Goal: Task Accomplishment & Management: Manage account settings

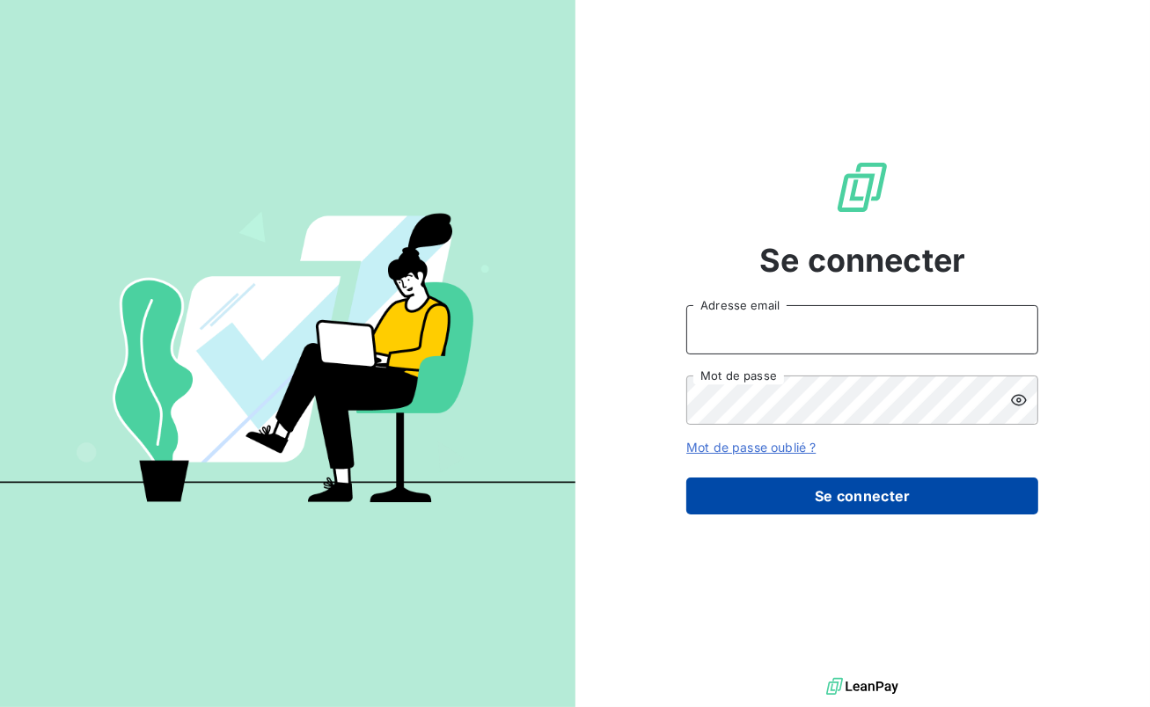
type input "benoit.piechaczek@groupebrochard.fr"
click at [865, 493] on button "Se connecter" at bounding box center [862, 496] width 352 height 37
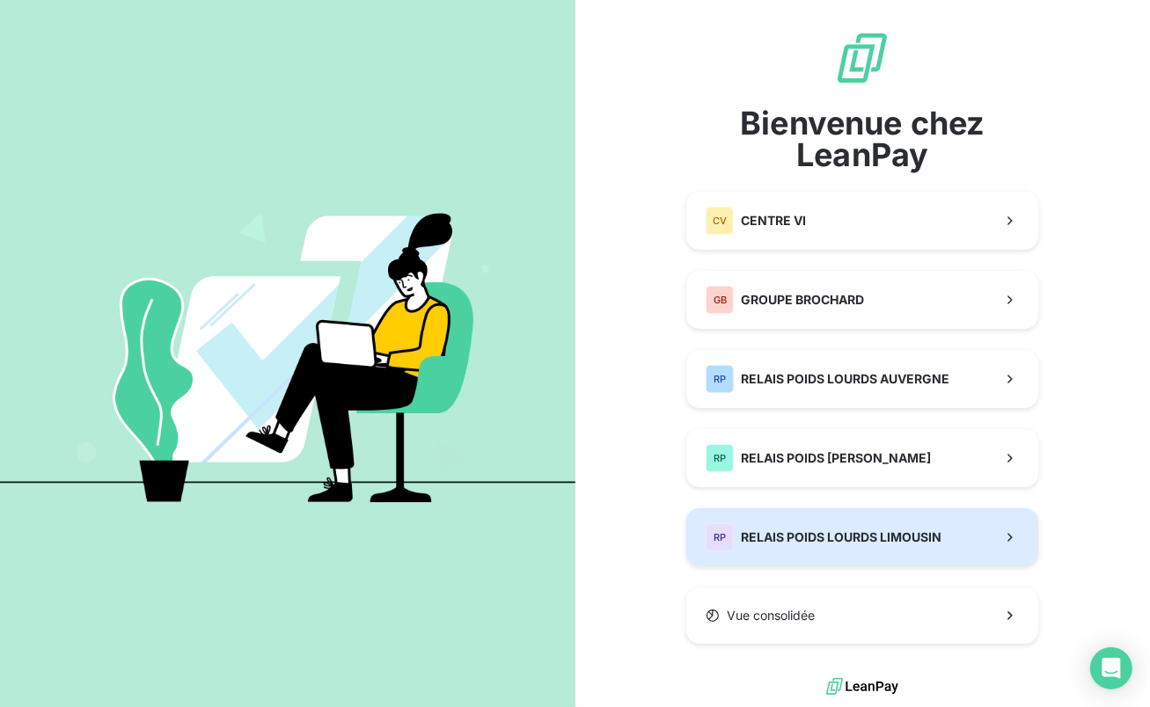
click at [856, 529] on span "RELAIS POIDS LOURDS LIMOUSIN" at bounding box center [841, 538] width 201 height 18
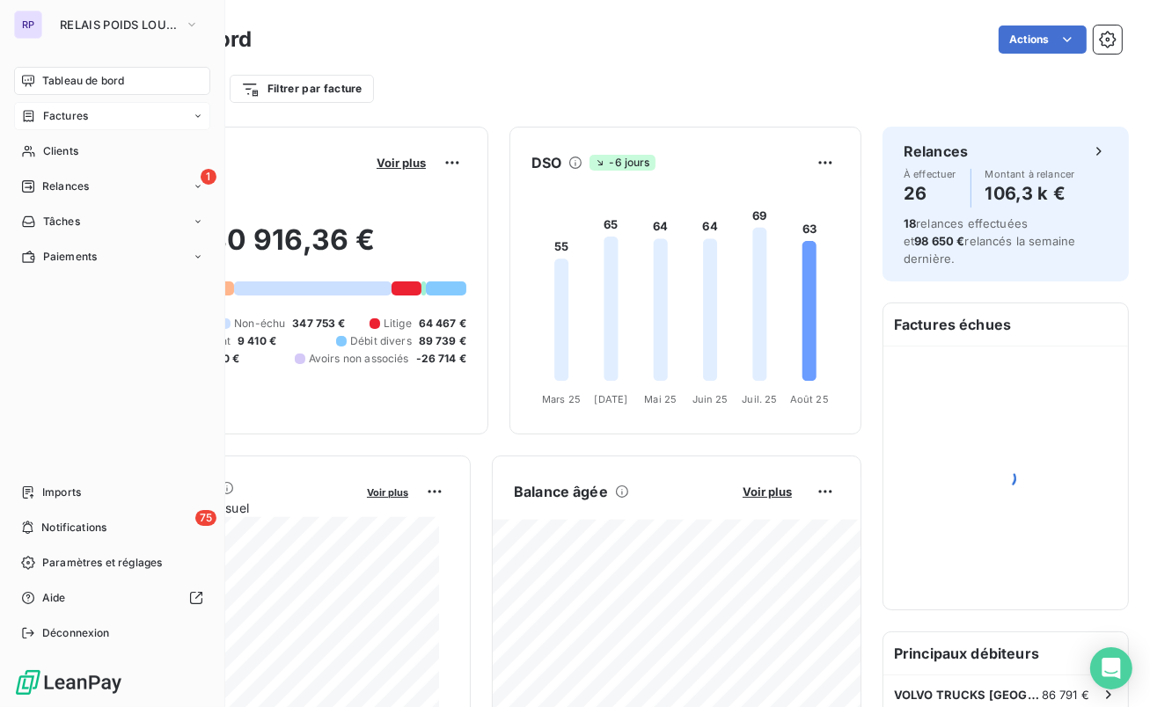
click at [69, 120] on span "Factures" at bounding box center [65, 116] width 45 height 16
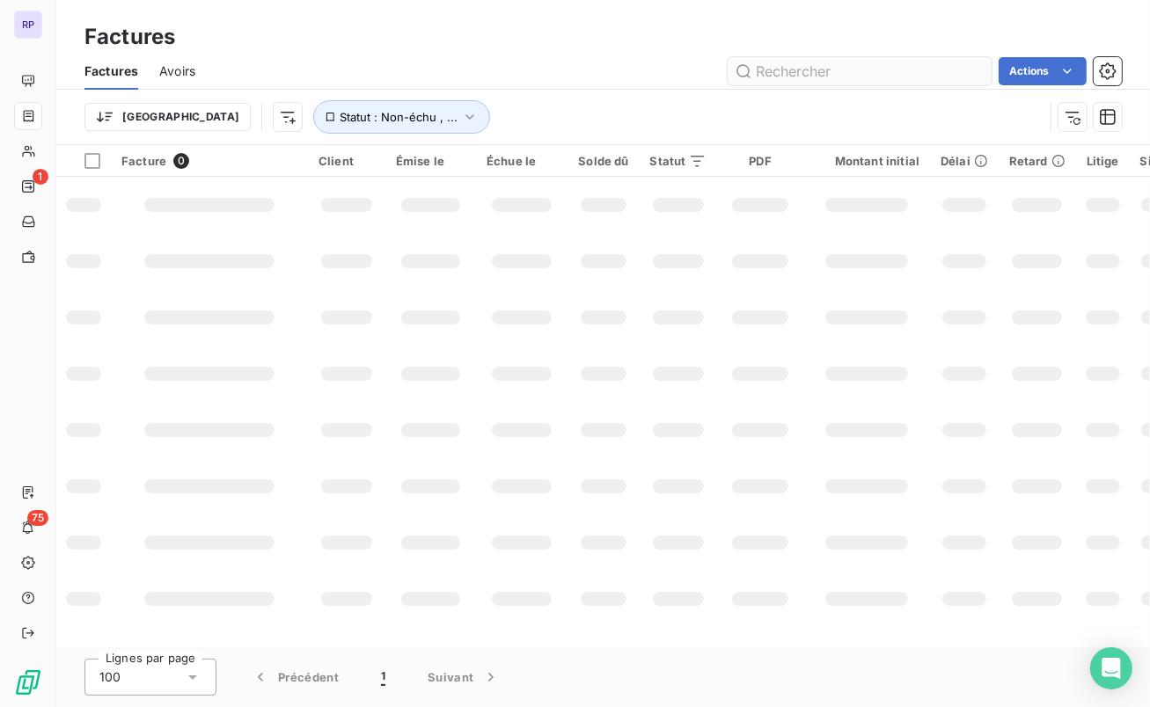
click at [876, 66] on input "text" at bounding box center [859, 71] width 264 height 28
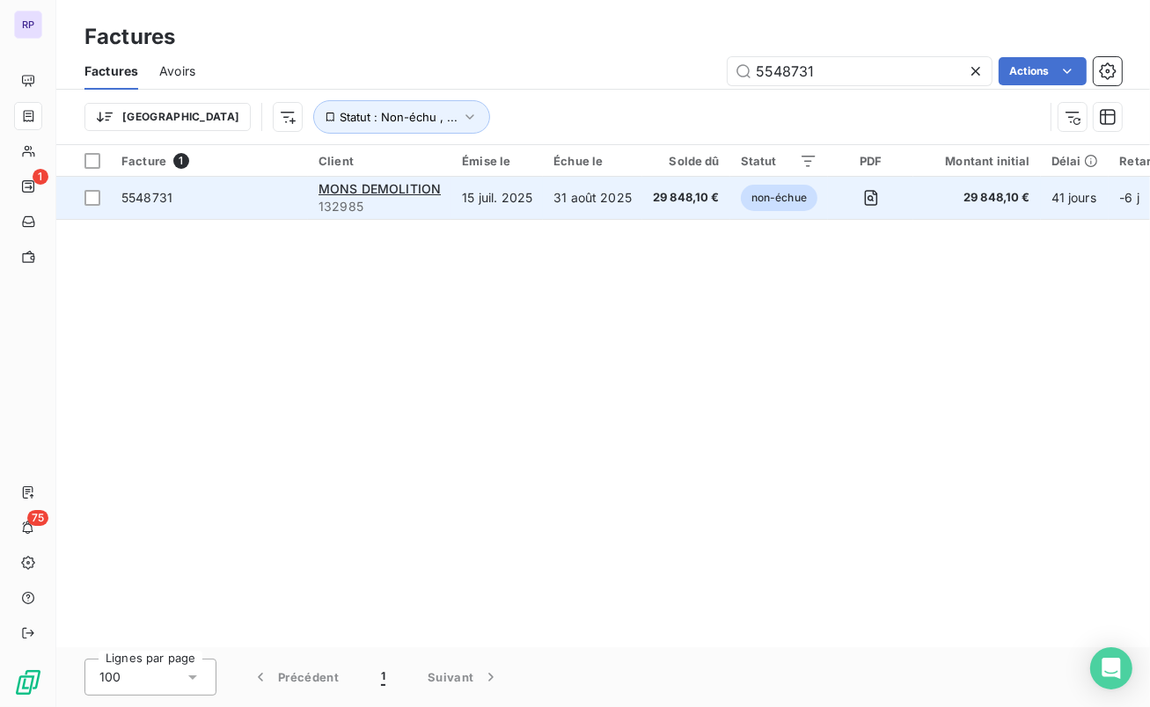
type input "5548731"
click at [162, 202] on span "5548731" at bounding box center [146, 197] width 51 height 15
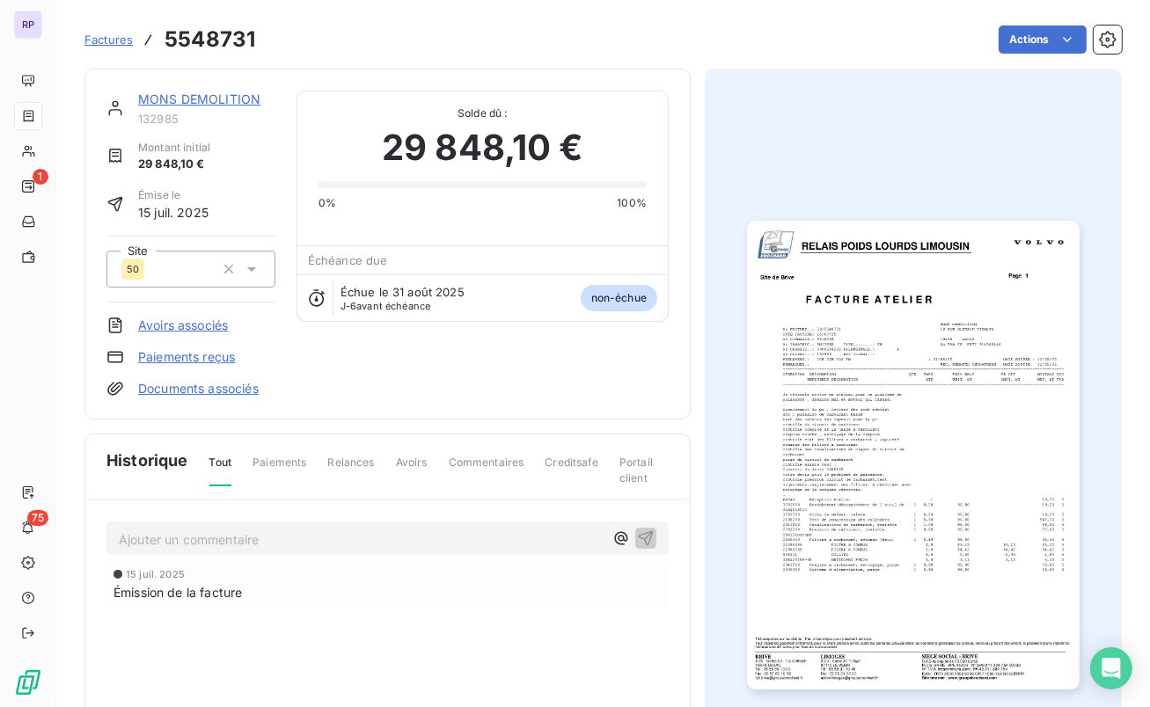
click at [1015, 575] on img "button" at bounding box center [913, 455] width 332 height 469
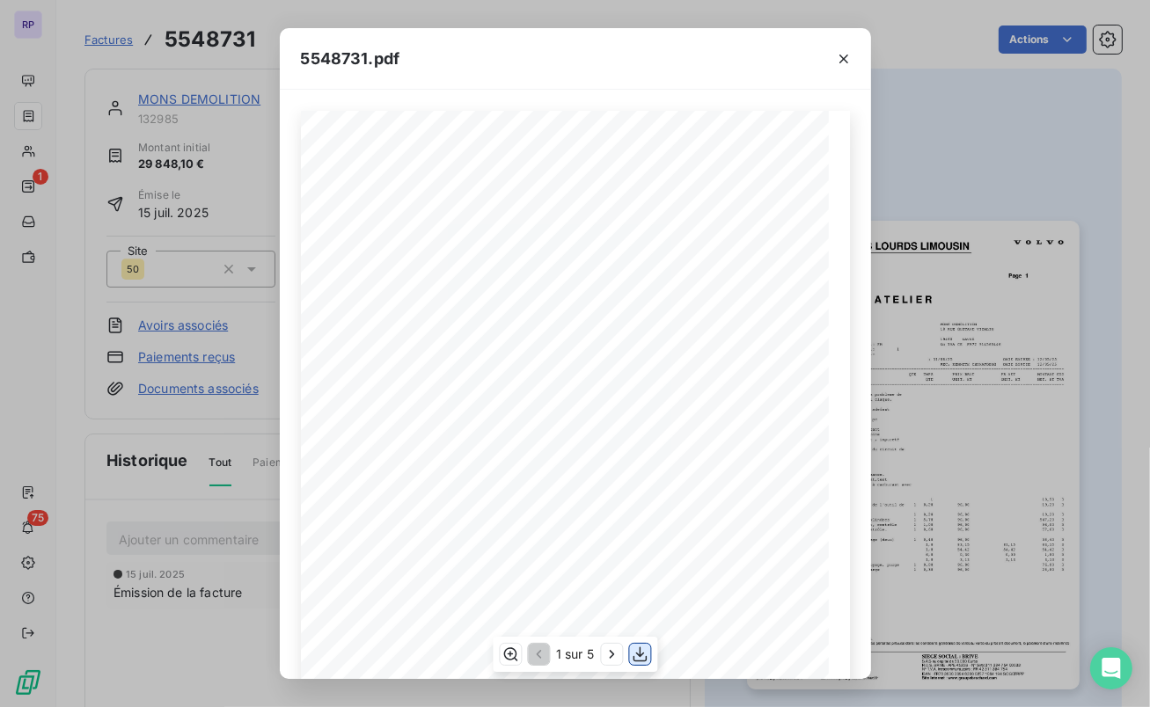
click at [644, 653] on icon "button" at bounding box center [640, 655] width 18 height 18
drag, startPoint x: 843, startPoint y: 55, endPoint x: 807, endPoint y: 69, distance: 38.7
click at [843, 55] on icon "button" at bounding box center [844, 59] width 18 height 18
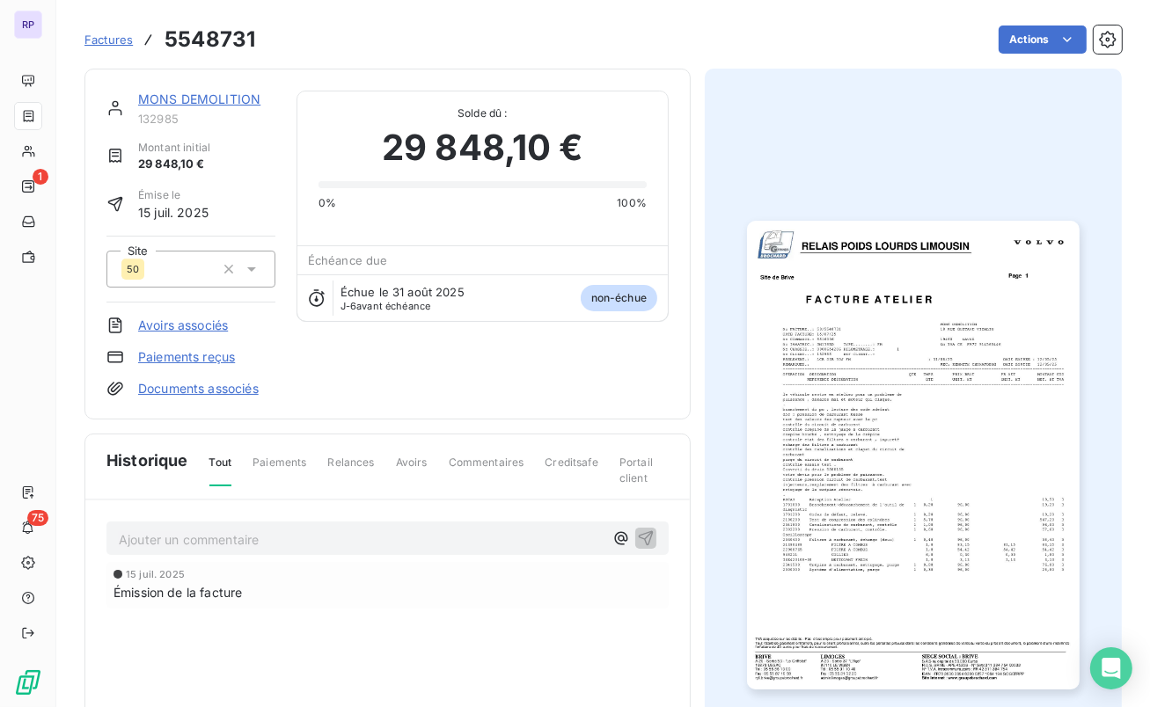
click at [172, 99] on link "MONS DEMOLITION" at bounding box center [199, 98] width 122 height 15
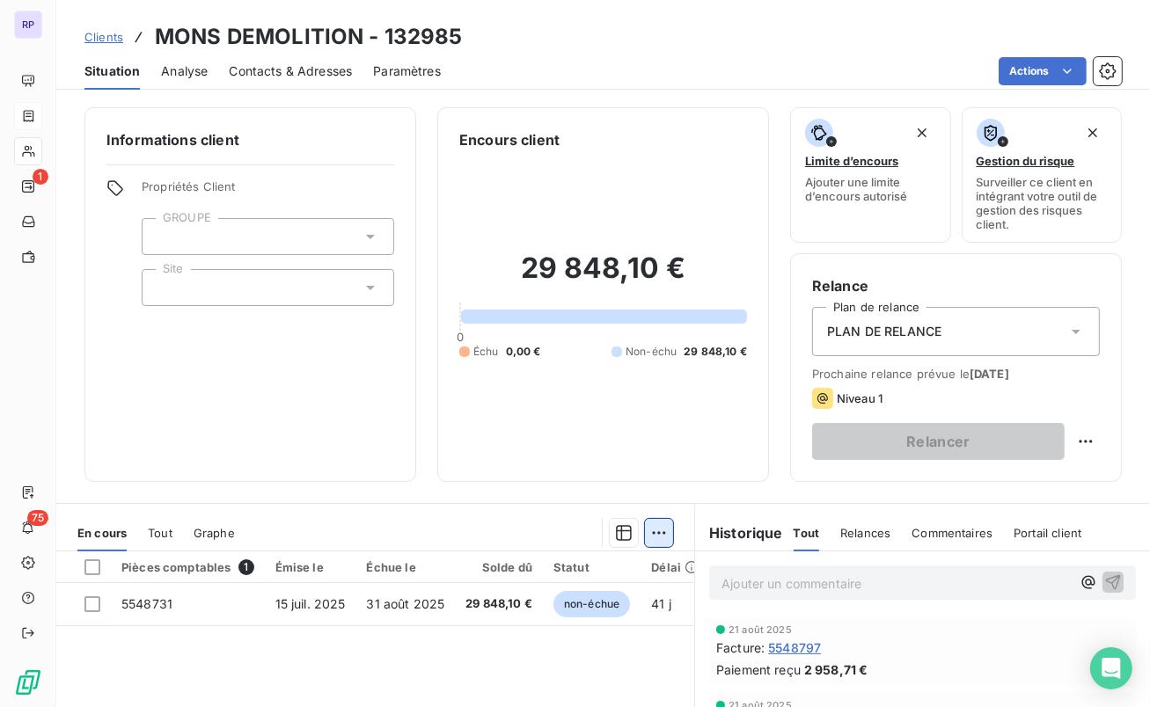
click at [661, 532] on html "RP 1 75 Clients MONS DEMOLITION - 132985 Situation Analyse Contacts & Adresses …" at bounding box center [575, 353] width 1150 height 707
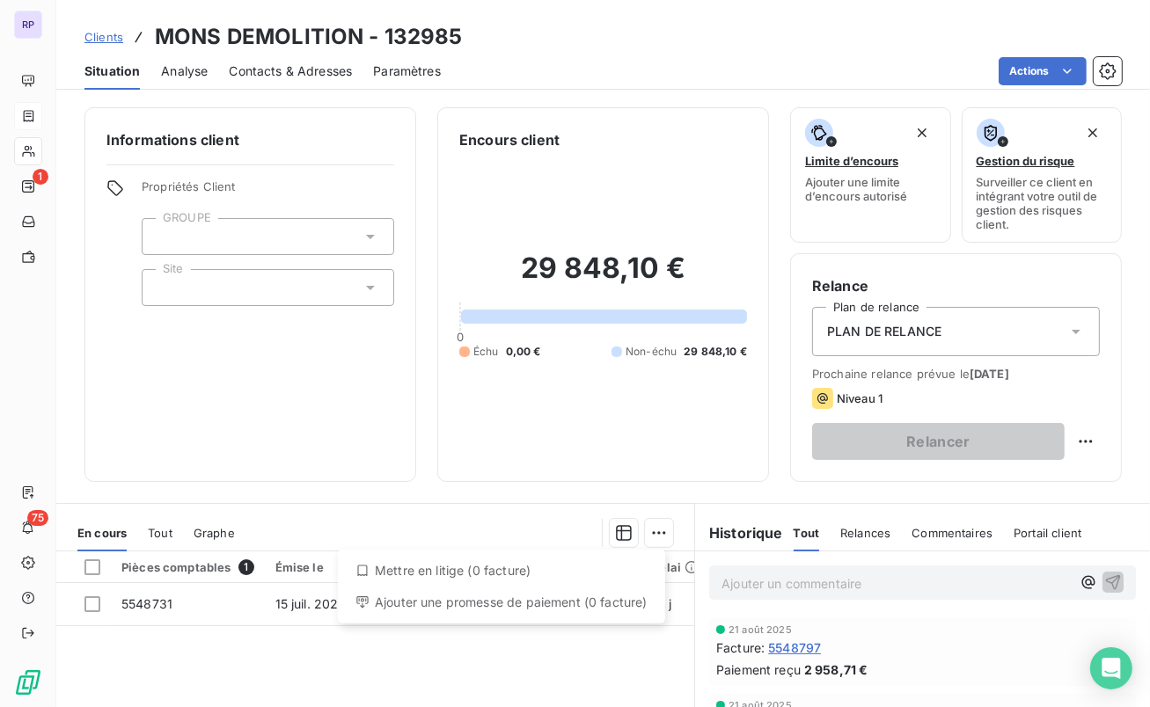
click at [397, 573] on div "Mettre en litige (0 facture)" at bounding box center [501, 571] width 313 height 28
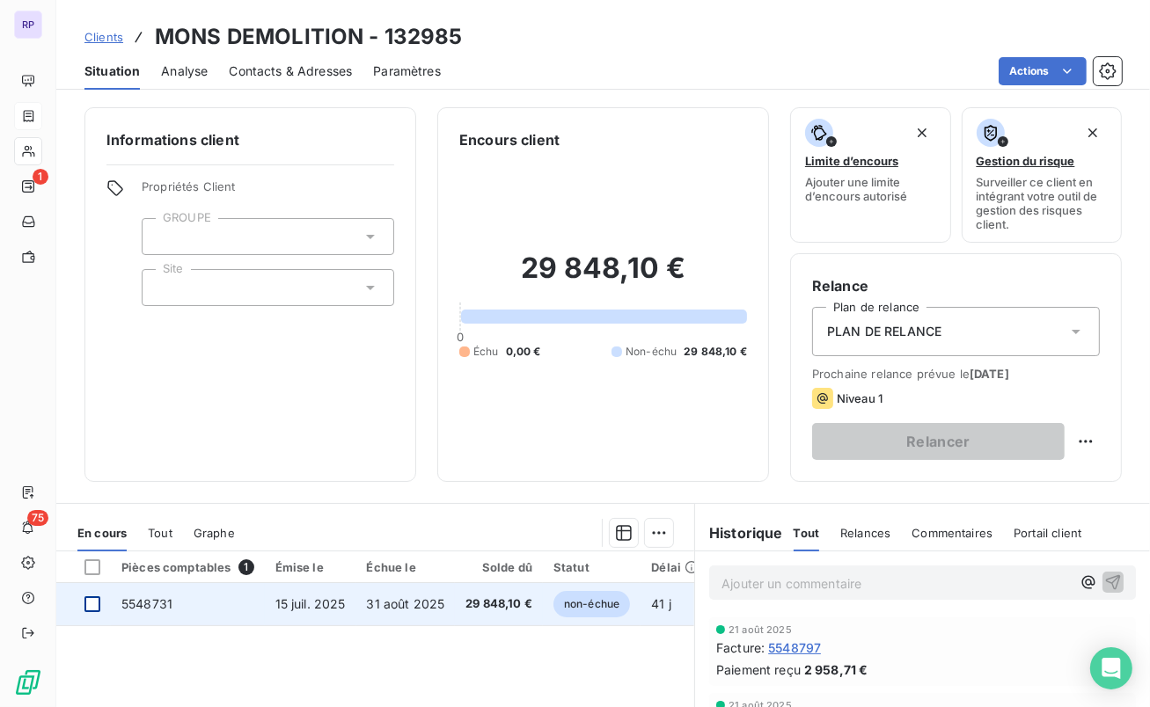
click at [96, 605] on div at bounding box center [92, 604] width 16 height 16
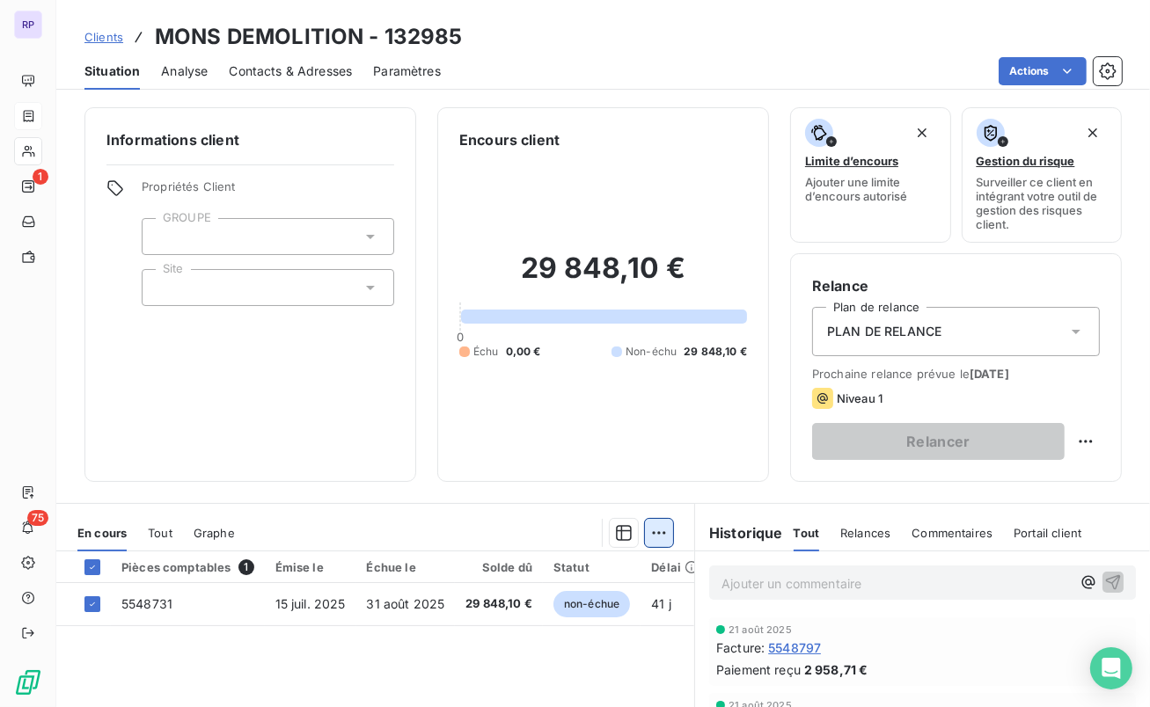
click at [649, 529] on html "RP 1 75 Clients MONS DEMOLITION - 132985 Situation Analyse Contacts & Adresses …" at bounding box center [575, 353] width 1150 height 707
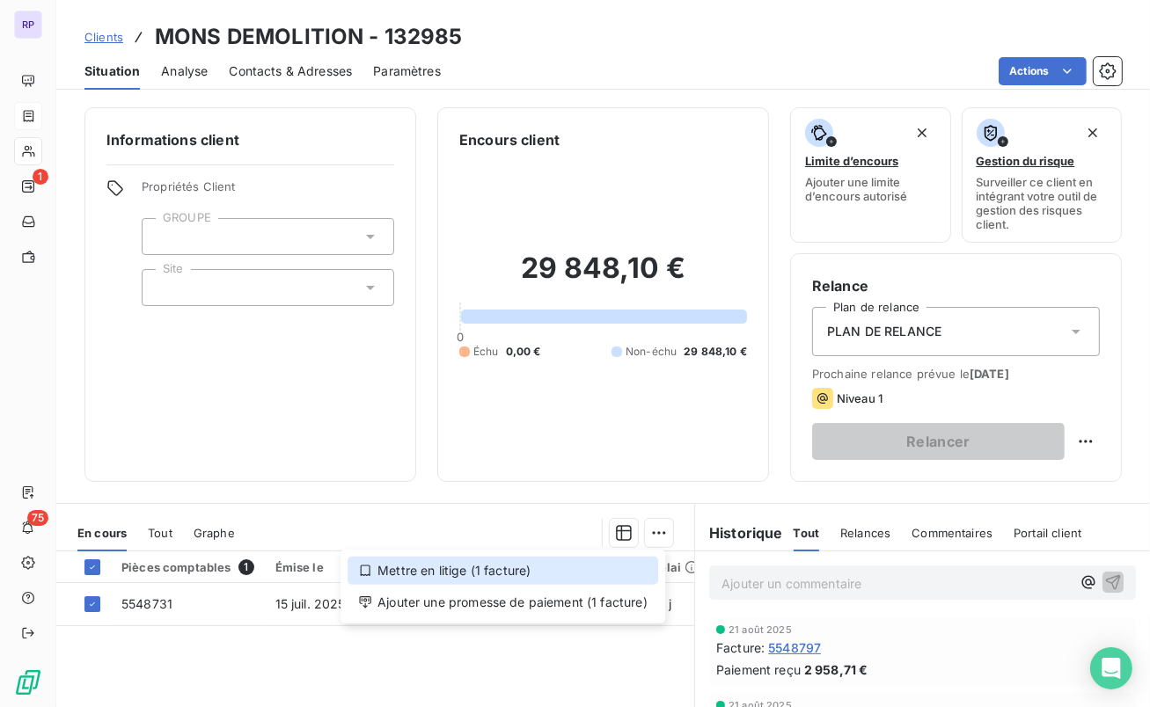
click at [483, 571] on div "Mettre en litige (1 facture)" at bounding box center [502, 571] width 310 height 28
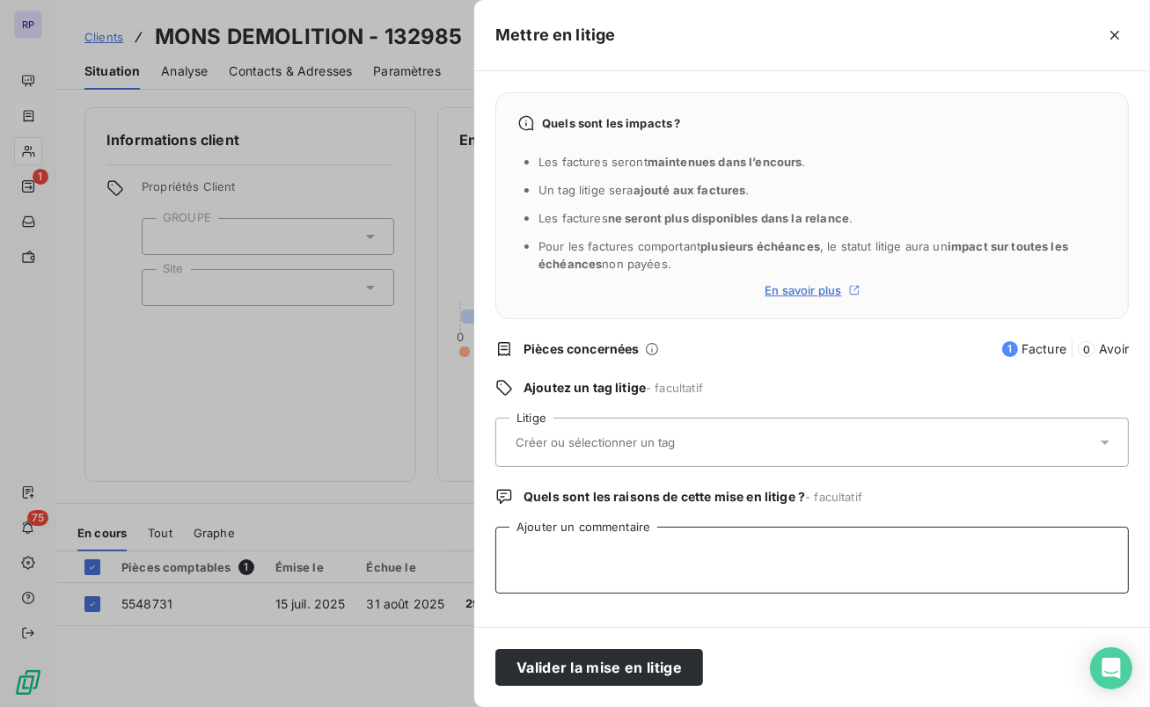
click at [595, 556] on textarea "Ajouter un commentaire" at bounding box center [811, 560] width 633 height 67
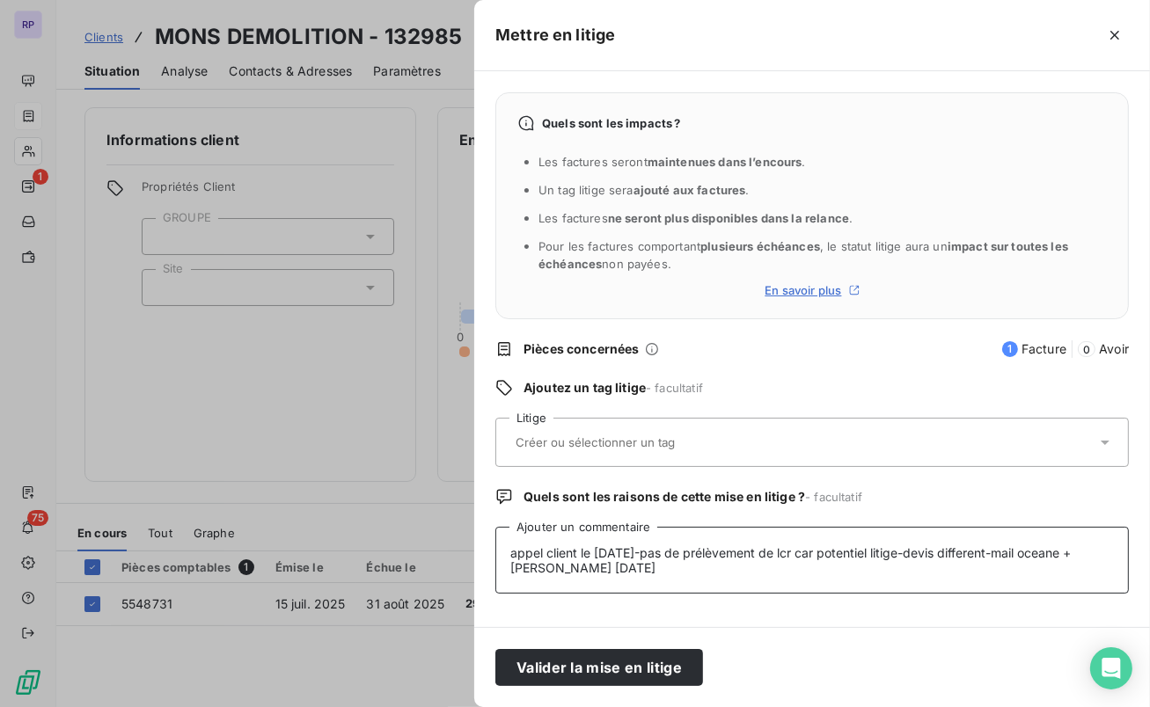
type textarea "appel client le 25/08/25-pas de prélèvement de lcr car potentiel litige-devis d…"
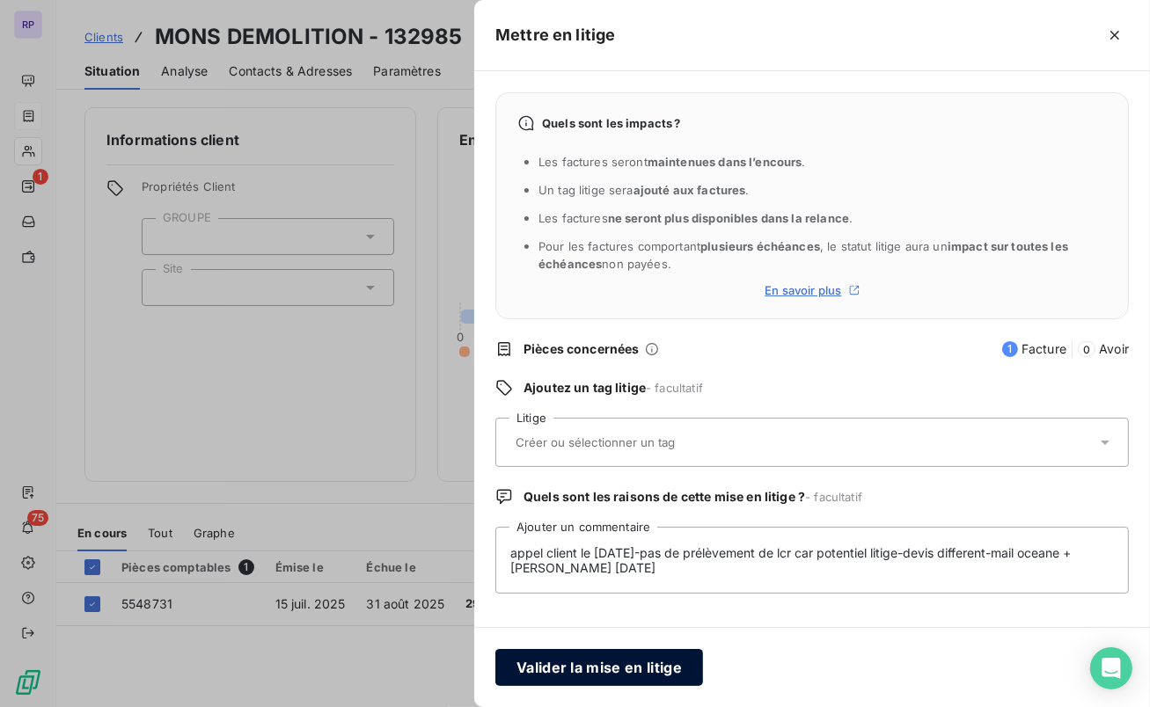
click at [655, 665] on button "Valider la mise en litige" at bounding box center [599, 667] width 208 height 37
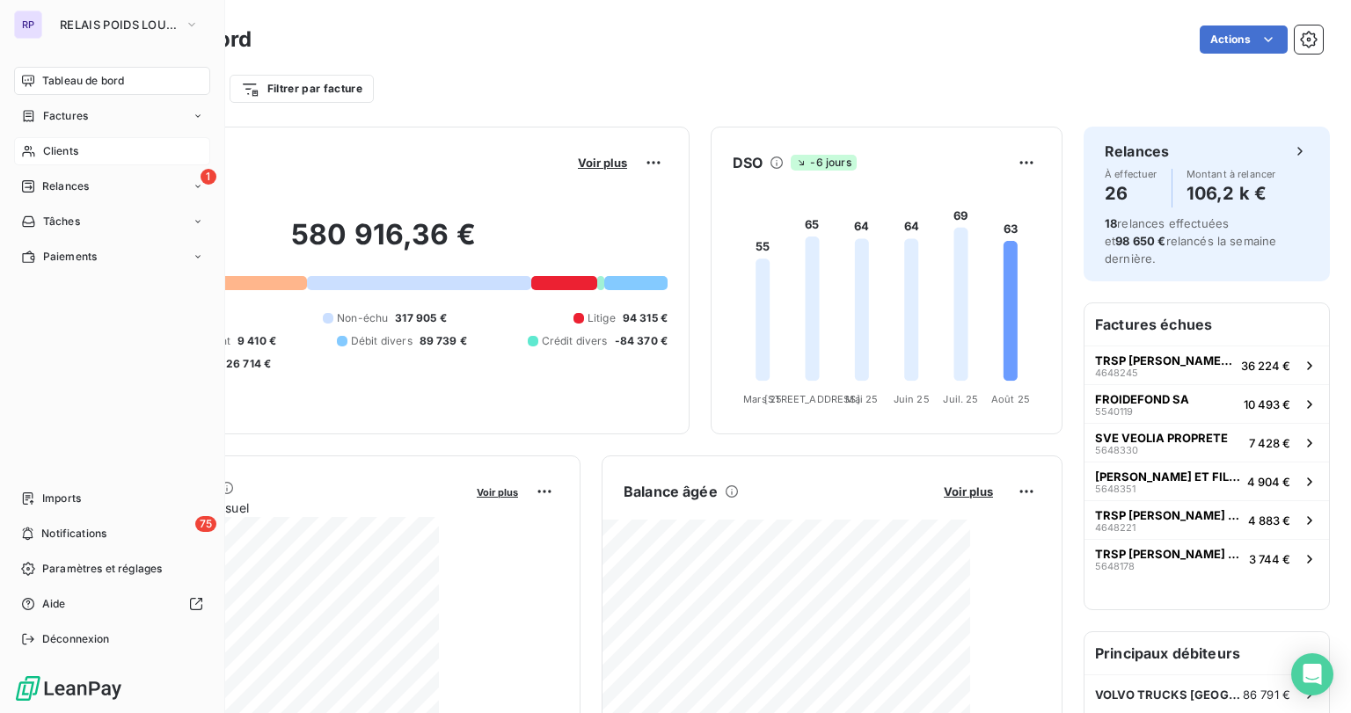
click at [41, 148] on div "Clients" at bounding box center [112, 151] width 196 height 28
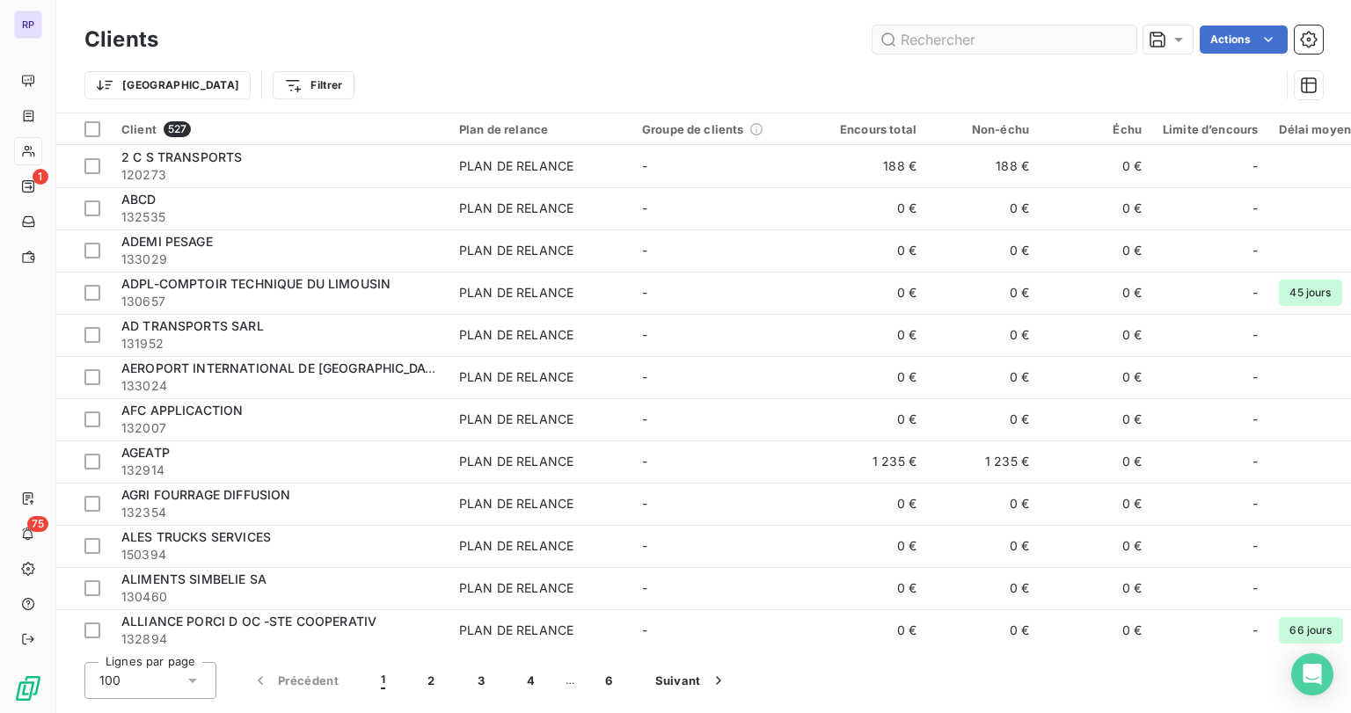
click at [956, 44] on input "text" at bounding box center [1004, 40] width 264 height 28
type input "4"
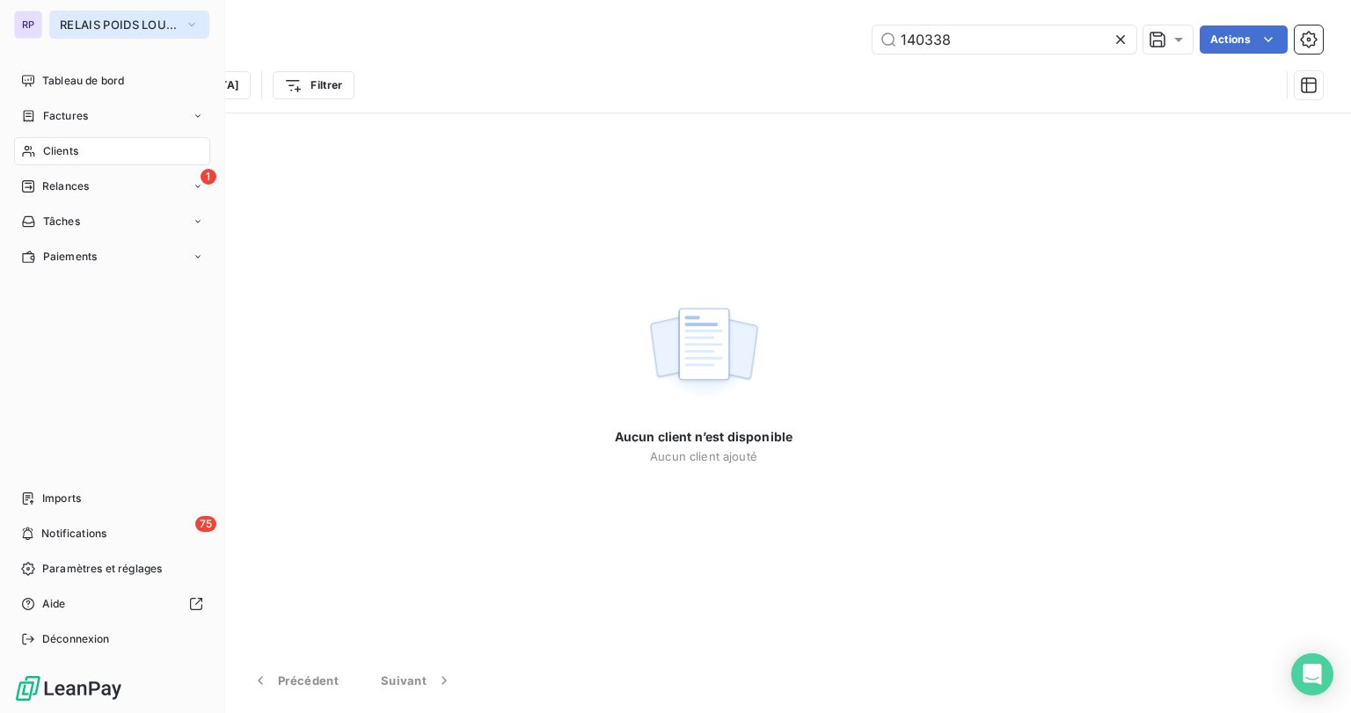
click at [127, 14] on button "RELAIS POIDS LOURDS LIMOUSIN" at bounding box center [129, 25] width 160 height 28
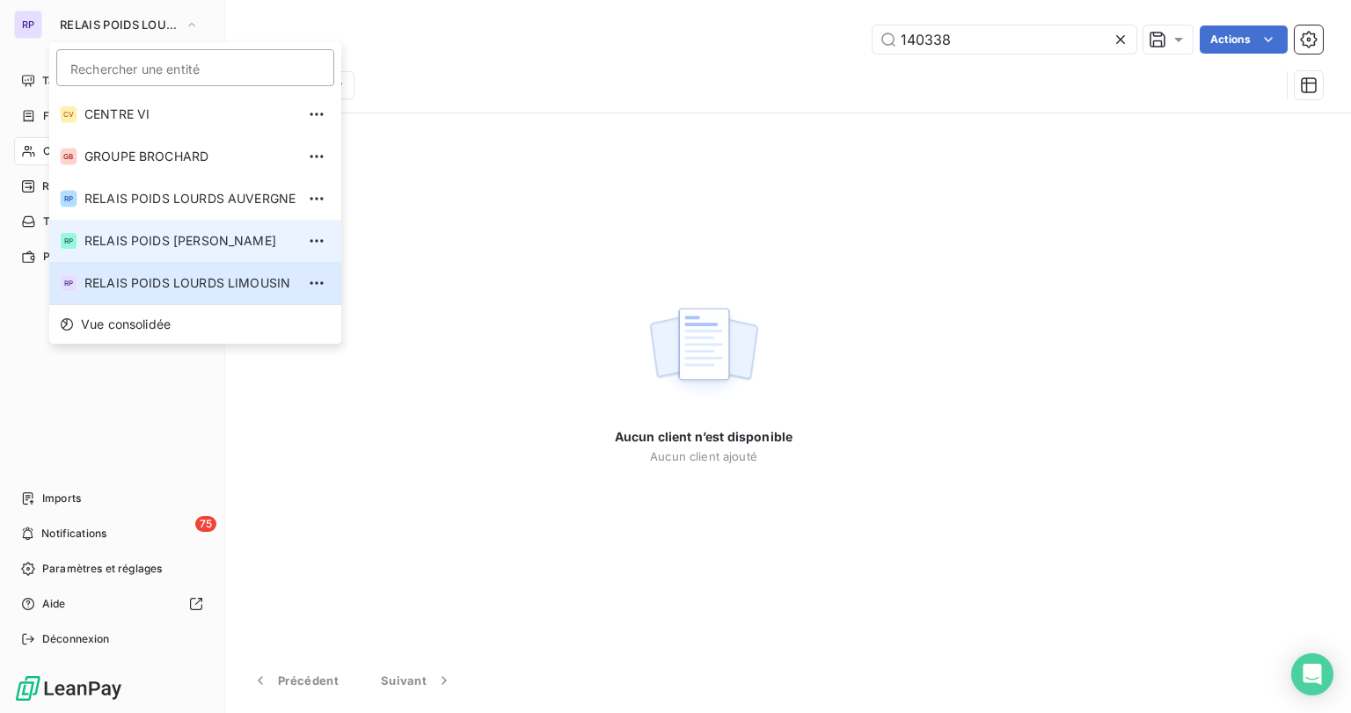
click at [193, 232] on span "RELAIS POIDS [PERSON_NAME]" at bounding box center [189, 241] width 211 height 18
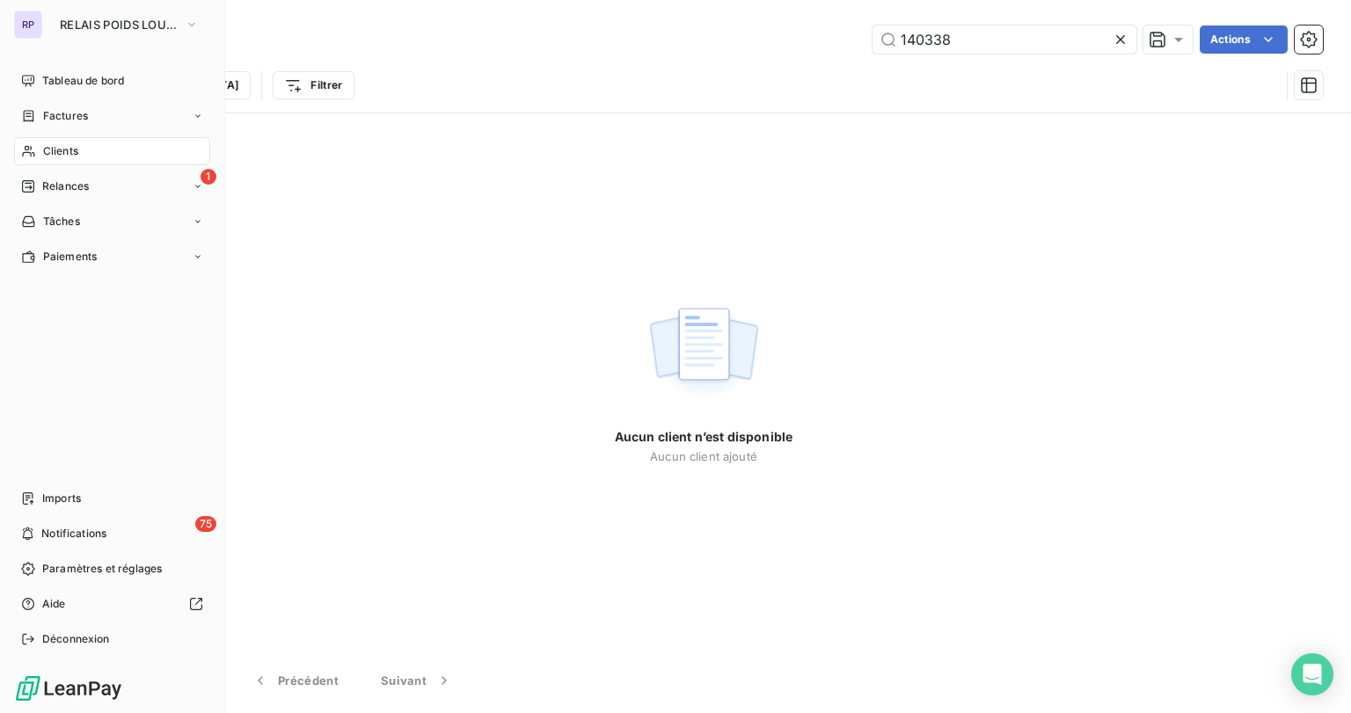
type input "141989"
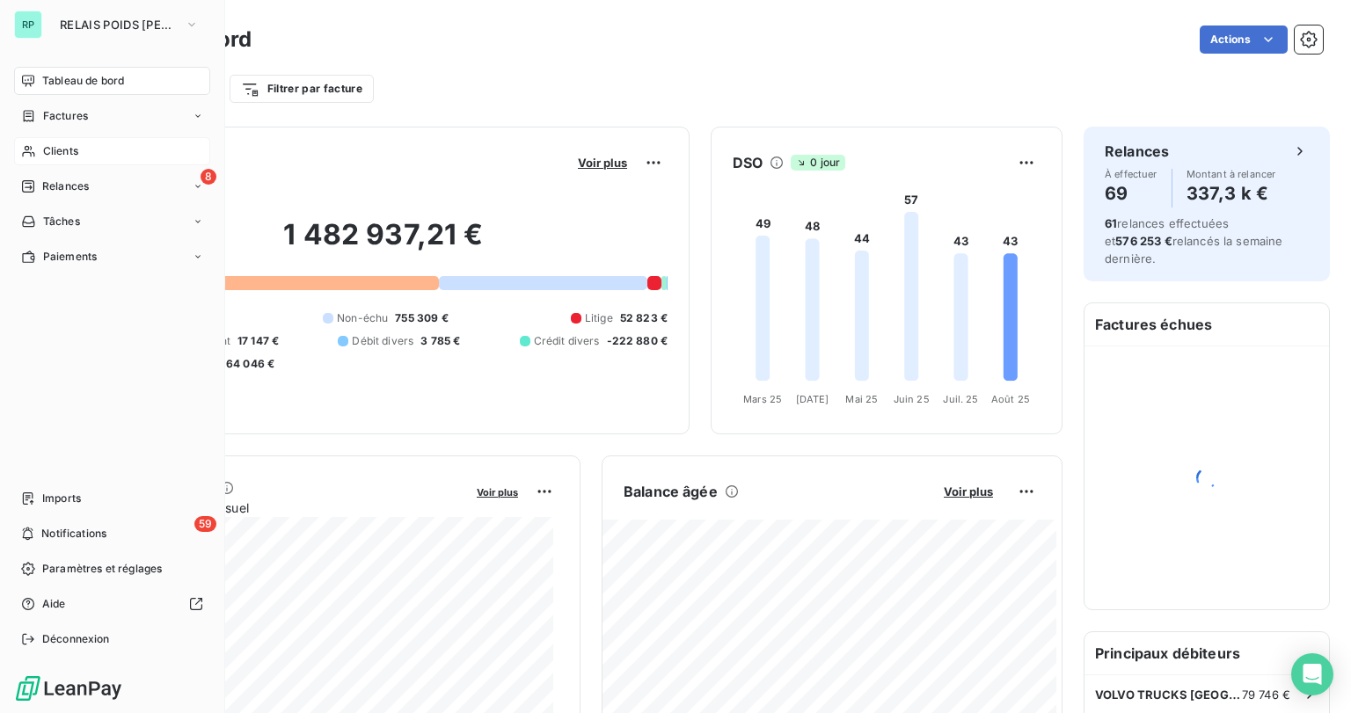
click at [55, 150] on span "Clients" at bounding box center [60, 151] width 35 height 16
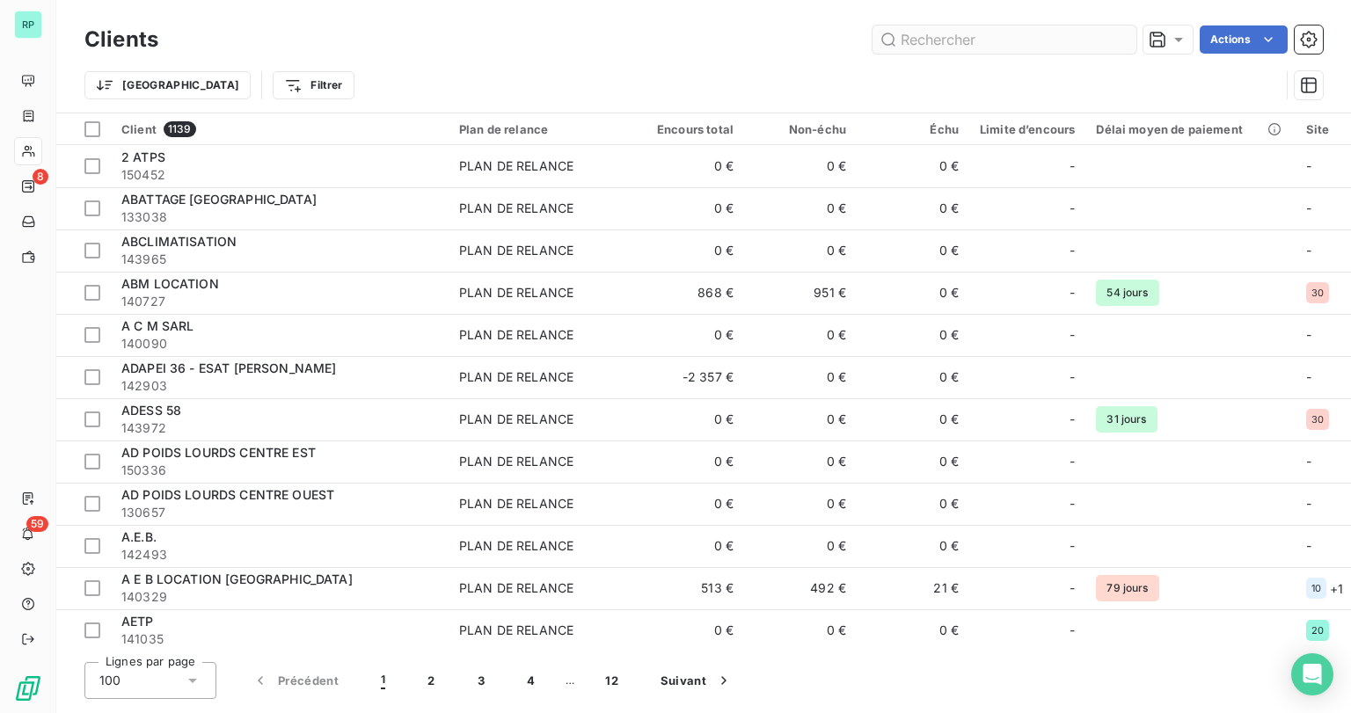
click at [922, 45] on input "text" at bounding box center [1004, 40] width 264 height 28
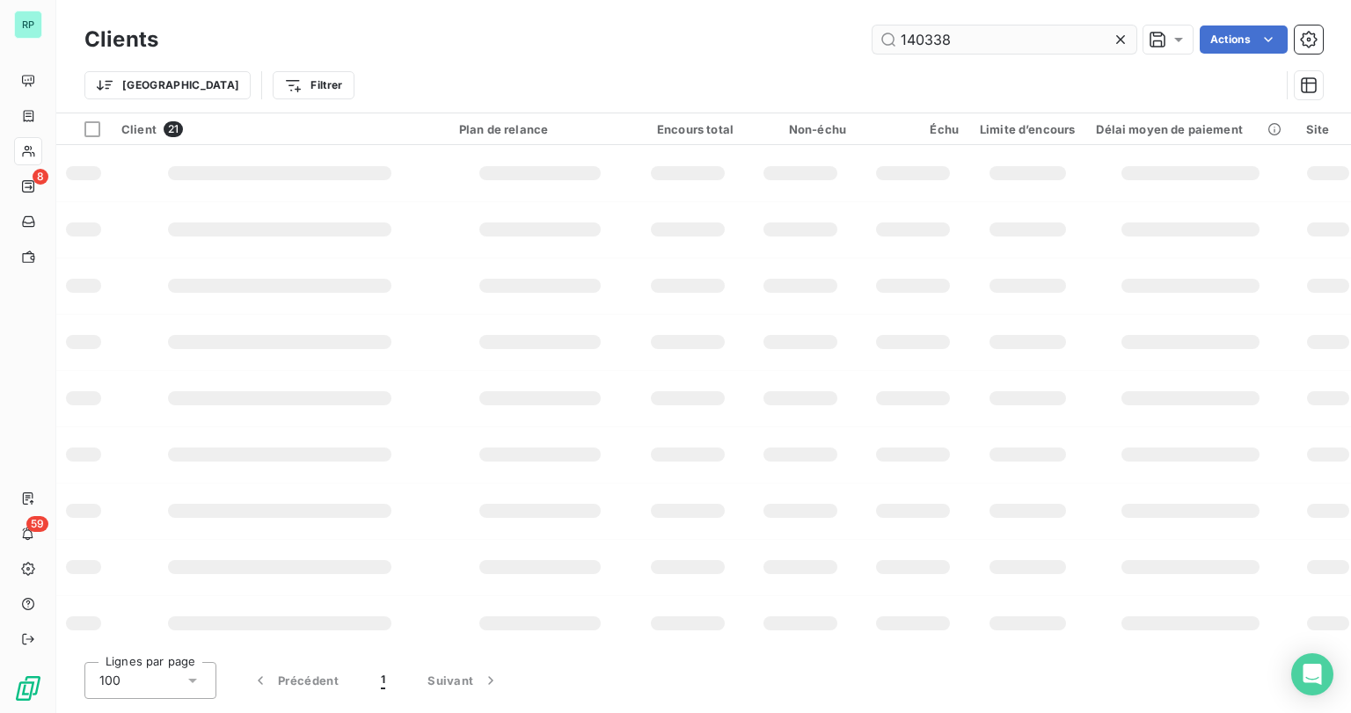
type input "140338"
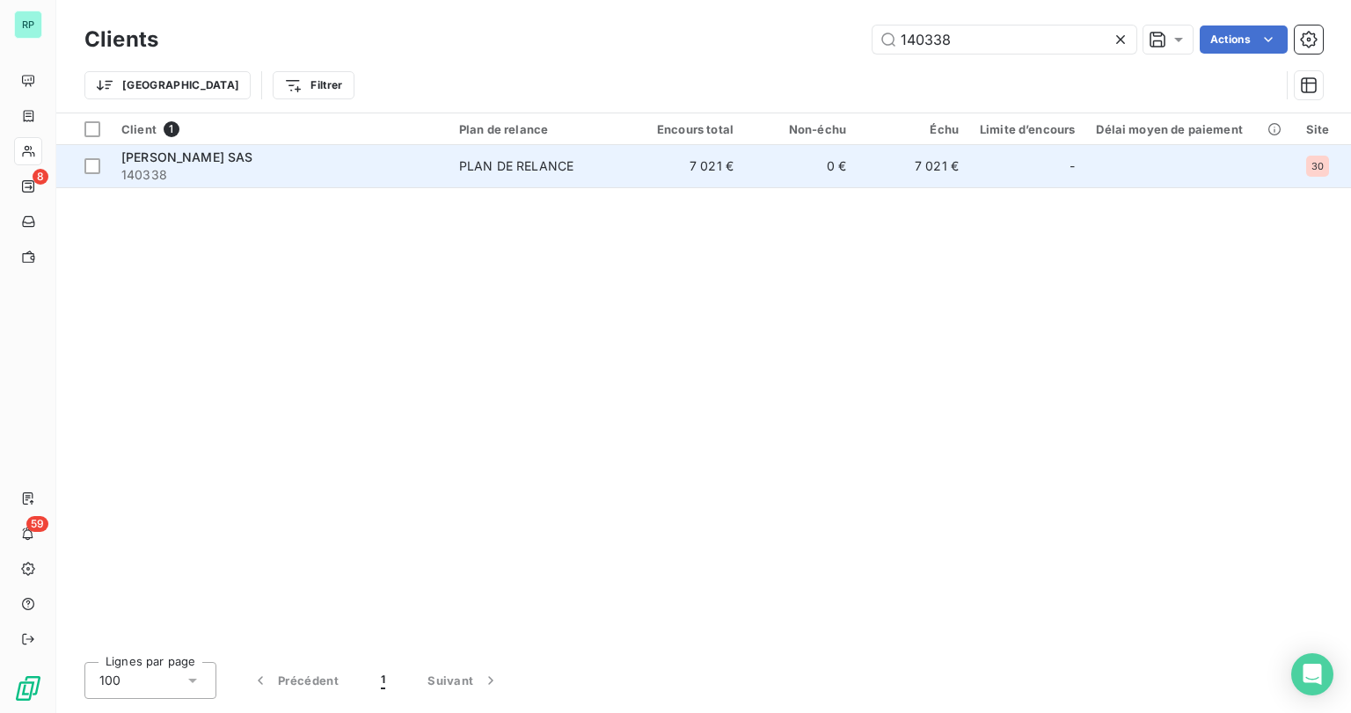
click at [296, 155] on div "PASCAL JOLIVET SAS" at bounding box center [279, 158] width 317 height 18
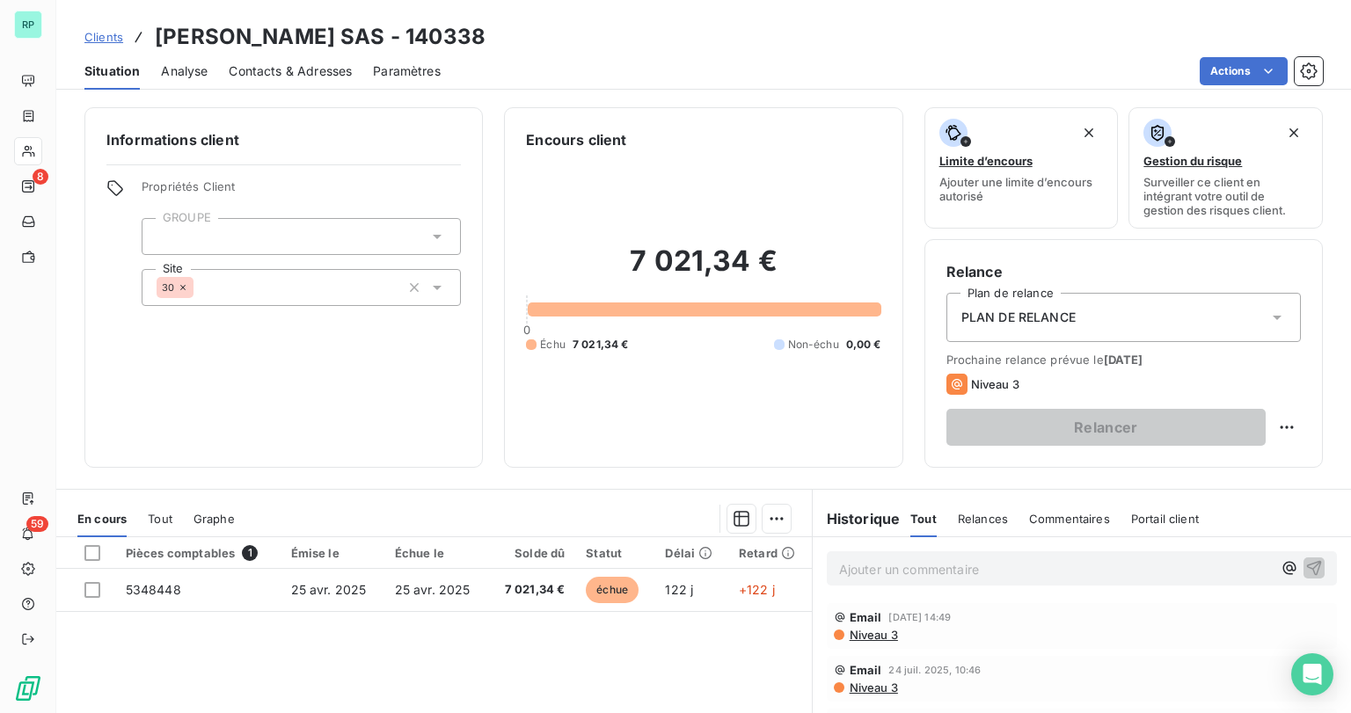
click at [301, 74] on span "Contacts & Adresses" at bounding box center [290, 71] width 123 height 18
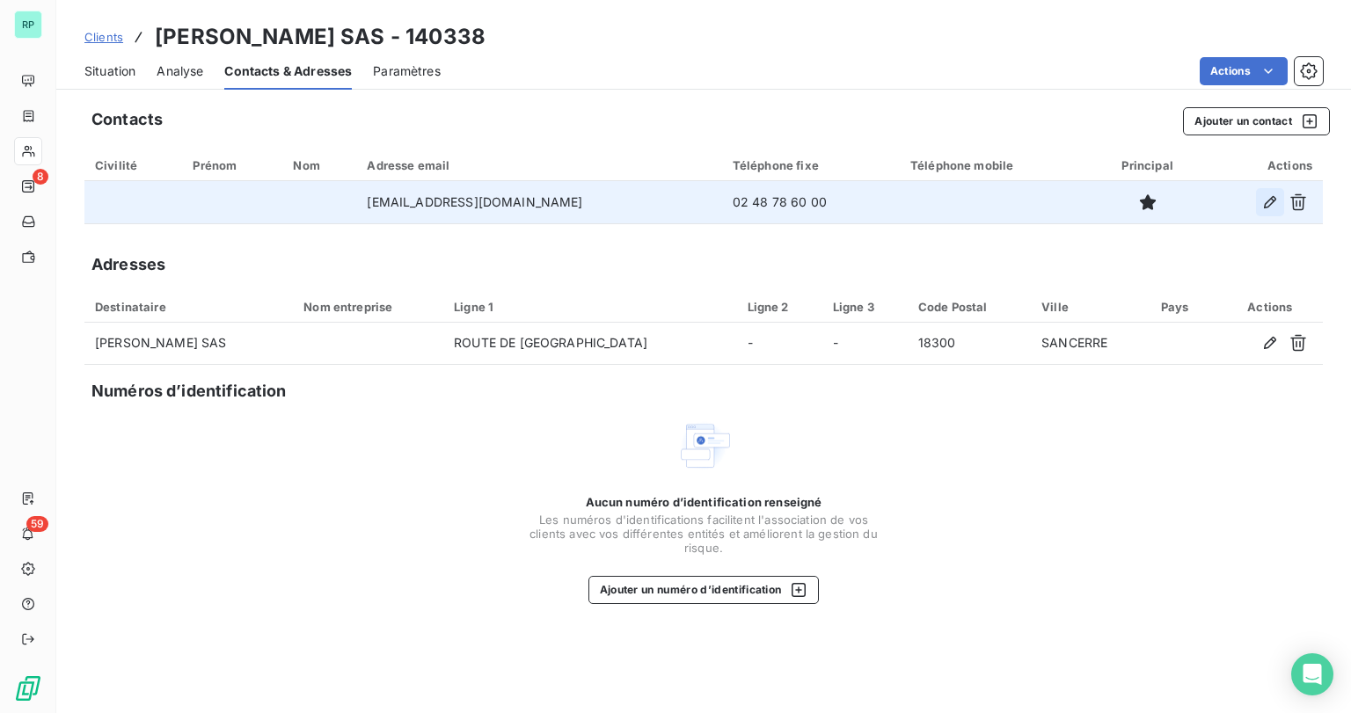
click at [1263, 197] on icon "button" at bounding box center [1270, 202] width 18 height 18
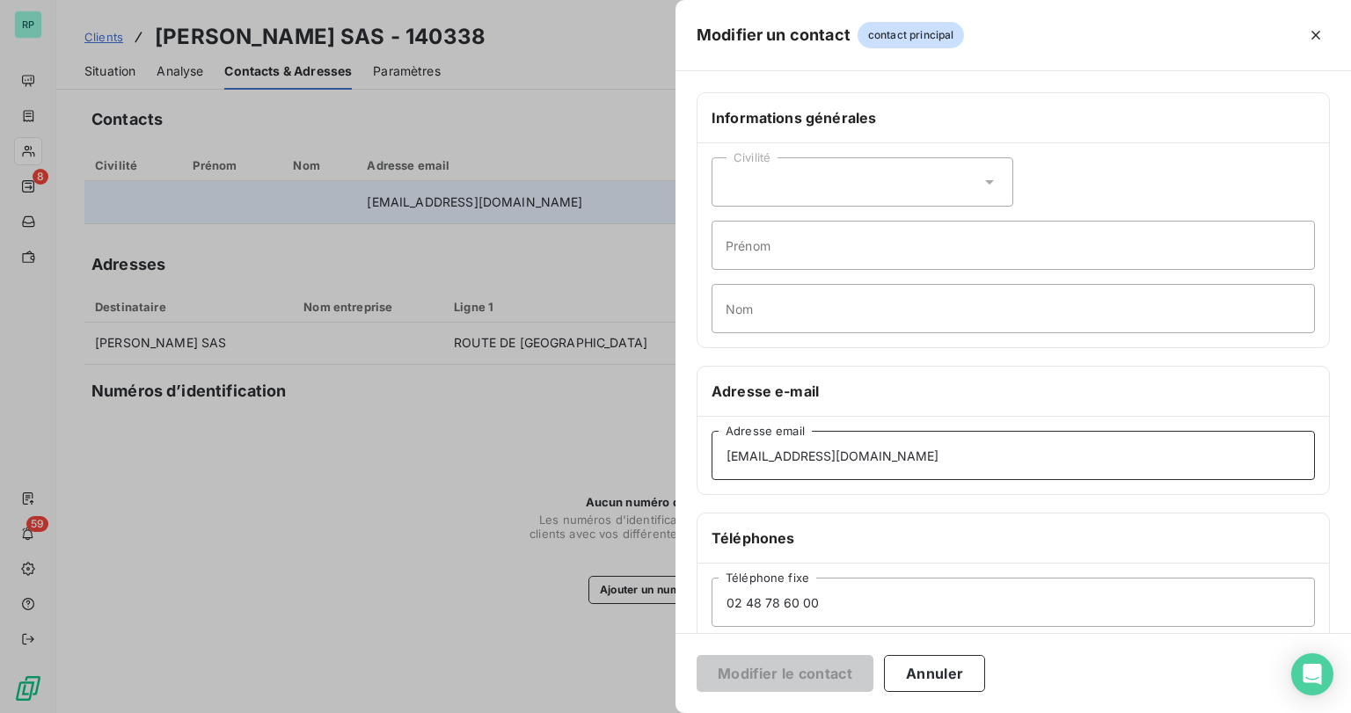
drag, startPoint x: 896, startPoint y: 452, endPoint x: 665, endPoint y: 450, distance: 231.3
click at [666, 712] on div "Modifier un contact contact principal Informations générales Civilité Prénom No…" at bounding box center [675, 713] width 1351 height 0
paste input "mjolivet"
type input "mjolivet@pascal-jolivet.com"
click at [799, 677] on button "Modifier le contact" at bounding box center [785, 673] width 177 height 37
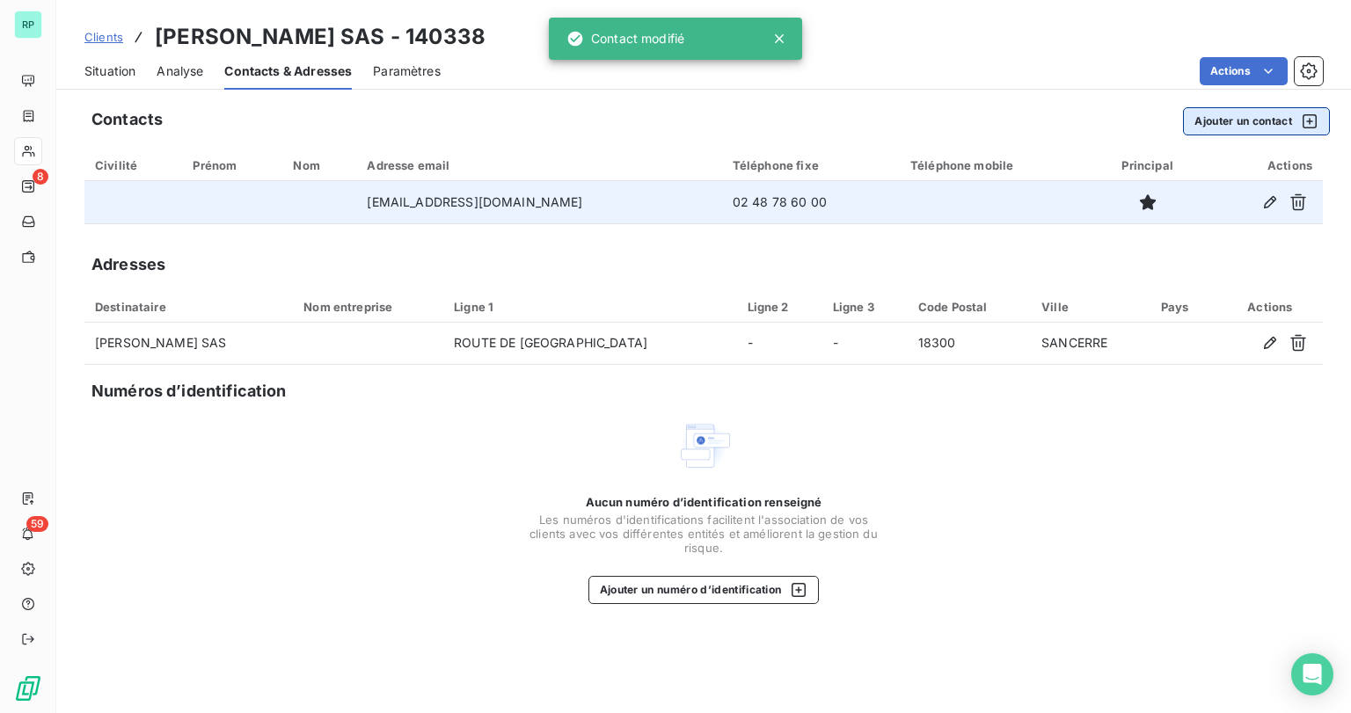
click at [1250, 122] on button "Ajouter un contact" at bounding box center [1256, 121] width 147 height 28
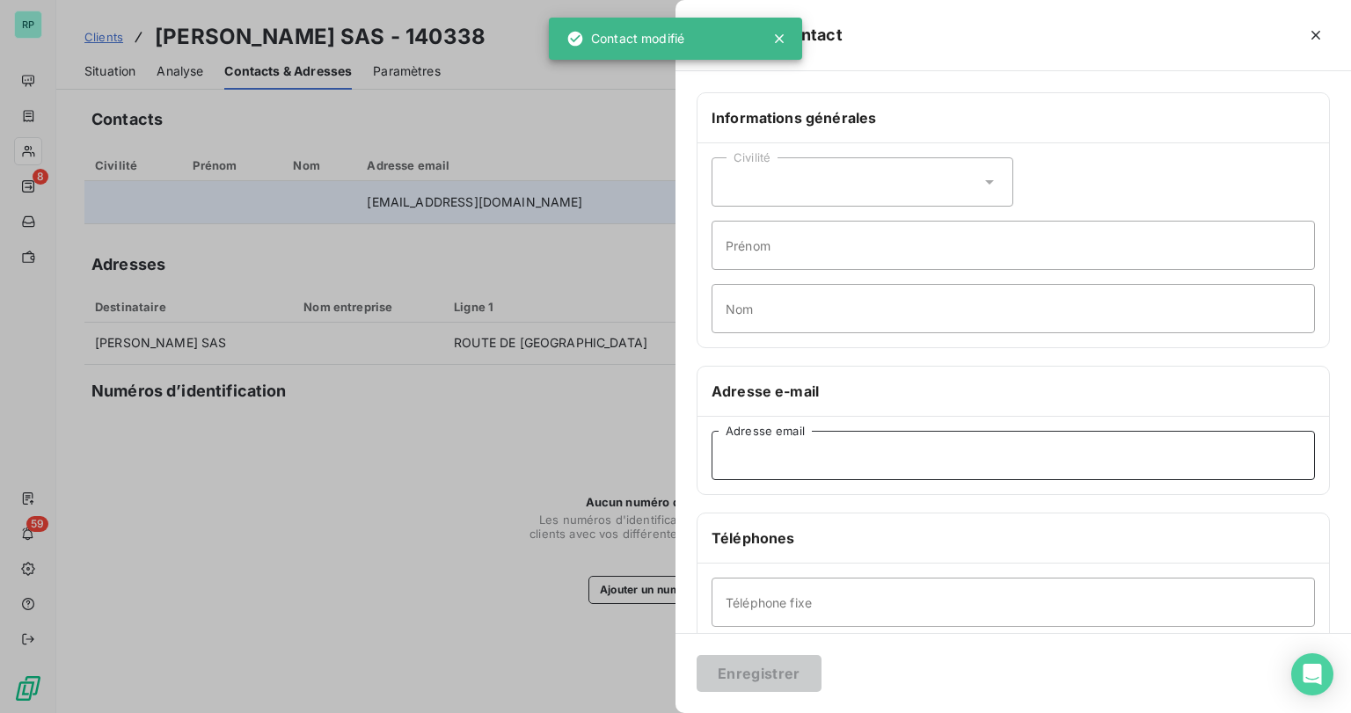
click at [805, 471] on input "Adresse email" at bounding box center [1013, 455] width 603 height 49
paste input "manon@pascal-jolivet.com"
type input "manon@pascal-jolivet.com"
click at [770, 675] on button "Enregistrer" at bounding box center [759, 673] width 125 height 37
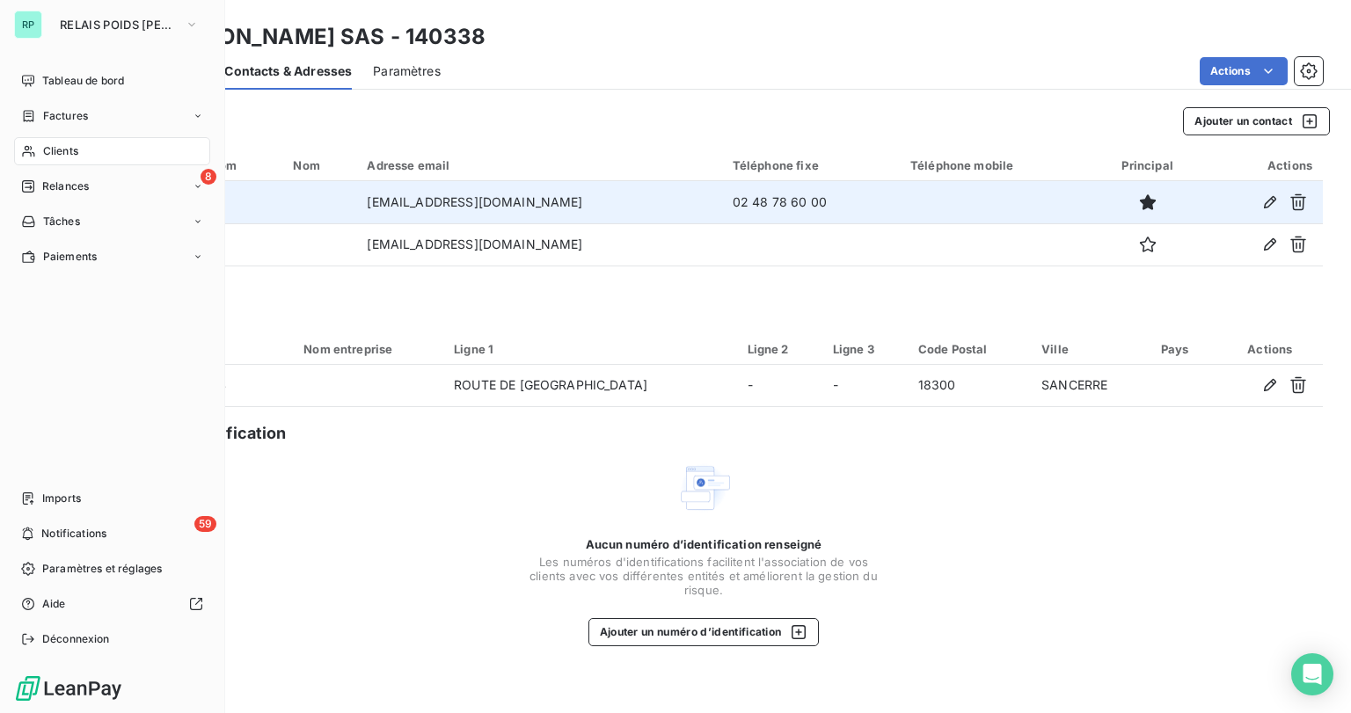
click at [74, 149] on span "Clients" at bounding box center [60, 151] width 35 height 16
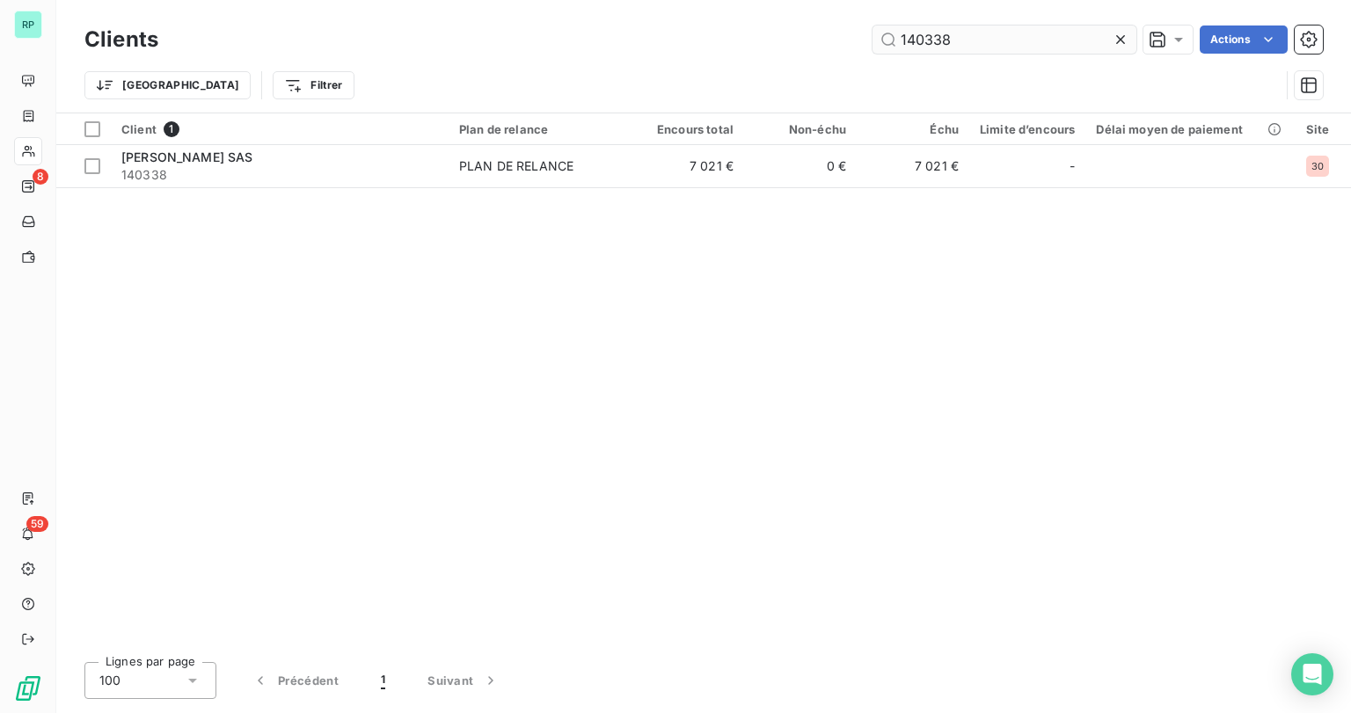
drag, startPoint x: 982, startPoint y: 39, endPoint x: 934, endPoint y: 42, distance: 48.5
click at [934, 42] on input "140338" at bounding box center [1004, 40] width 264 height 28
click at [960, 40] on input "140338" at bounding box center [1004, 40] width 264 height 28
click at [986, 43] on input "140338" at bounding box center [1004, 40] width 264 height 28
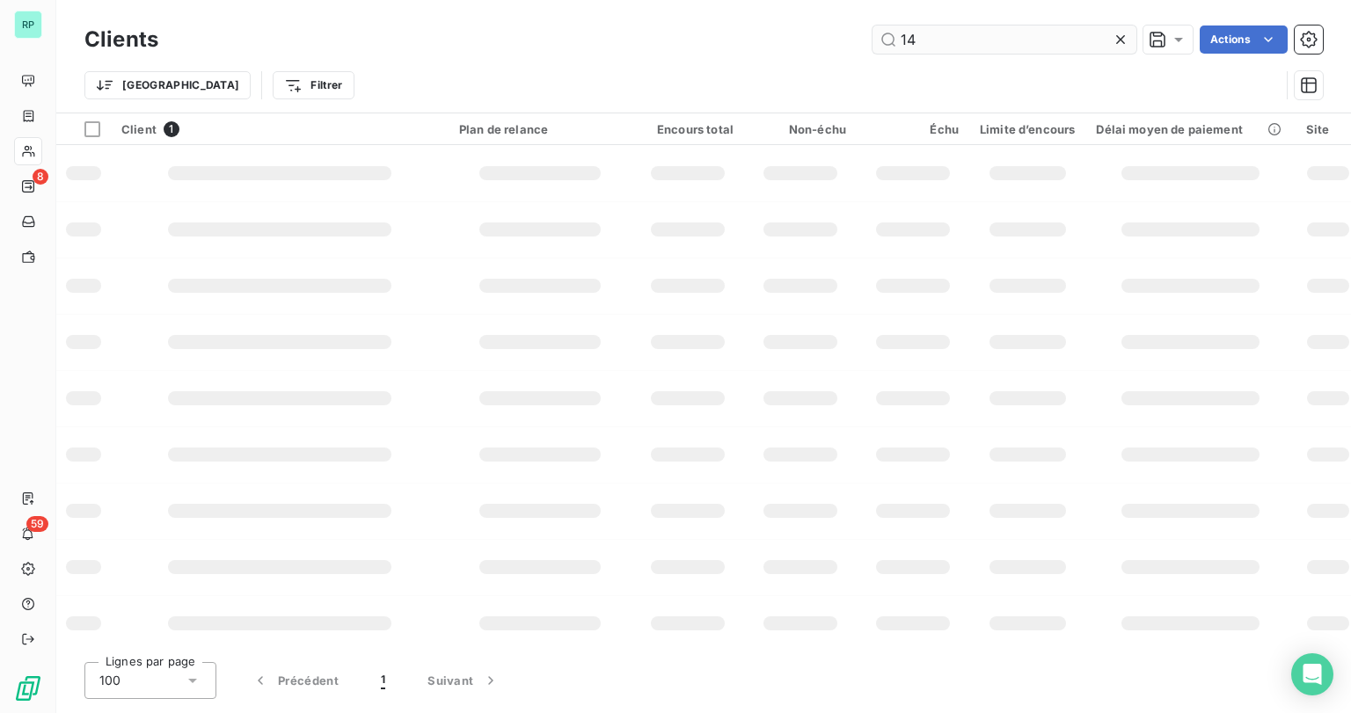
type input "1"
type input "T"
type input "TEXTILOT"
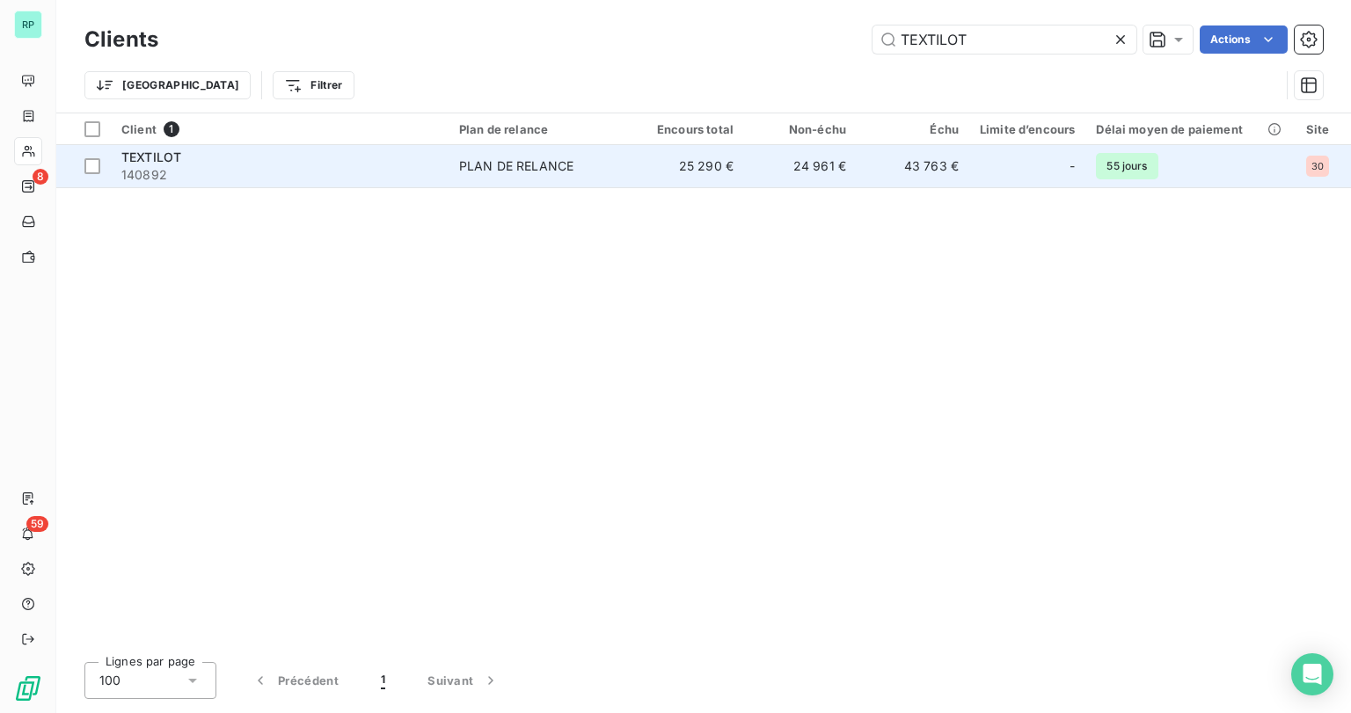
click at [148, 161] on span "TEXTILOT" at bounding box center [151, 157] width 60 height 15
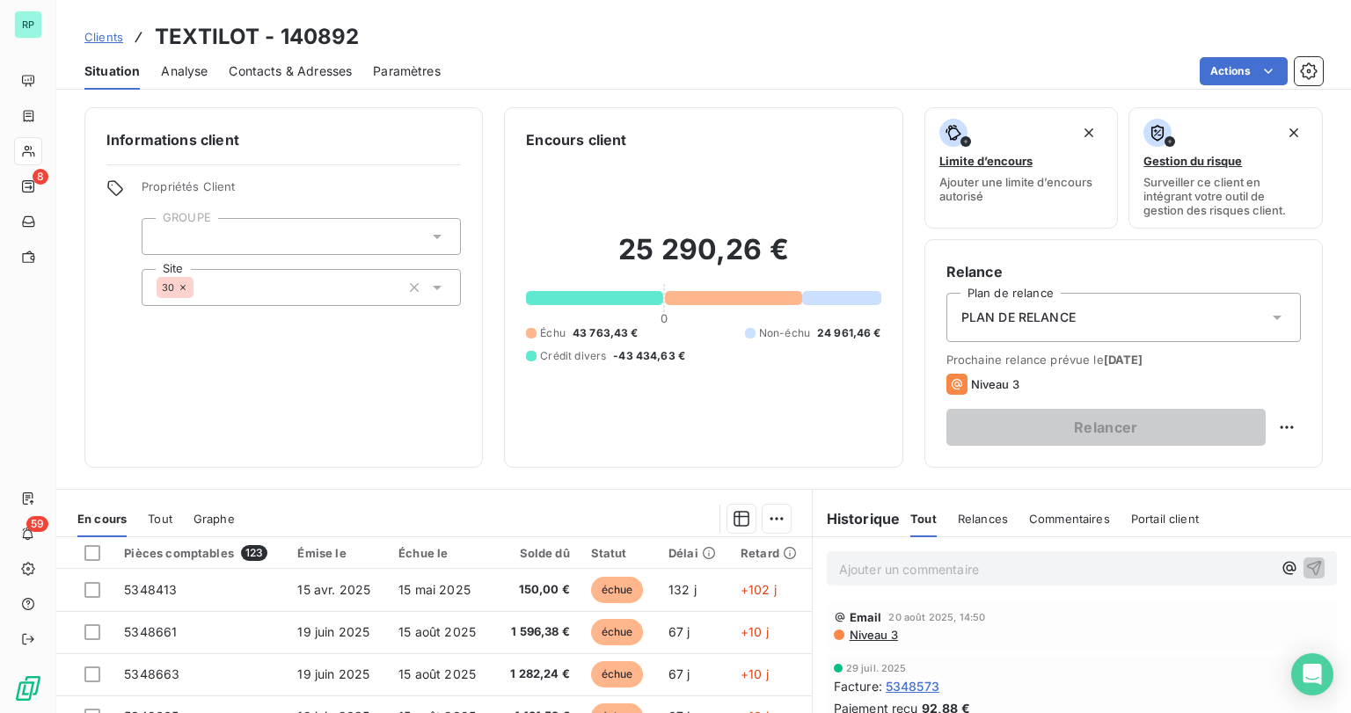
click at [292, 61] on div "Contacts & Adresses" at bounding box center [290, 71] width 123 height 37
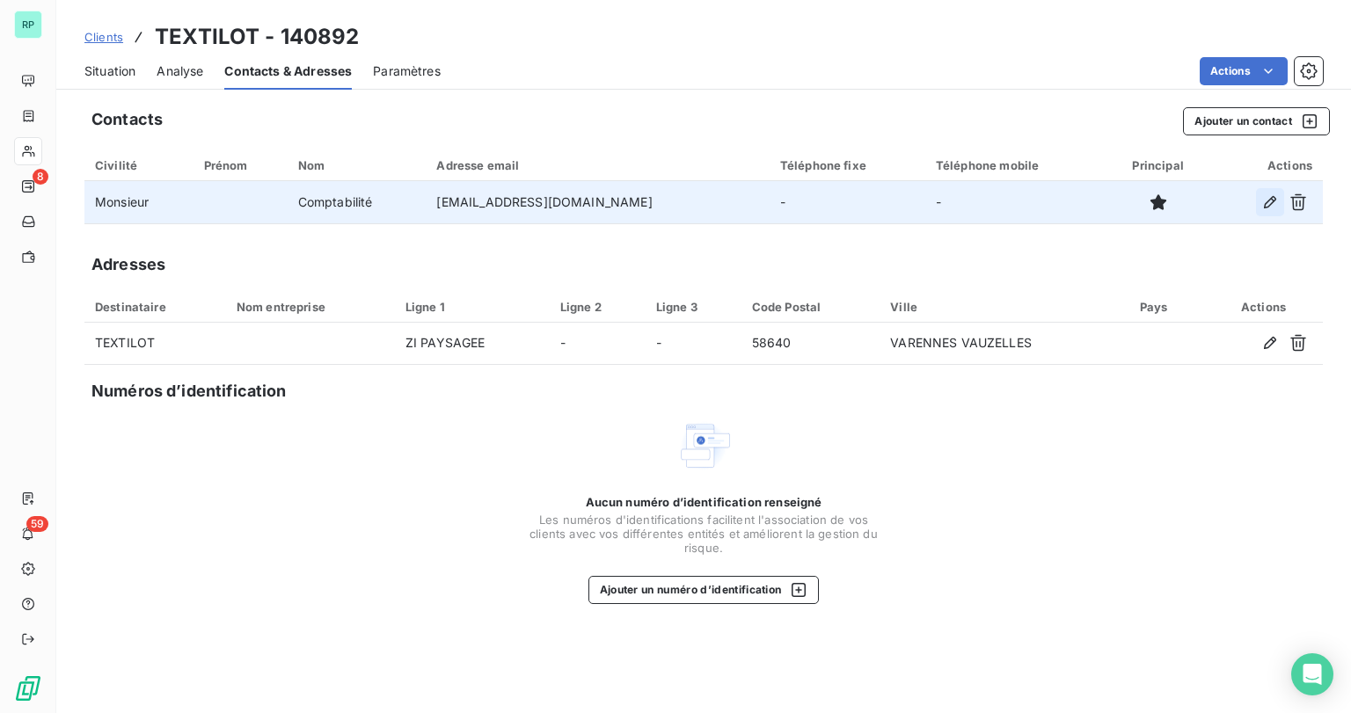
click at [1258, 196] on button "button" at bounding box center [1270, 202] width 28 height 28
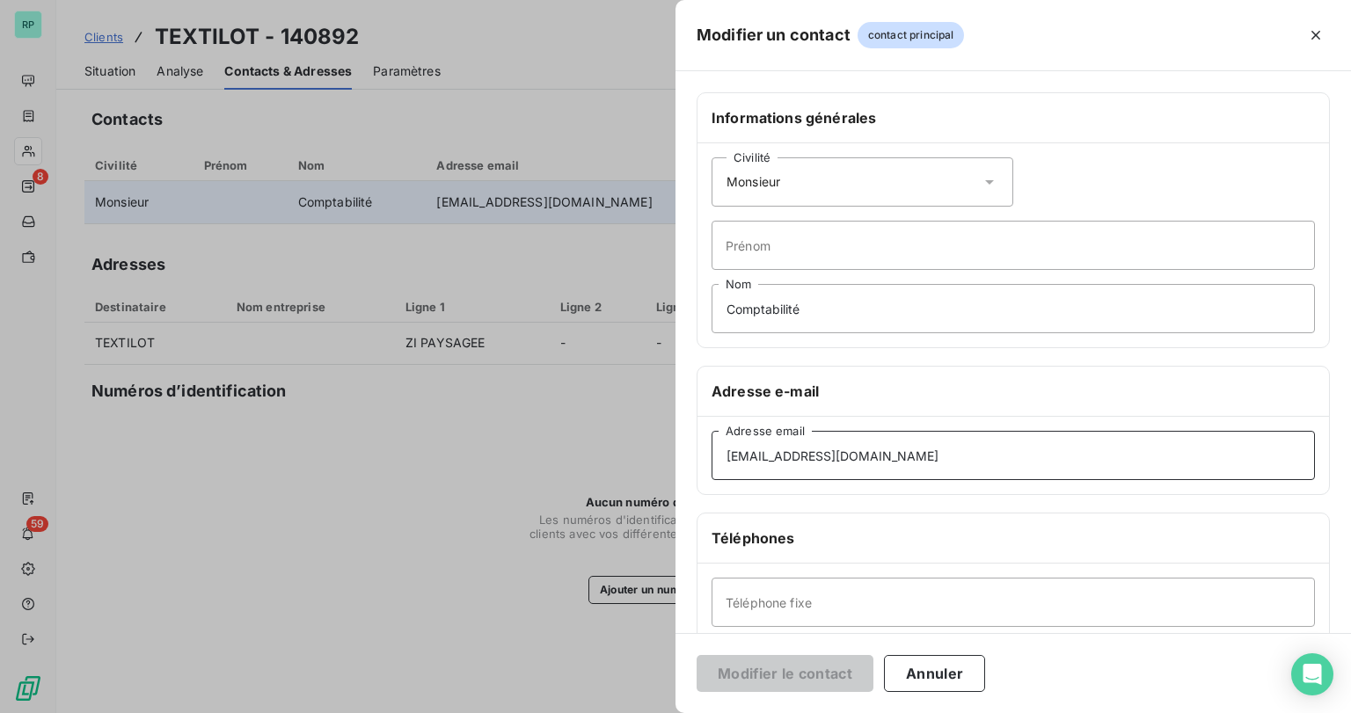
click at [901, 461] on input "service.facturation@textilot.fr" at bounding box center [1013, 455] width 603 height 49
click at [872, 453] on input "service.facturation@textilot.fr" at bounding box center [1013, 455] width 603 height 49
drag, startPoint x: 914, startPoint y: 453, endPoint x: 671, endPoint y: 457, distance: 242.8
click at [671, 712] on div "Modifier un contact contact principal Informations générales Civilité Monsieur …" at bounding box center [675, 713] width 1351 height 0
paste input "antonietta.lemetayer@textilot.fr"
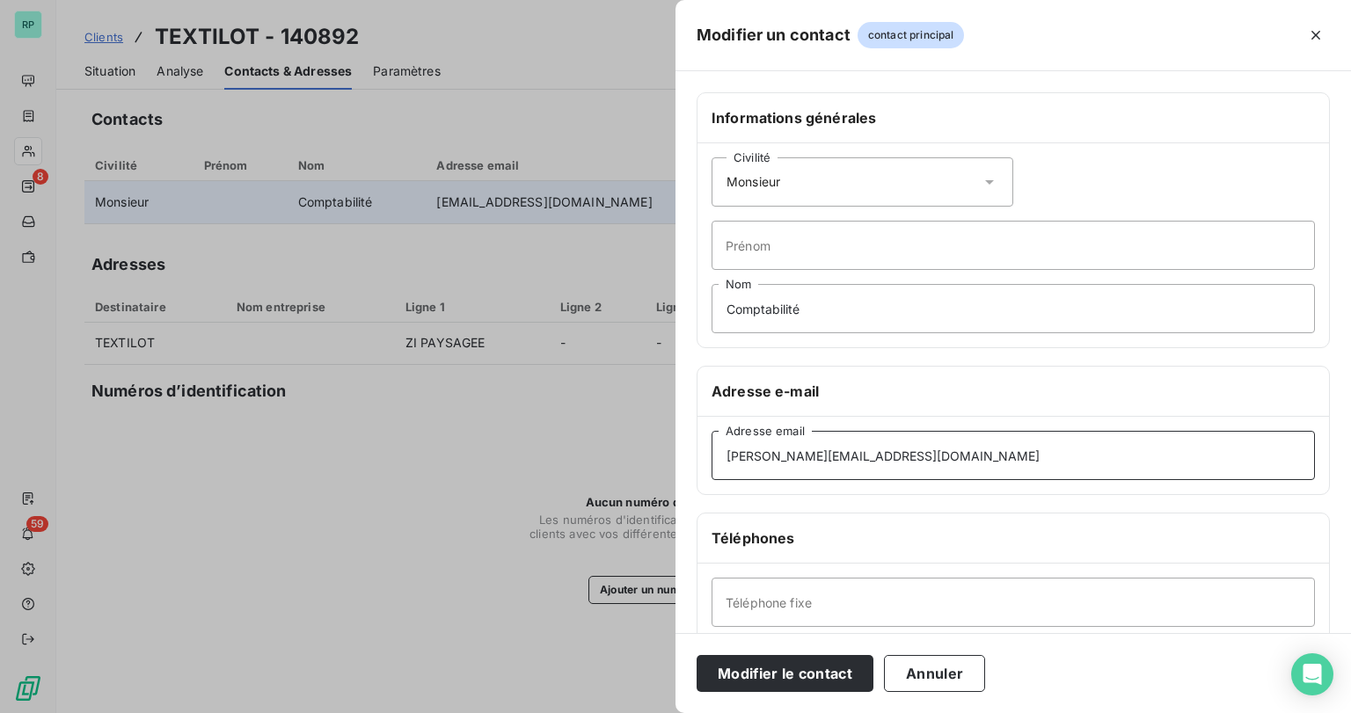
drag, startPoint x: 912, startPoint y: 453, endPoint x: 644, endPoint y: 456, distance: 268.3
click at [644, 712] on div "Modifier un contact contact principal Informations générales Civilité Monsieur …" at bounding box center [675, 713] width 1351 height 0
type input "antonietta.lemetayer@textilot.fr"
click at [782, 670] on button "Modifier le contact" at bounding box center [785, 673] width 177 height 37
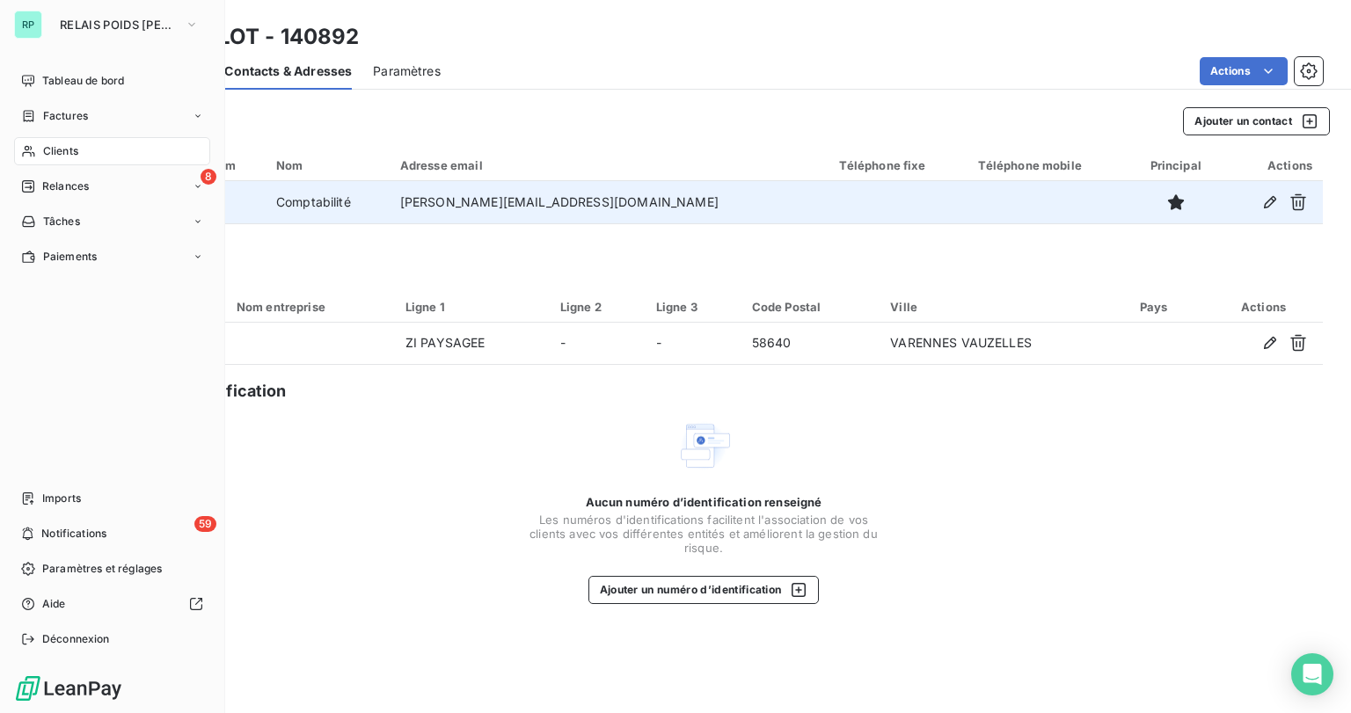
click at [50, 148] on span "Clients" at bounding box center [60, 151] width 35 height 16
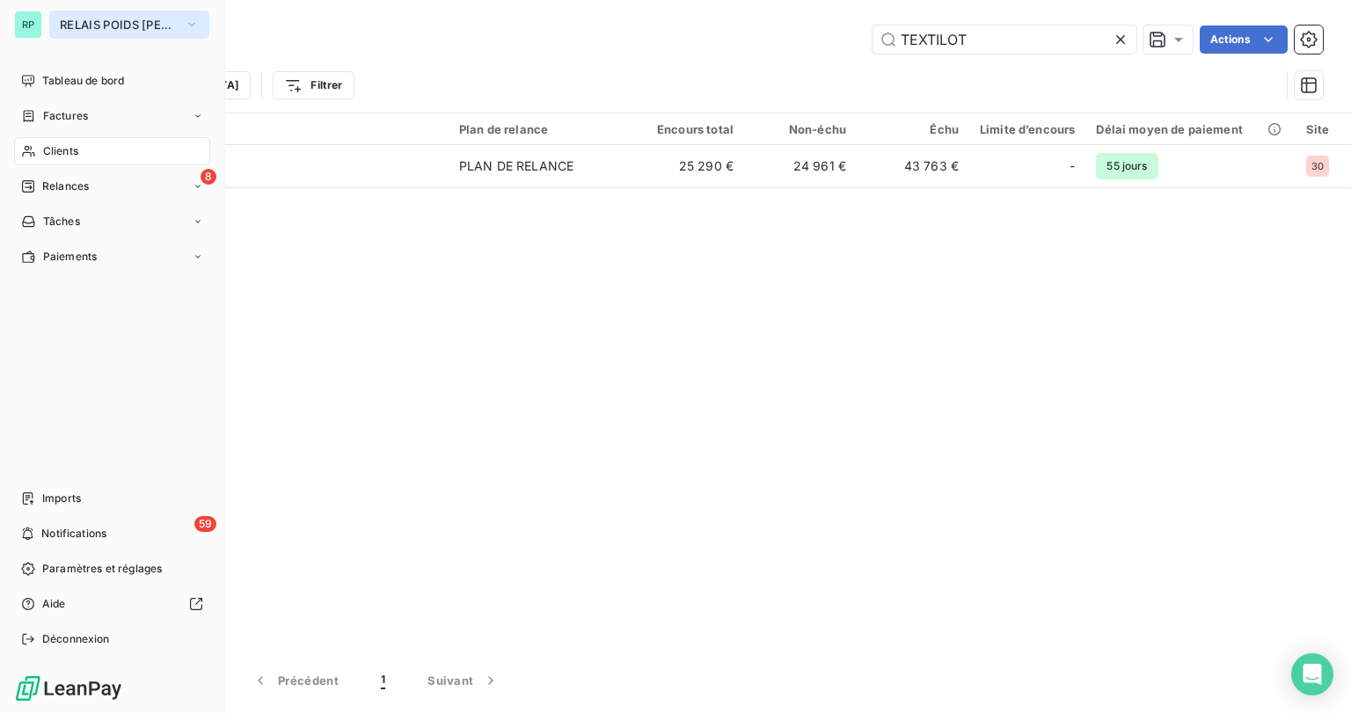
click at [77, 18] on span "RELAIS POIDS [PERSON_NAME]" at bounding box center [119, 25] width 118 height 14
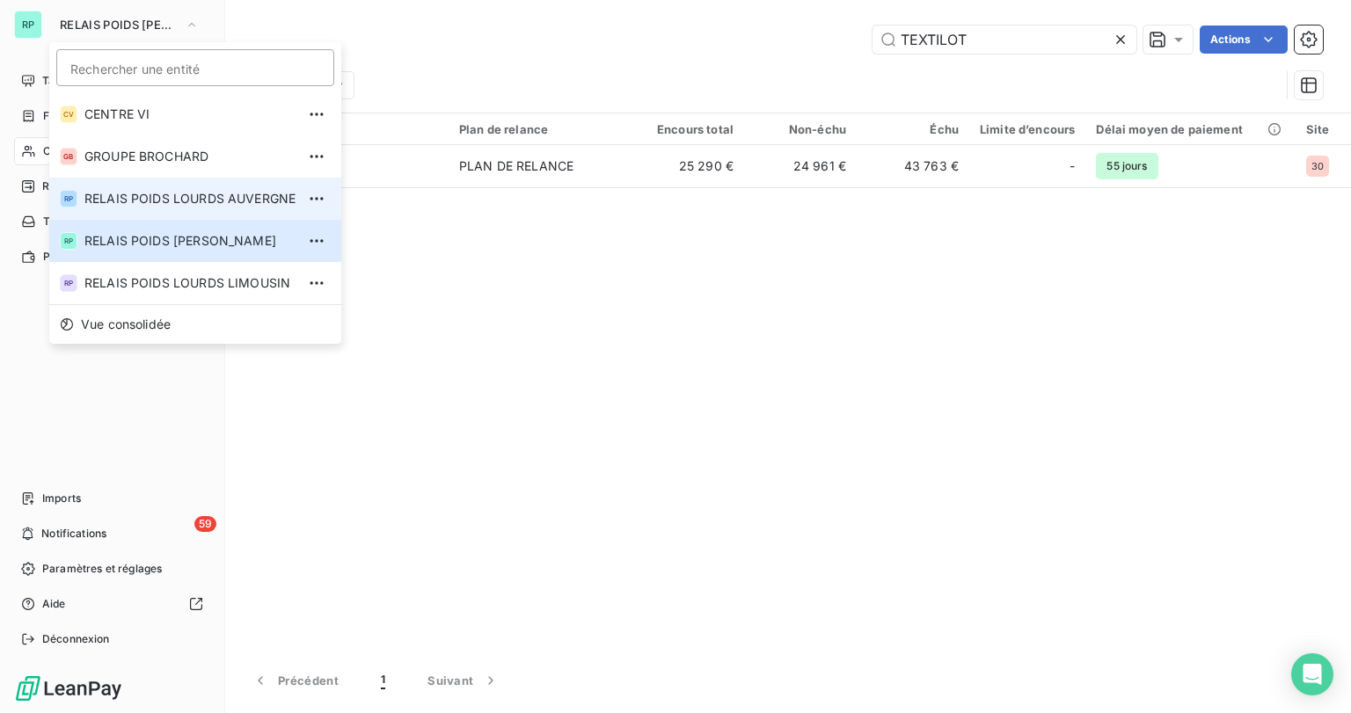
click at [197, 201] on span "RELAIS POIDS LOURDS AUVERGNE" at bounding box center [189, 199] width 211 height 18
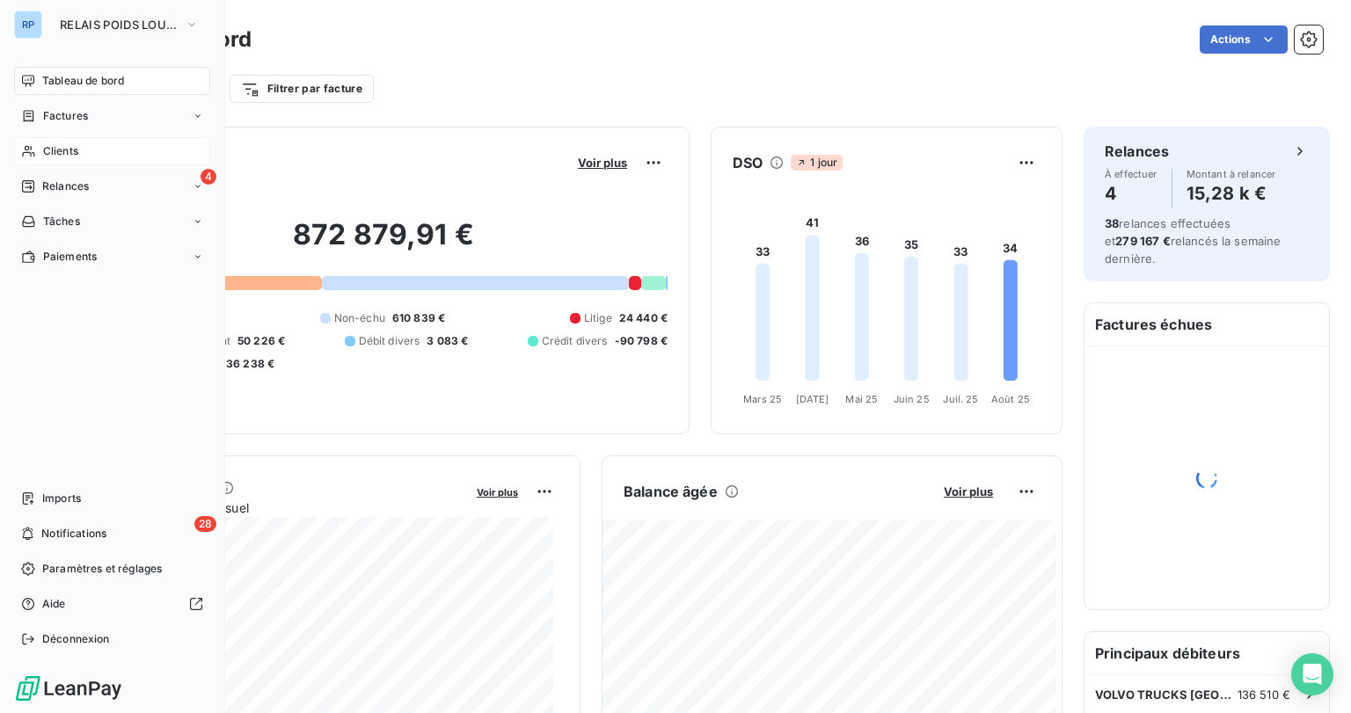
click at [65, 153] on span "Clients" at bounding box center [60, 151] width 35 height 16
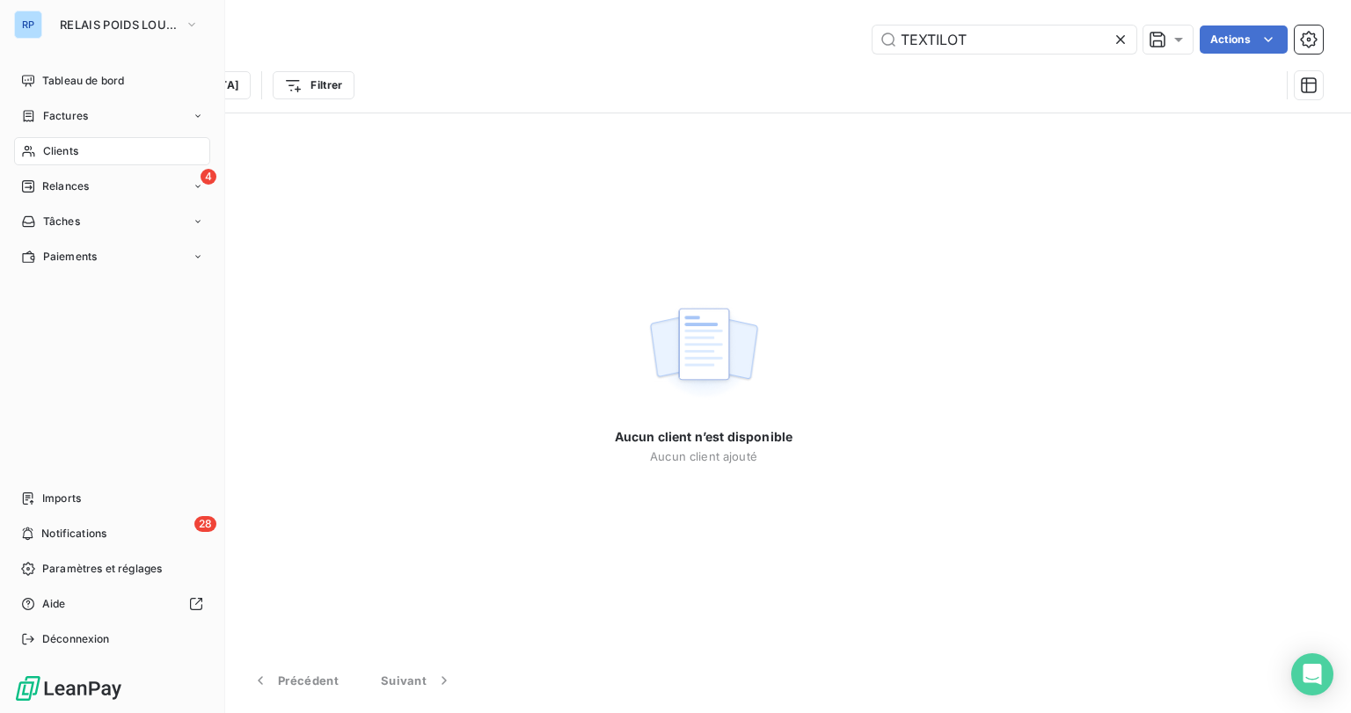
click at [66, 150] on span "Clients" at bounding box center [60, 151] width 35 height 16
click at [131, 18] on span "RELAIS POIDS LOURDS AUVERGNE" at bounding box center [119, 25] width 118 height 14
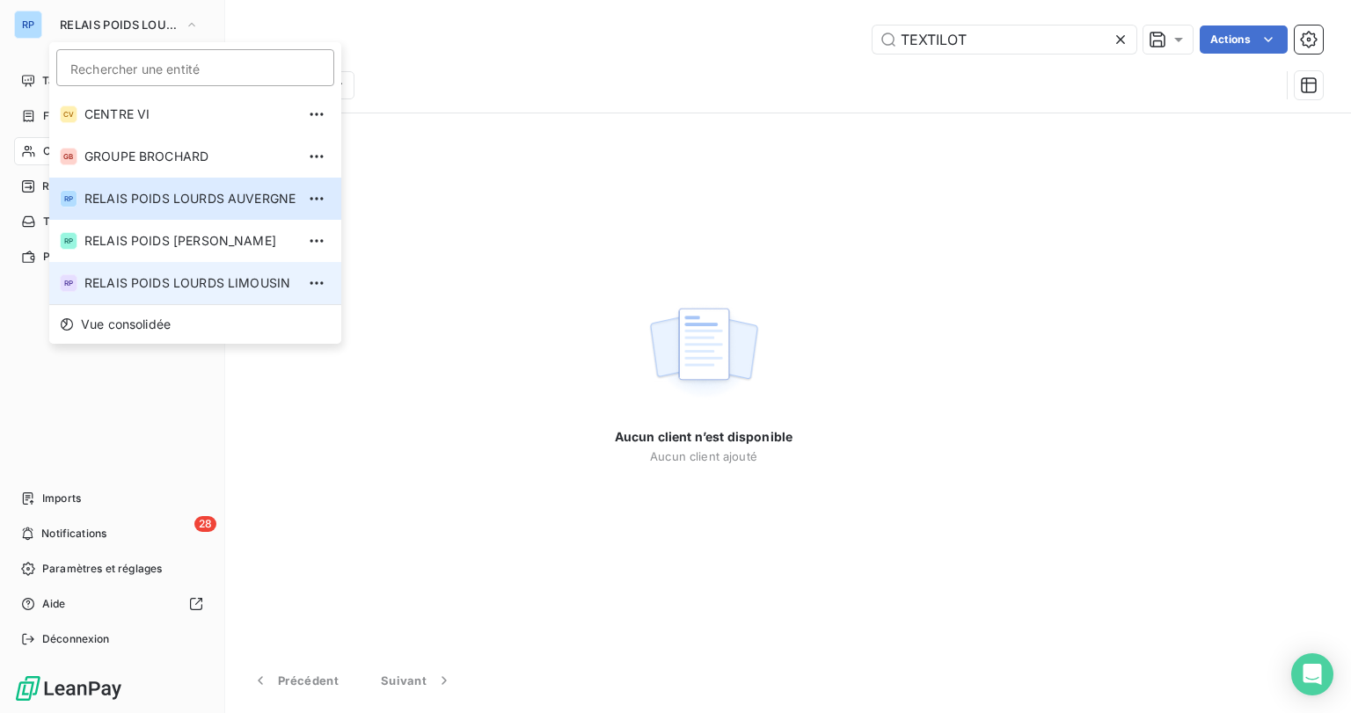
click at [246, 284] on span "RELAIS POIDS LOURDS LIMOUSIN" at bounding box center [189, 283] width 211 height 18
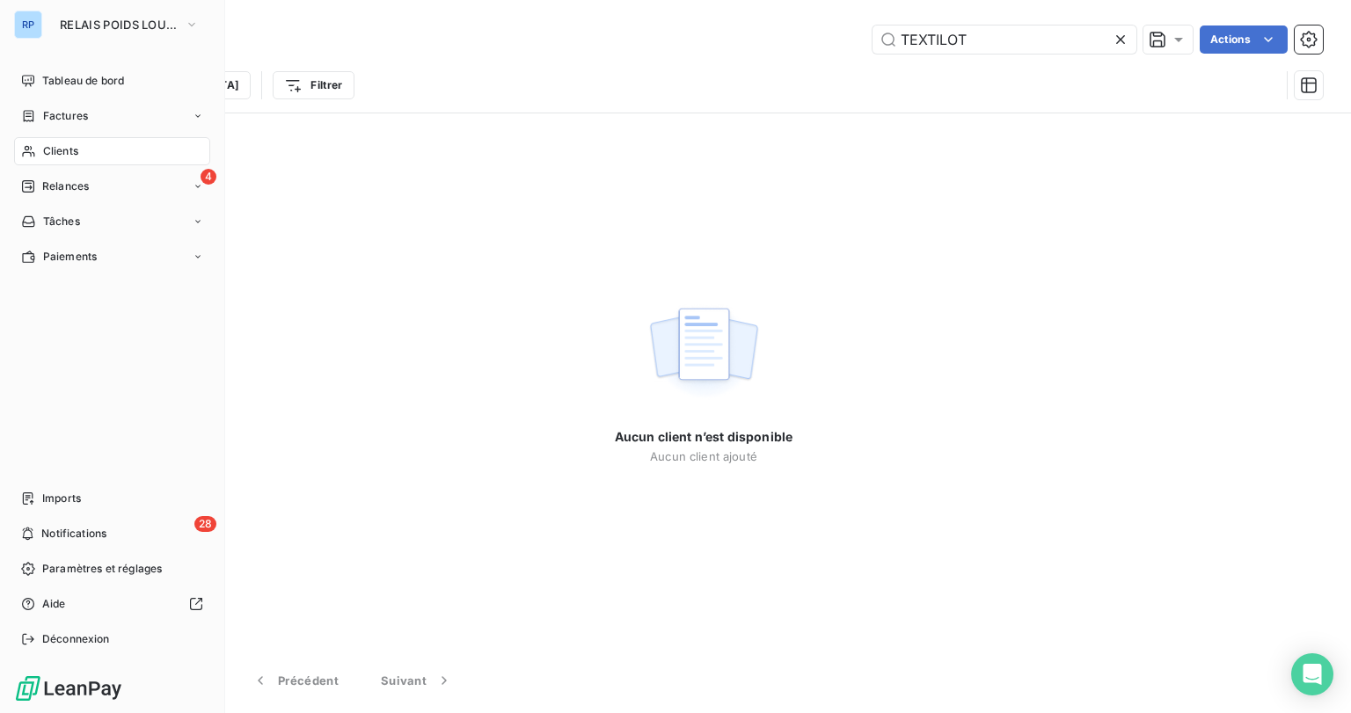
type input "140338"
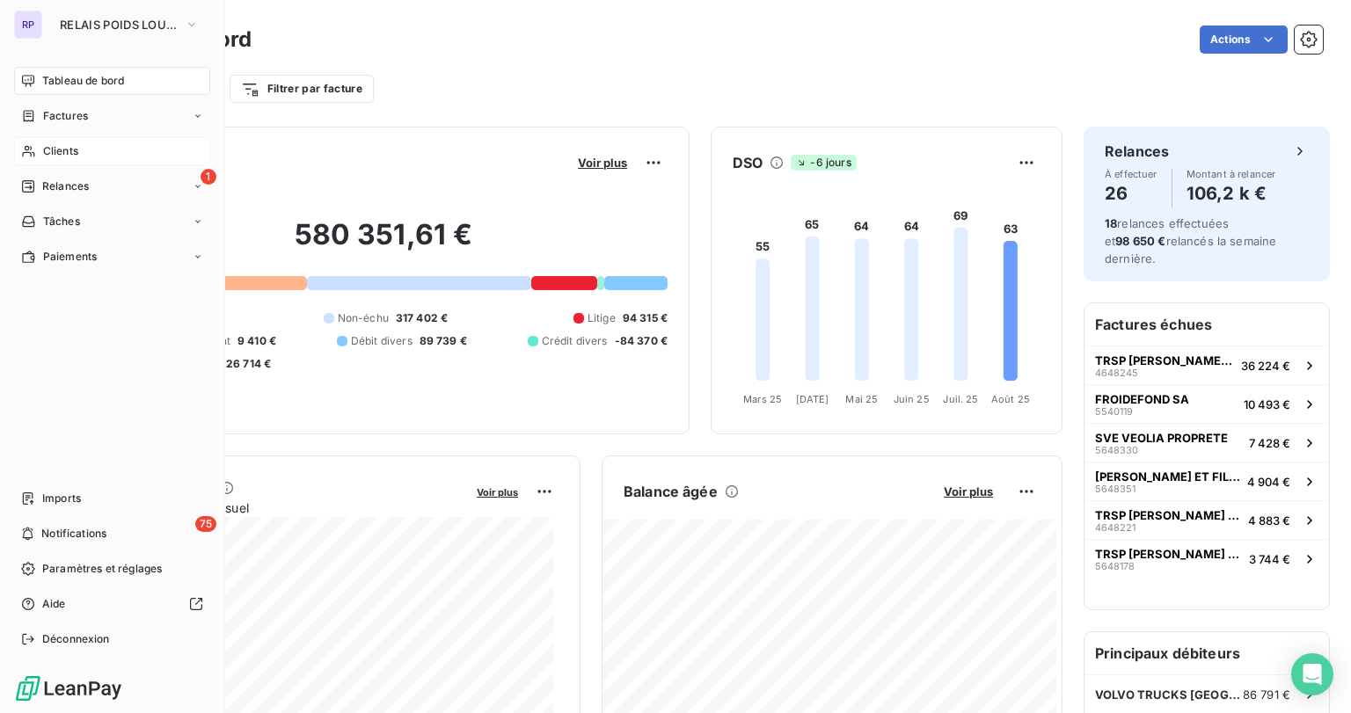
click at [69, 154] on span "Clients" at bounding box center [60, 151] width 35 height 16
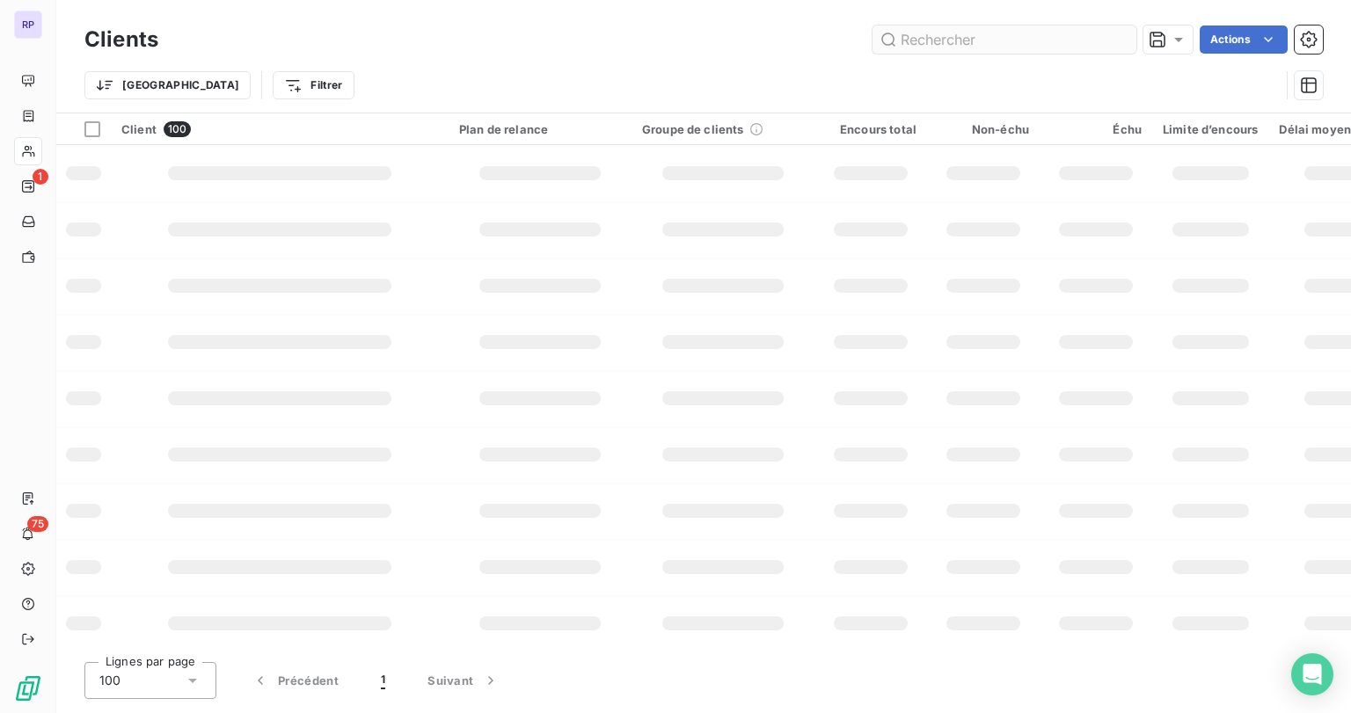
click at [917, 41] on input "text" at bounding box center [1004, 40] width 264 height 28
type input "TEXTILOT"
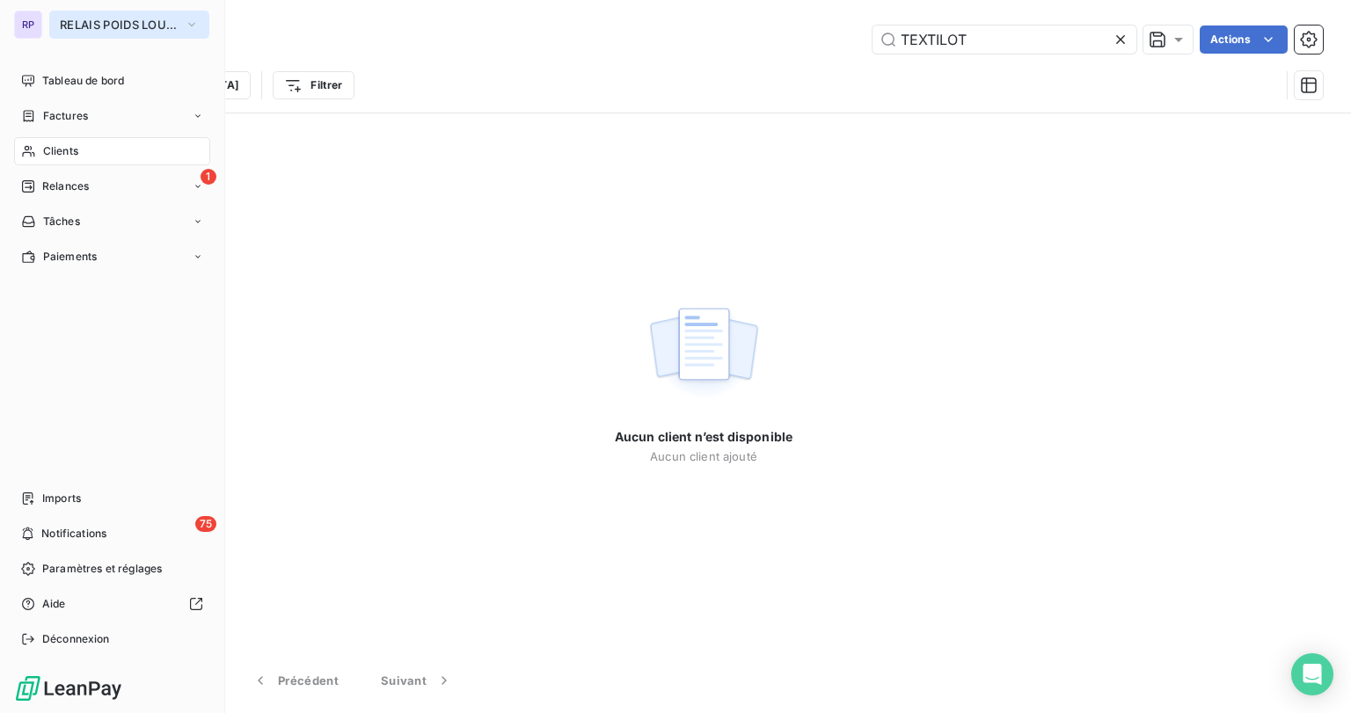
click at [85, 24] on span "RELAIS POIDS LOURDS LIMOUSIN" at bounding box center [119, 25] width 118 height 14
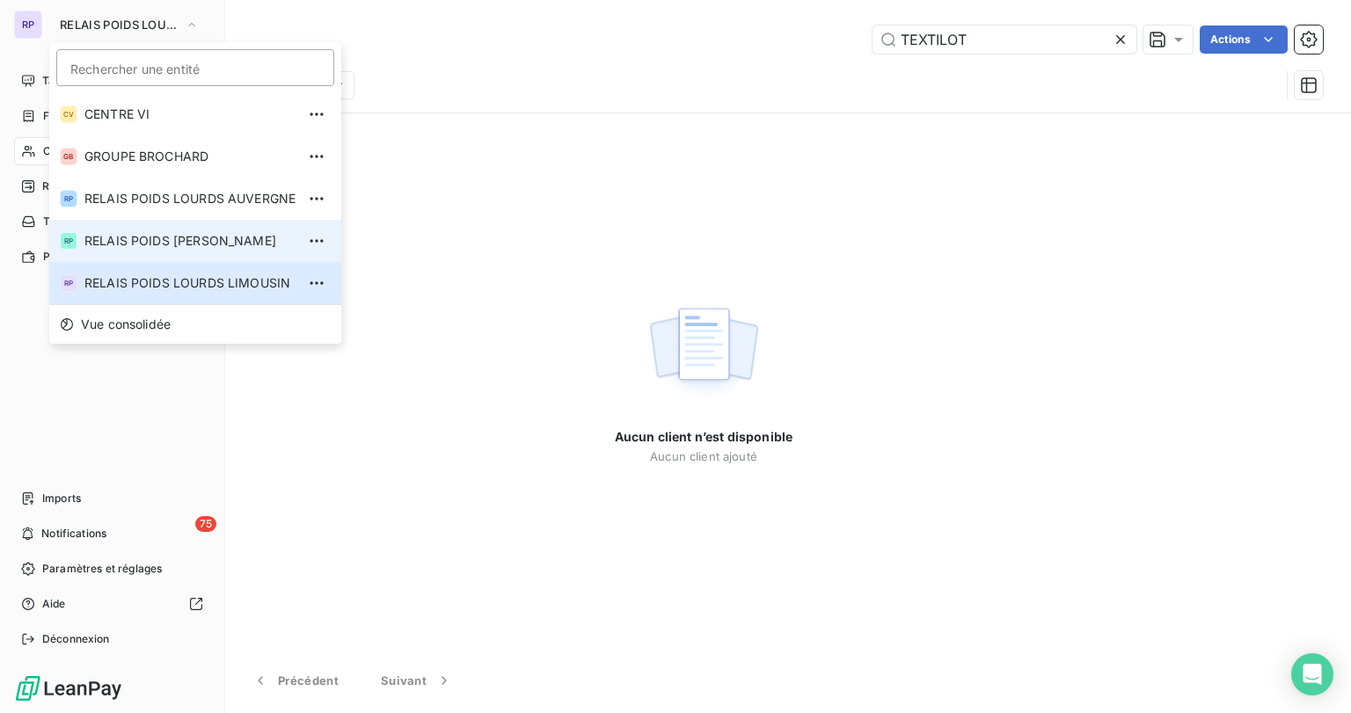
click at [162, 238] on span "RELAIS POIDS [PERSON_NAME]" at bounding box center [189, 241] width 211 height 18
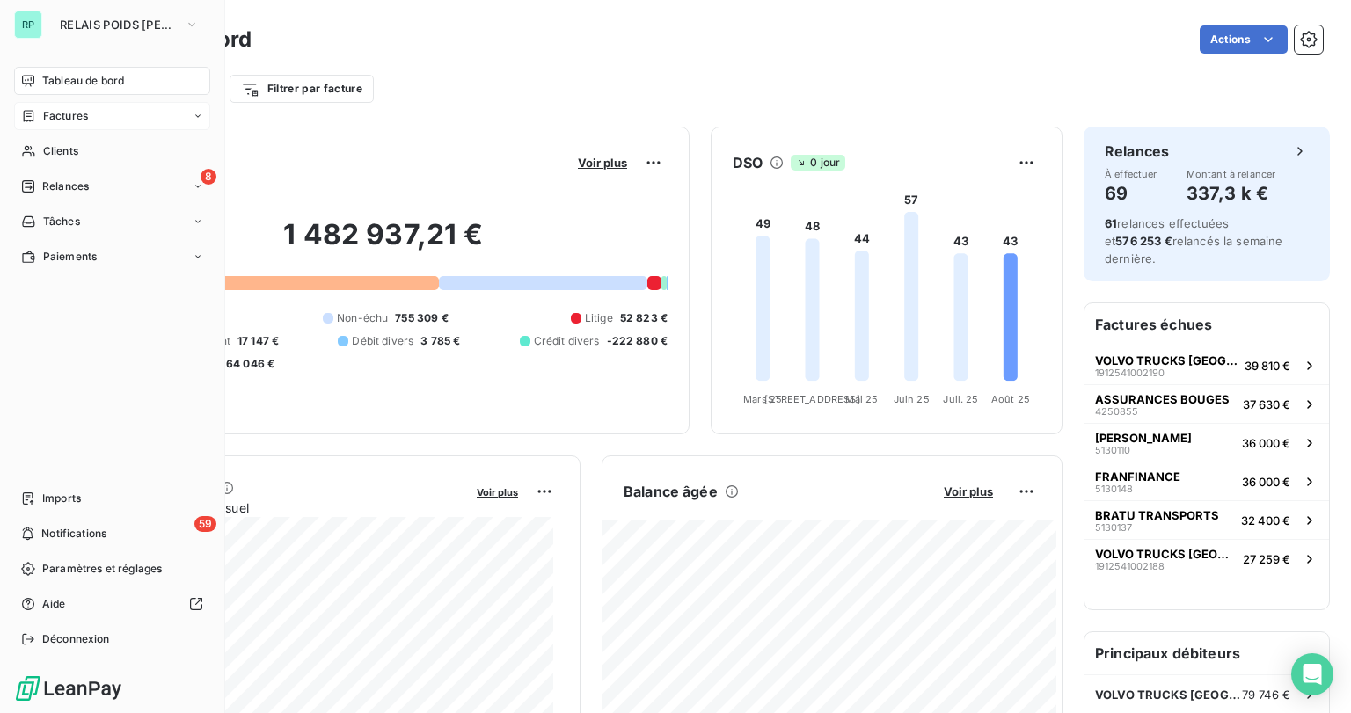
click at [71, 108] on span "Factures" at bounding box center [65, 116] width 45 height 16
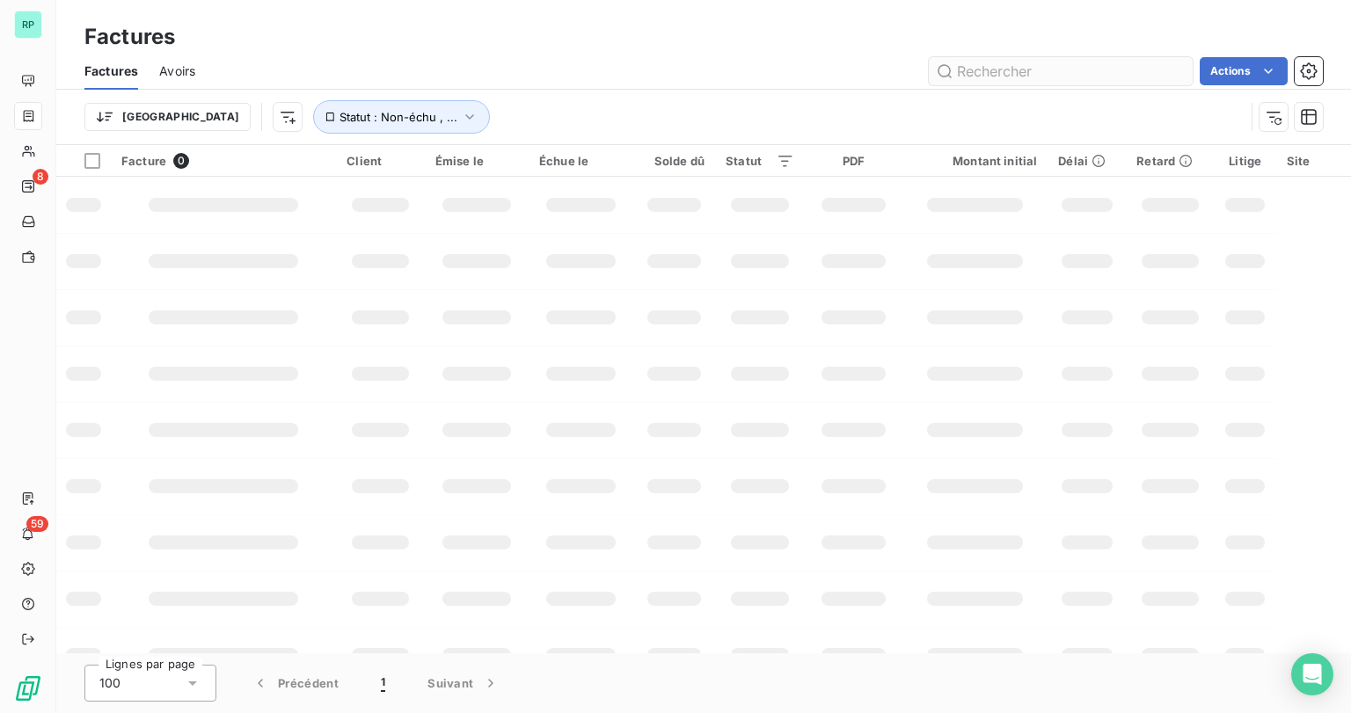
click at [988, 72] on input "text" at bounding box center [1061, 71] width 264 height 28
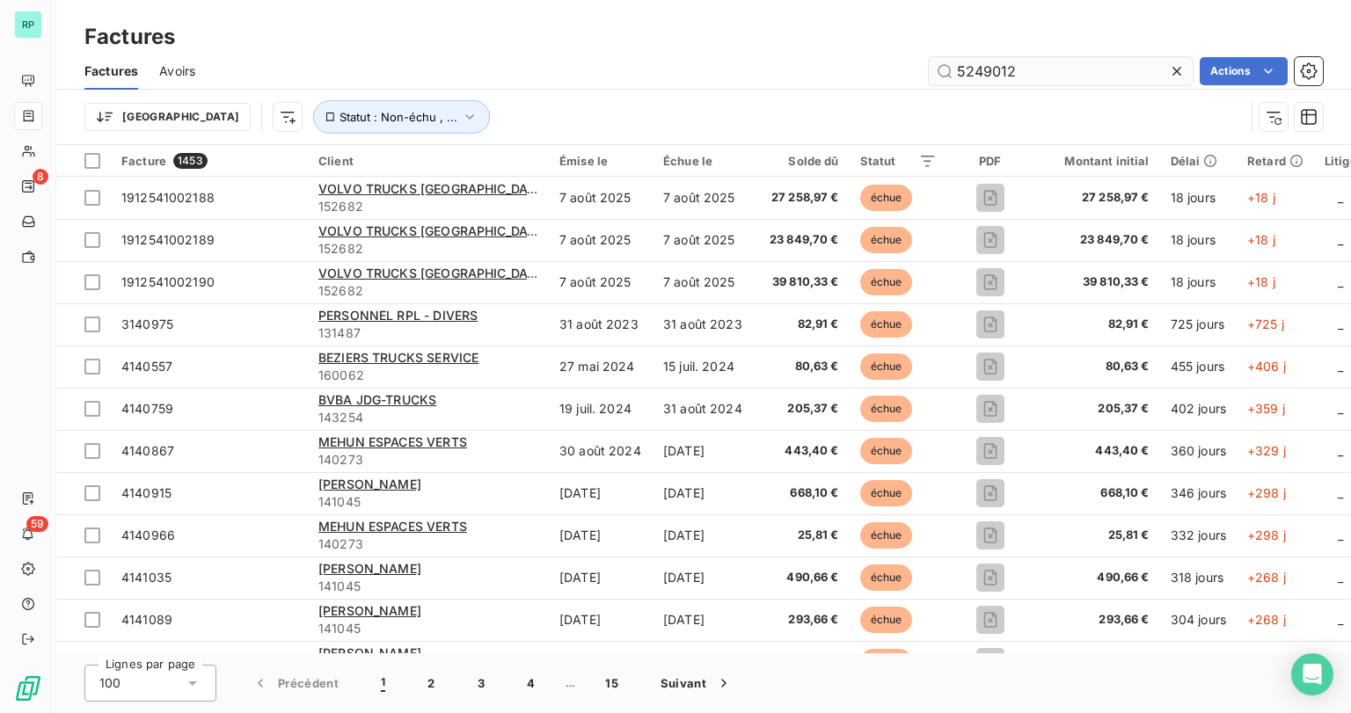
type input "5249012"
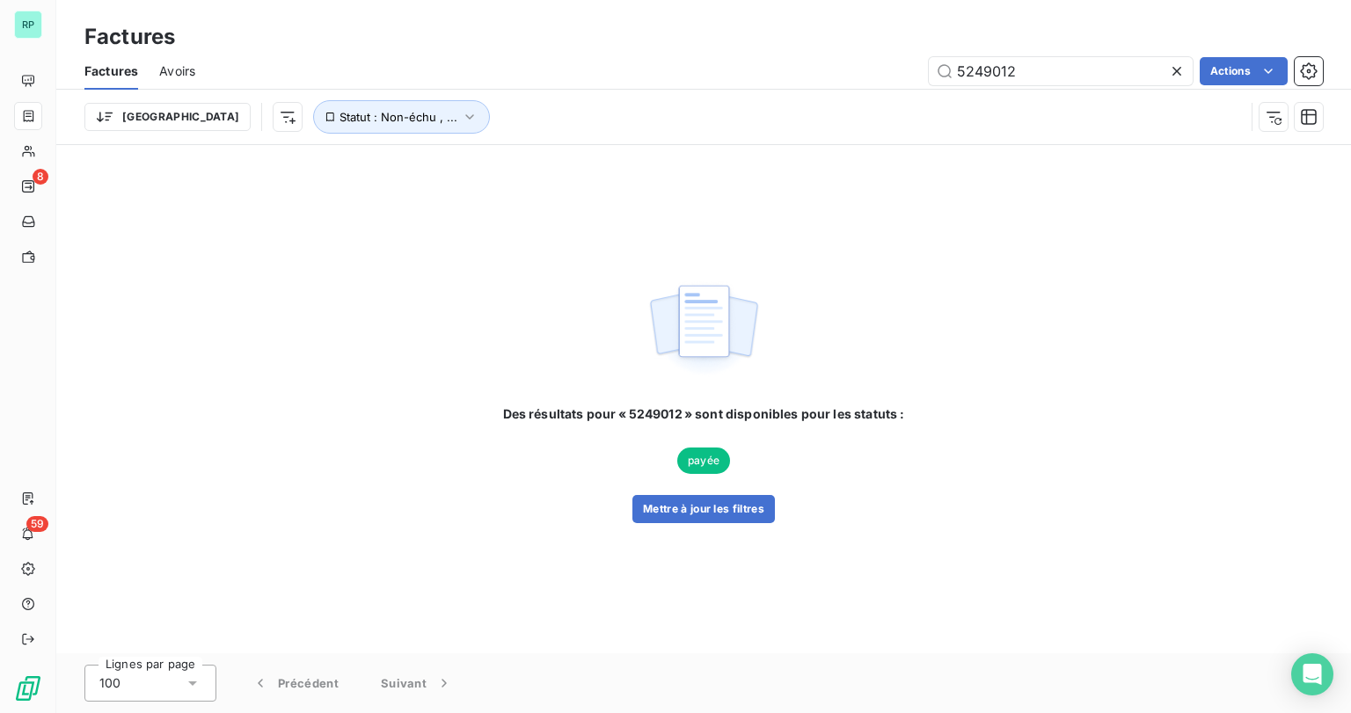
click at [707, 460] on span "payée" at bounding box center [703, 461] width 53 height 26
click at [708, 510] on button "Mettre à jour les filtres" at bounding box center [703, 509] width 142 height 28
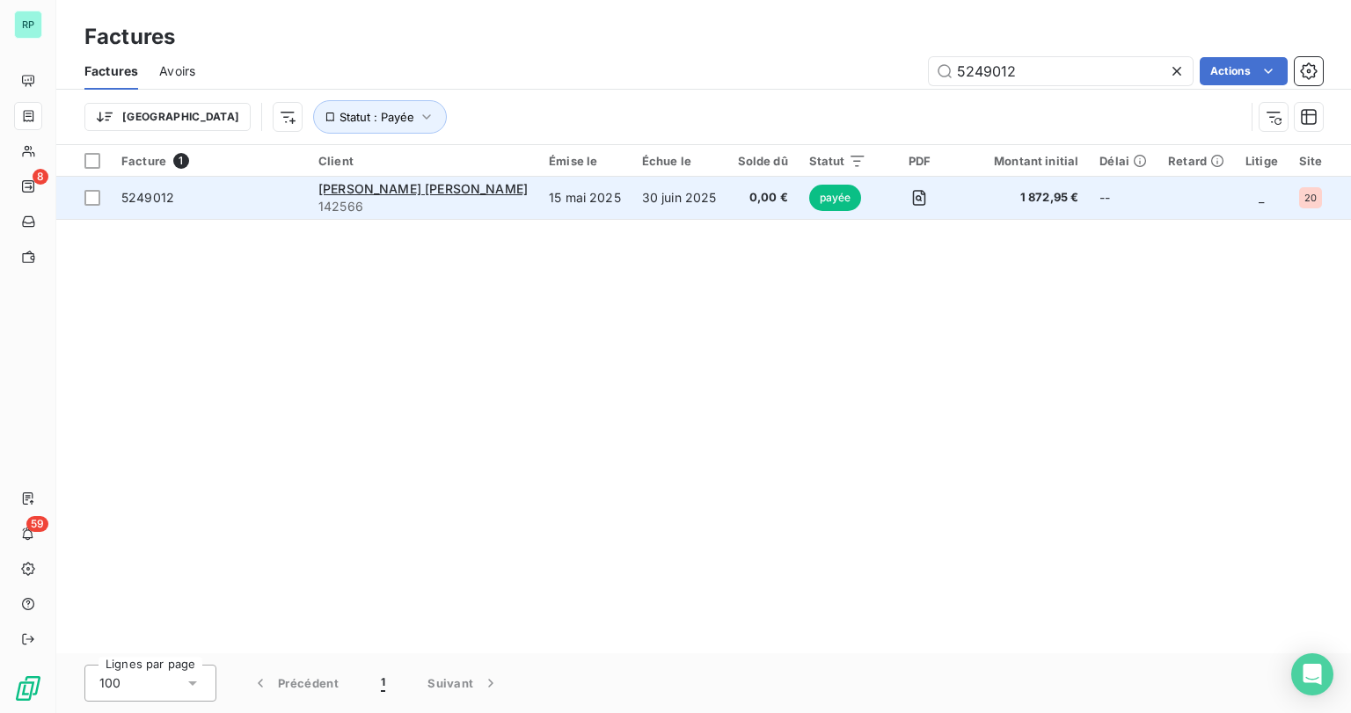
click at [173, 201] on span "5249012" at bounding box center [209, 198] width 176 height 18
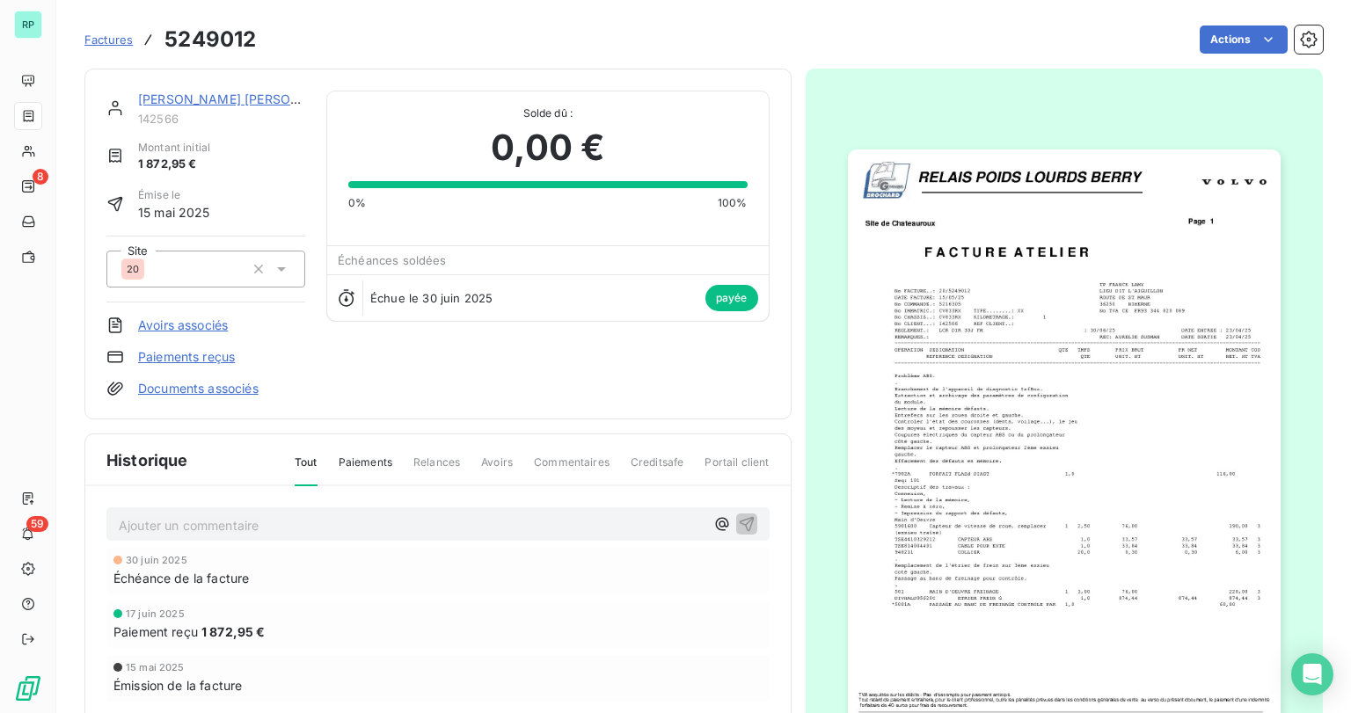
click at [1172, 481] on img "button" at bounding box center [1064, 455] width 433 height 611
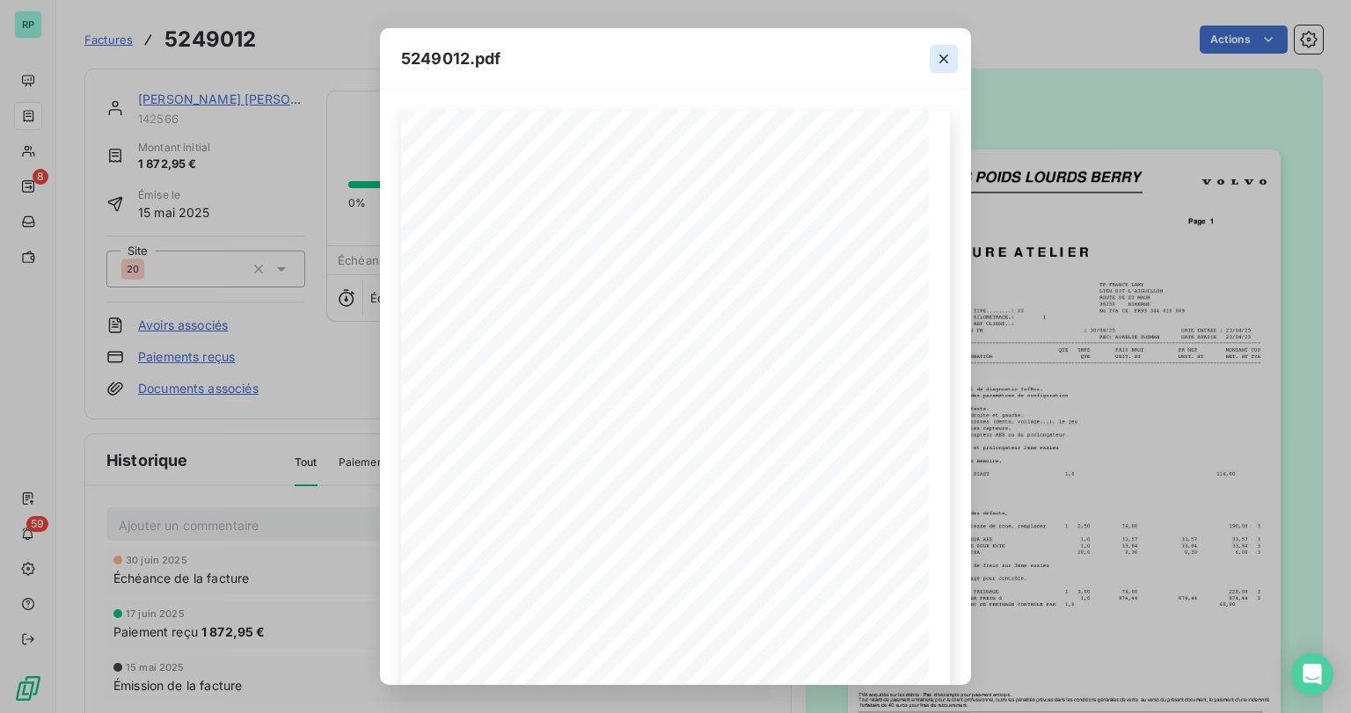
click at [938, 57] on icon "button" at bounding box center [944, 59] width 18 height 18
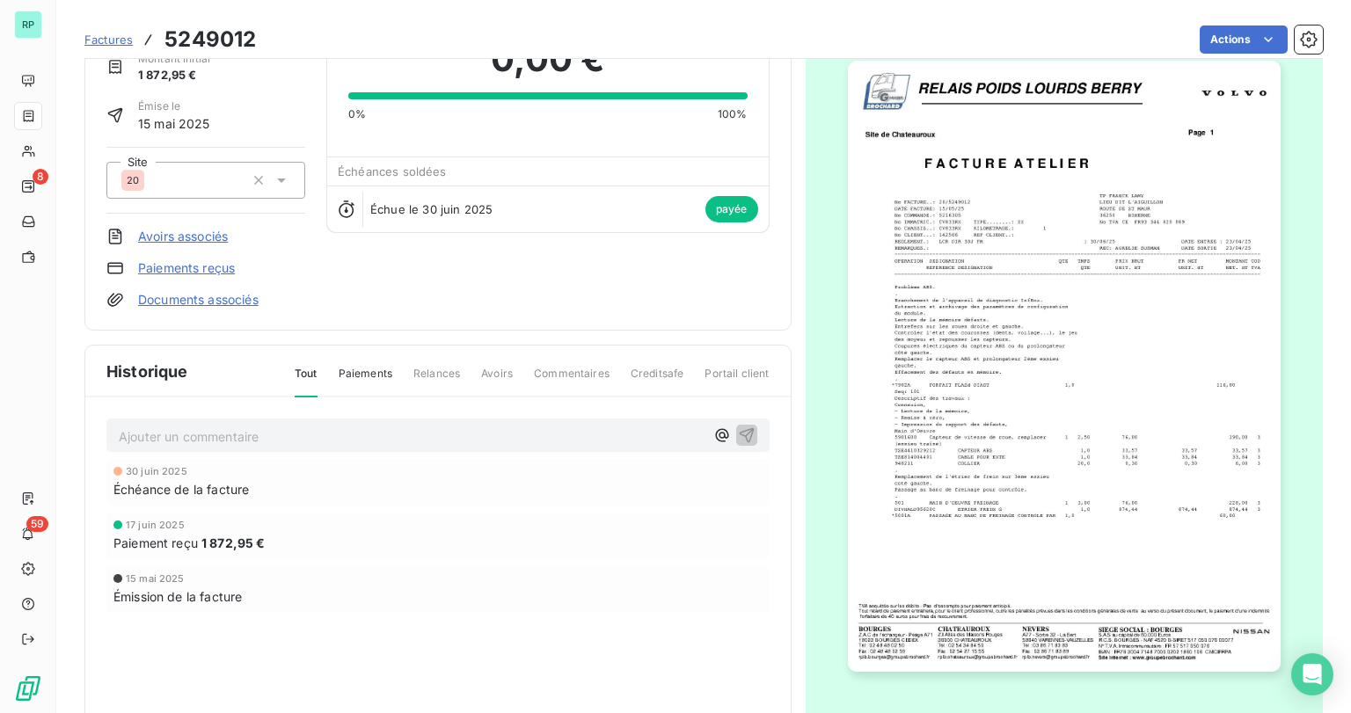
scroll to position [144, 0]
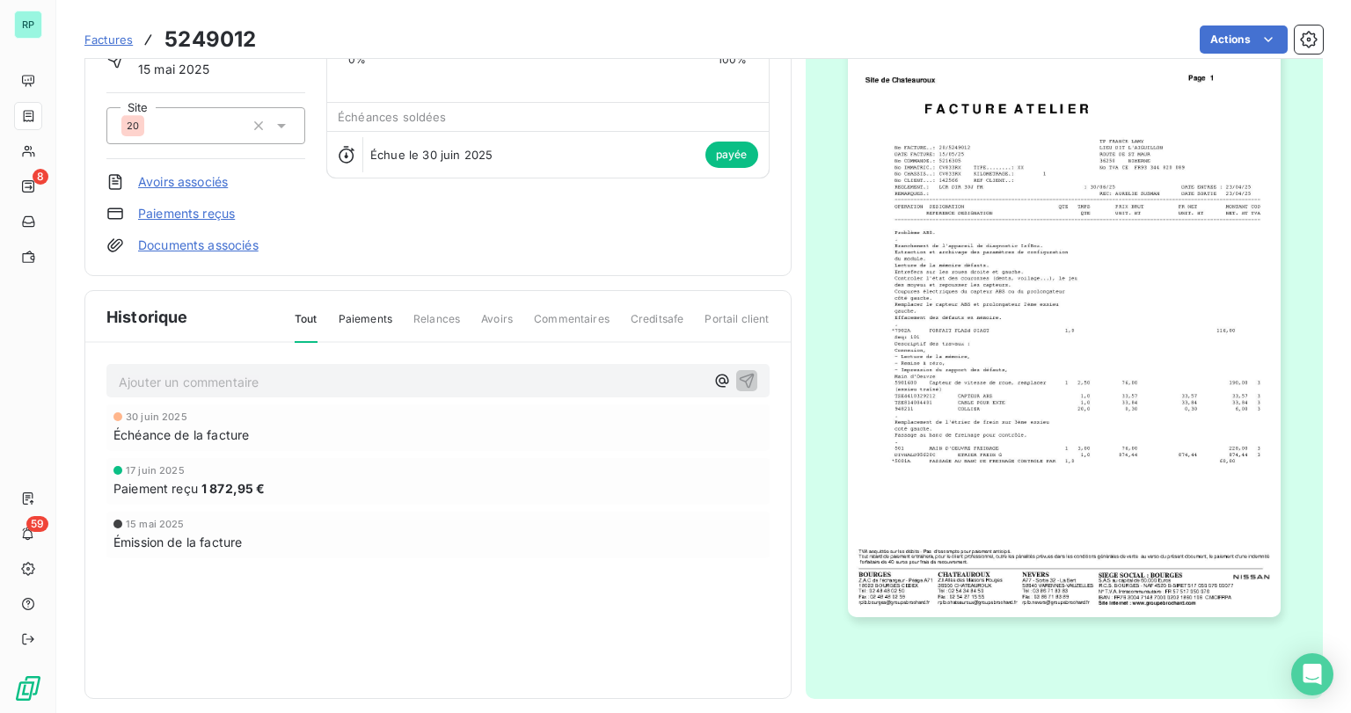
click at [1158, 496] on img "button" at bounding box center [1064, 311] width 433 height 611
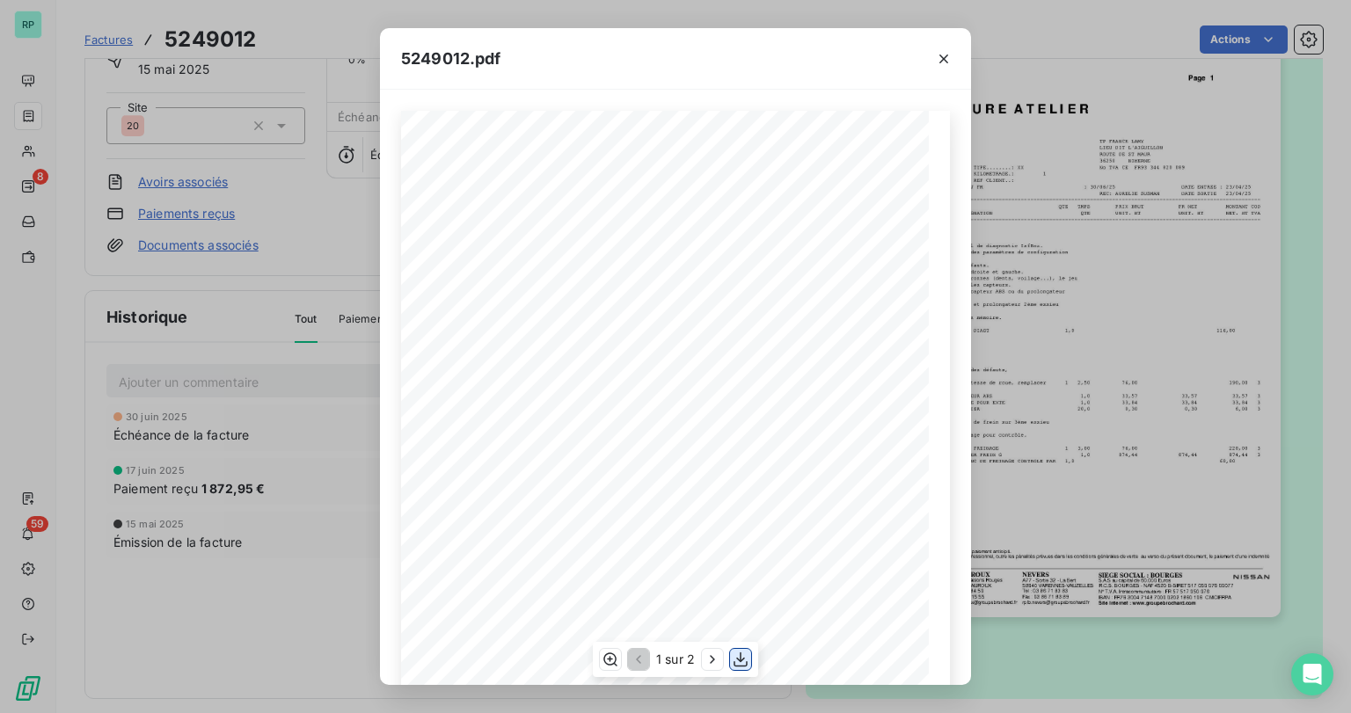
click at [744, 662] on icon "button" at bounding box center [741, 660] width 18 height 18
click at [944, 61] on icon "button" at bounding box center [944, 59] width 18 height 18
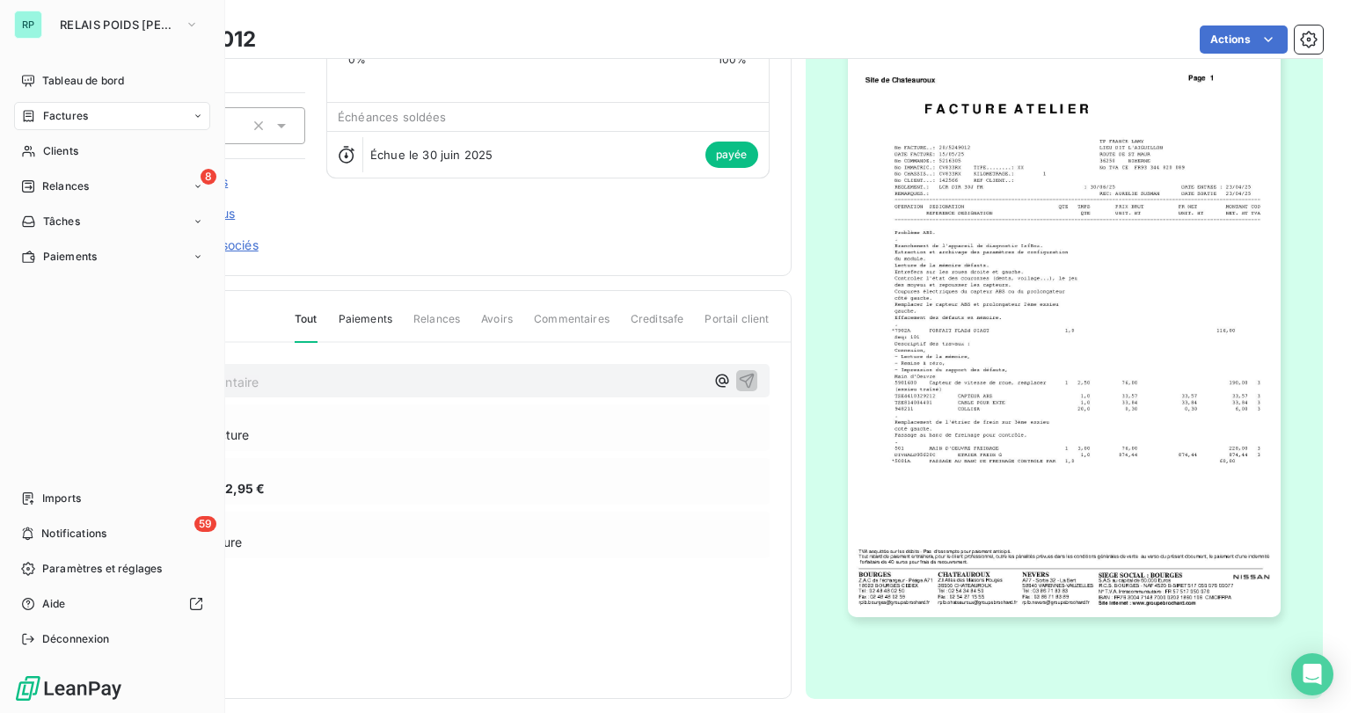
click at [63, 120] on span "Factures" at bounding box center [65, 116] width 45 height 16
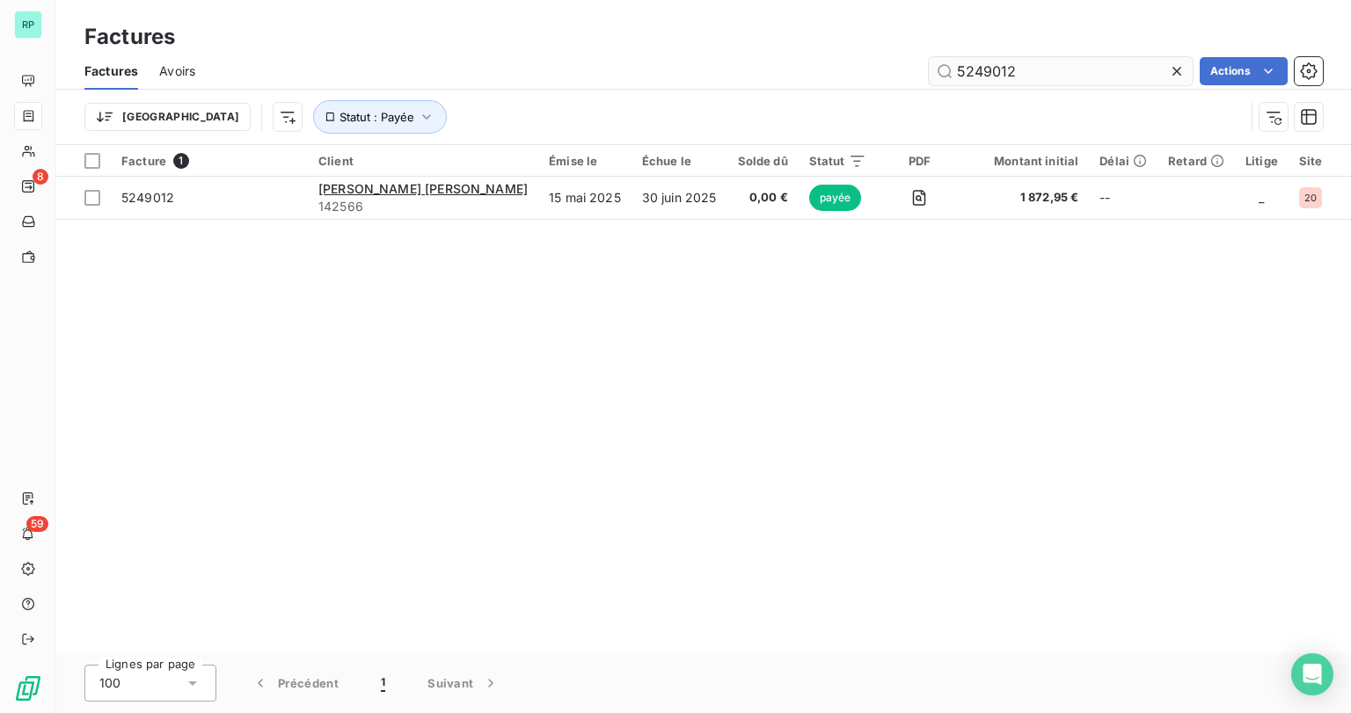
click at [1022, 75] on input "5249012" at bounding box center [1061, 71] width 264 height 28
drag, startPoint x: 1022, startPoint y: 75, endPoint x: 855, endPoint y: 60, distance: 167.8
click at [856, 60] on div "5249012 Actions" at bounding box center [769, 71] width 1106 height 28
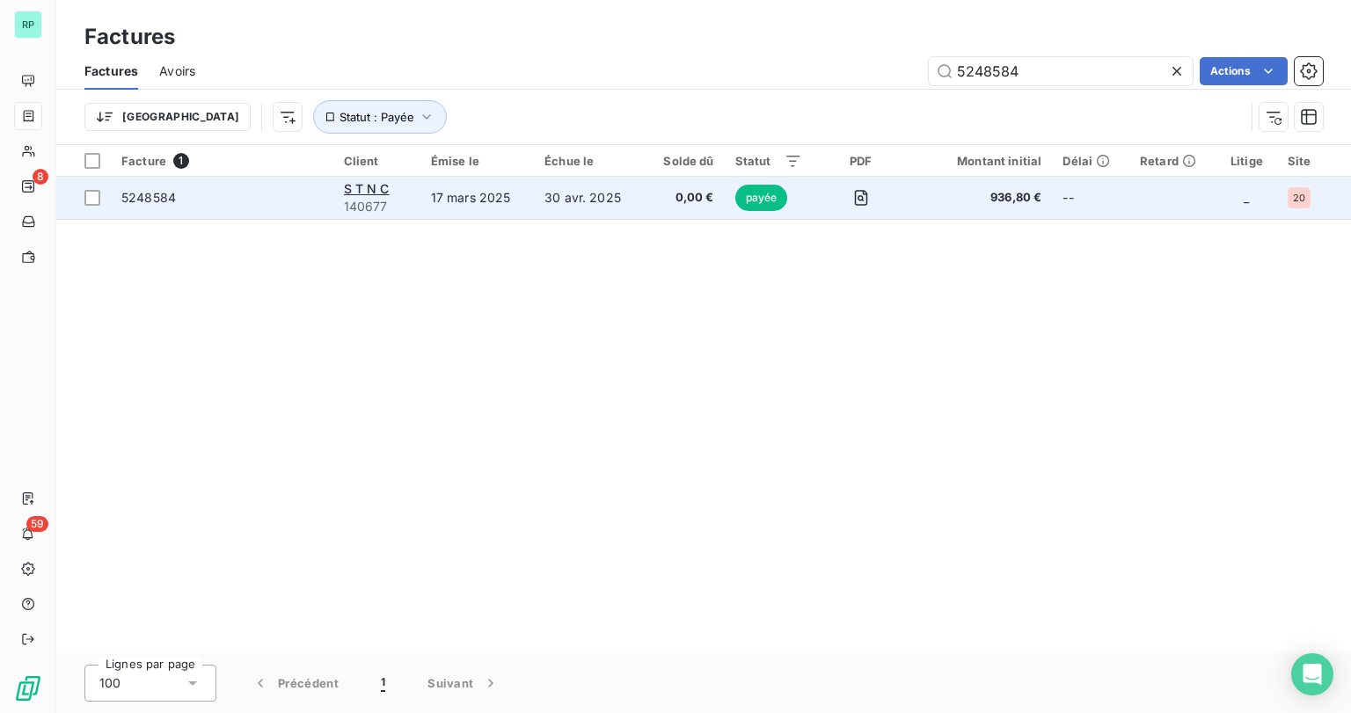
type input "5248584"
click at [172, 201] on span "5248584" at bounding box center [148, 197] width 55 height 15
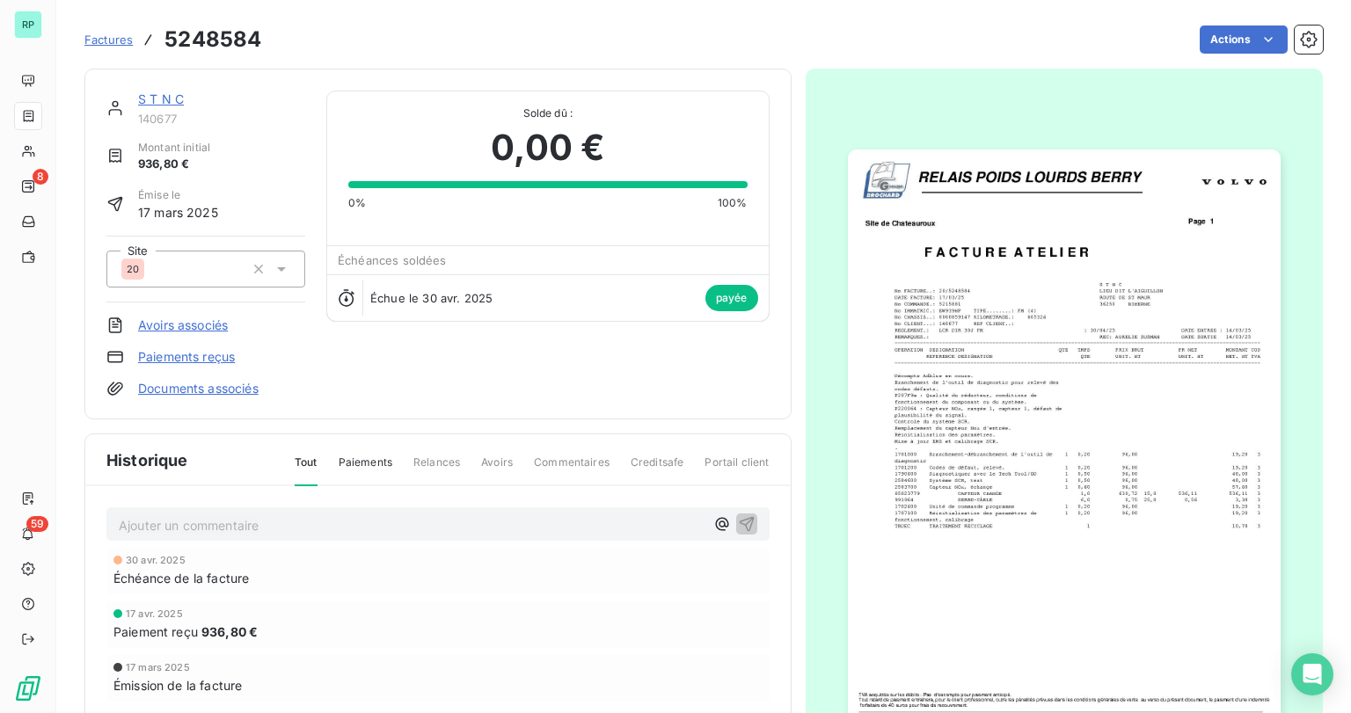
click at [1129, 570] on img "button" at bounding box center [1064, 455] width 433 height 611
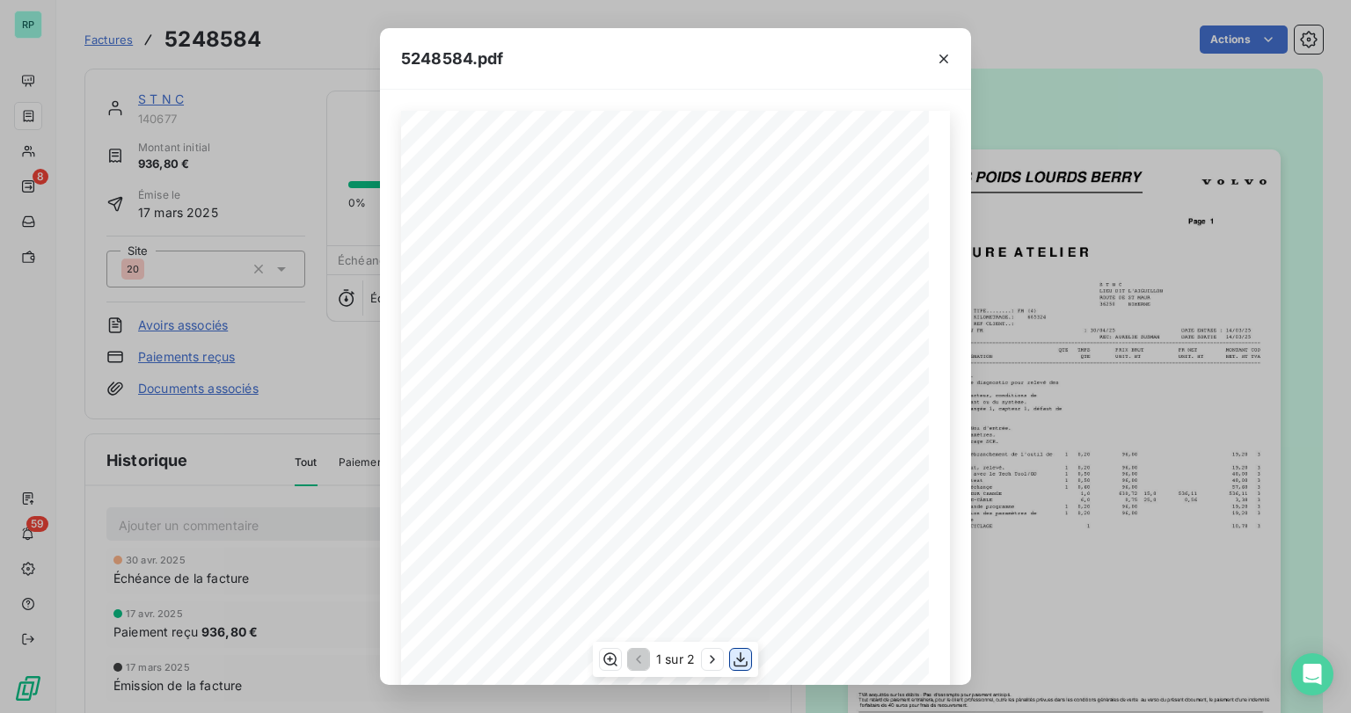
click at [741, 654] on icon "button" at bounding box center [741, 660] width 14 height 15
click at [944, 55] on icon "button" at bounding box center [944, 59] width 18 height 18
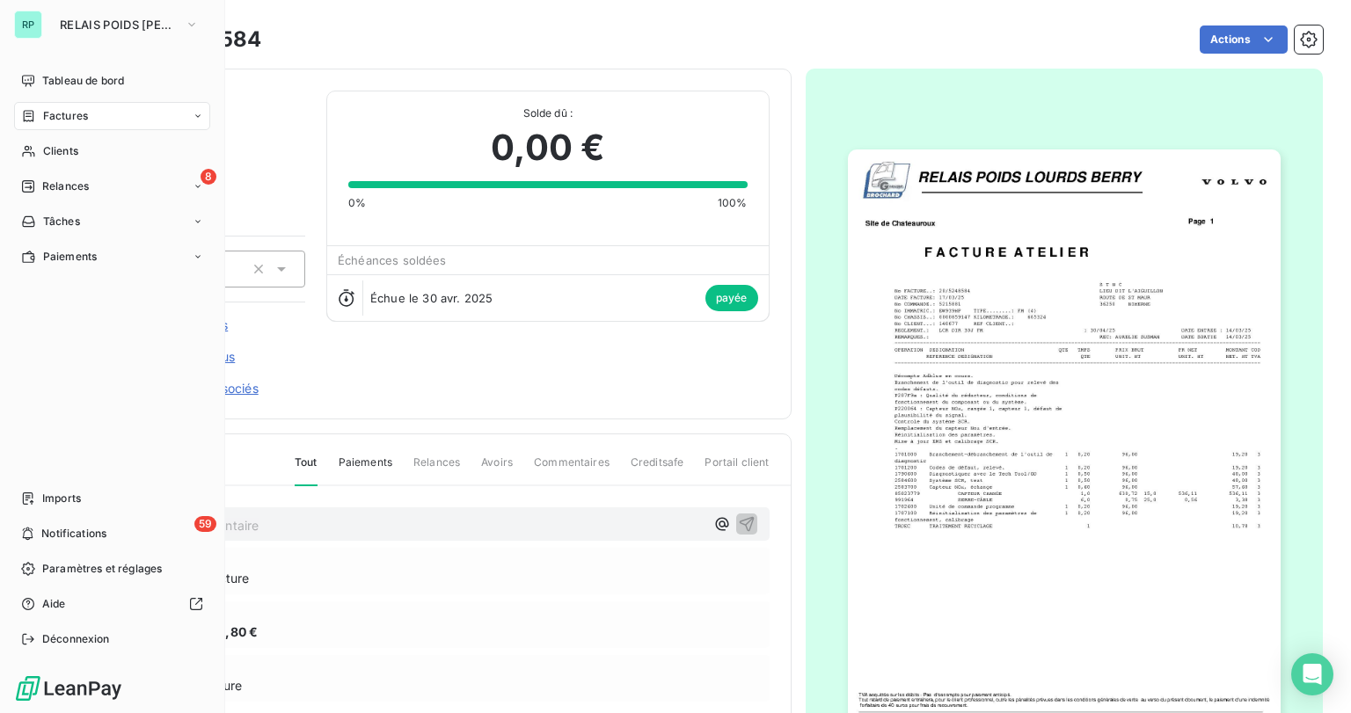
click at [74, 116] on span "Factures" at bounding box center [65, 116] width 45 height 16
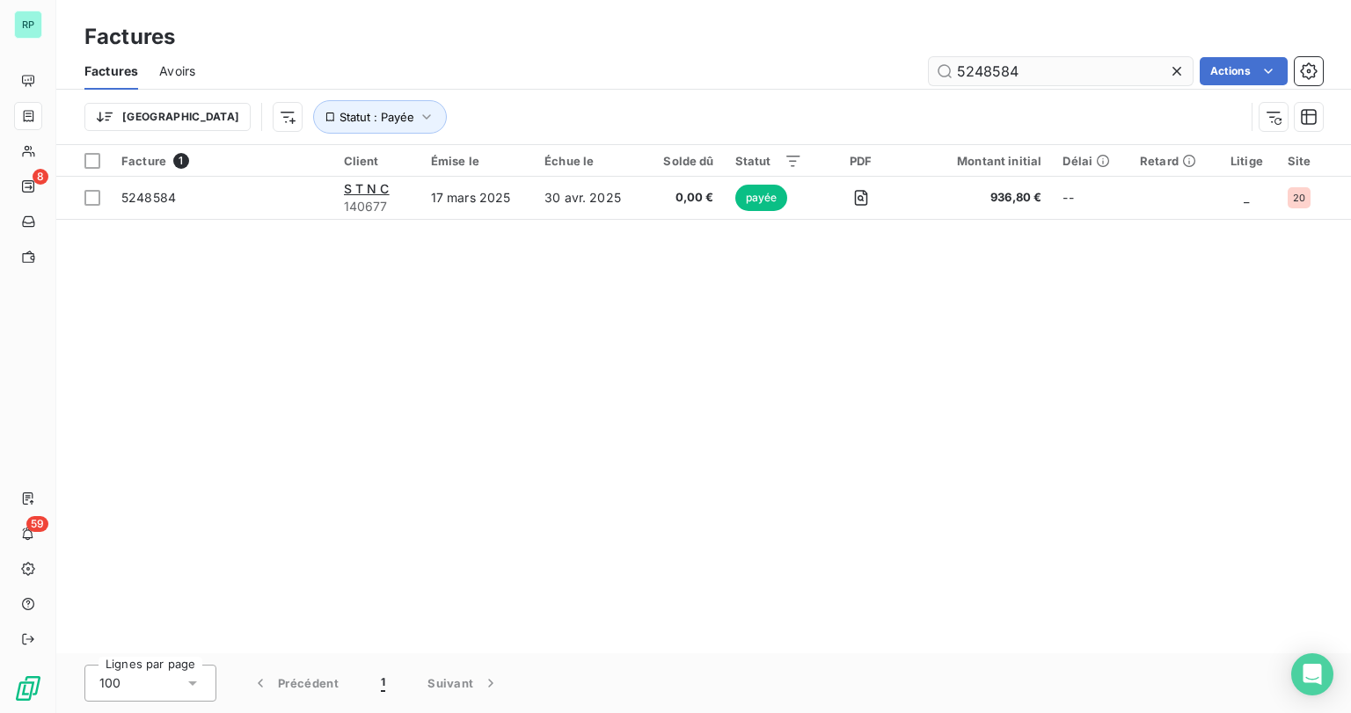
click at [1045, 70] on input "5248584" at bounding box center [1061, 71] width 264 height 28
drag, startPoint x: 1040, startPoint y: 71, endPoint x: 862, endPoint y: 72, distance: 177.7
click at [862, 72] on div "5248584 Actions" at bounding box center [769, 71] width 1106 height 28
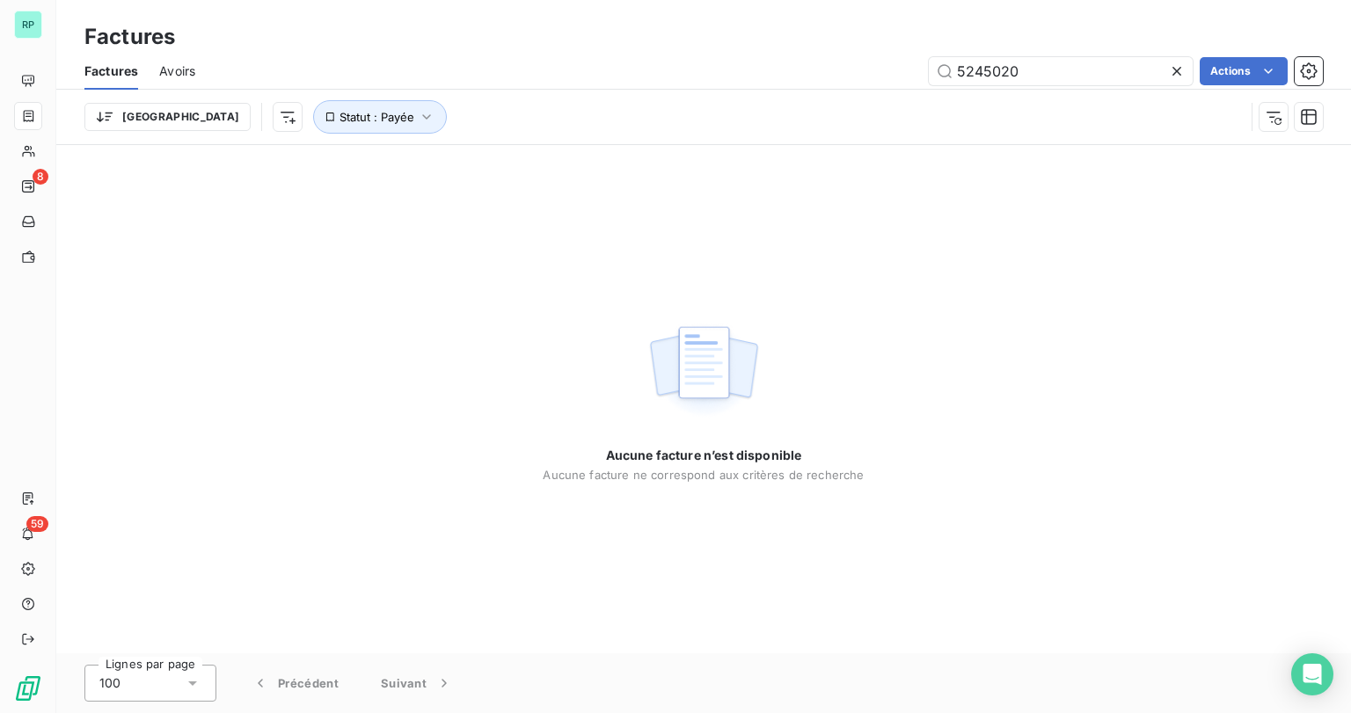
drag, startPoint x: 1021, startPoint y: 67, endPoint x: 894, endPoint y: 67, distance: 126.6
click at [894, 67] on div "5245020 Actions" at bounding box center [769, 71] width 1106 height 28
type input "5245020"
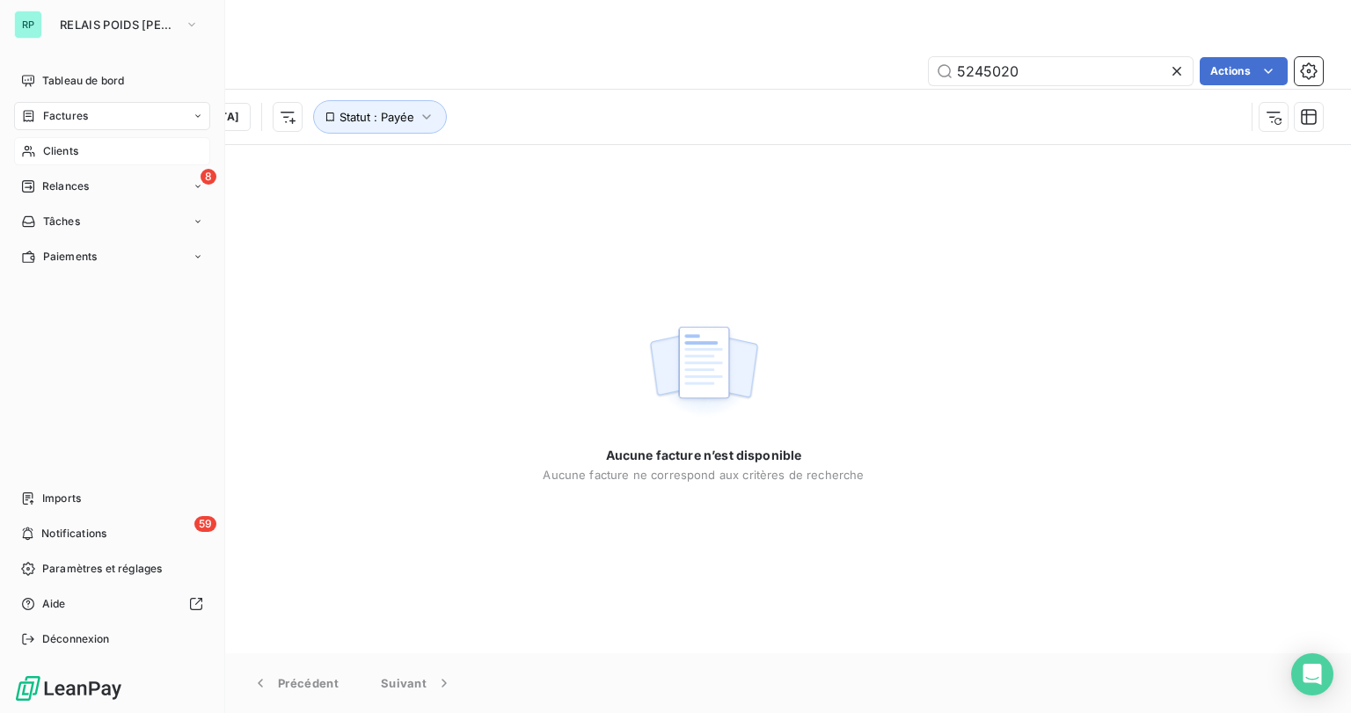
click at [63, 154] on span "Clients" at bounding box center [60, 151] width 35 height 16
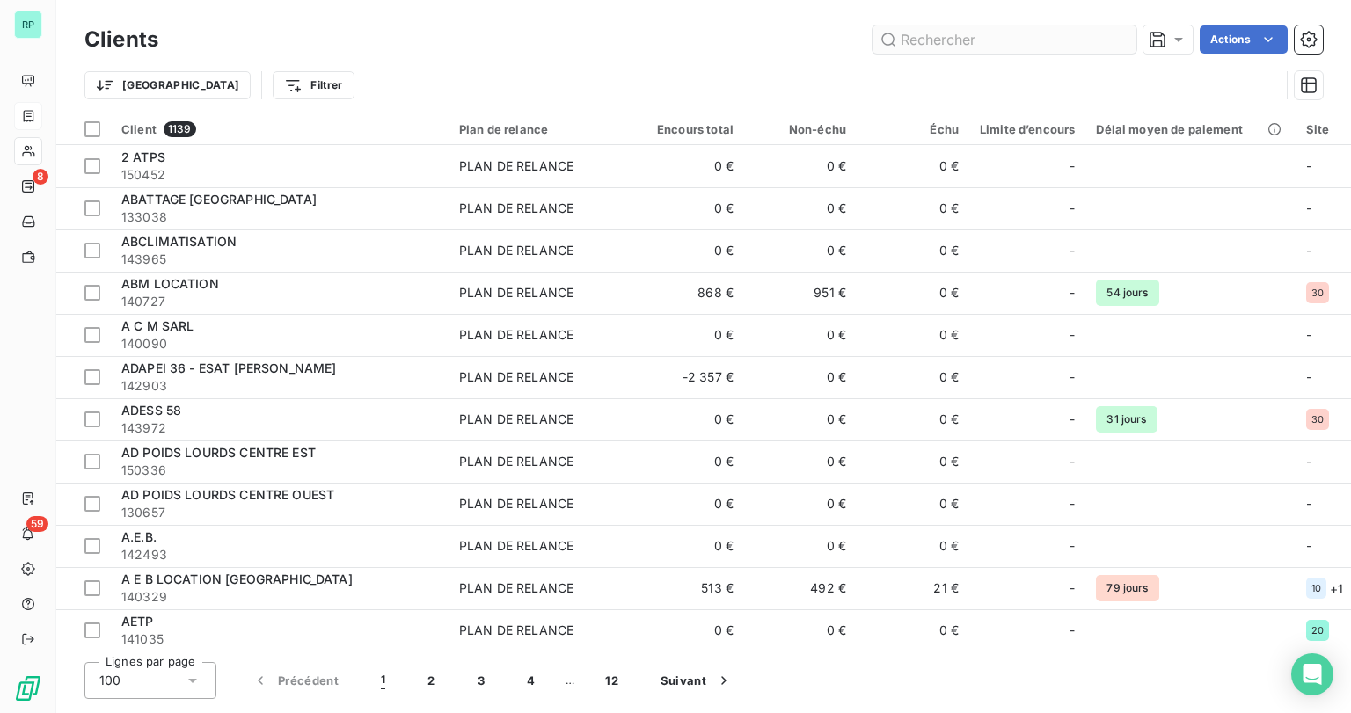
click at [946, 34] on input "text" at bounding box center [1004, 40] width 264 height 28
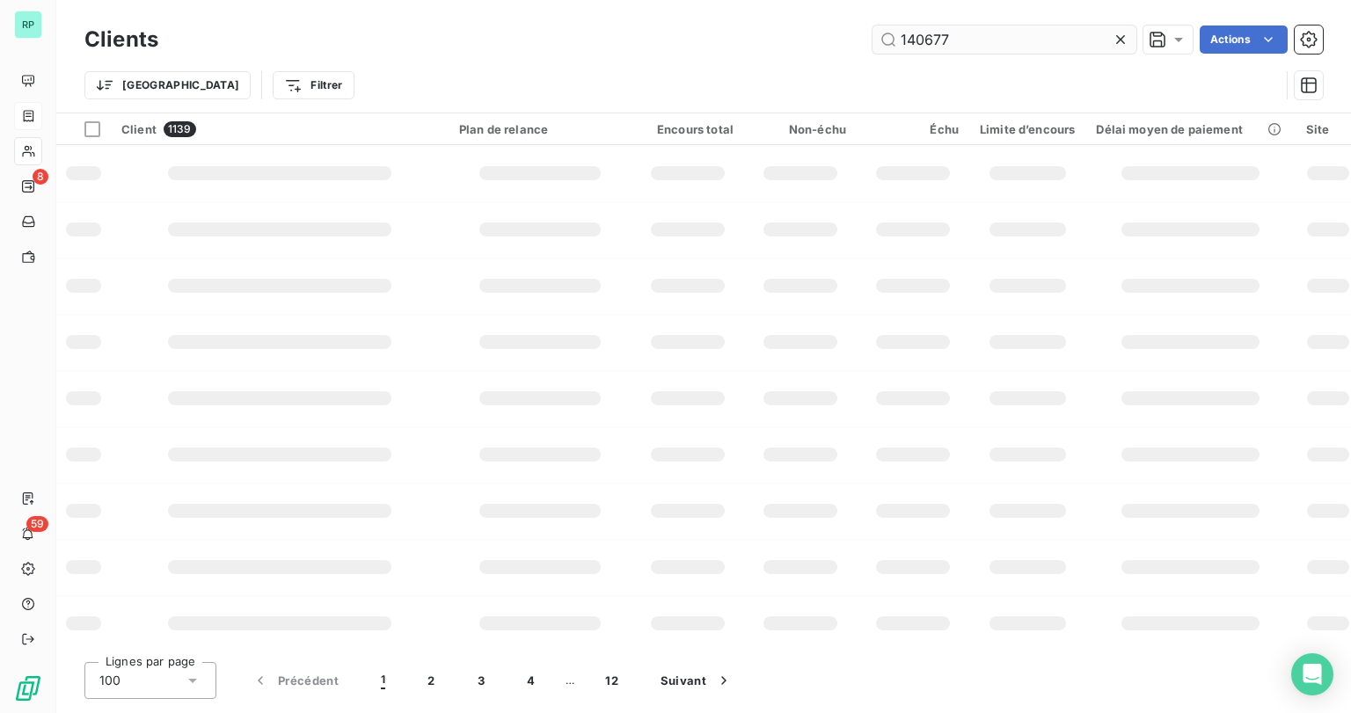
type input "140677"
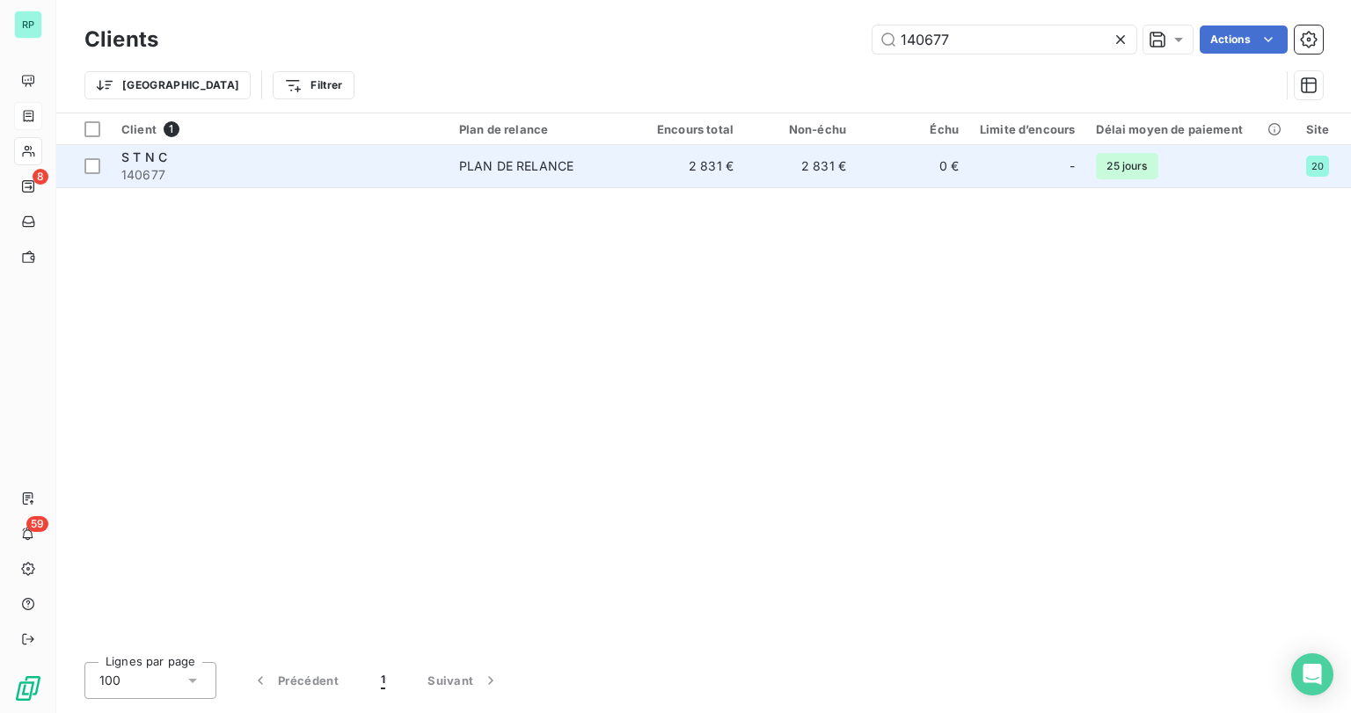
click at [151, 158] on span "S T N C" at bounding box center [144, 157] width 46 height 15
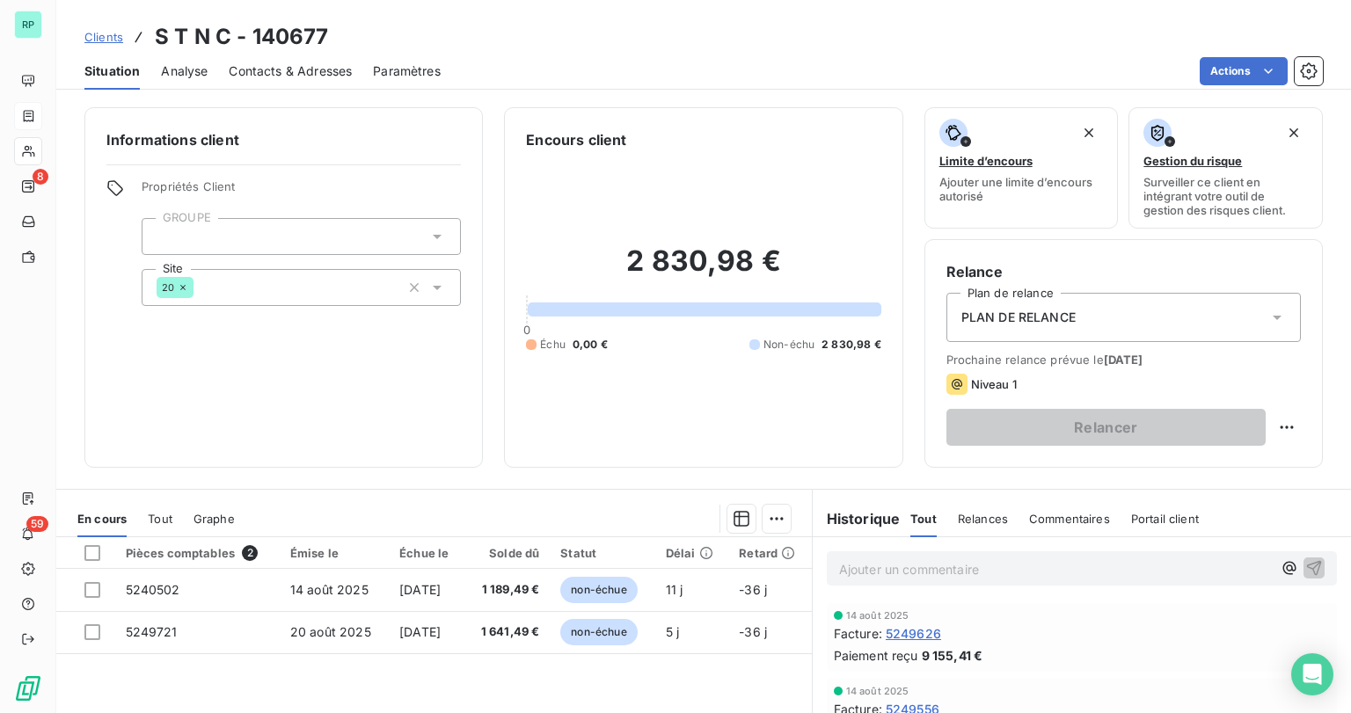
click at [155, 521] on span "Tout" at bounding box center [160, 519] width 25 height 14
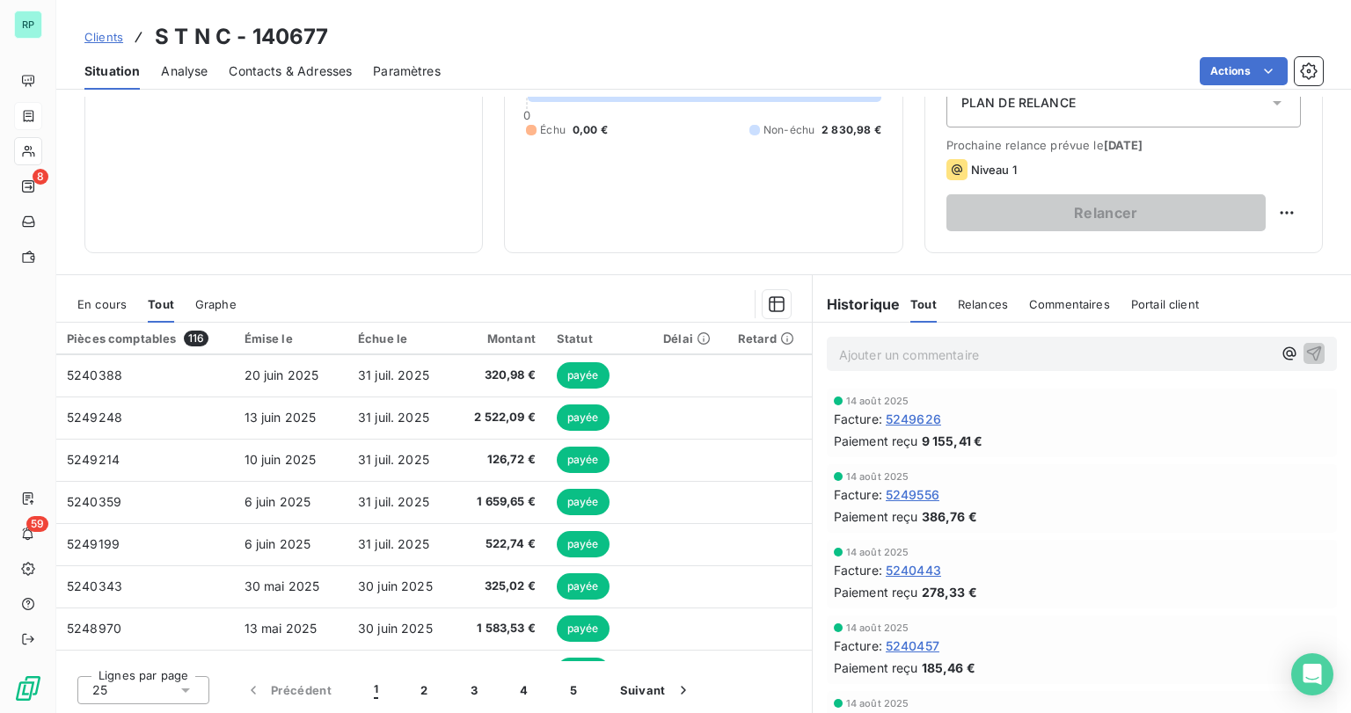
scroll to position [748, 0]
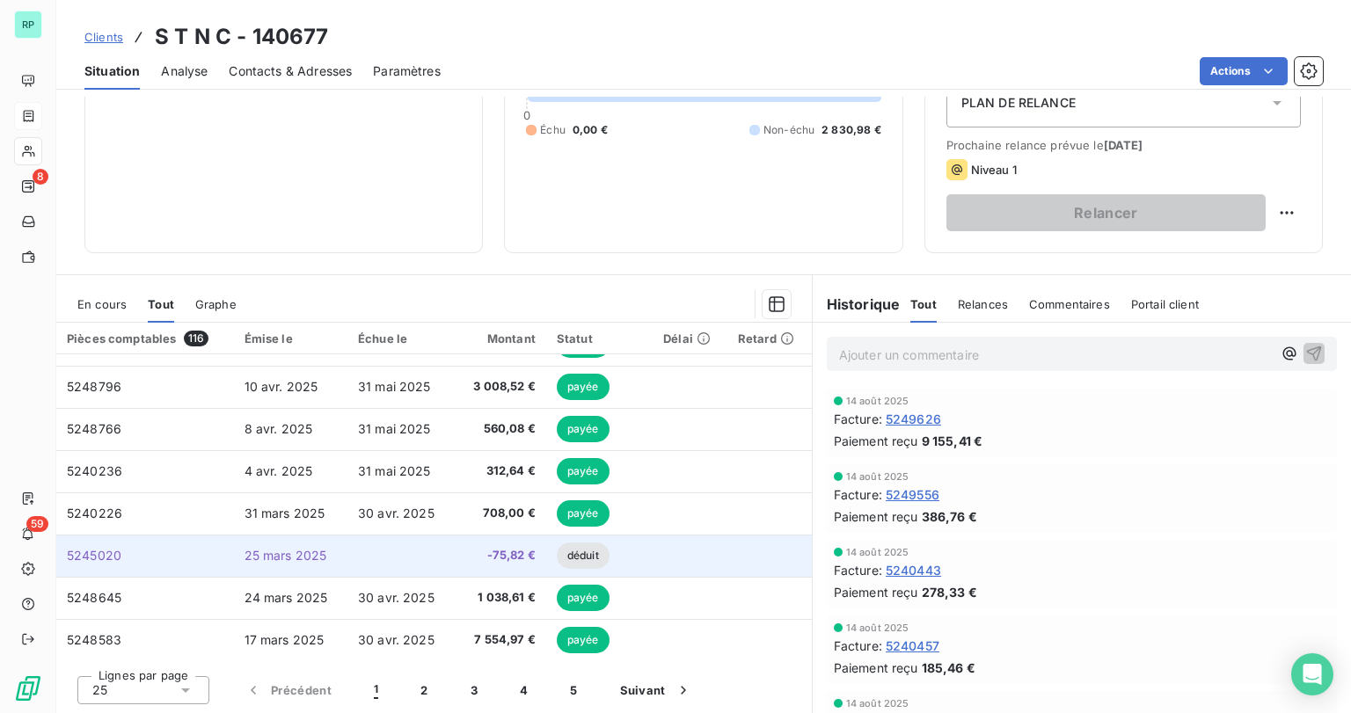
click at [109, 552] on span "5245020" at bounding box center [94, 555] width 55 height 15
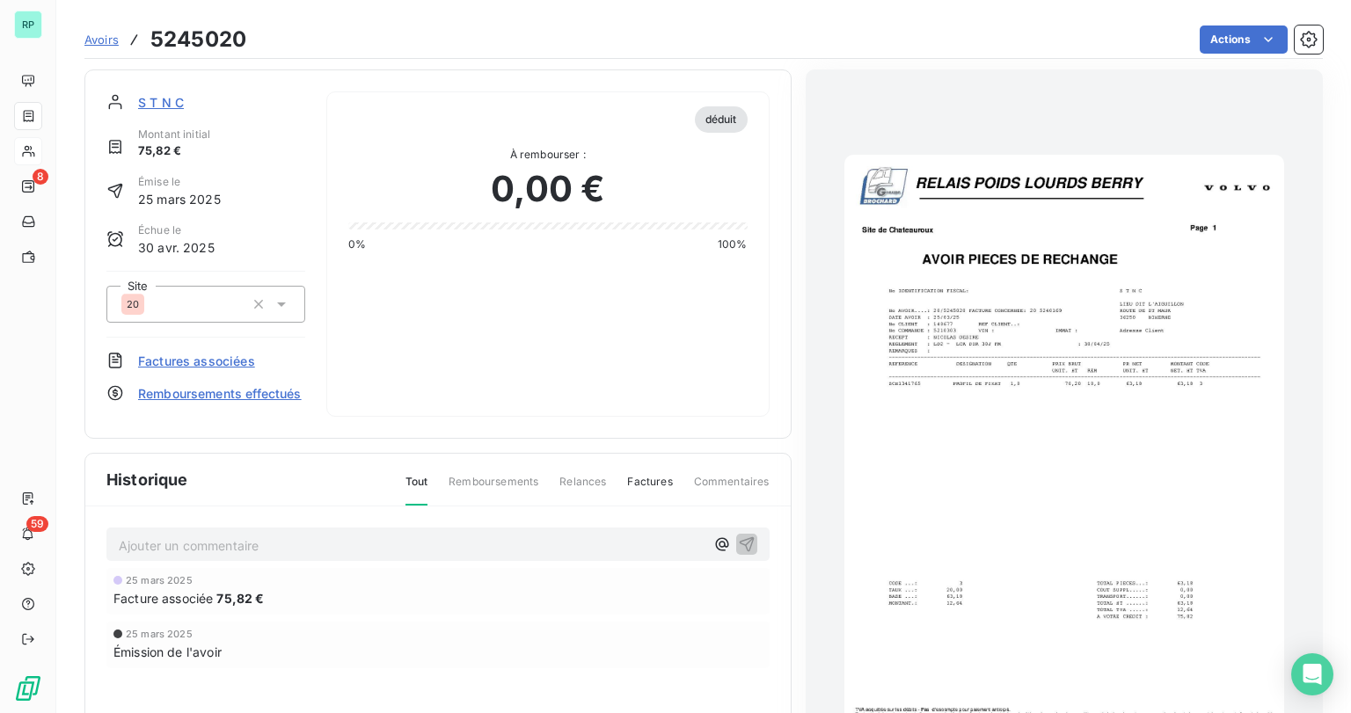
scroll to position [4, 0]
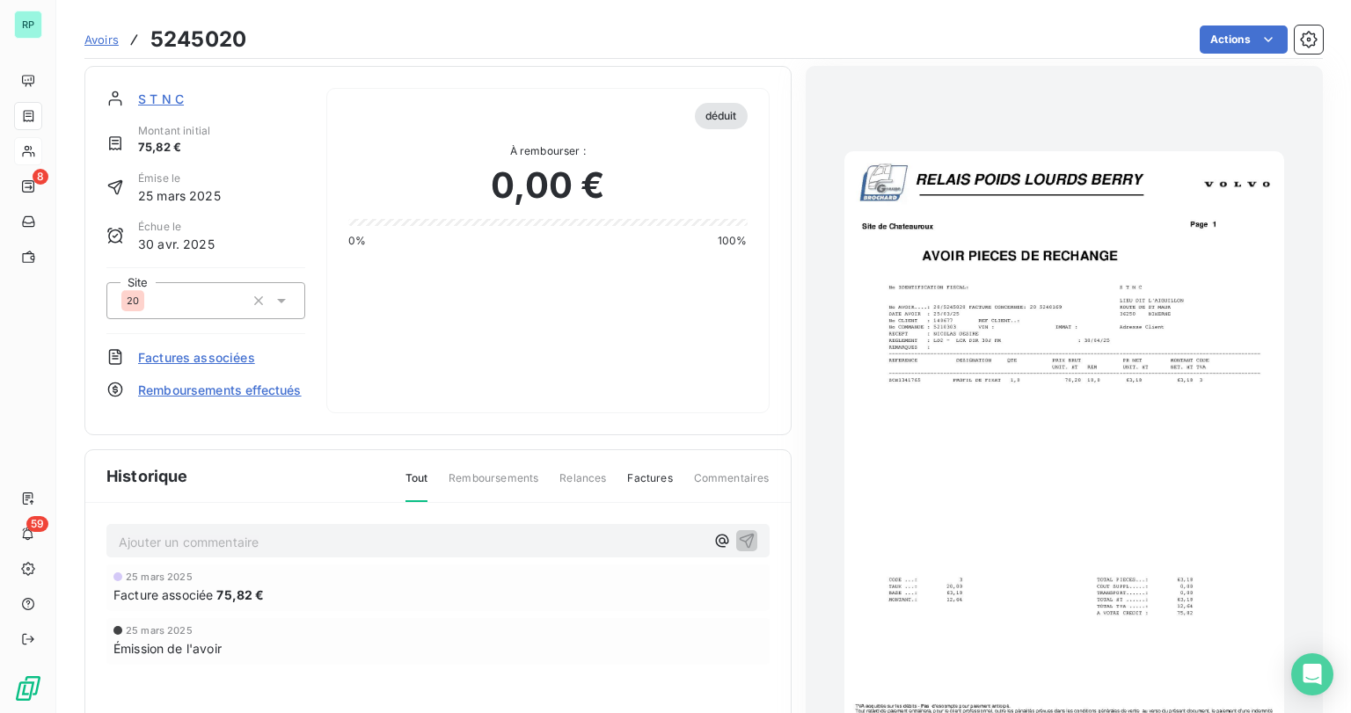
click at [1147, 549] on img "button" at bounding box center [1064, 462] width 440 height 622
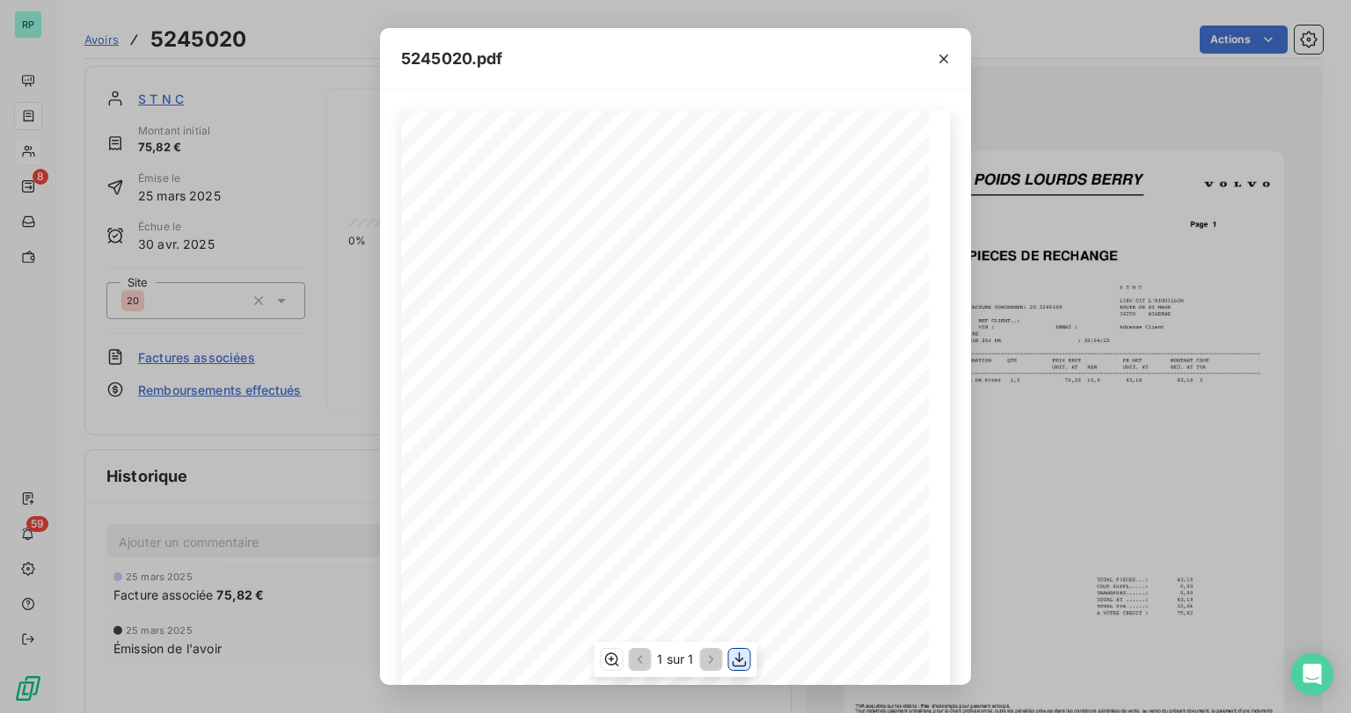
click at [734, 661] on icon "button" at bounding box center [740, 660] width 18 height 18
click at [941, 57] on icon "button" at bounding box center [944, 59] width 18 height 18
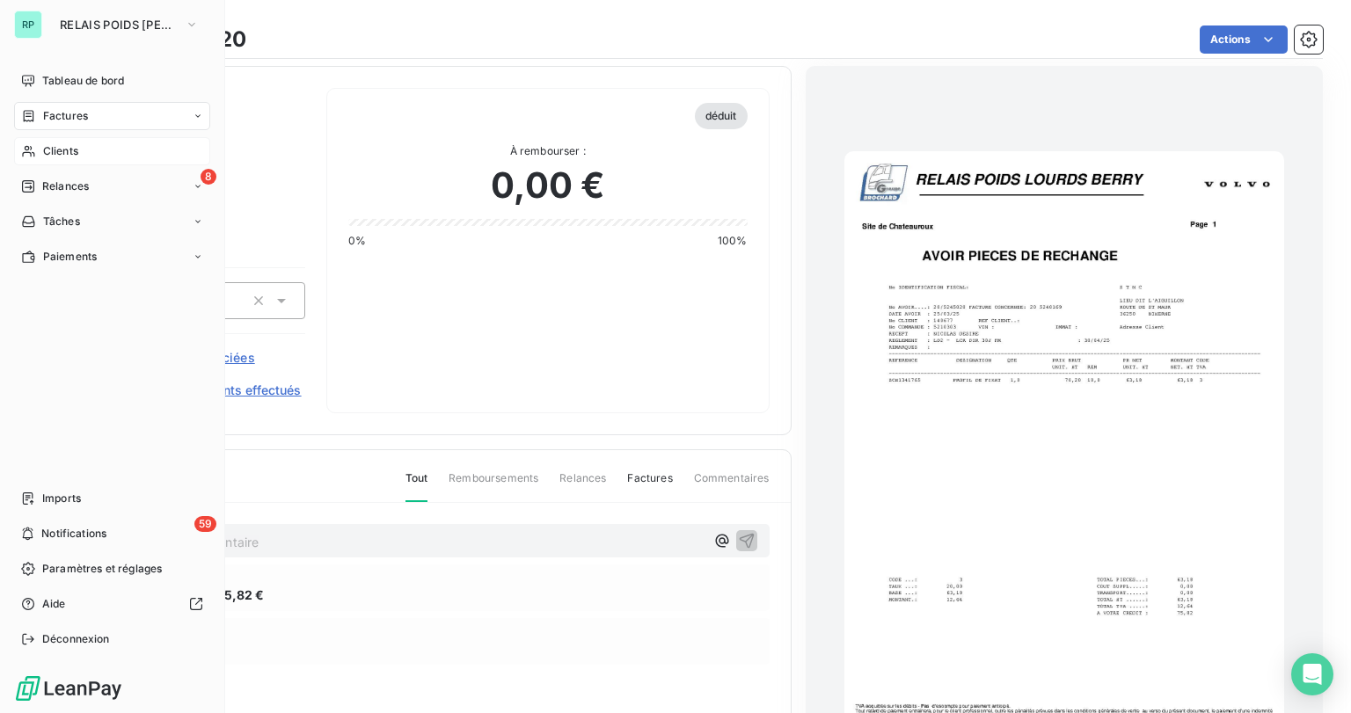
click at [72, 113] on span "Factures" at bounding box center [65, 116] width 45 height 16
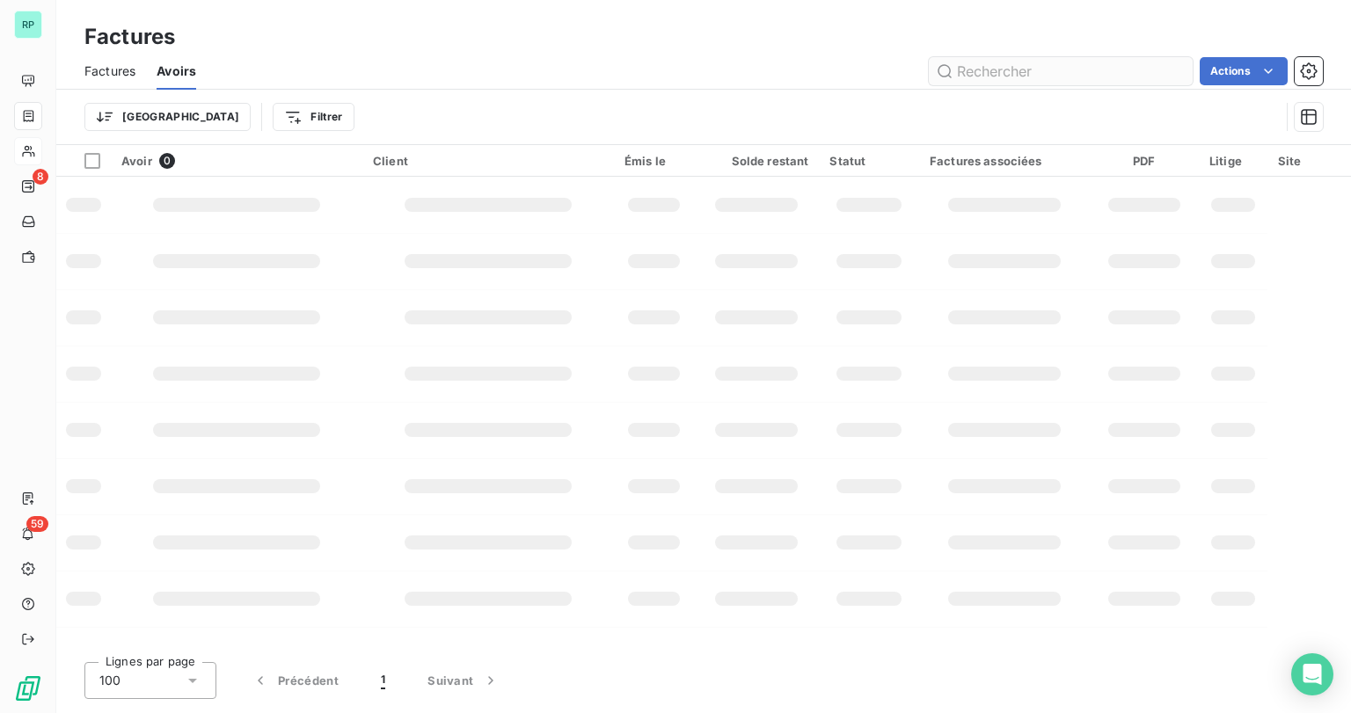
click at [982, 64] on input "text" at bounding box center [1061, 71] width 264 height 28
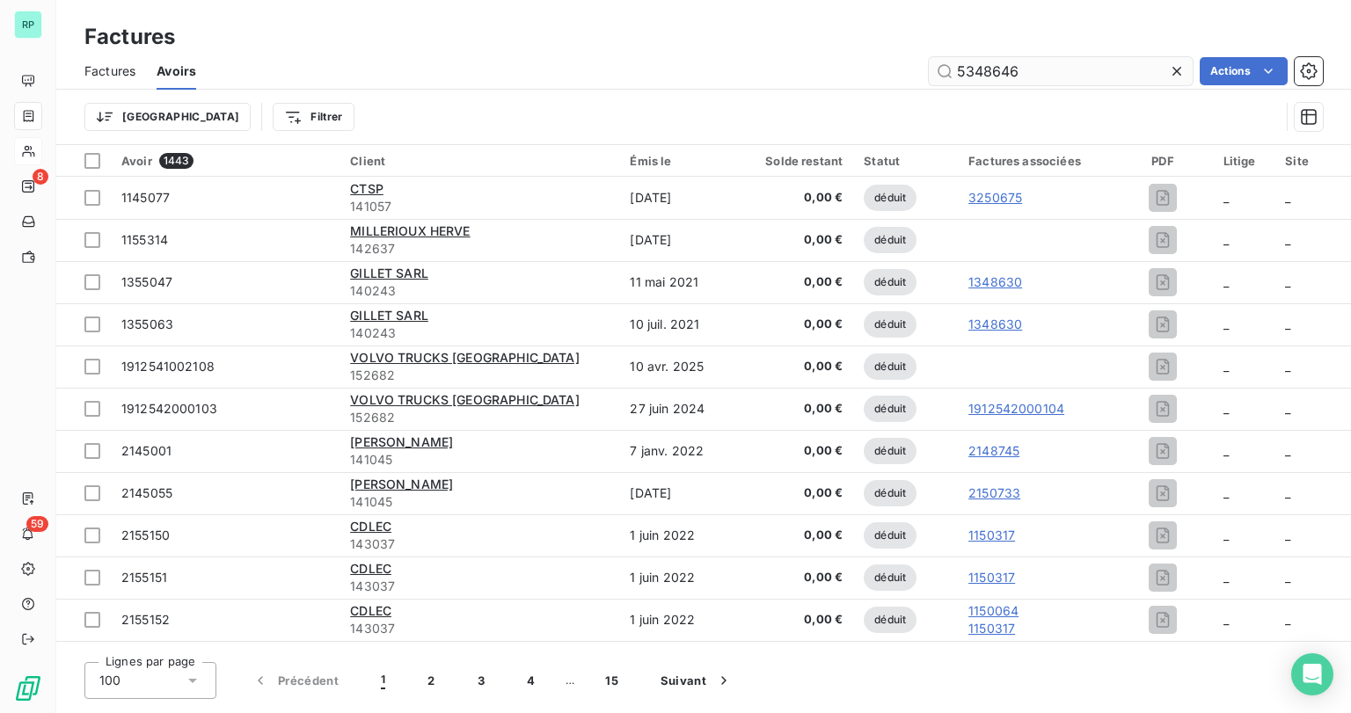
type input "5348646"
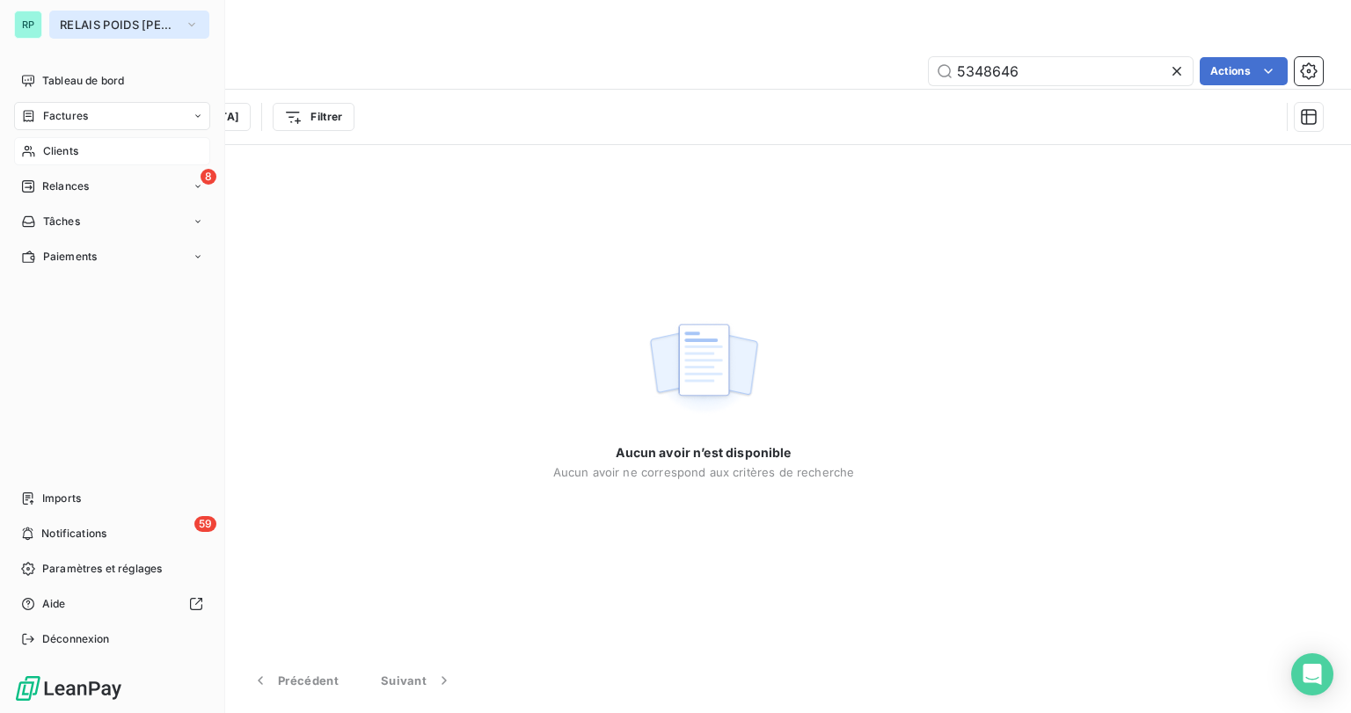
click at [91, 21] on span "RELAIS POIDS [PERSON_NAME]" at bounding box center [119, 25] width 118 height 14
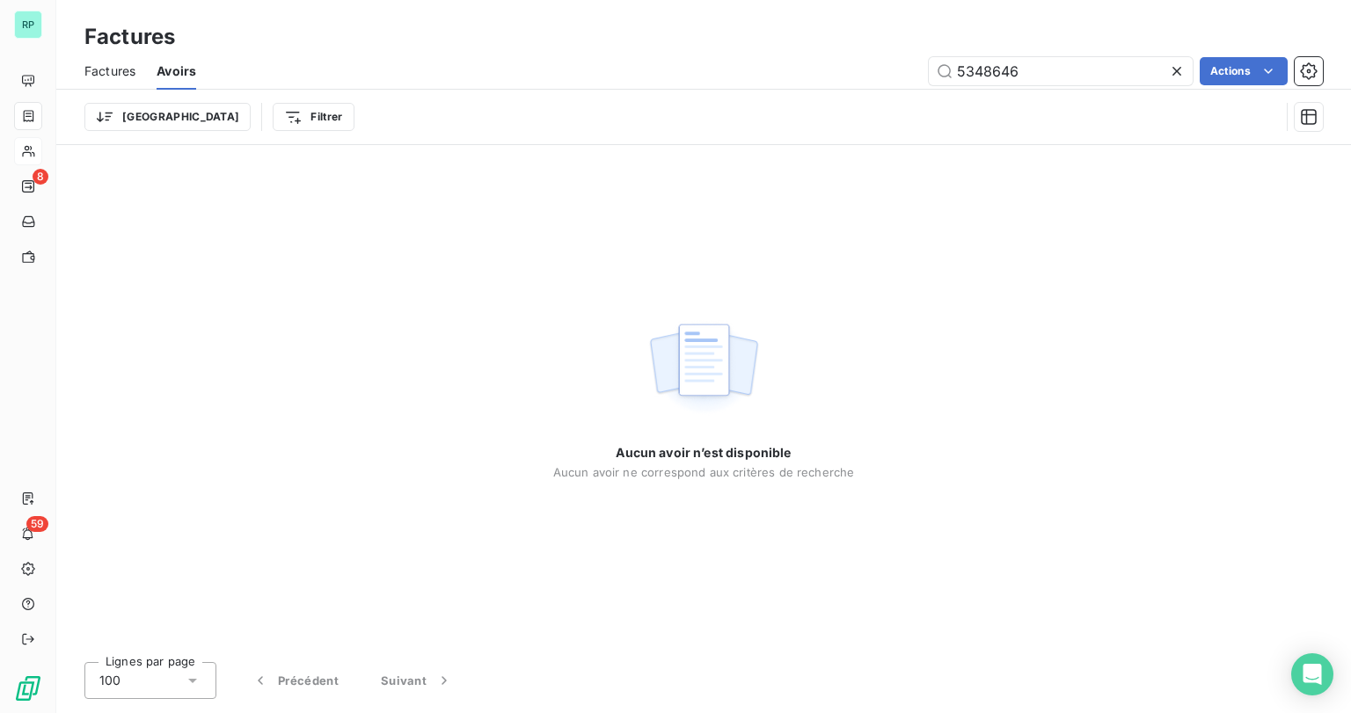
click at [677, 157] on div "Aucun avoir n’est disponible Aucun avoir ne correspond aux critères de recherche" at bounding box center [703, 396] width 1295 height 503
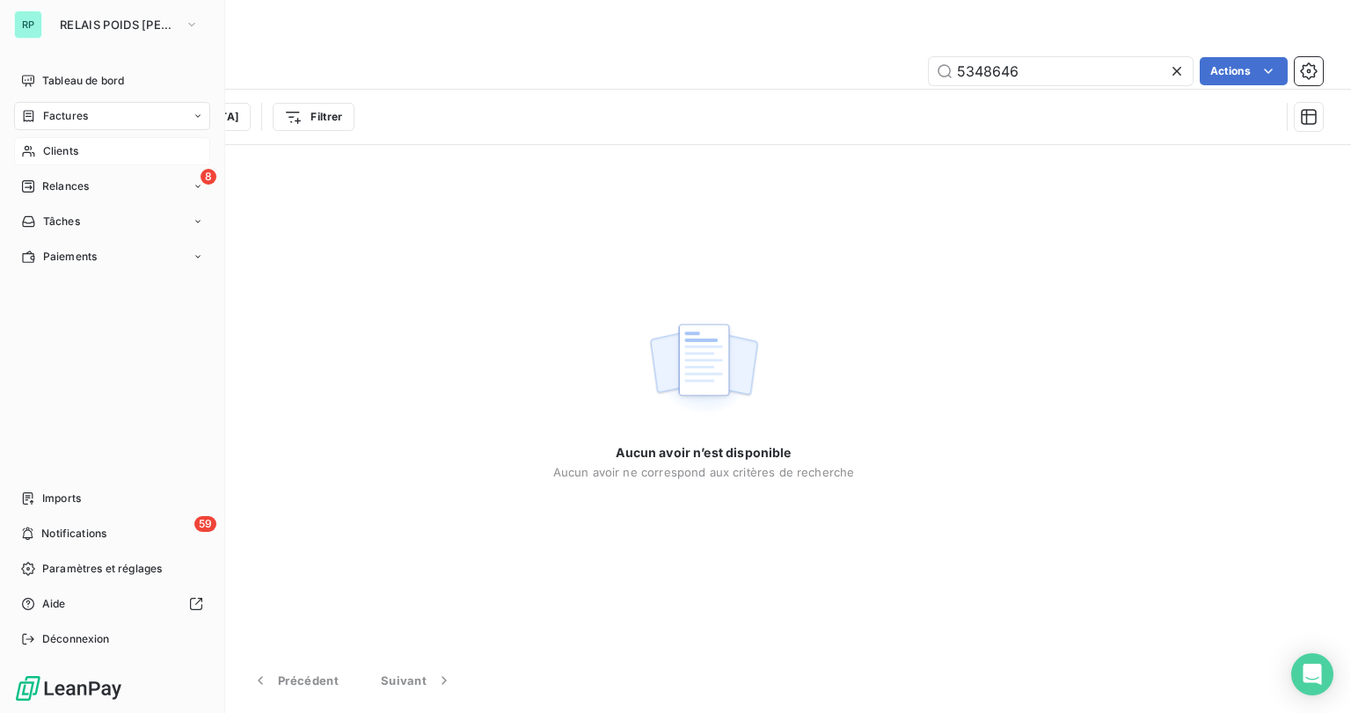
click at [70, 114] on span "Factures" at bounding box center [65, 116] width 45 height 16
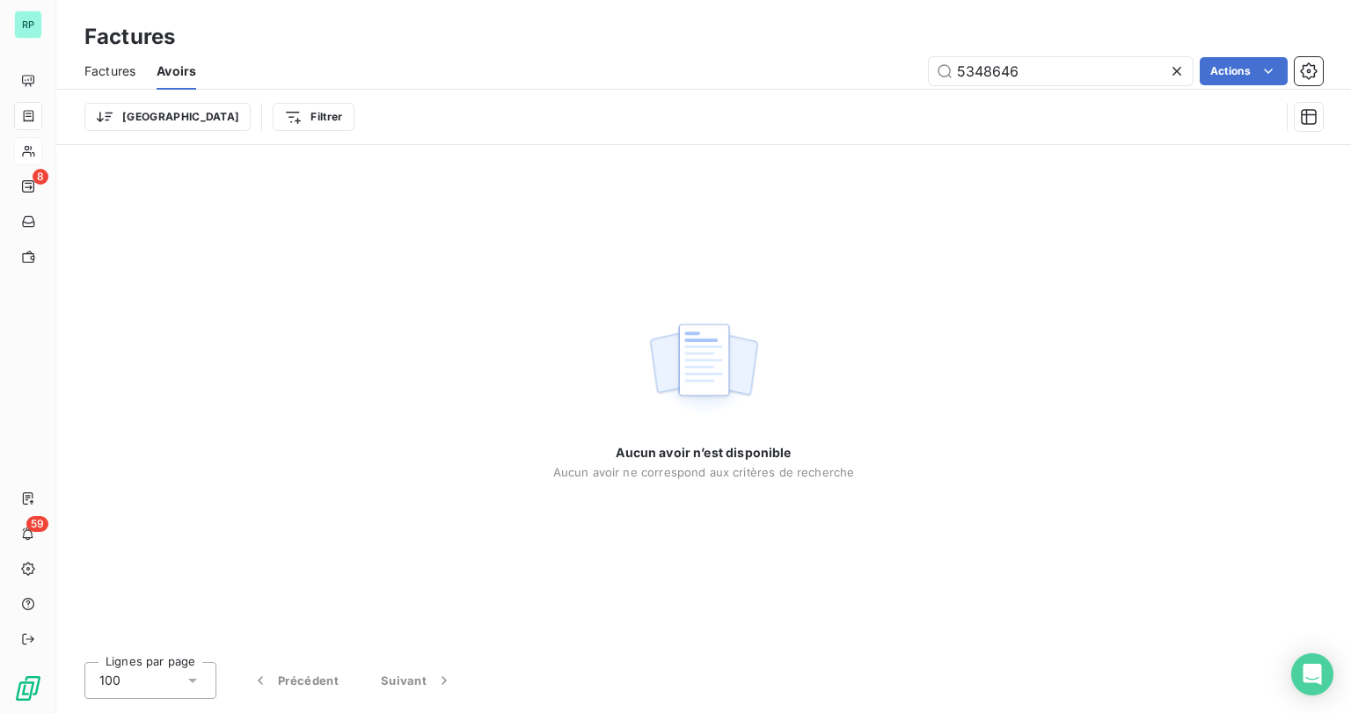
click at [1175, 77] on icon at bounding box center [1177, 71] width 18 height 18
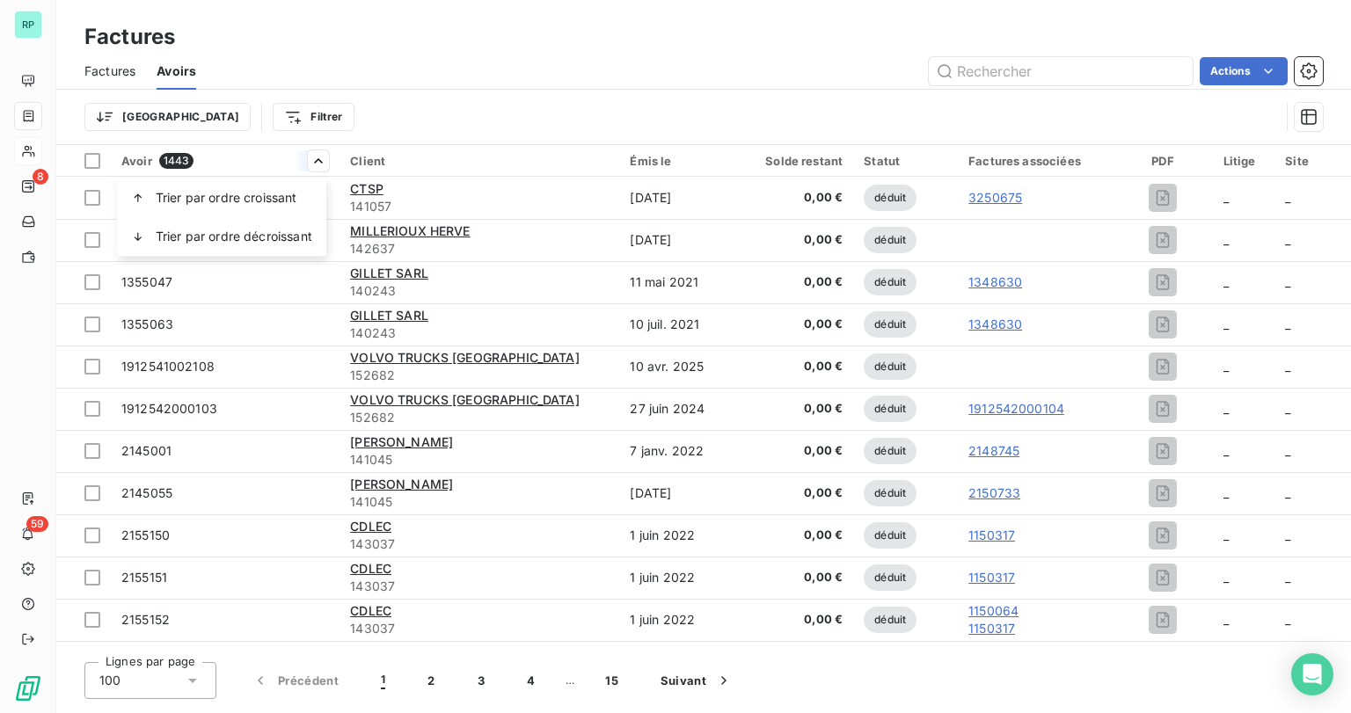
click at [131, 164] on html "RP 8 59 Factures Factures Avoirs Actions Trier Filtrer Avoir 1443 Client Émis l…" at bounding box center [675, 356] width 1351 height 713
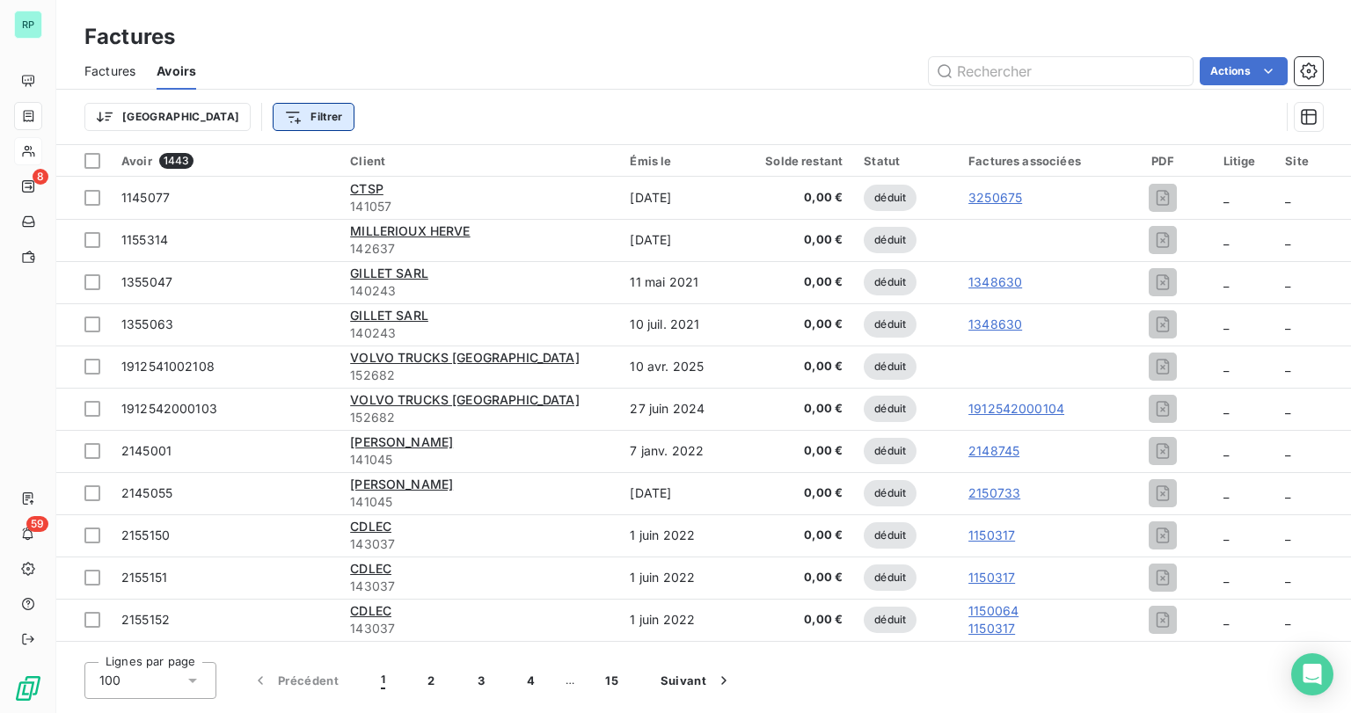
click at [215, 127] on html "RP 8 59 Factures Factures Avoirs Actions Trier Filtrer Avoir 1443 Client Émis l…" at bounding box center [675, 356] width 1351 height 713
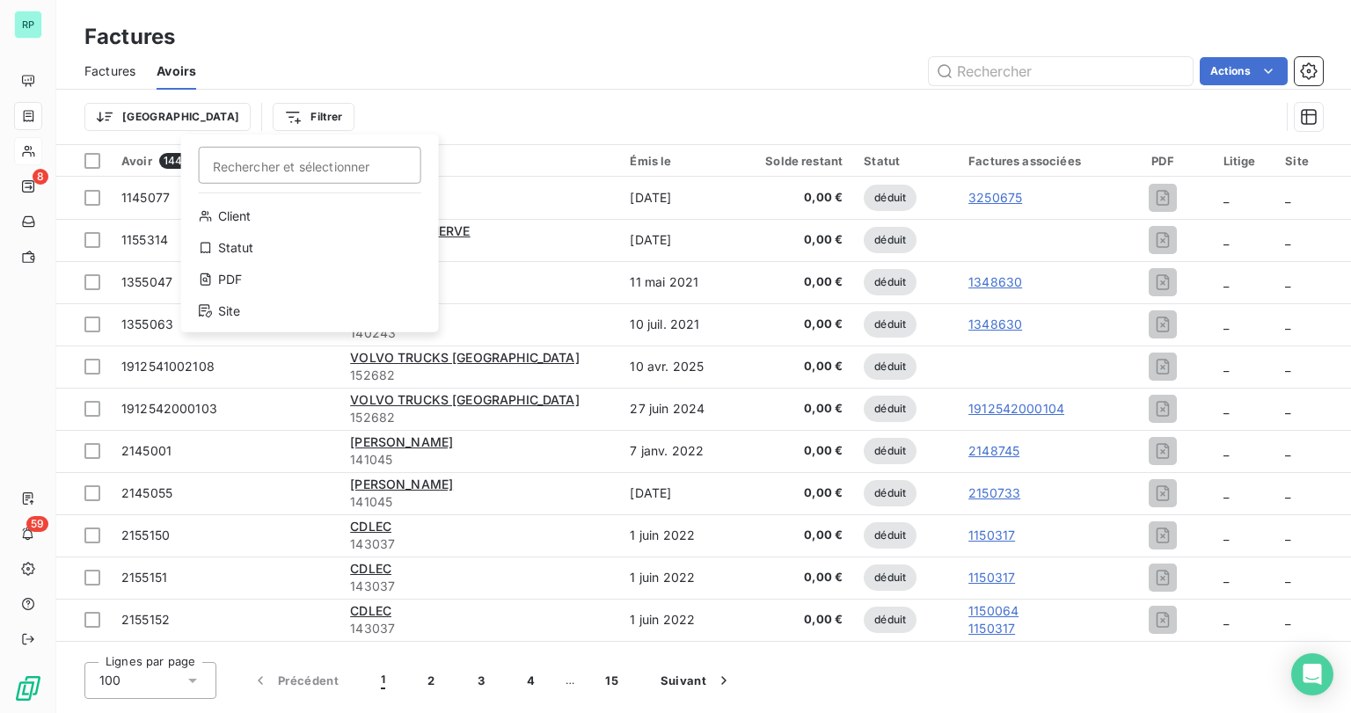
drag, startPoint x: 419, startPoint y: 74, endPoint x: 354, endPoint y: 77, distance: 64.3
click at [412, 74] on html "RP 8 59 Factures Factures Avoirs Actions Trier Filtrer Rechercher et sélectionn…" at bounding box center [675, 356] width 1351 height 713
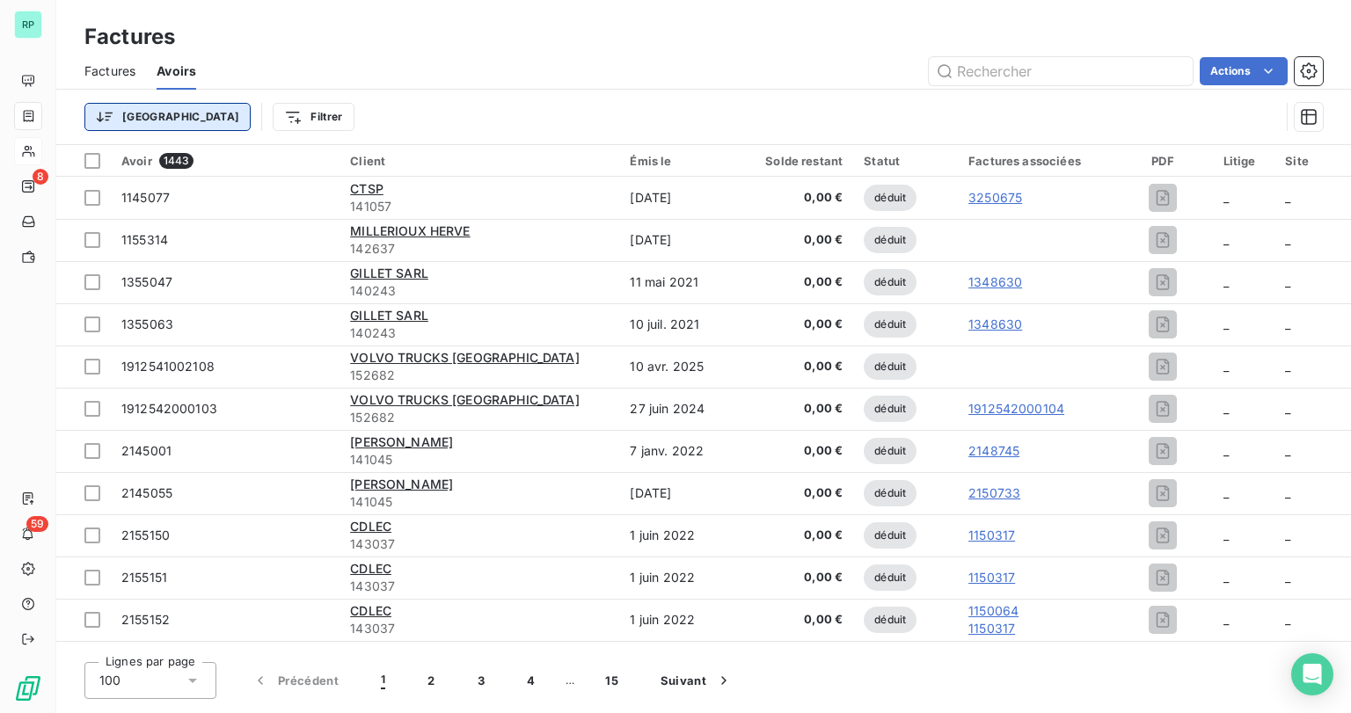
click at [134, 118] on html "RP 8 59 Factures Factures Avoirs Actions Trier Filtrer Avoir 1443 Client Émis l…" at bounding box center [675, 356] width 1351 height 713
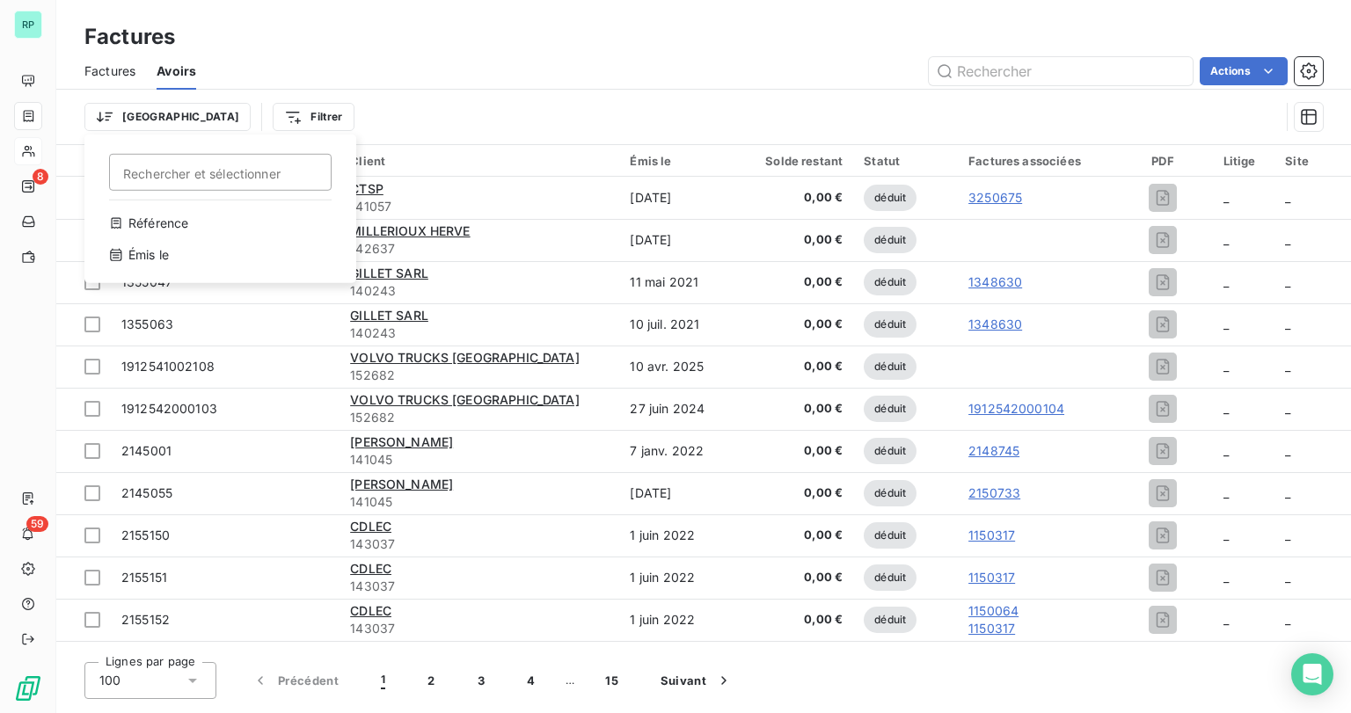
click at [420, 80] on html "RP 8 59 Factures Factures Avoirs Actions Trier Rechercher et sélectionner Référ…" at bounding box center [675, 356] width 1351 height 713
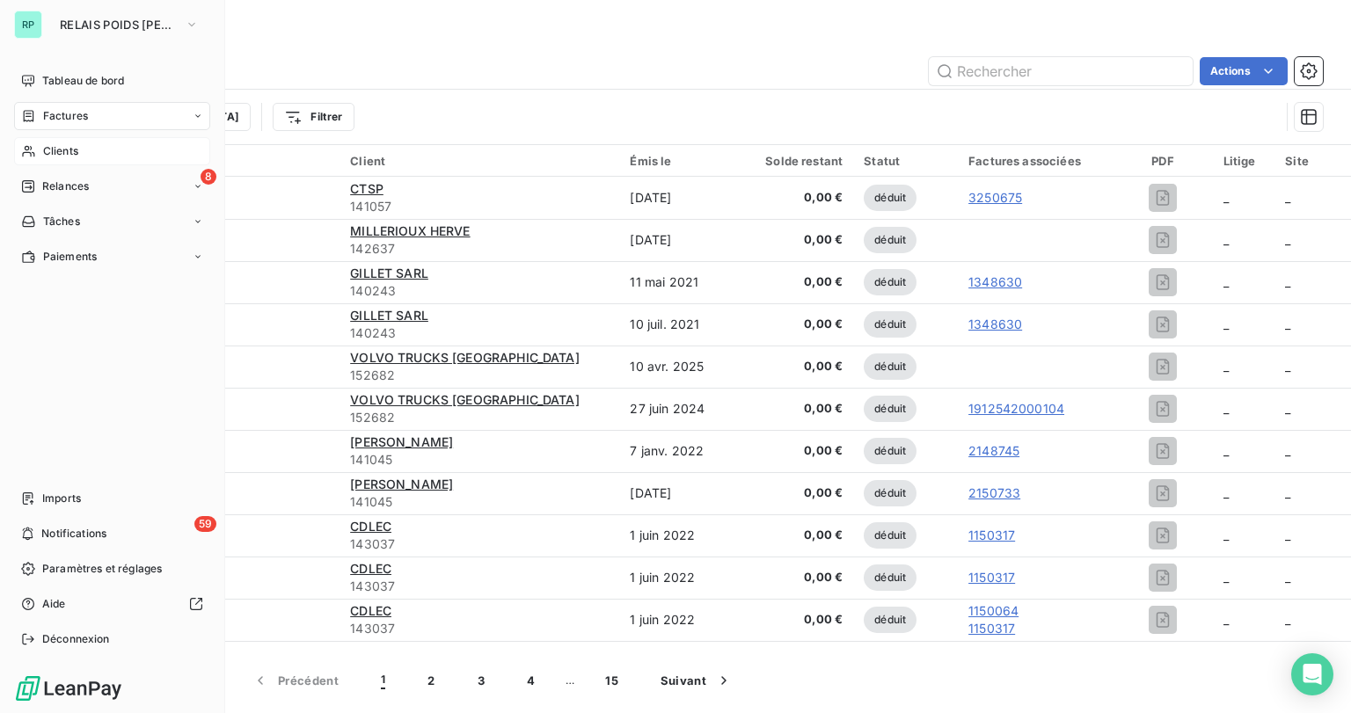
click at [55, 154] on span "Clients" at bounding box center [60, 151] width 35 height 16
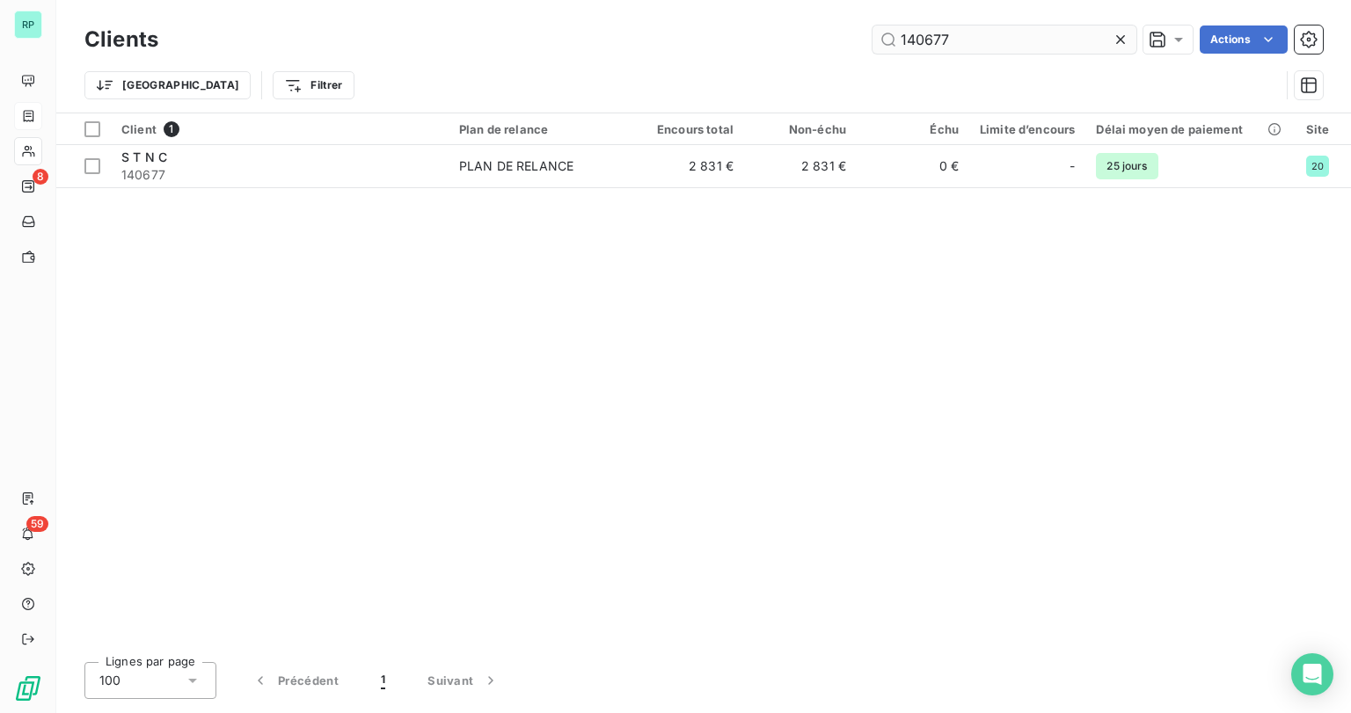
click at [953, 49] on input "140677" at bounding box center [1004, 40] width 264 height 28
drag, startPoint x: 957, startPoint y: 46, endPoint x: 598, endPoint y: 38, distance: 358.9
click at [598, 38] on div "140677 Actions" at bounding box center [750, 40] width 1143 height 28
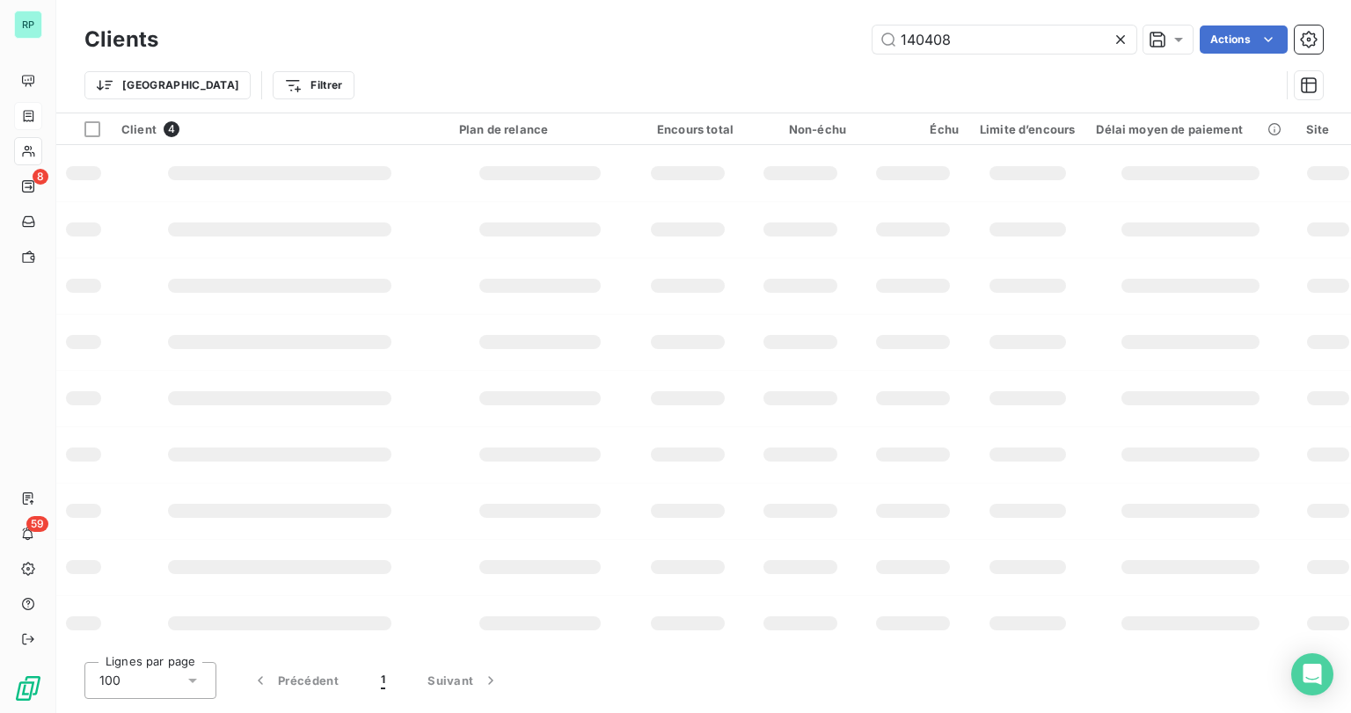
type input "140408"
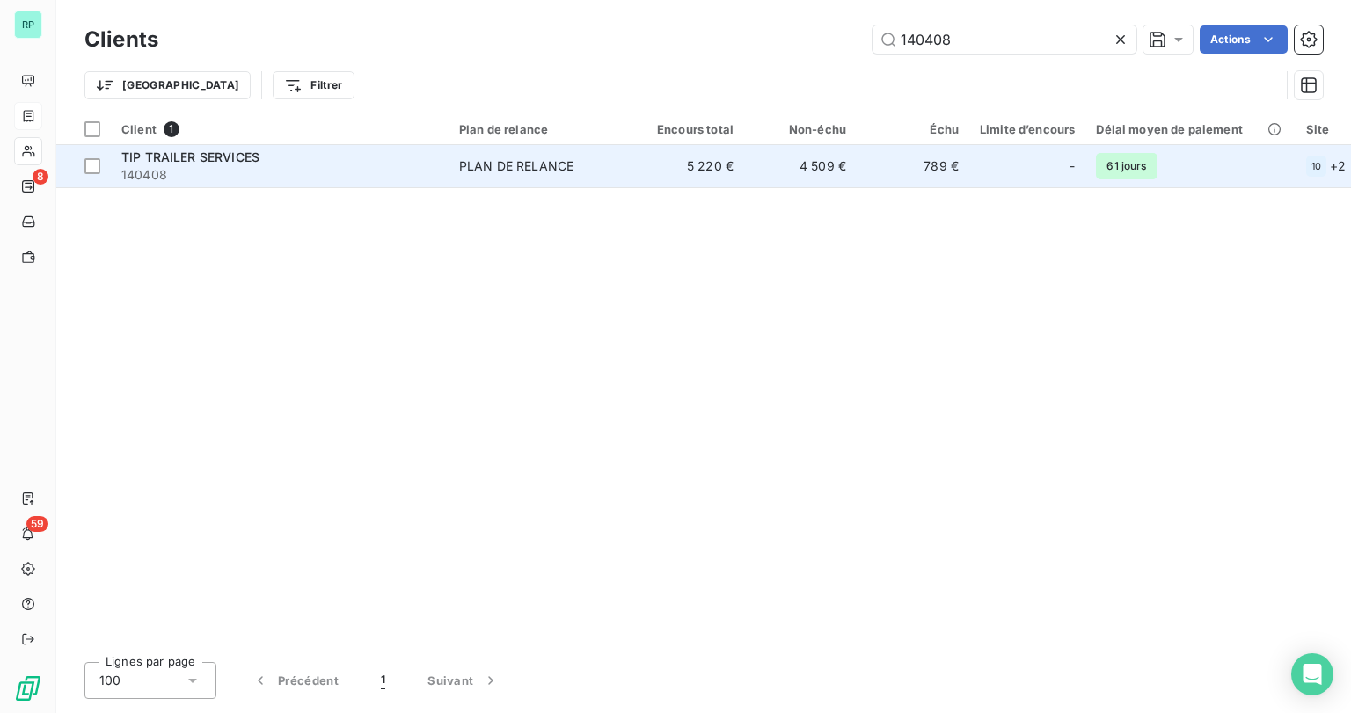
click at [198, 156] on span "TIP TRAILER SERVICES" at bounding box center [190, 157] width 138 height 15
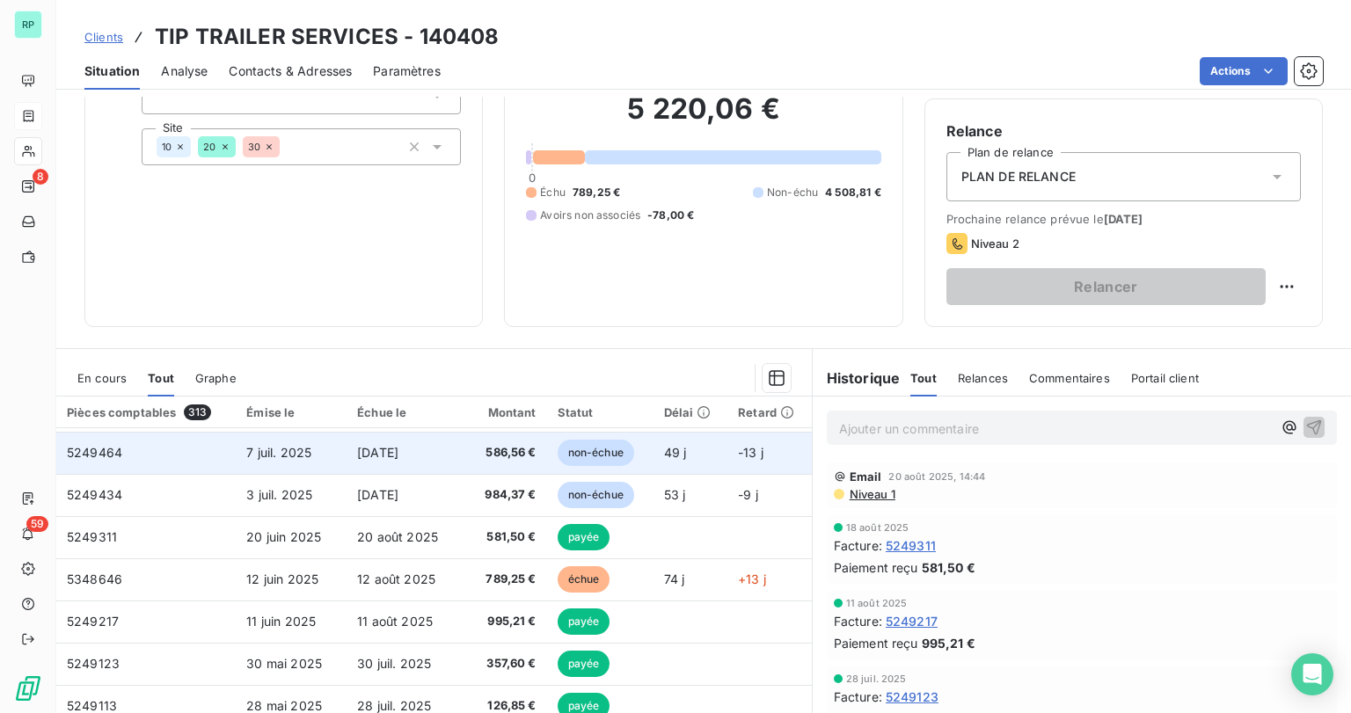
scroll to position [281, 0]
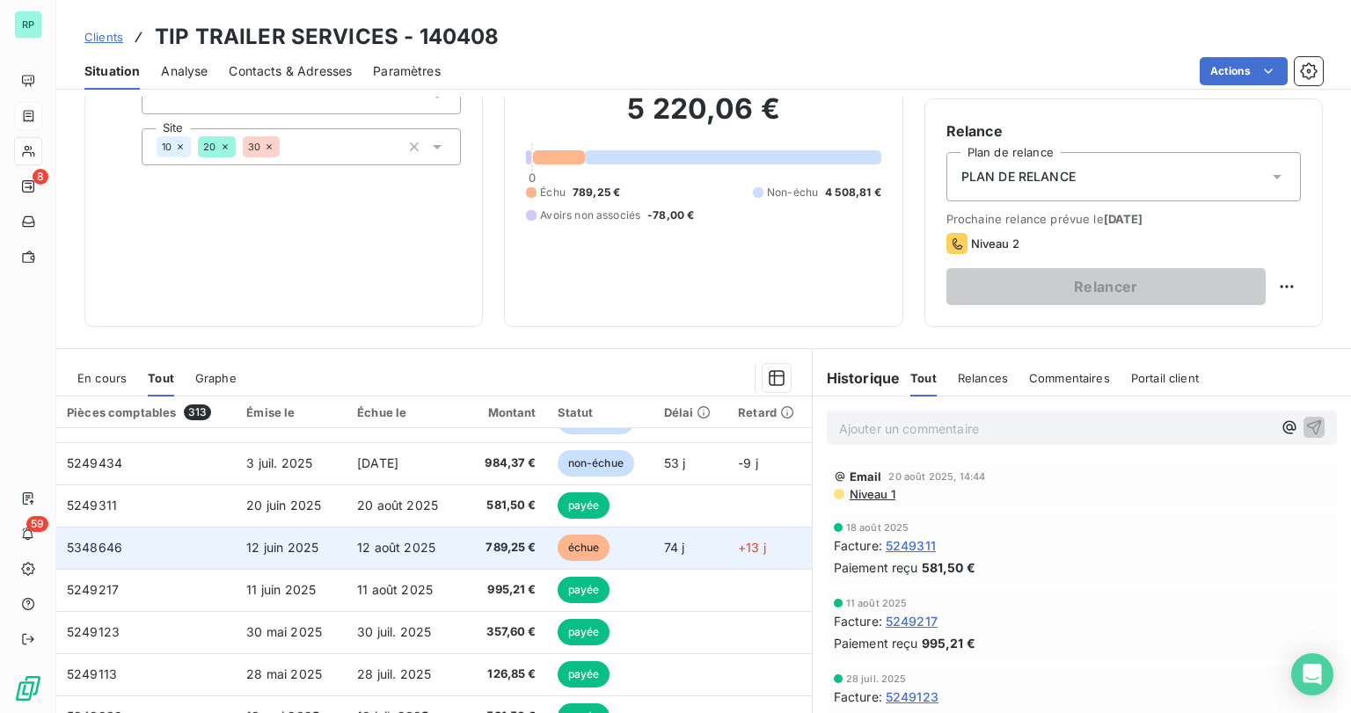
click at [91, 546] on span "5348646" at bounding box center [94, 547] width 55 height 15
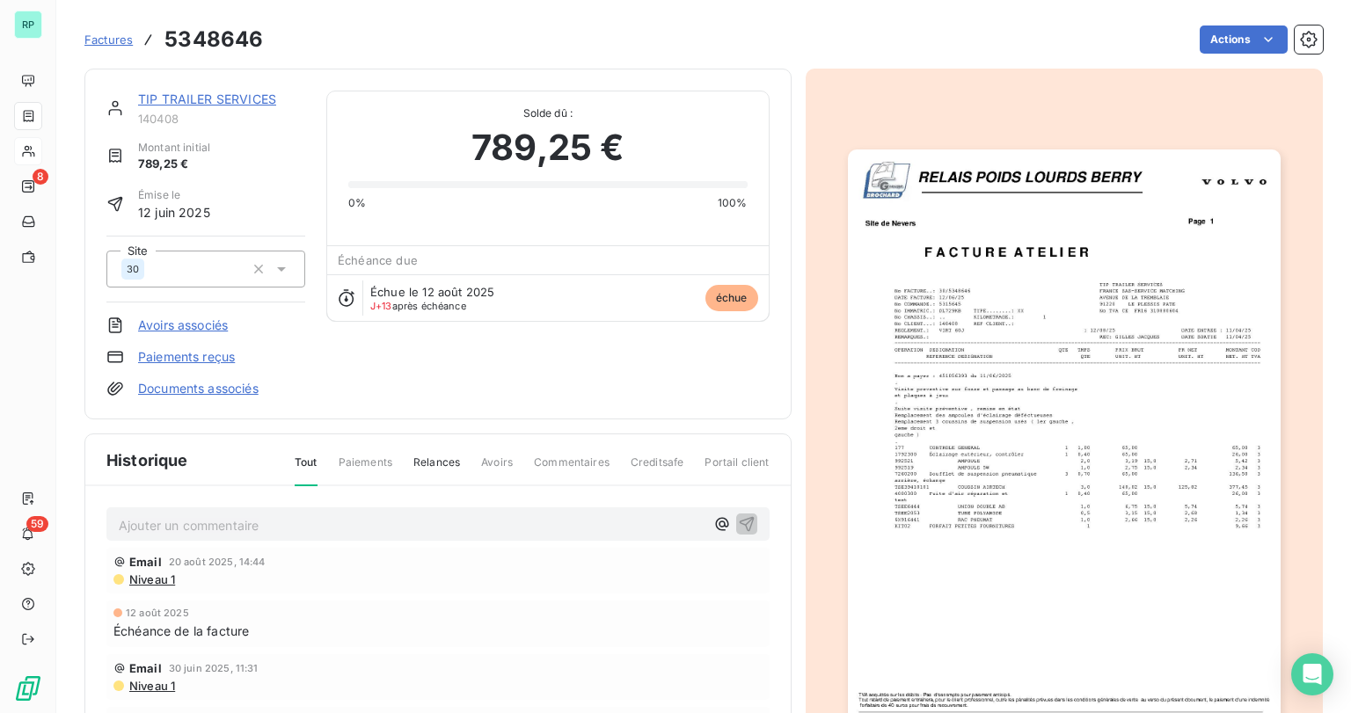
click at [1186, 605] on img "button" at bounding box center [1064, 455] width 433 height 611
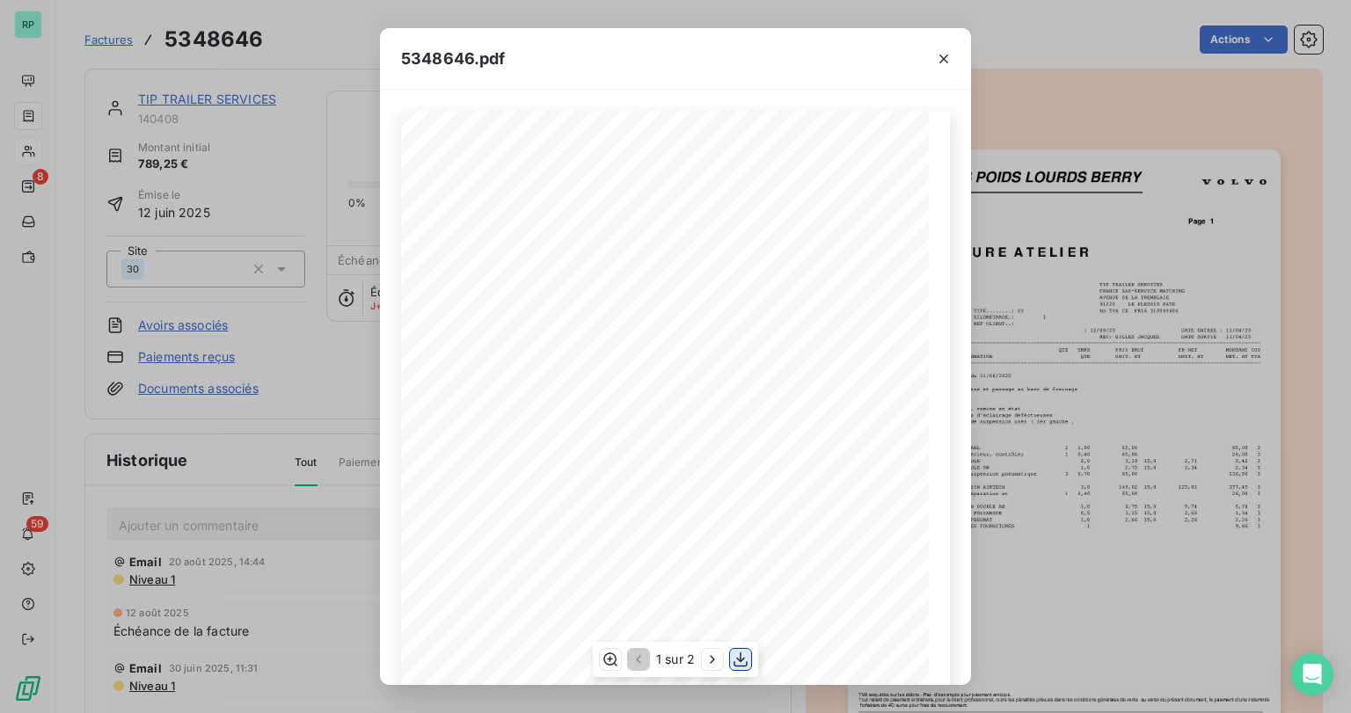
click at [748, 666] on icon "button" at bounding box center [741, 660] width 18 height 18
click at [943, 60] on icon "button" at bounding box center [944, 59] width 18 height 18
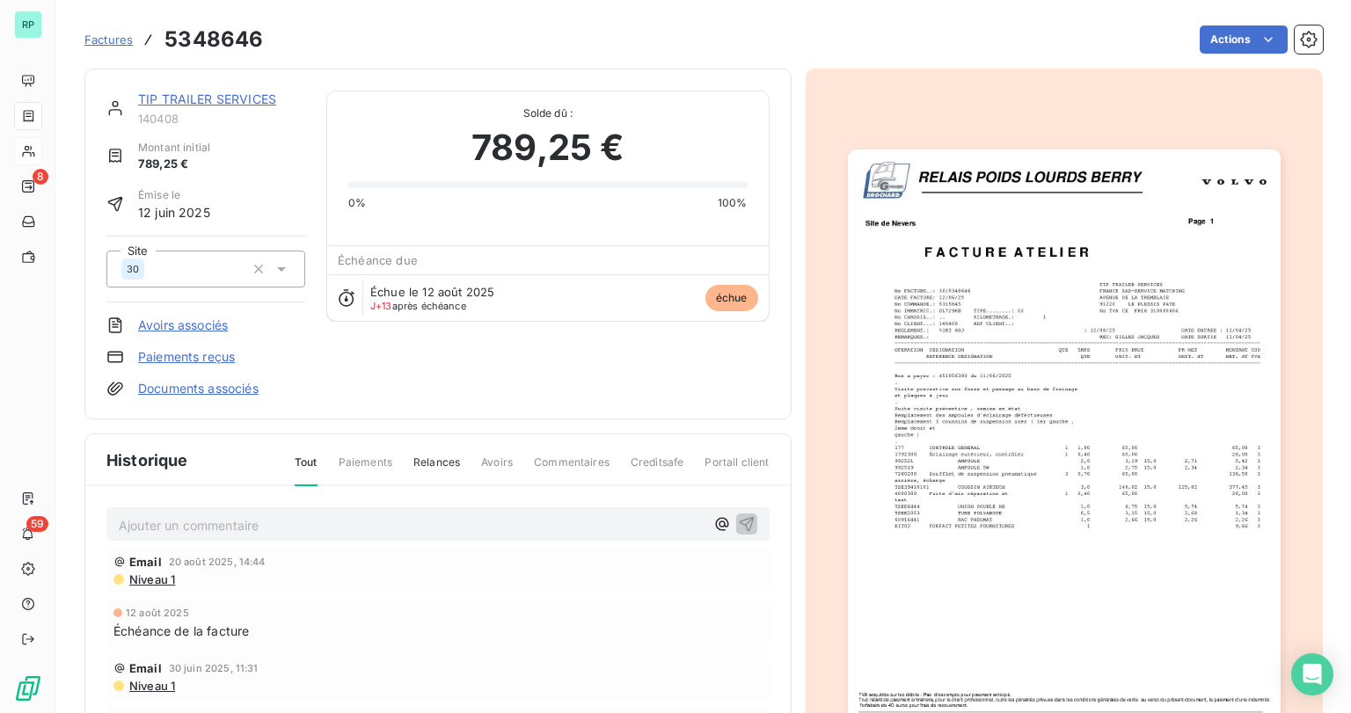
click at [250, 99] on link "TIP TRAILER SERVICES" at bounding box center [207, 98] width 138 height 15
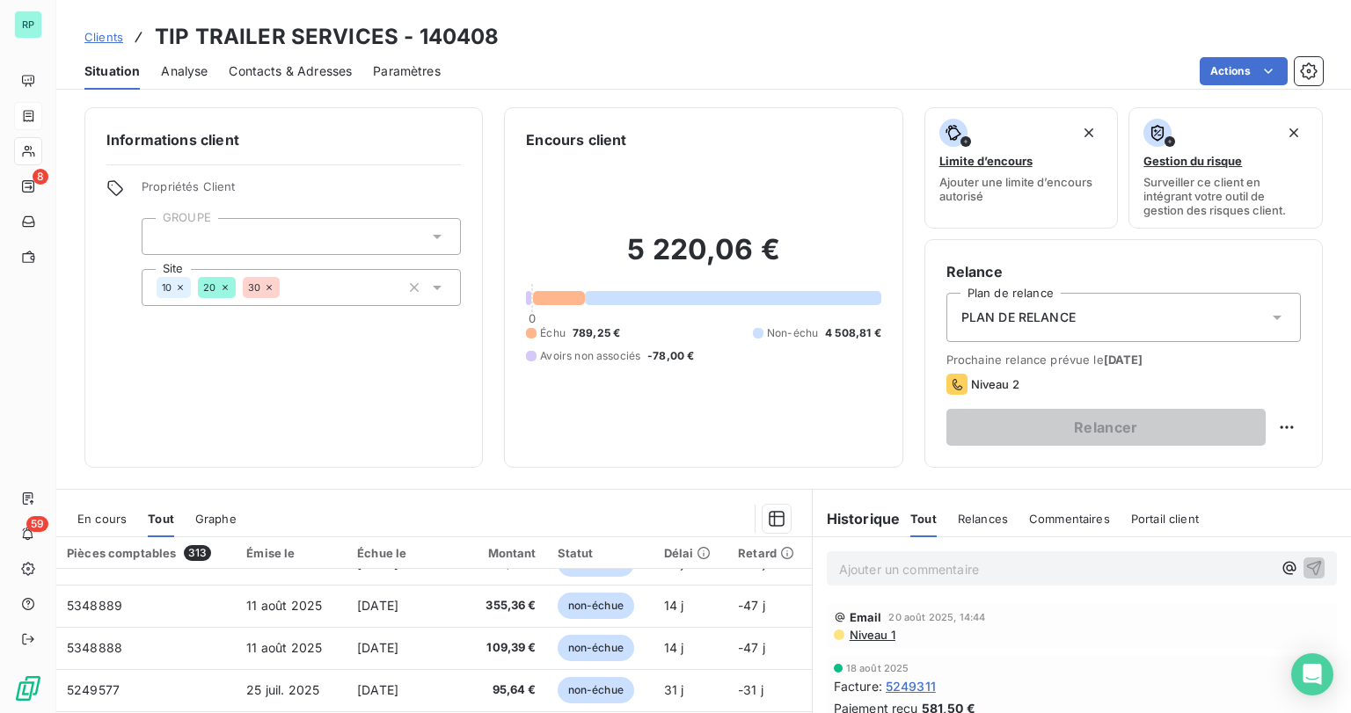
scroll to position [141, 0]
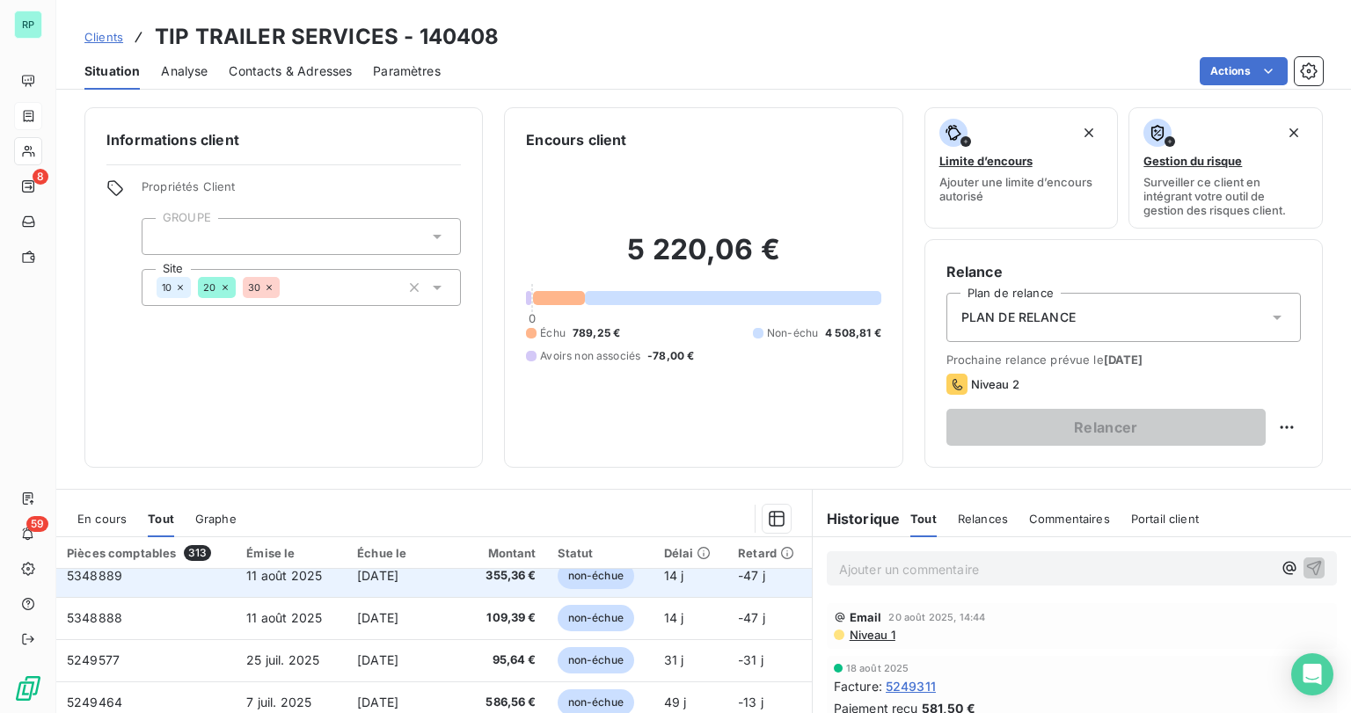
click at [110, 576] on span "5348889" at bounding box center [94, 575] width 55 height 15
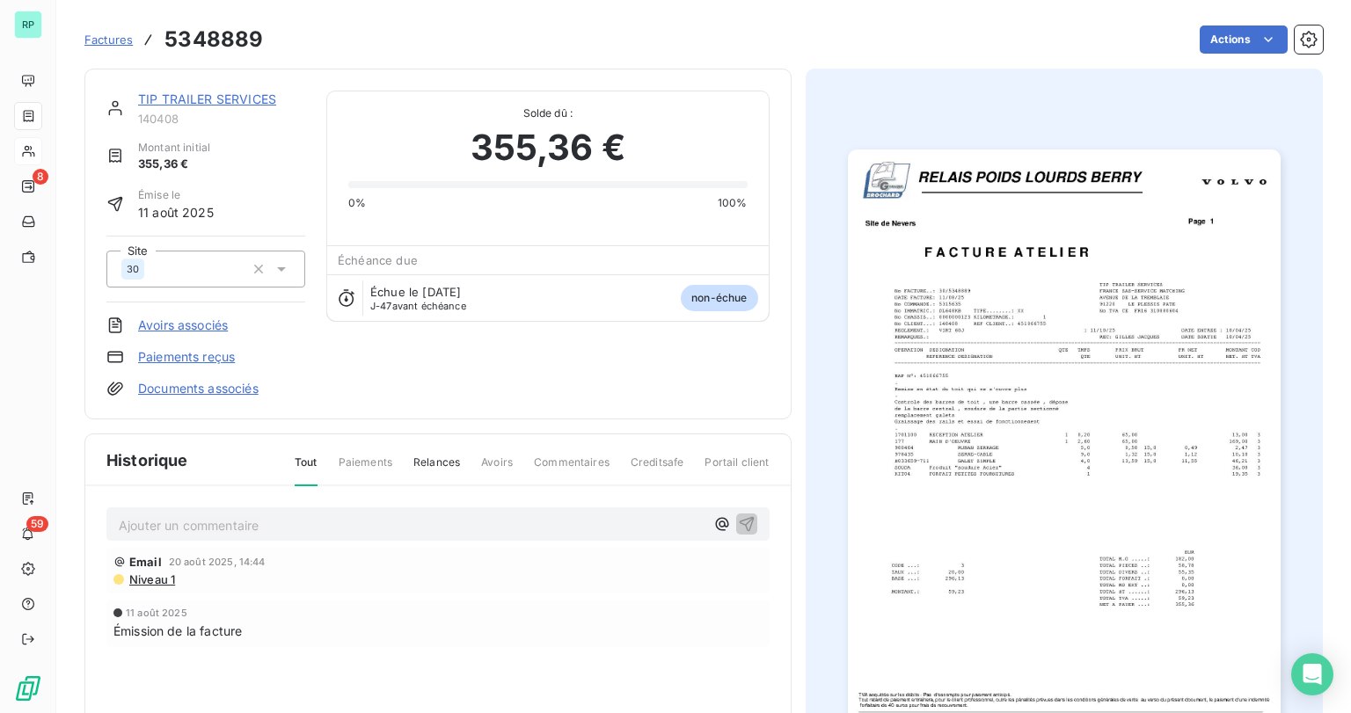
click at [1139, 560] on img "button" at bounding box center [1064, 455] width 433 height 611
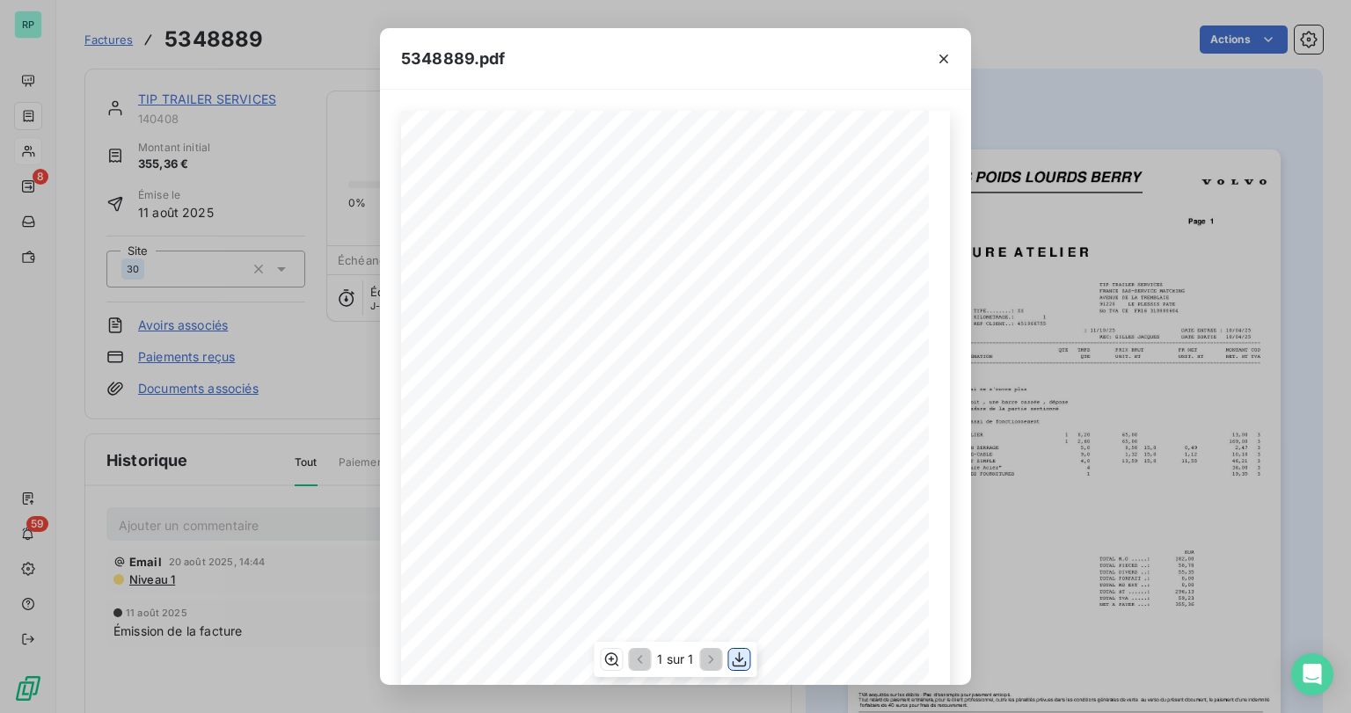
click at [740, 667] on icon "button" at bounding box center [740, 660] width 14 height 15
click at [946, 56] on icon "button" at bounding box center [944, 59] width 18 height 18
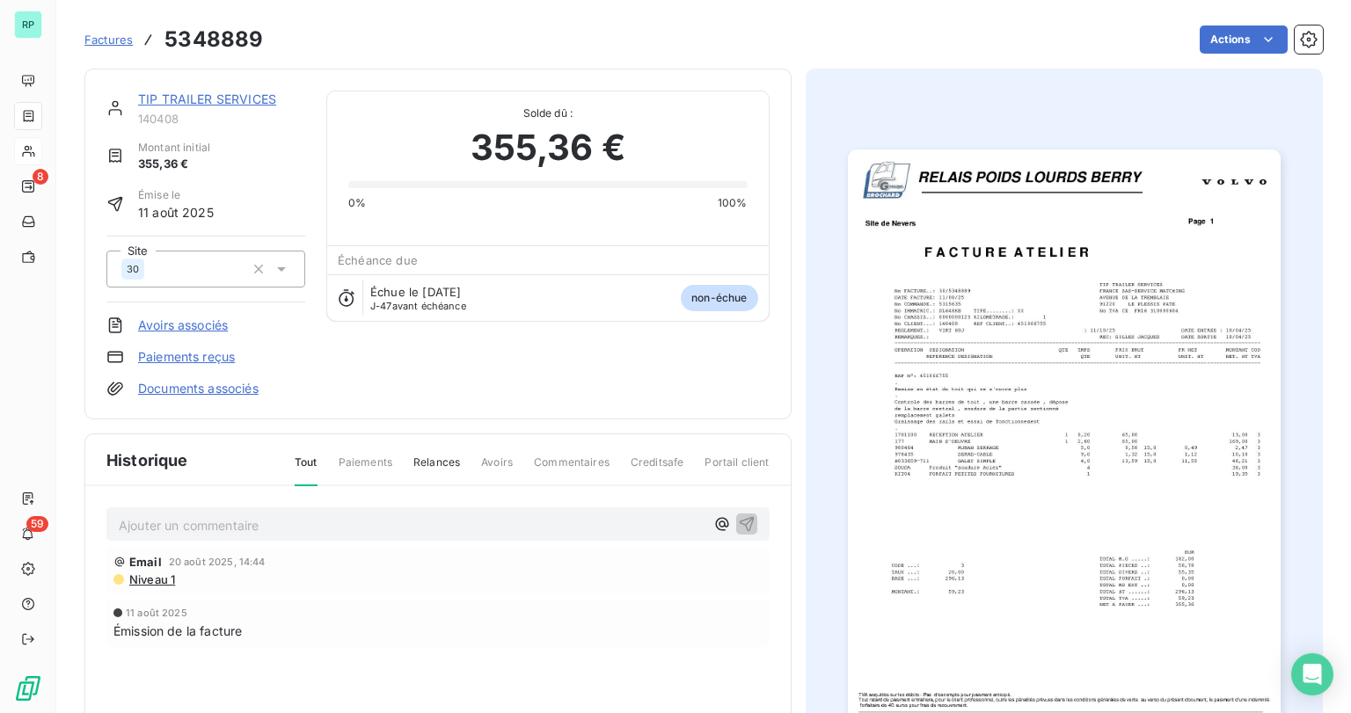
click at [231, 100] on link "TIP TRAILER SERVICES" at bounding box center [207, 98] width 138 height 15
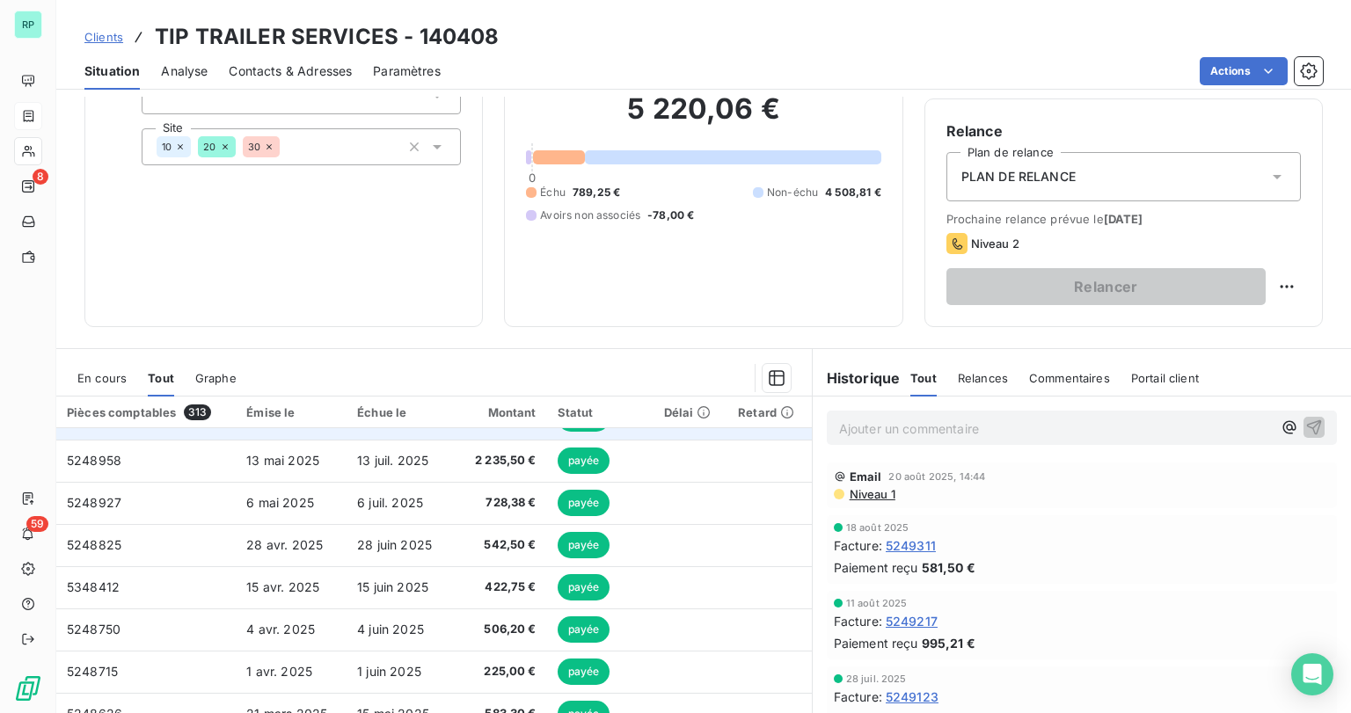
scroll to position [215, 0]
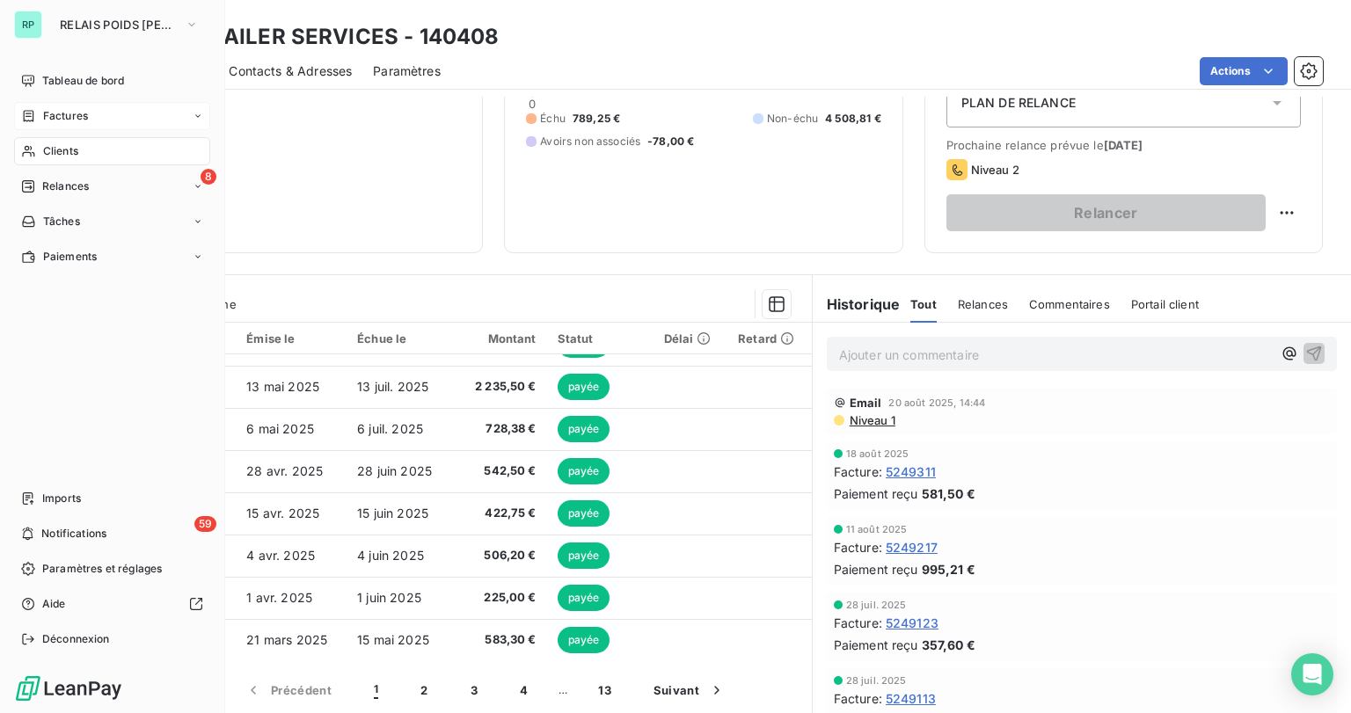
click at [78, 120] on span "Factures" at bounding box center [65, 116] width 45 height 16
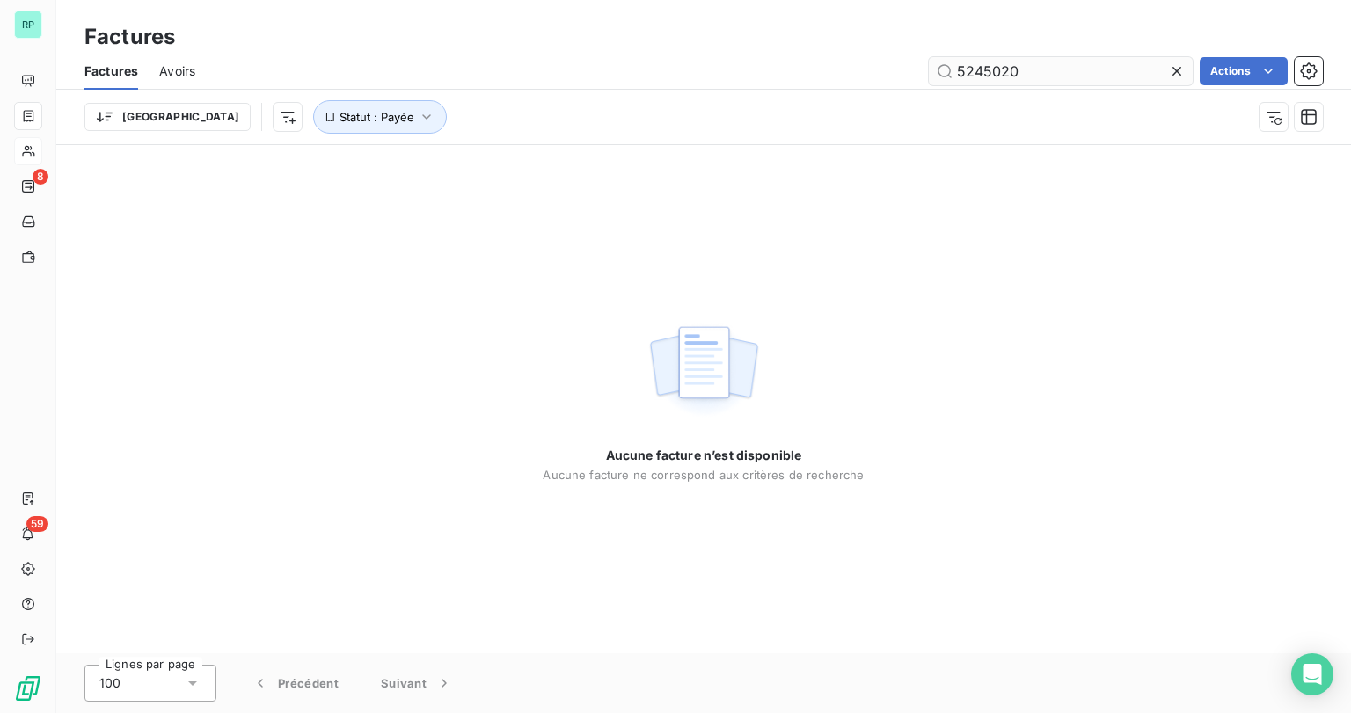
click at [1017, 70] on input "5245020" at bounding box center [1061, 71] width 264 height 28
drag, startPoint x: 1025, startPoint y: 70, endPoint x: 871, endPoint y: 69, distance: 153.9
click at [872, 70] on div "5245020 Actions" at bounding box center [769, 71] width 1106 height 28
type input "5255004"
click at [418, 112] on icon "button" at bounding box center [427, 117] width 18 height 18
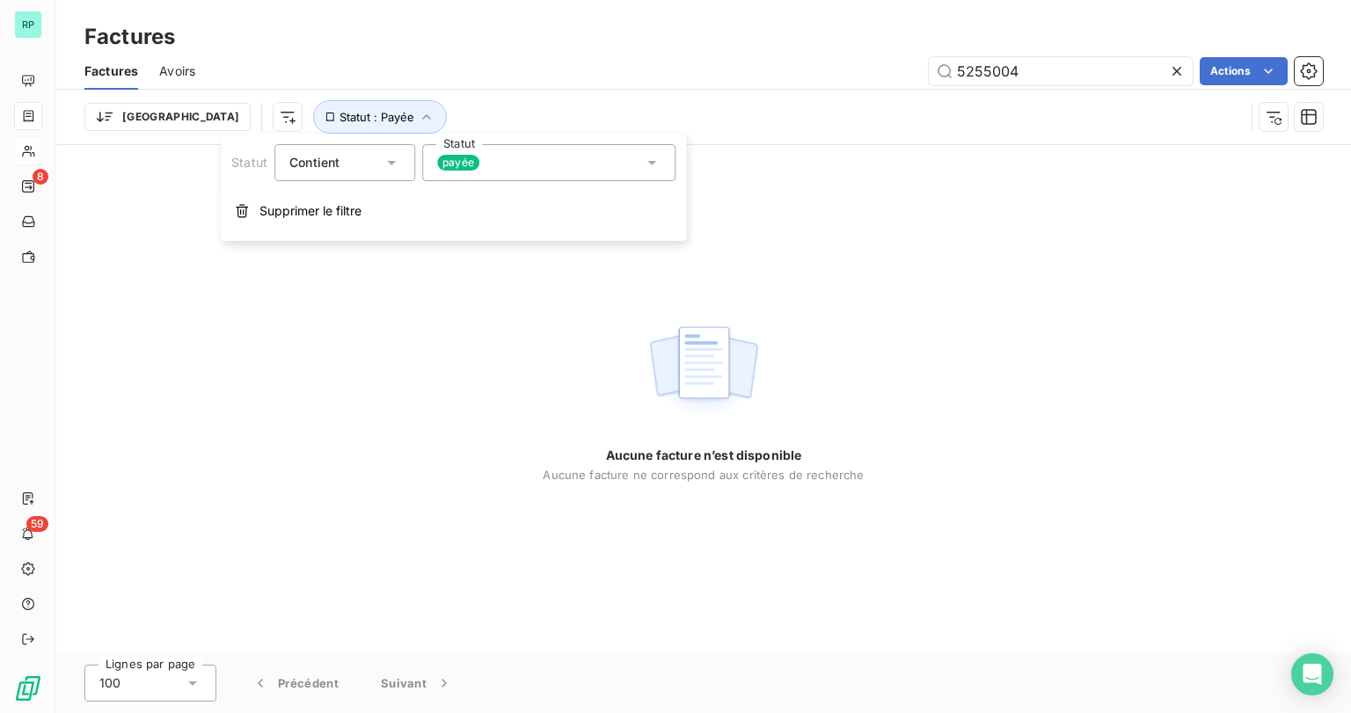
click at [662, 165] on div "payée" at bounding box center [548, 162] width 253 height 37
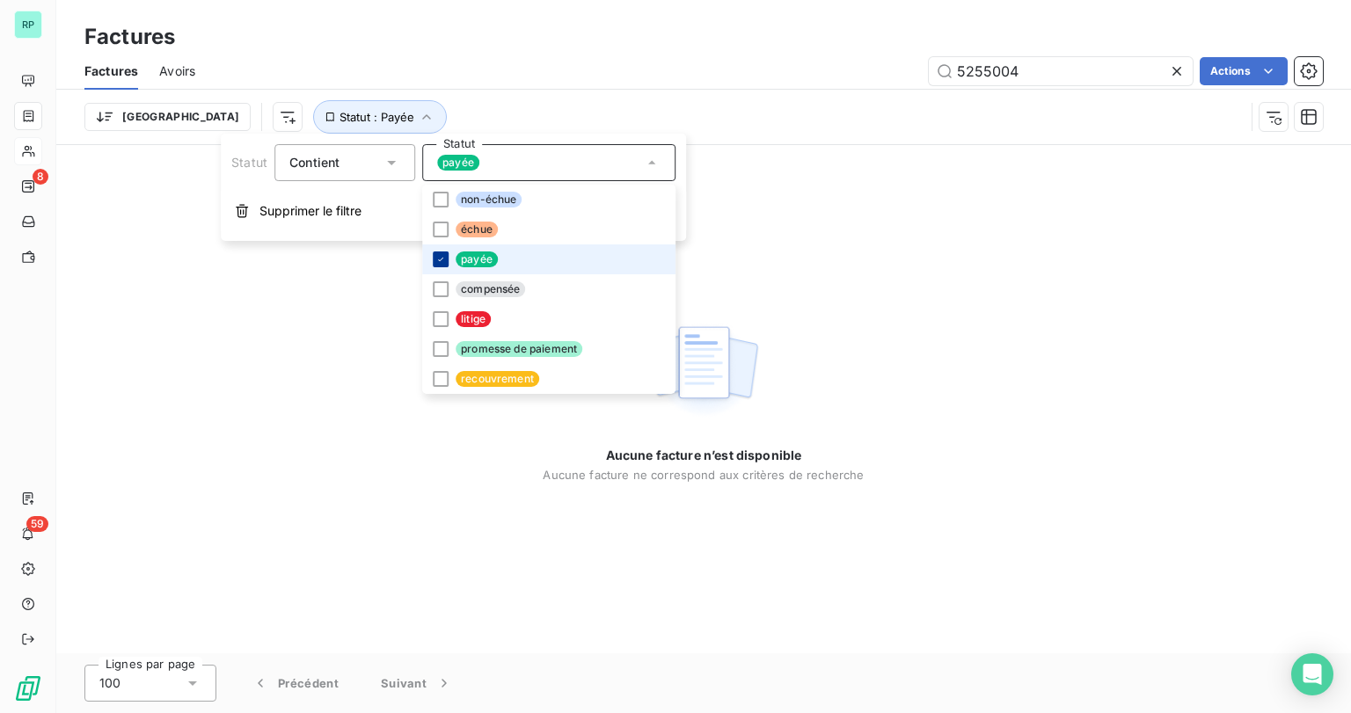
click at [443, 254] on icon at bounding box center [440, 259] width 11 height 11
click at [579, 32] on div "Factures" at bounding box center [703, 37] width 1295 height 32
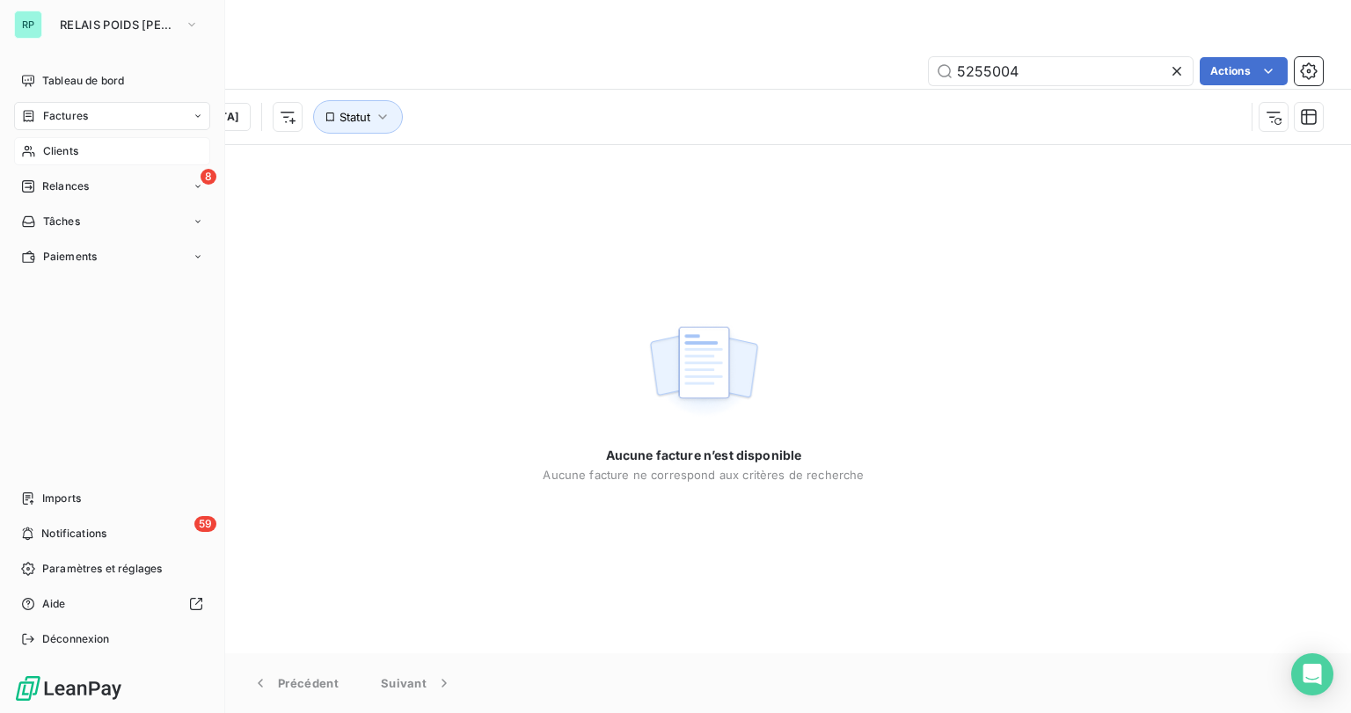
click at [50, 152] on span "Clients" at bounding box center [60, 151] width 35 height 16
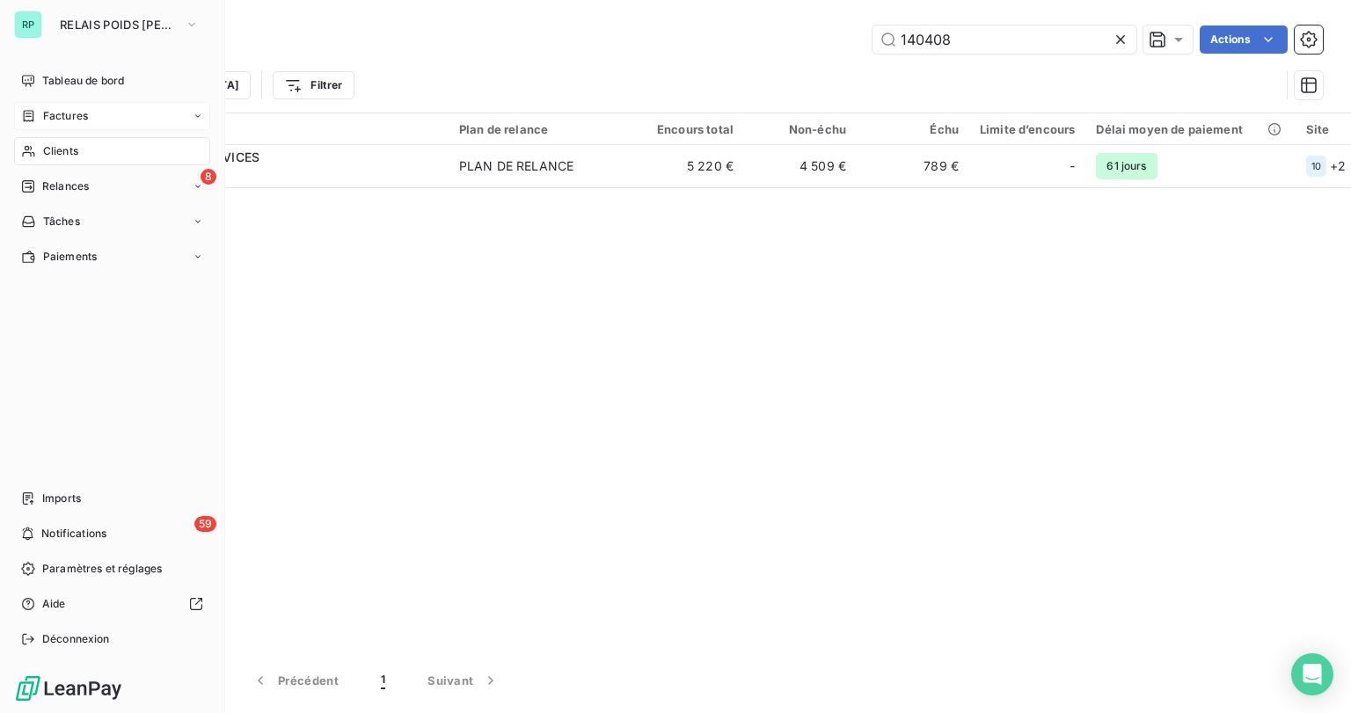
click at [76, 156] on span "Clients" at bounding box center [60, 151] width 35 height 16
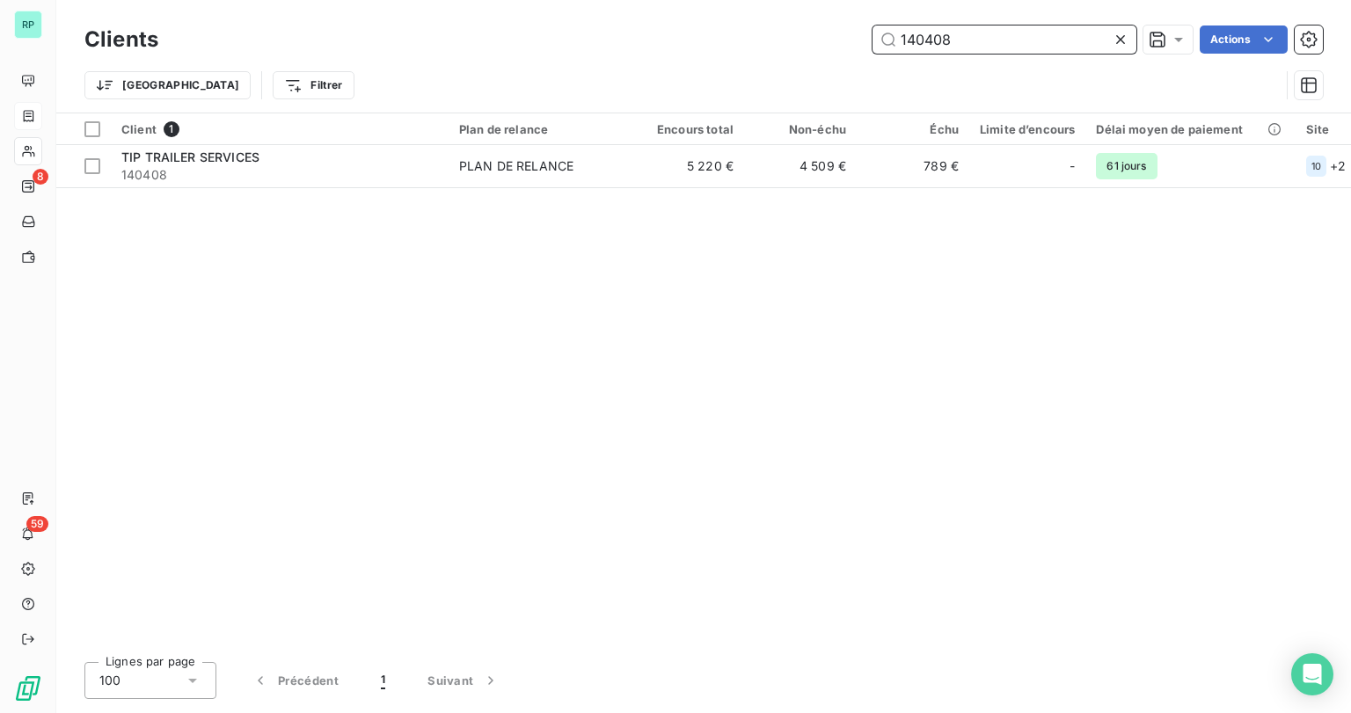
click at [983, 39] on input "140408" at bounding box center [1004, 40] width 264 height 28
drag, startPoint x: 983, startPoint y: 39, endPoint x: 576, endPoint y: 55, distance: 407.5
click at [580, 42] on div "140408 Actions" at bounding box center [750, 40] width 1143 height 28
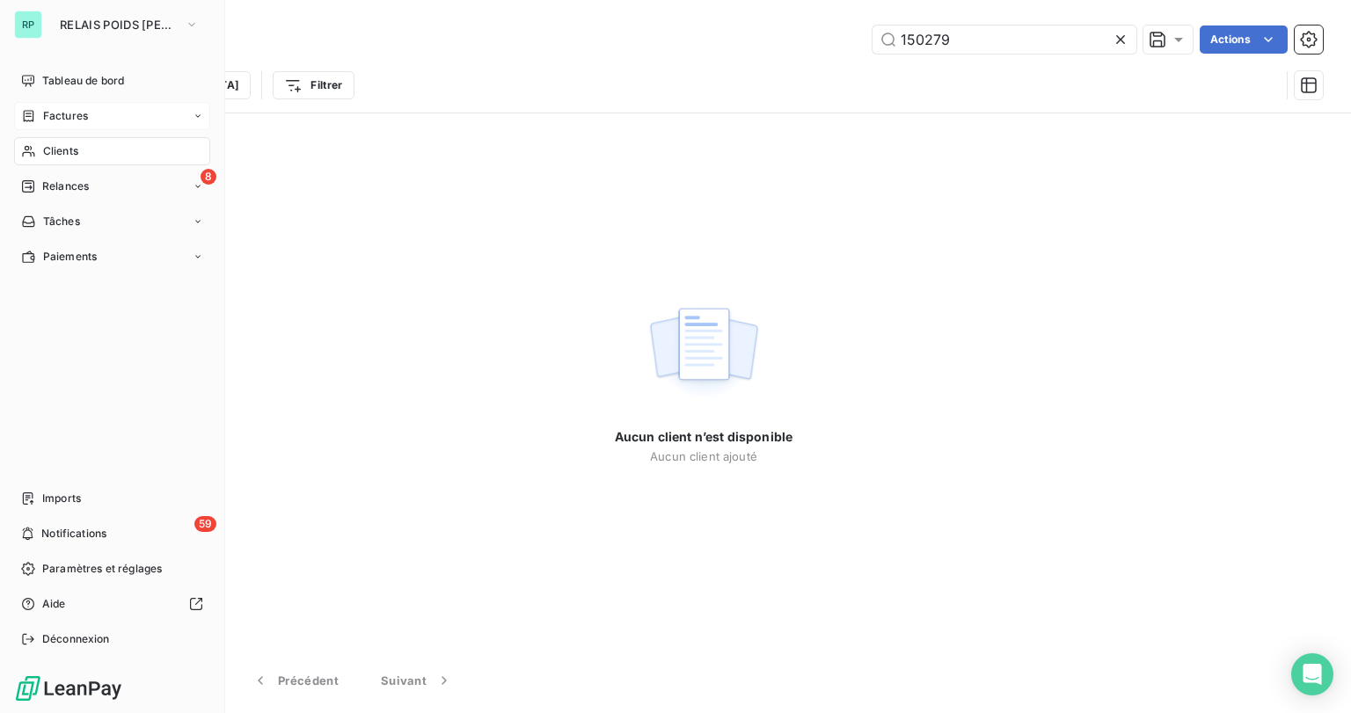
click at [64, 156] on span "Clients" at bounding box center [60, 151] width 35 height 16
click at [141, 21] on span "RELAIS POIDS [PERSON_NAME]" at bounding box center [119, 25] width 118 height 14
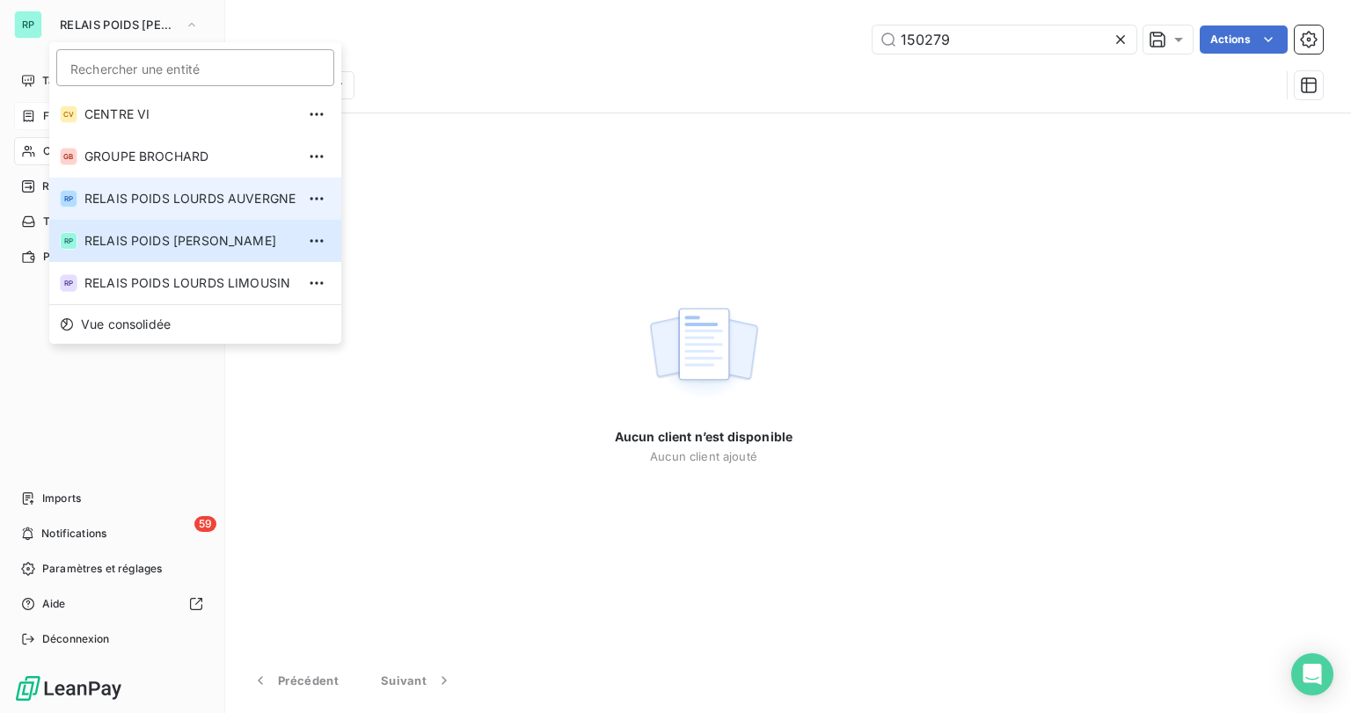
click at [240, 196] on span "RELAIS POIDS LOURDS AUVERGNE" at bounding box center [189, 199] width 211 height 18
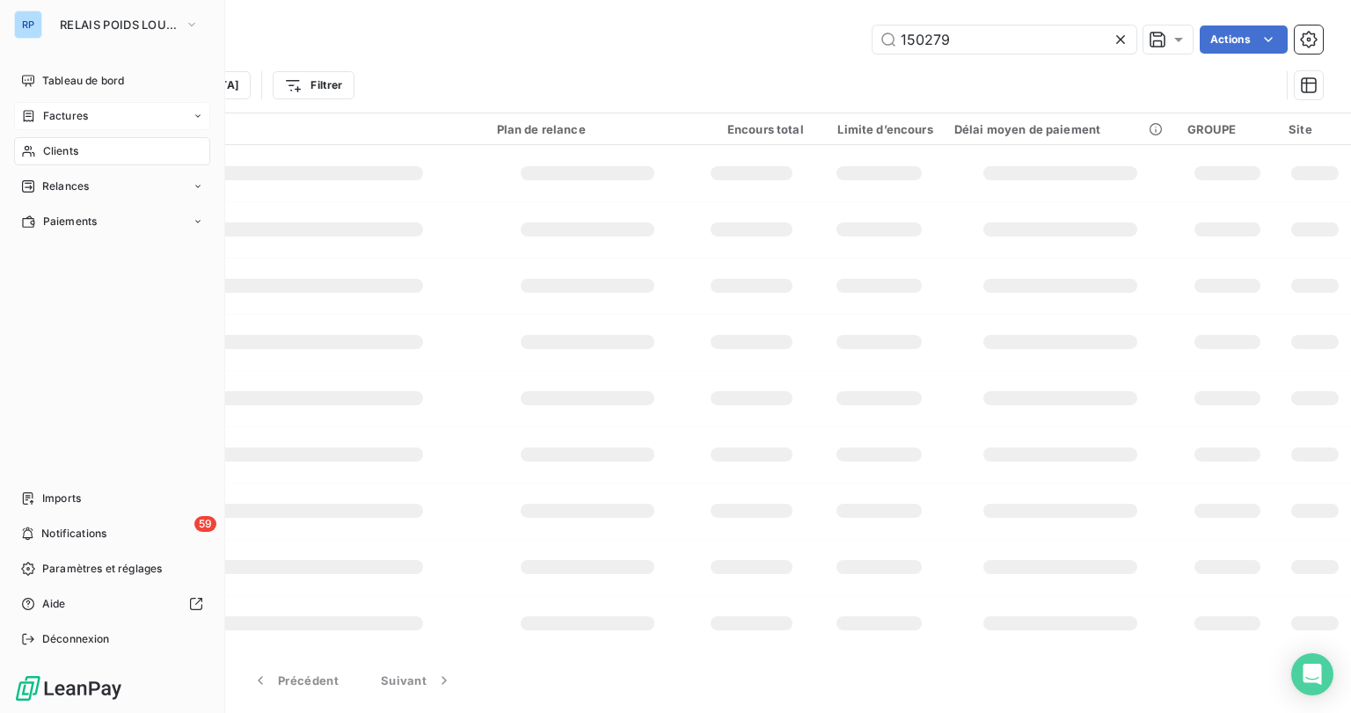
type input "TEXTILOT"
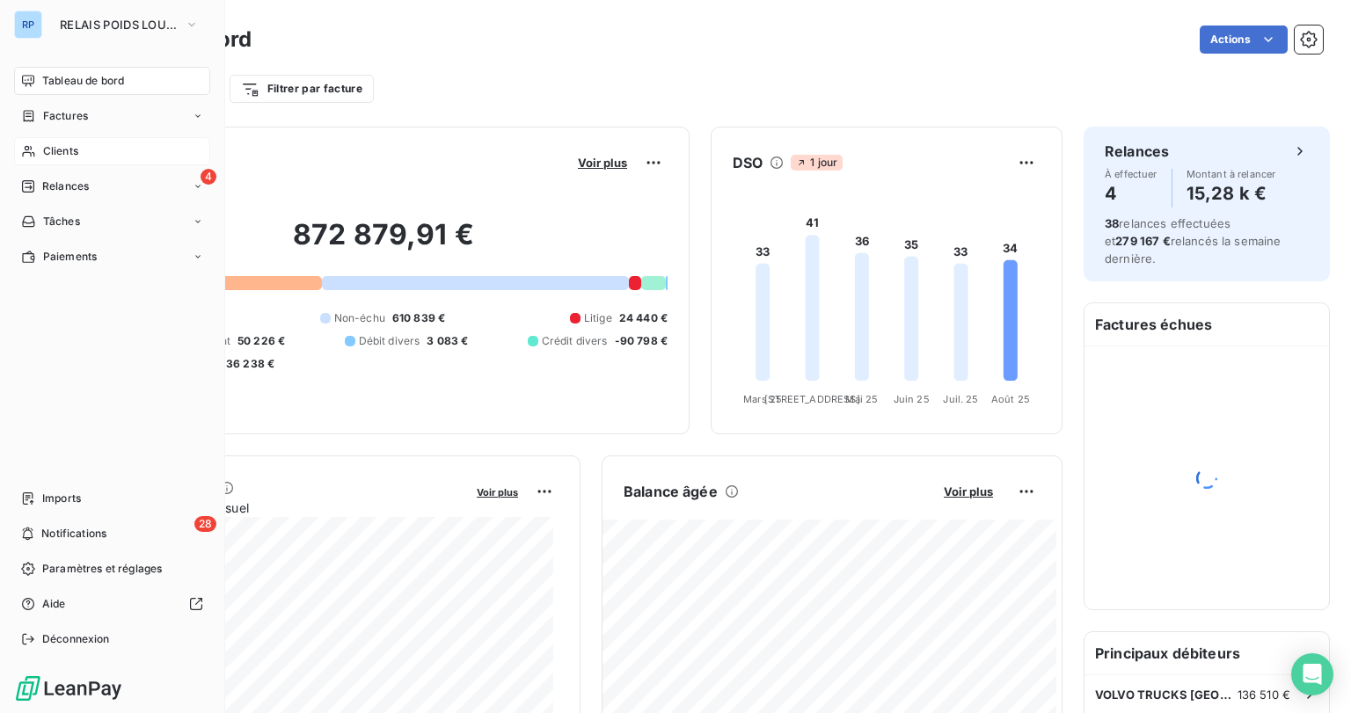
click at [73, 157] on span "Clients" at bounding box center [60, 151] width 35 height 16
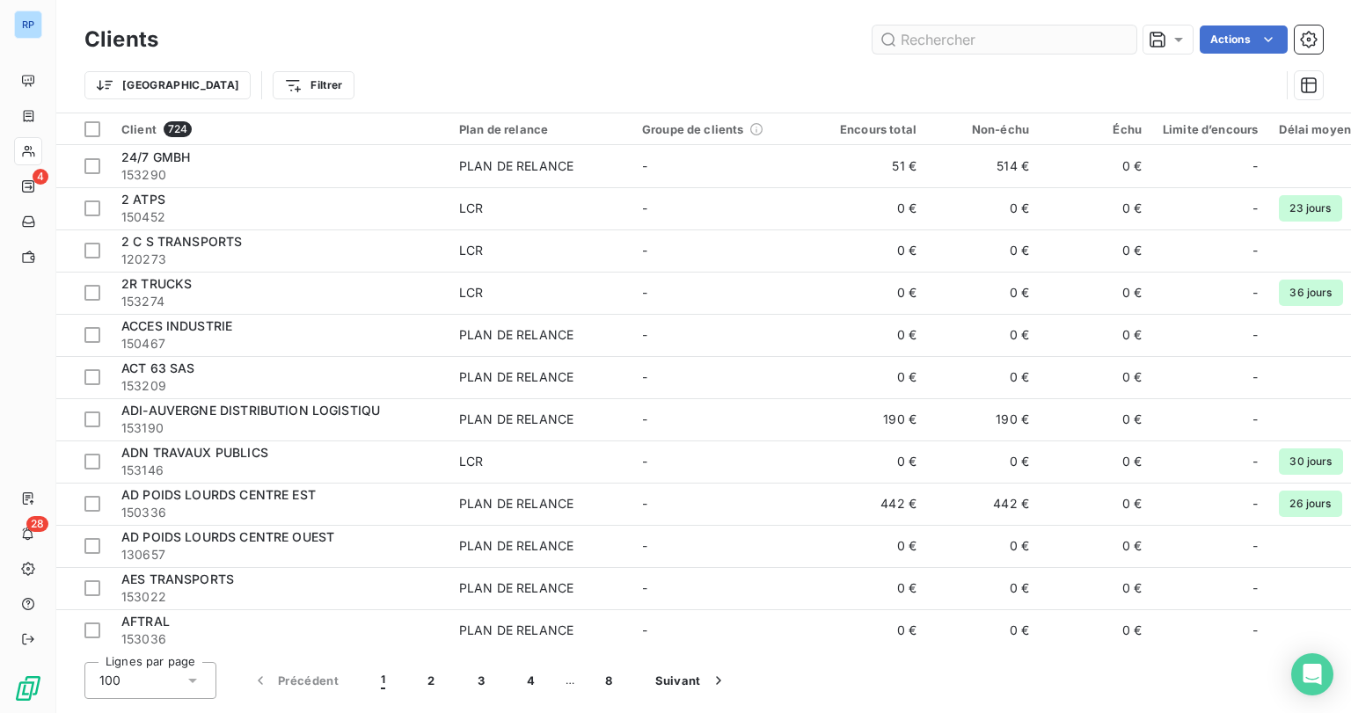
click at [945, 46] on input "text" at bounding box center [1004, 40] width 264 height 28
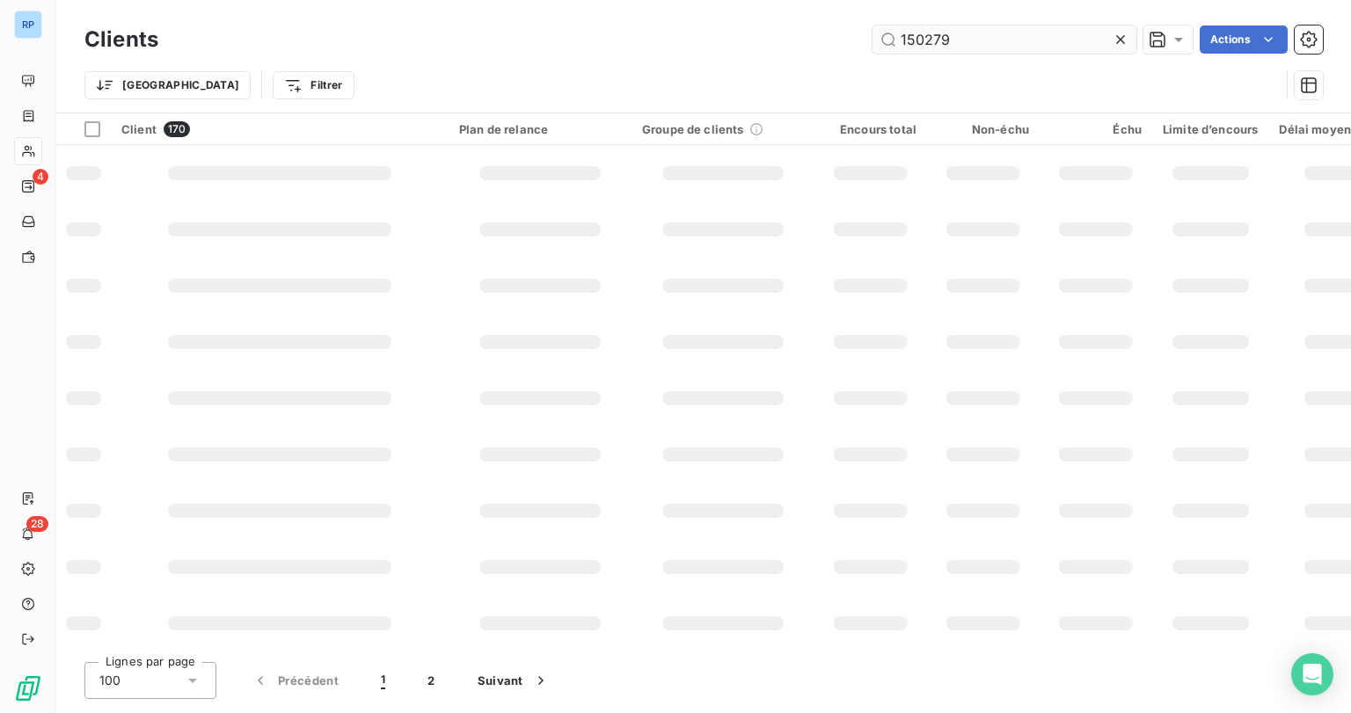
type input "150279"
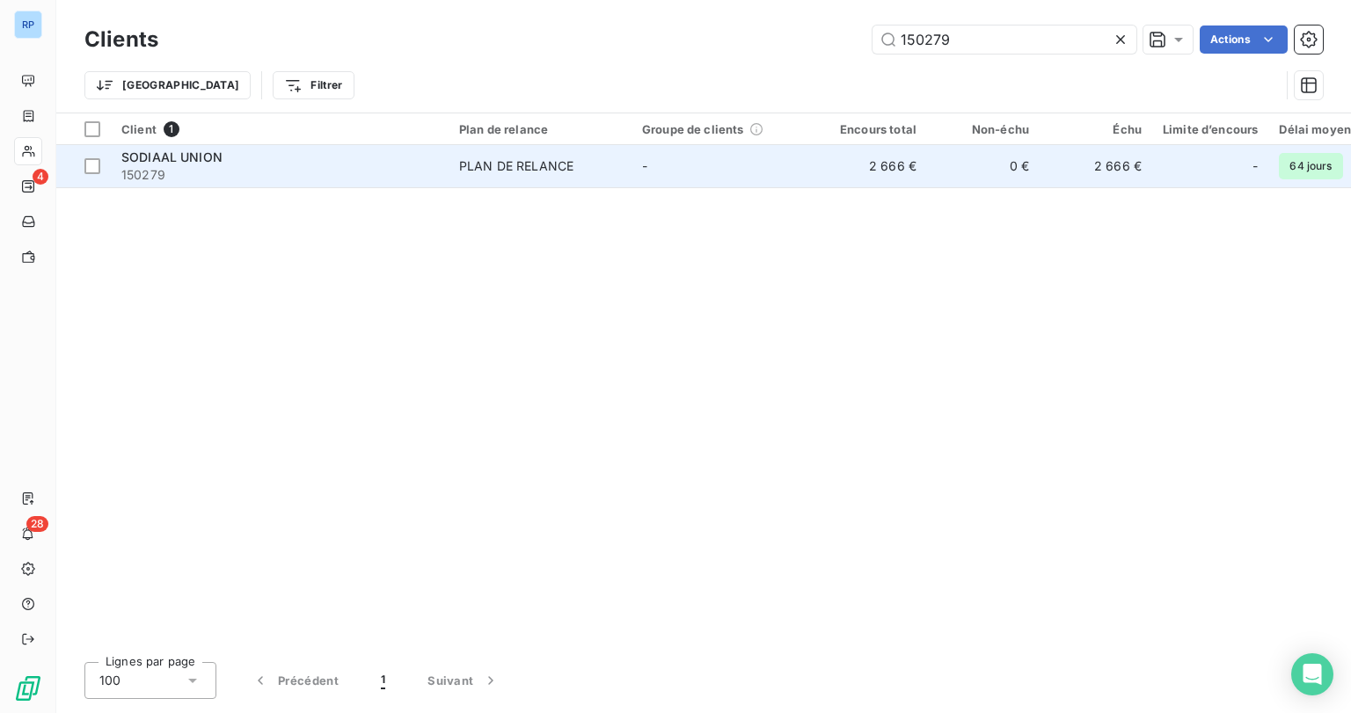
click at [284, 159] on div "SODIAAL UNION" at bounding box center [279, 158] width 317 height 18
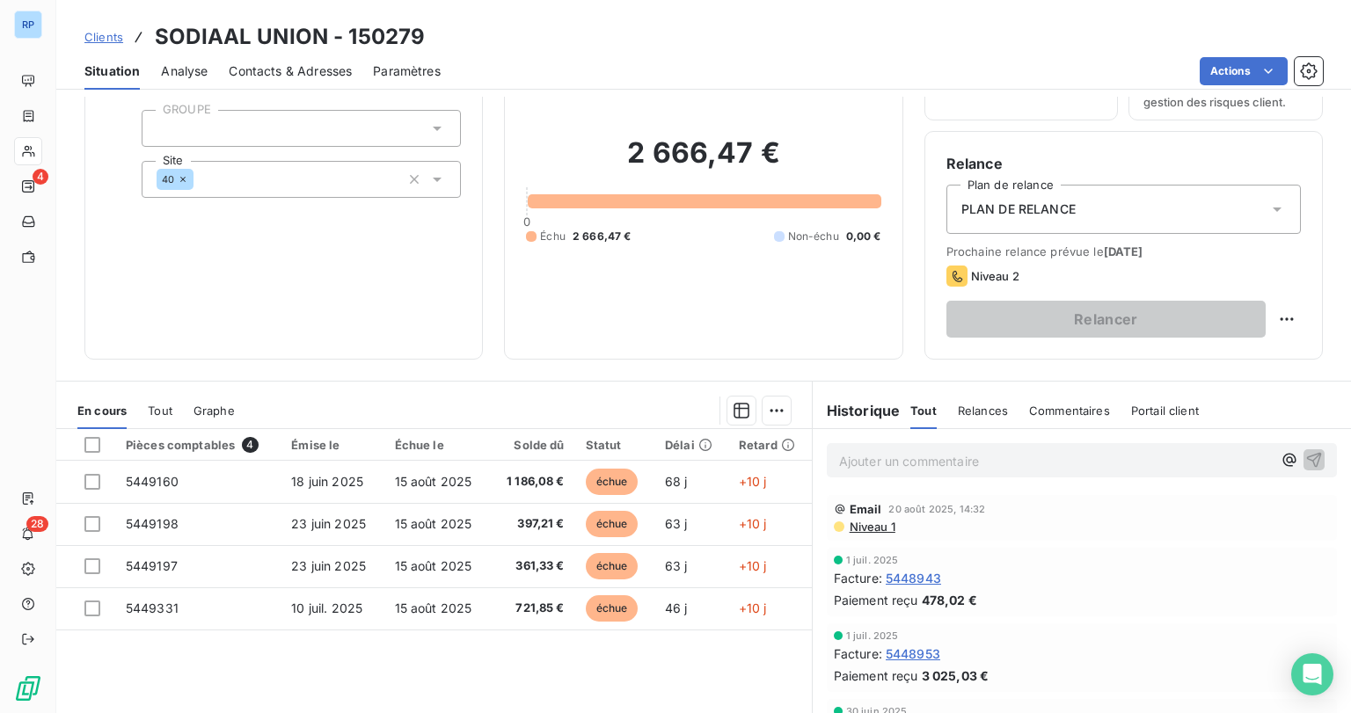
scroll to position [141, 0]
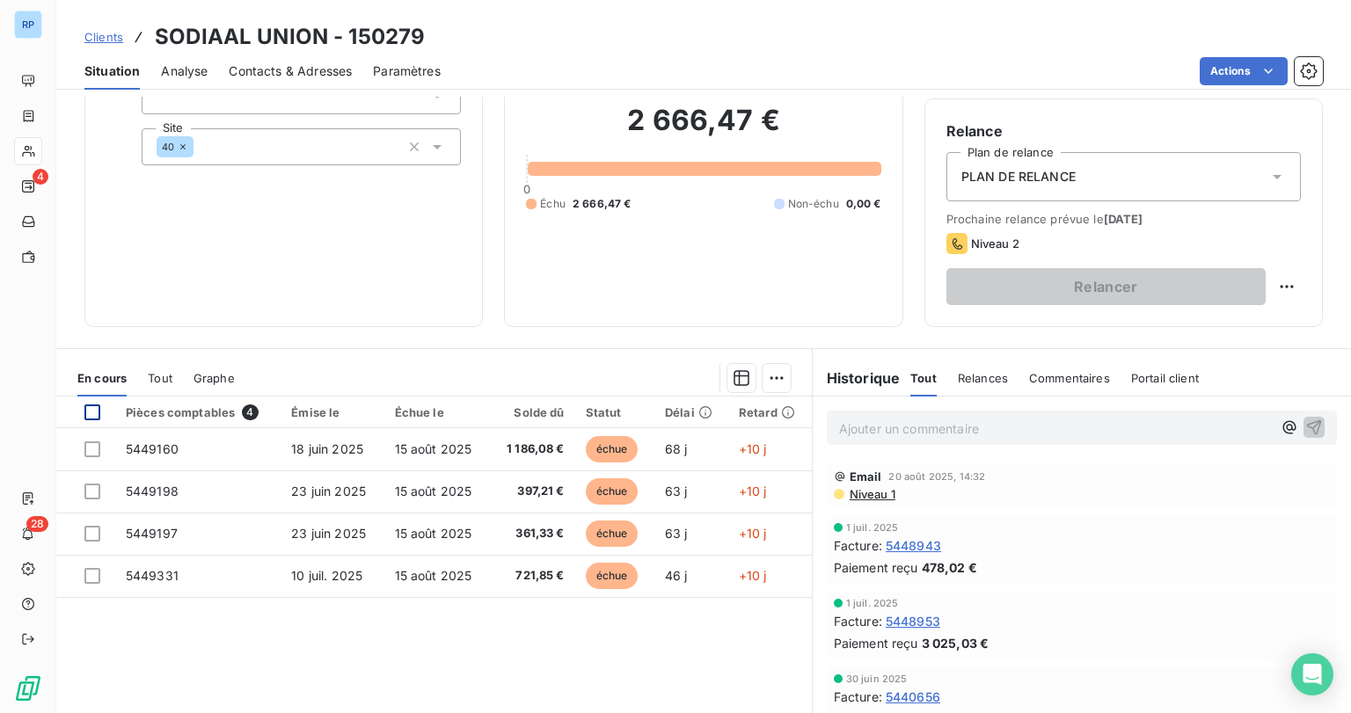
click at [95, 412] on div at bounding box center [92, 413] width 16 height 16
click at [767, 376] on html "RP 4 28 Clients SODIAAL UNION - 150279 Situation Analyse Contacts & Adresses Pa…" at bounding box center [675, 356] width 1351 height 713
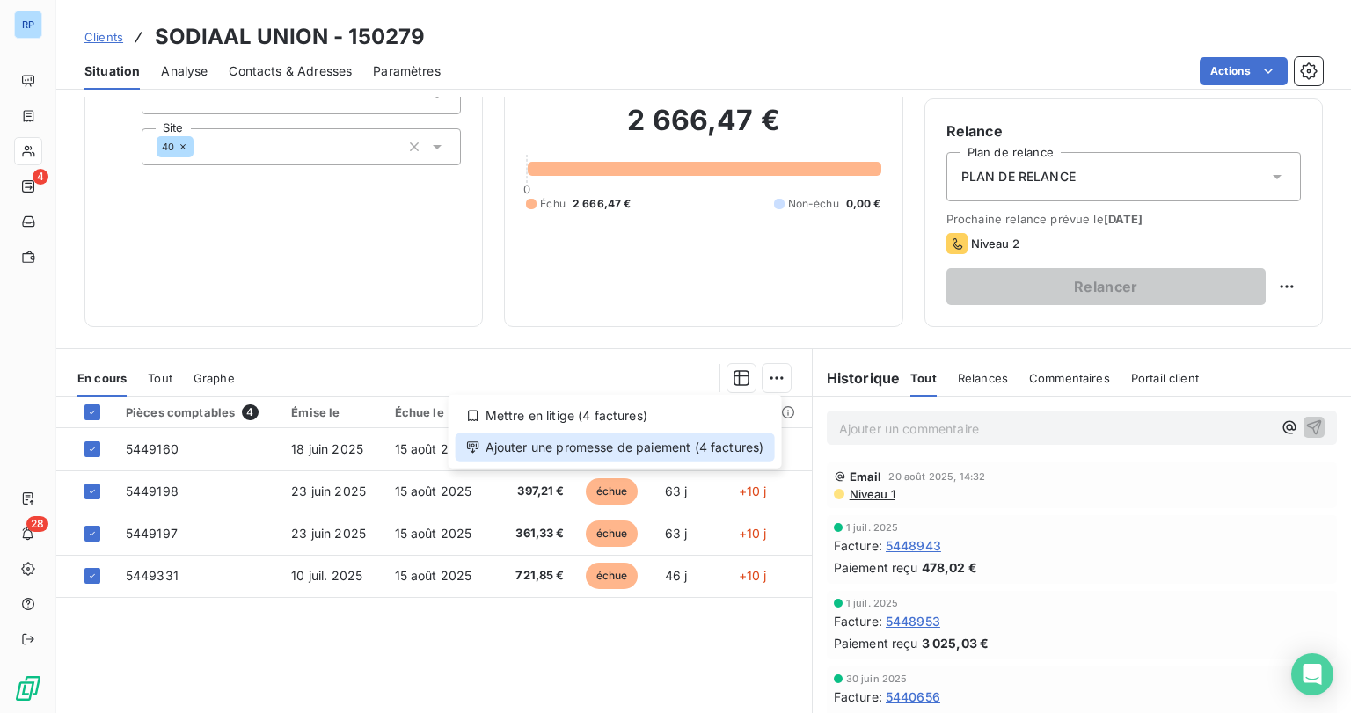
click at [591, 447] on div "Ajouter une promesse de paiement (4 factures)" at bounding box center [615, 448] width 319 height 28
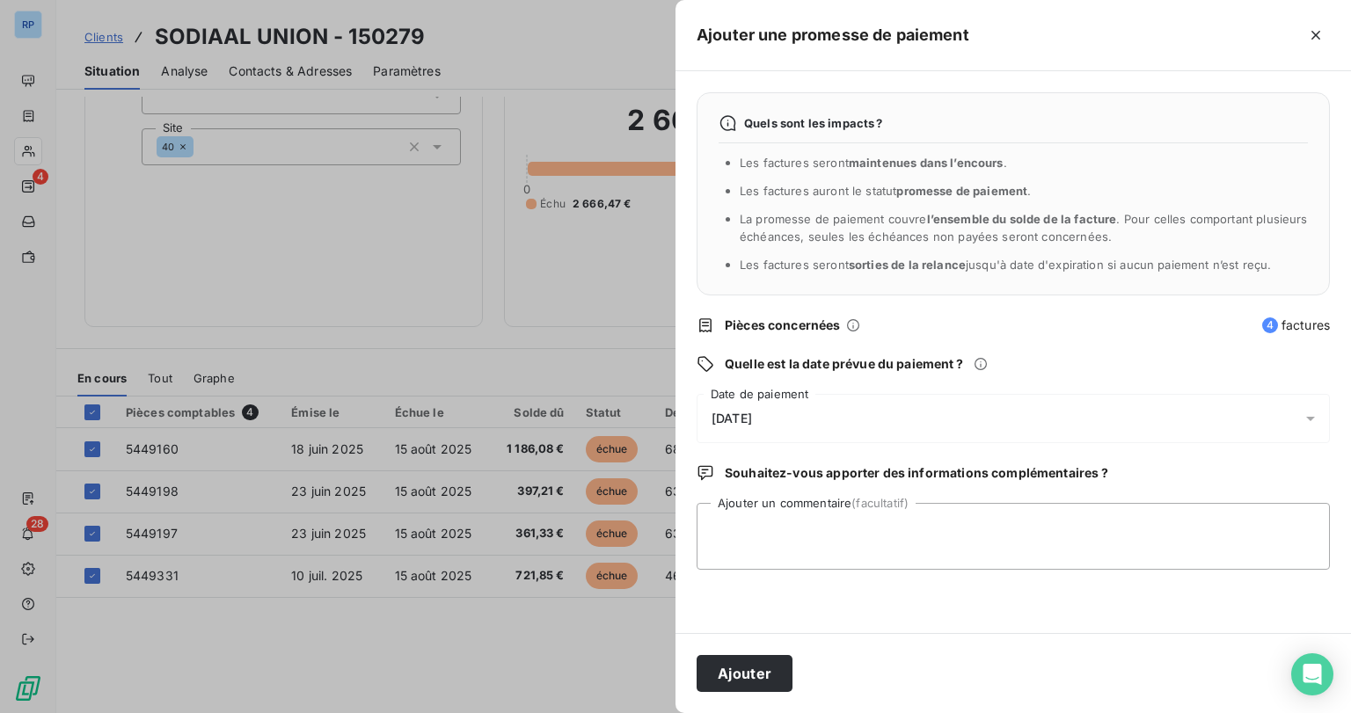
click at [738, 419] on span "26/08/2025" at bounding box center [732, 419] width 40 height 14
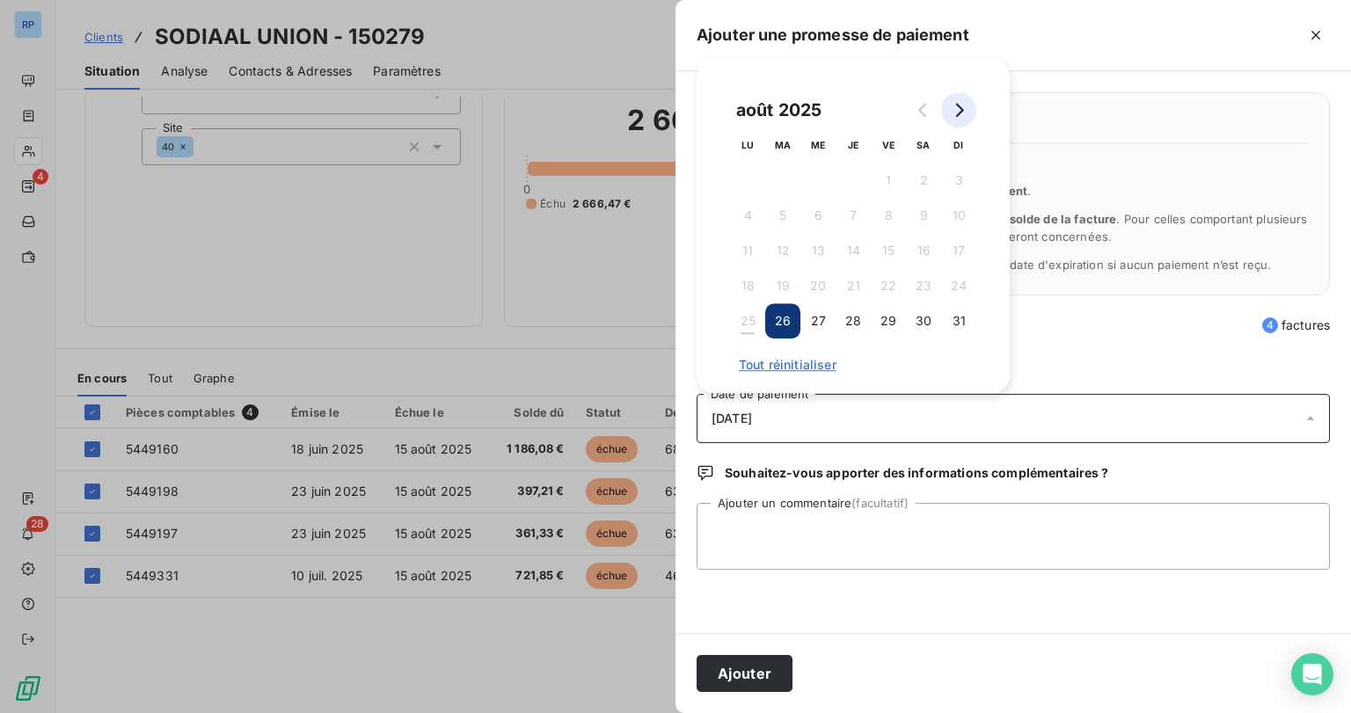
click at [960, 113] on icon "Go to next month" at bounding box center [960, 110] width 8 height 14
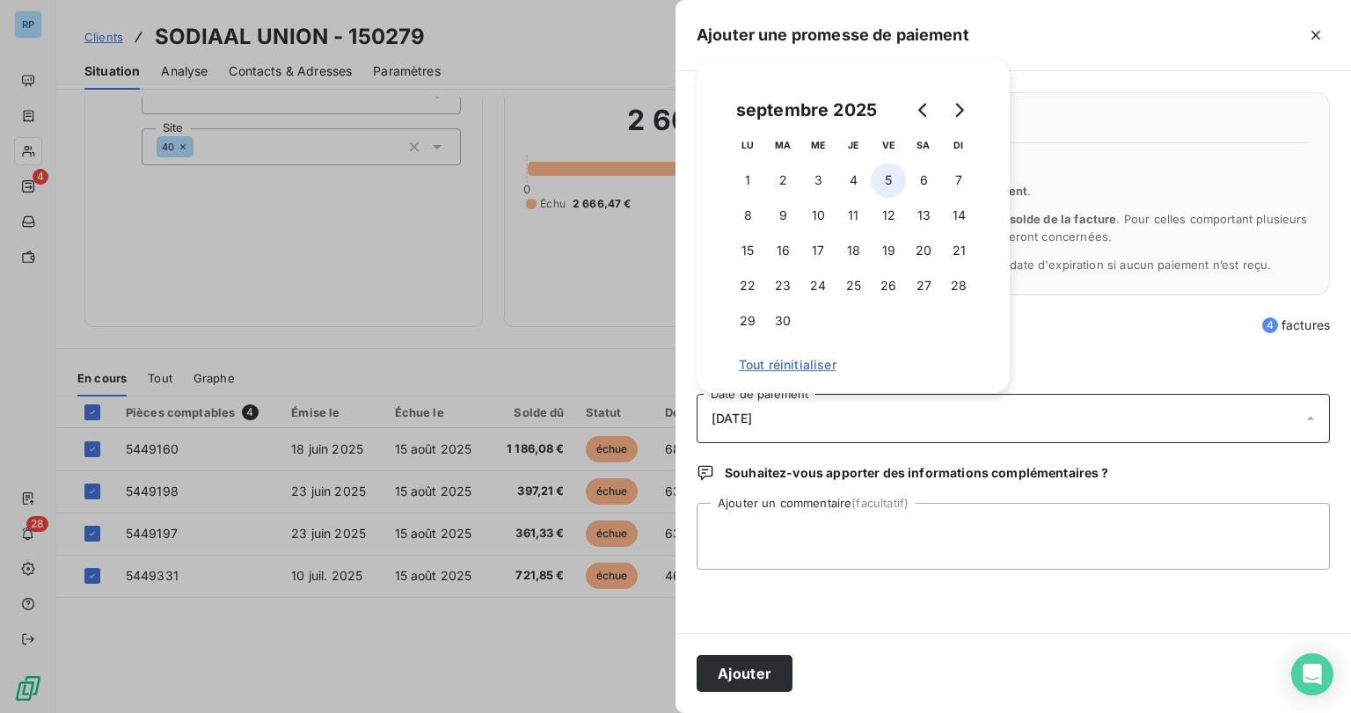
click at [876, 182] on button "5" at bounding box center [888, 180] width 35 height 35
click at [787, 514] on textarea "Ajouter un commentaire (facultatif)" at bounding box center [1013, 536] width 633 height 67
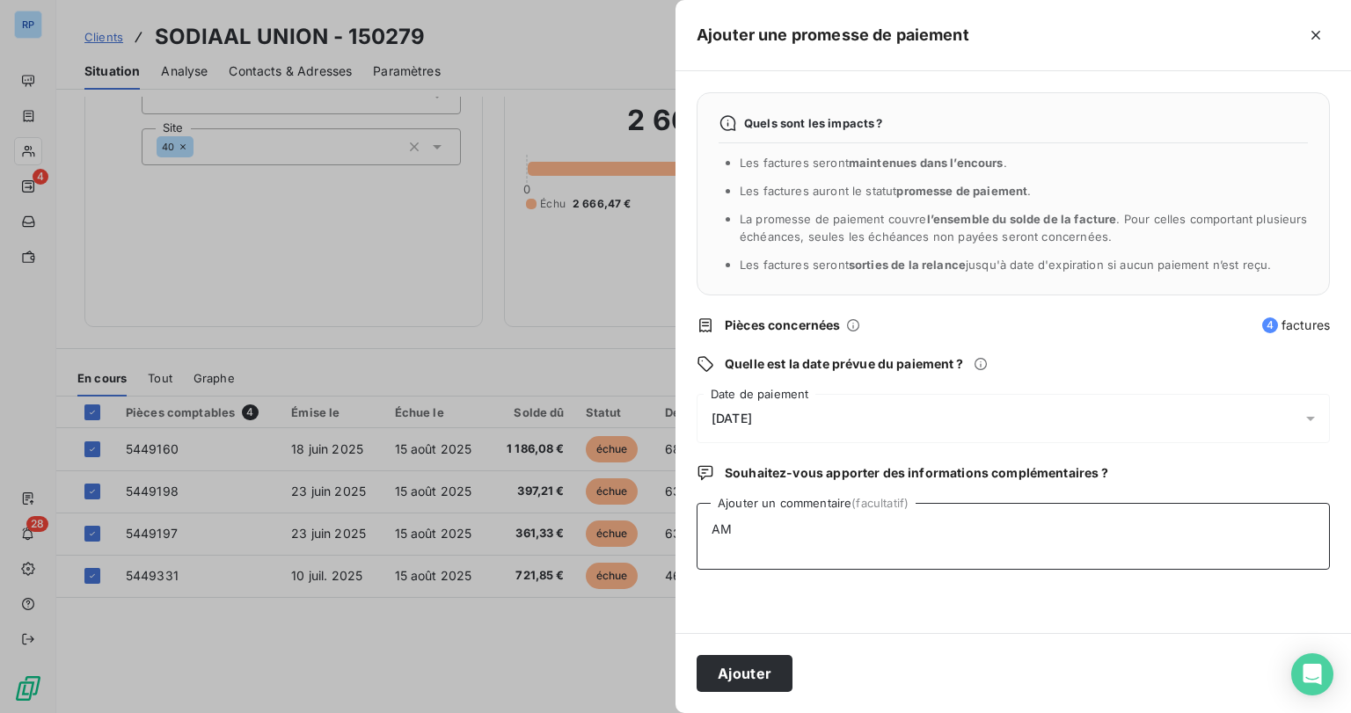
type textarea "A"
type textarea "M"
click at [791, 549] on textarea "MAIL 20/08/25-VIRMT AU 31/08/25" at bounding box center [1013, 536] width 633 height 67
type textarea "MAIL 20/08/25-VIRMT AU 31/08/25"
click at [744, 681] on button "Ajouter" at bounding box center [745, 673] width 96 height 37
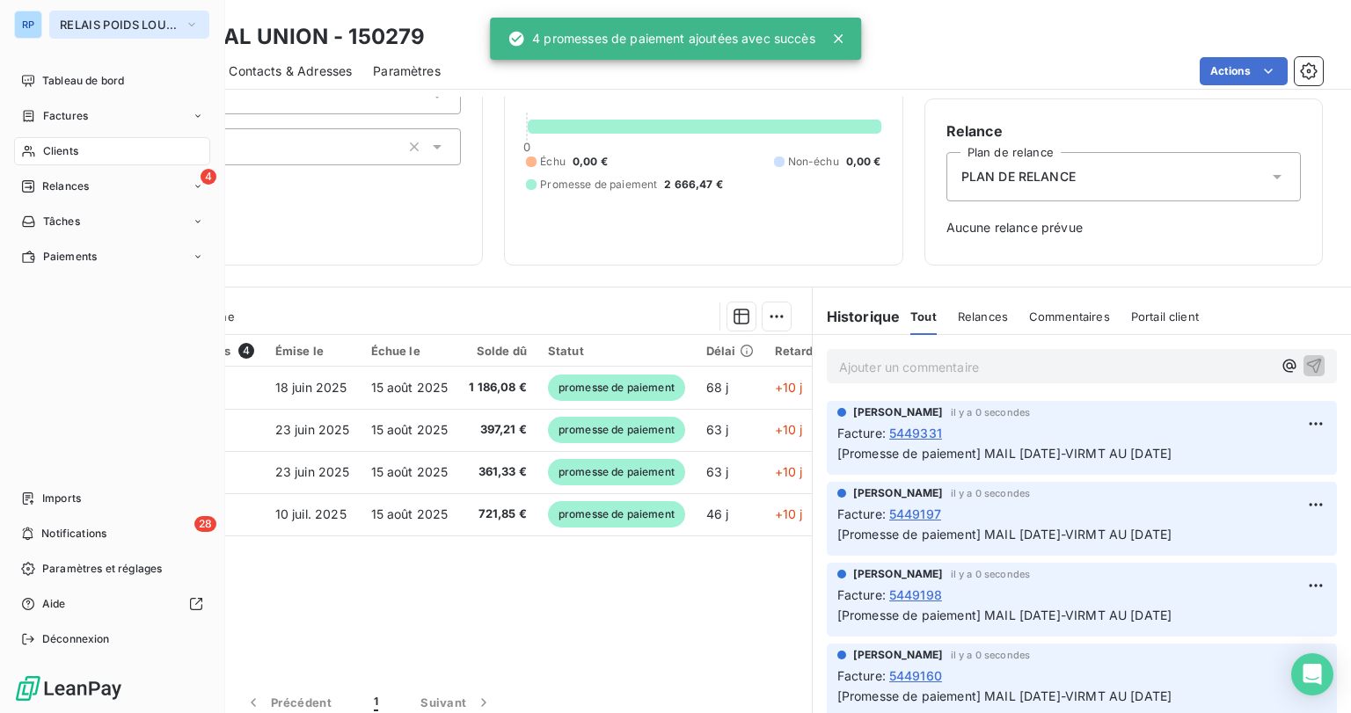
click at [138, 25] on span "RELAIS POIDS LOURDS AUVERGNE" at bounding box center [119, 25] width 118 height 14
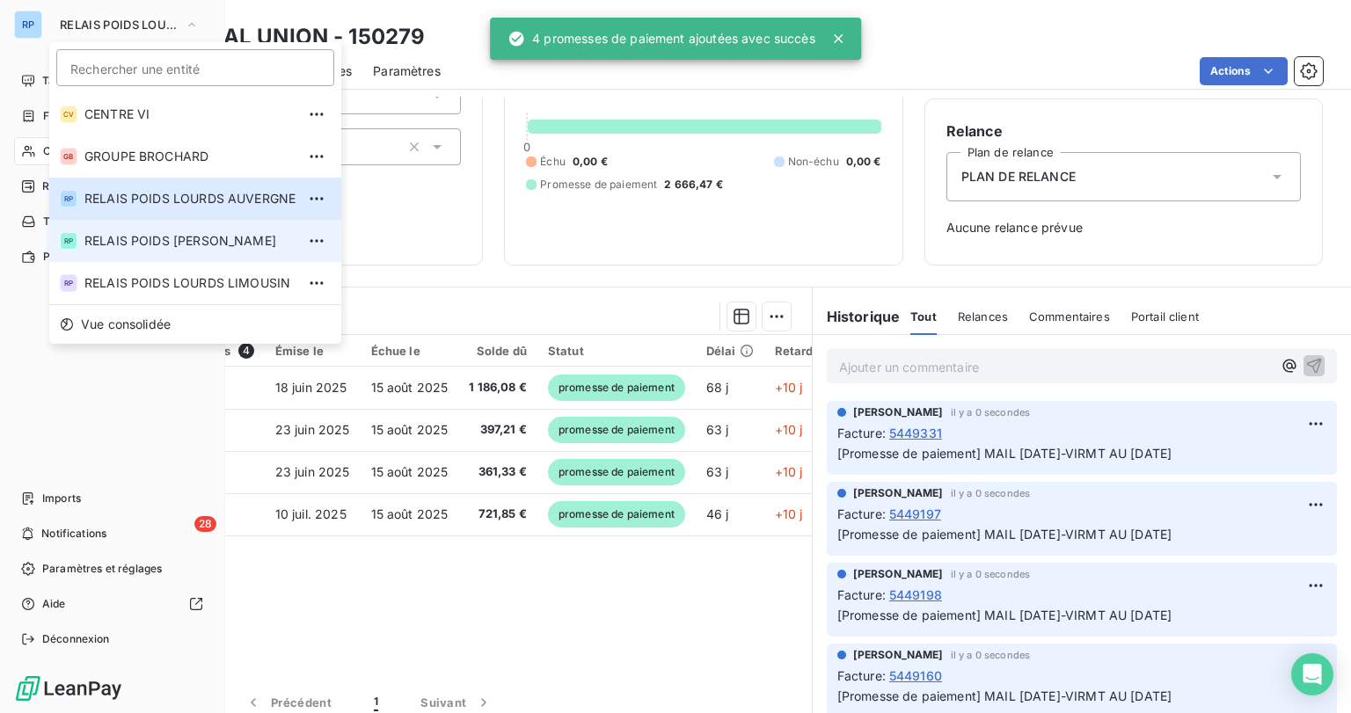
click at [204, 249] on span "RELAIS POIDS [PERSON_NAME]" at bounding box center [189, 241] width 211 height 18
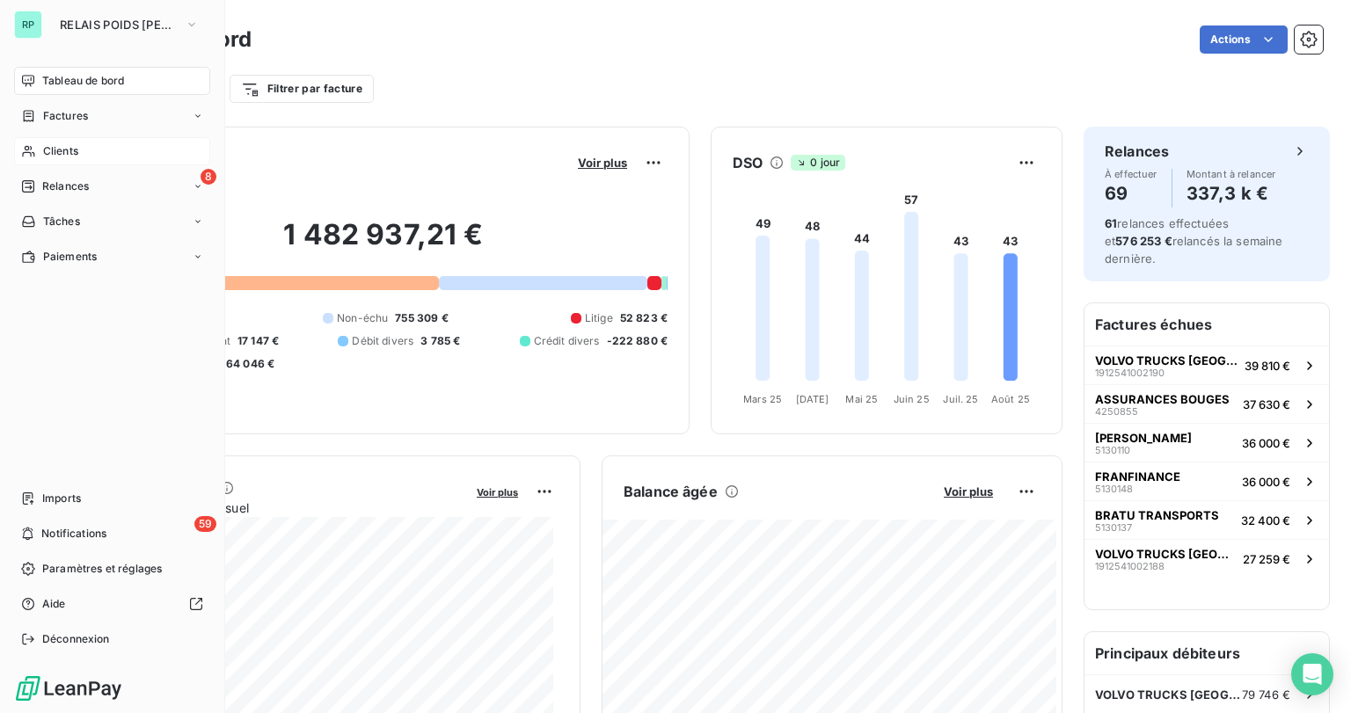
click at [72, 151] on span "Clients" at bounding box center [60, 151] width 35 height 16
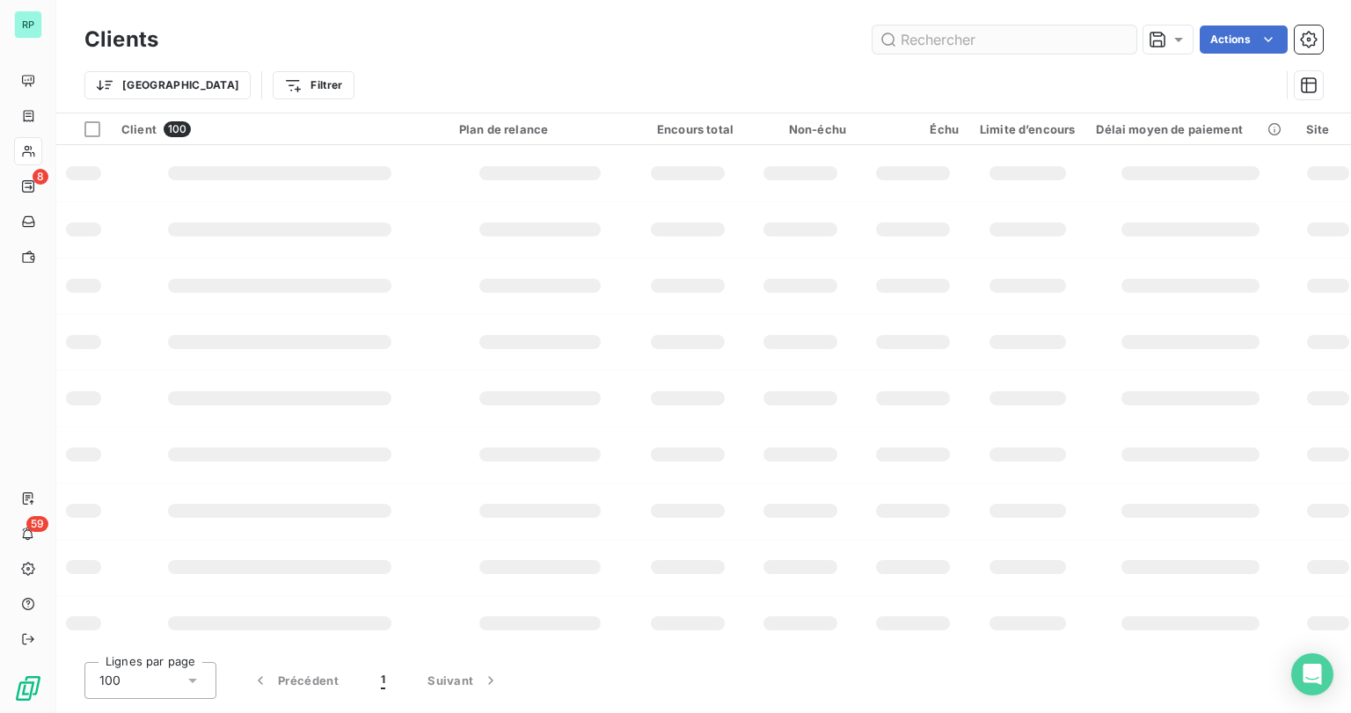
click at [968, 36] on input "text" at bounding box center [1004, 40] width 264 height 28
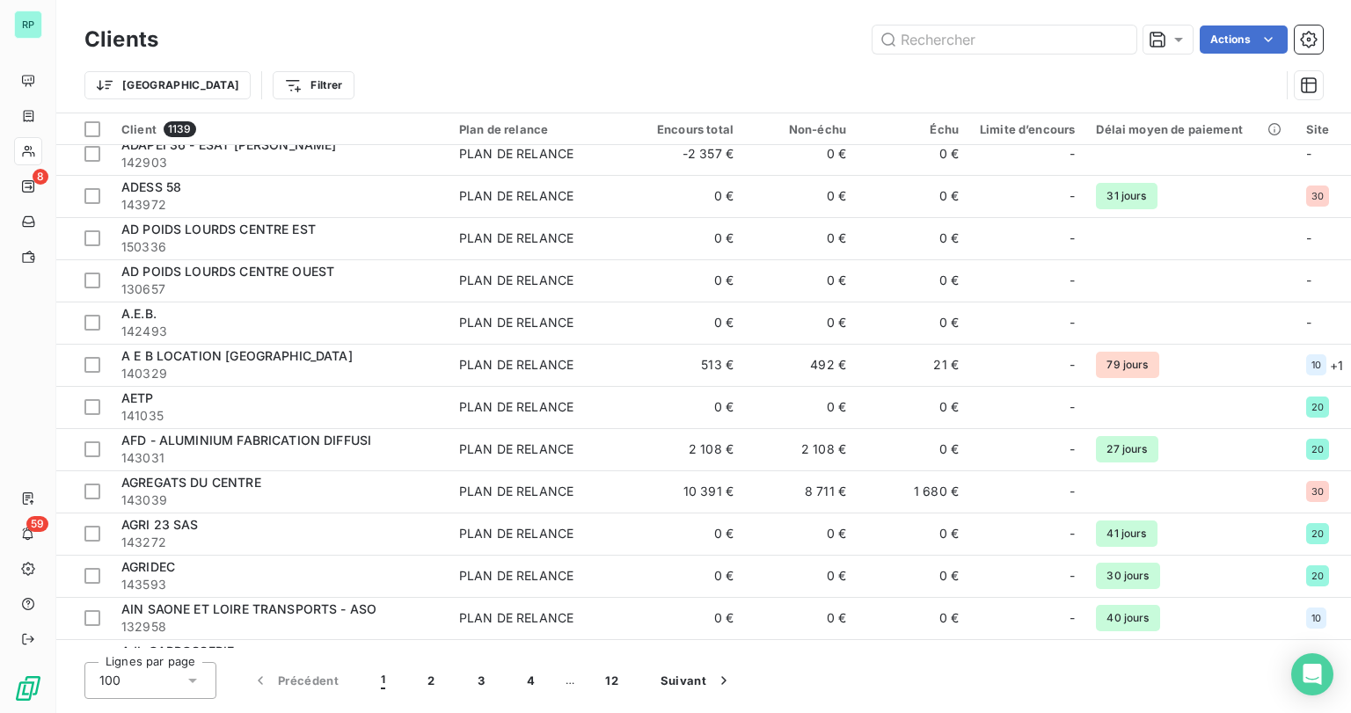
scroll to position [281, 0]
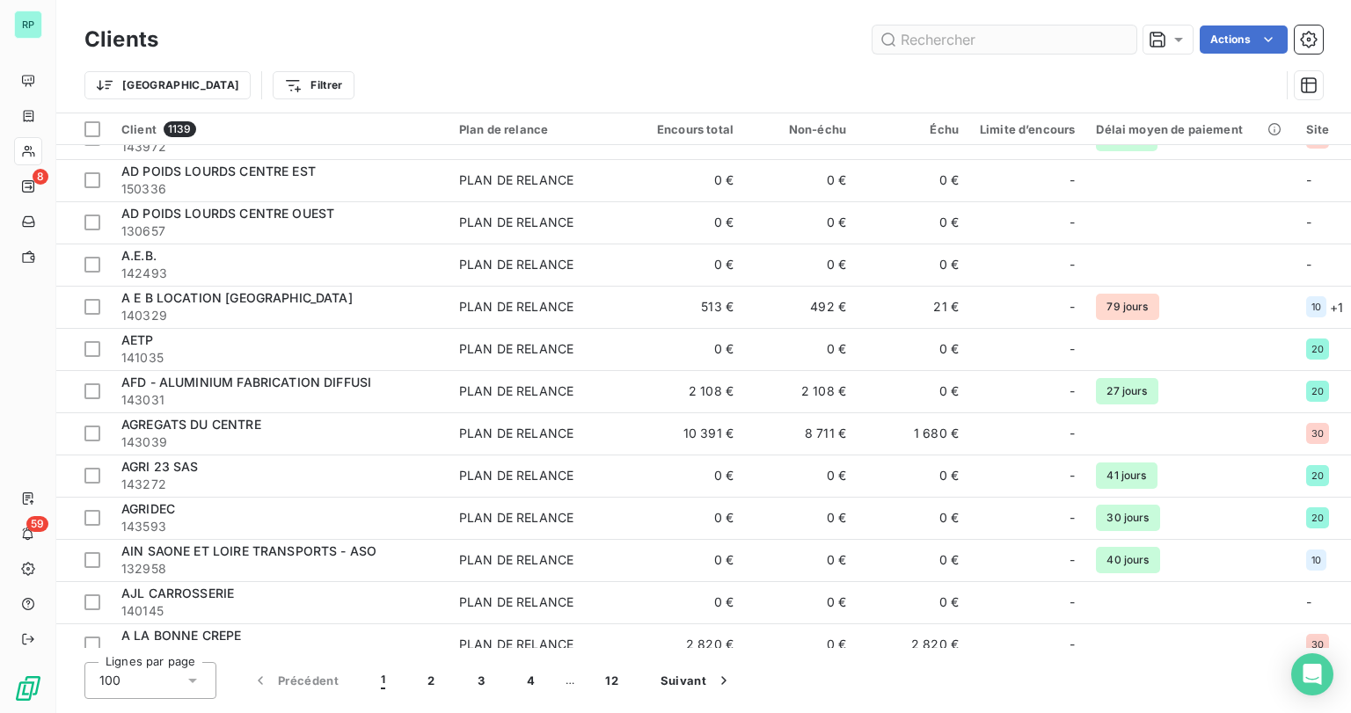
click at [931, 37] on input "text" at bounding box center [1004, 40] width 264 height 28
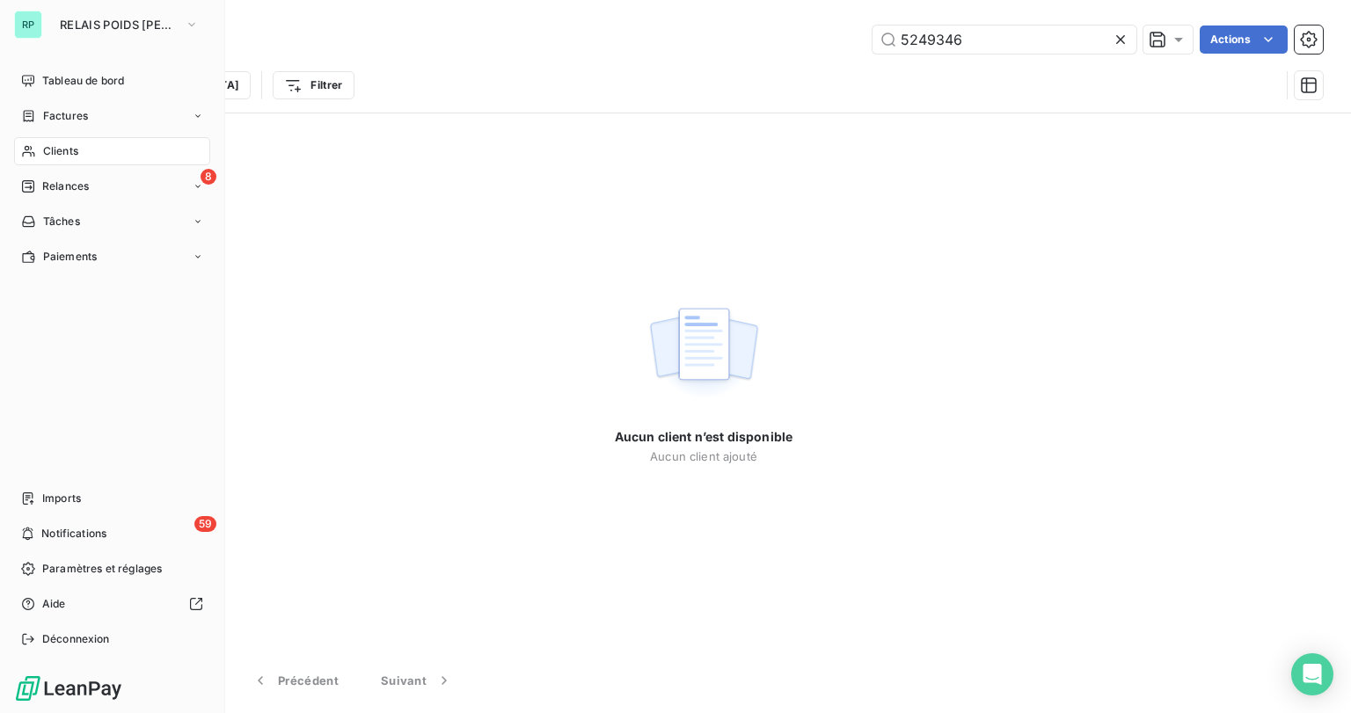
click at [74, 155] on span "Clients" at bounding box center [60, 151] width 35 height 16
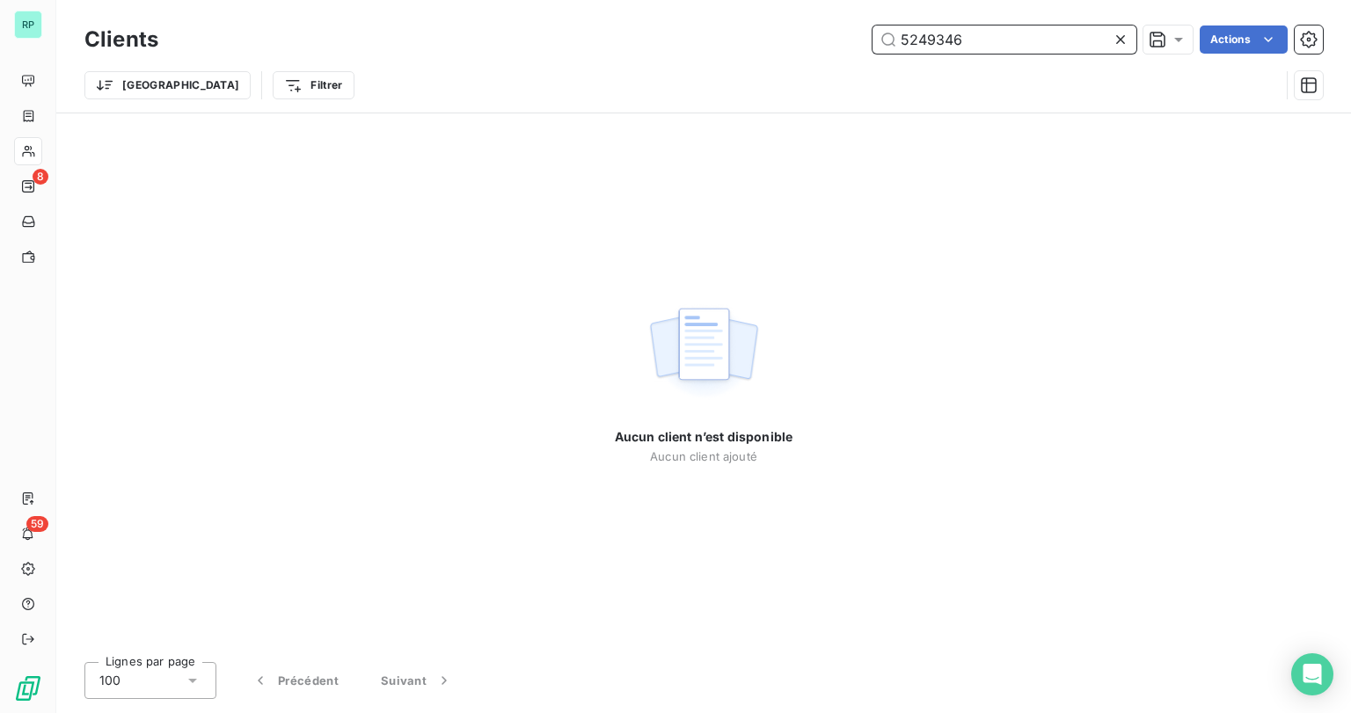
click at [989, 41] on input "5249346" at bounding box center [1004, 40] width 264 height 28
drag, startPoint x: 989, startPoint y: 41, endPoint x: 747, endPoint y: 39, distance: 242.8
click at [748, 39] on div "5249346 Actions" at bounding box center [750, 40] width 1143 height 28
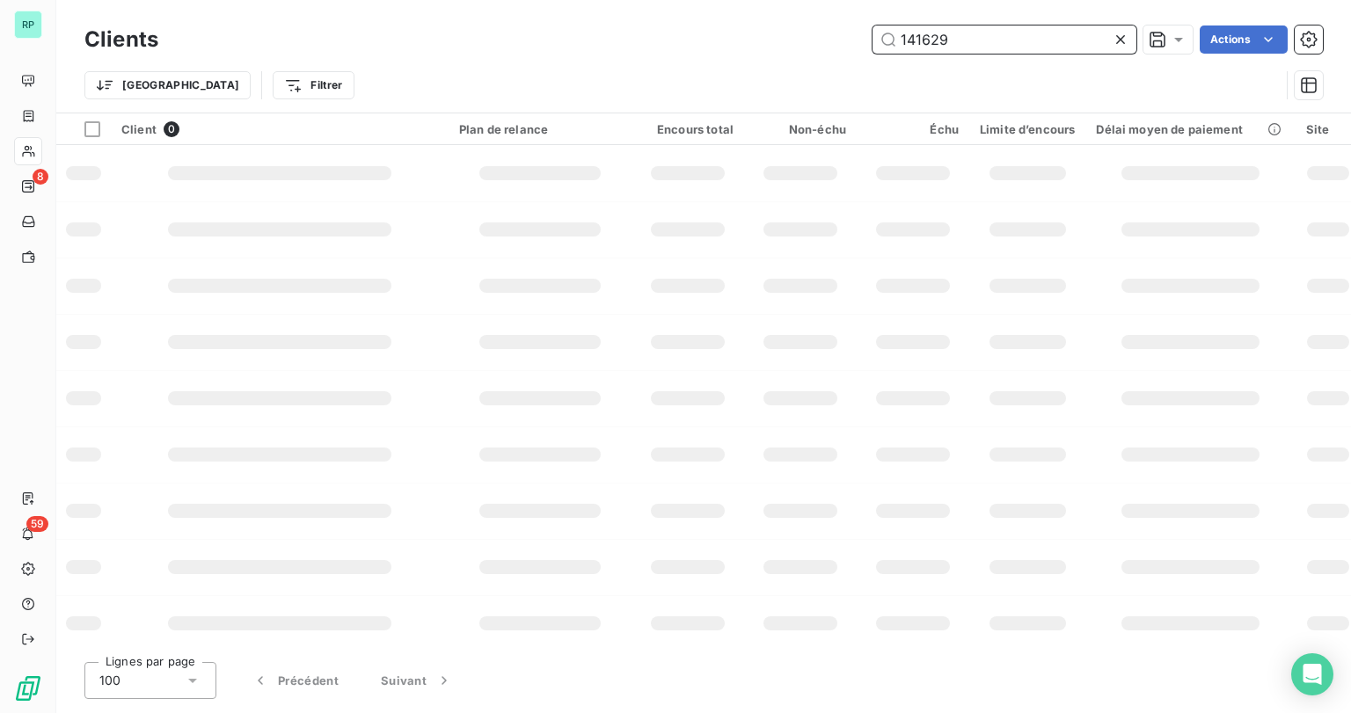
type input "141629"
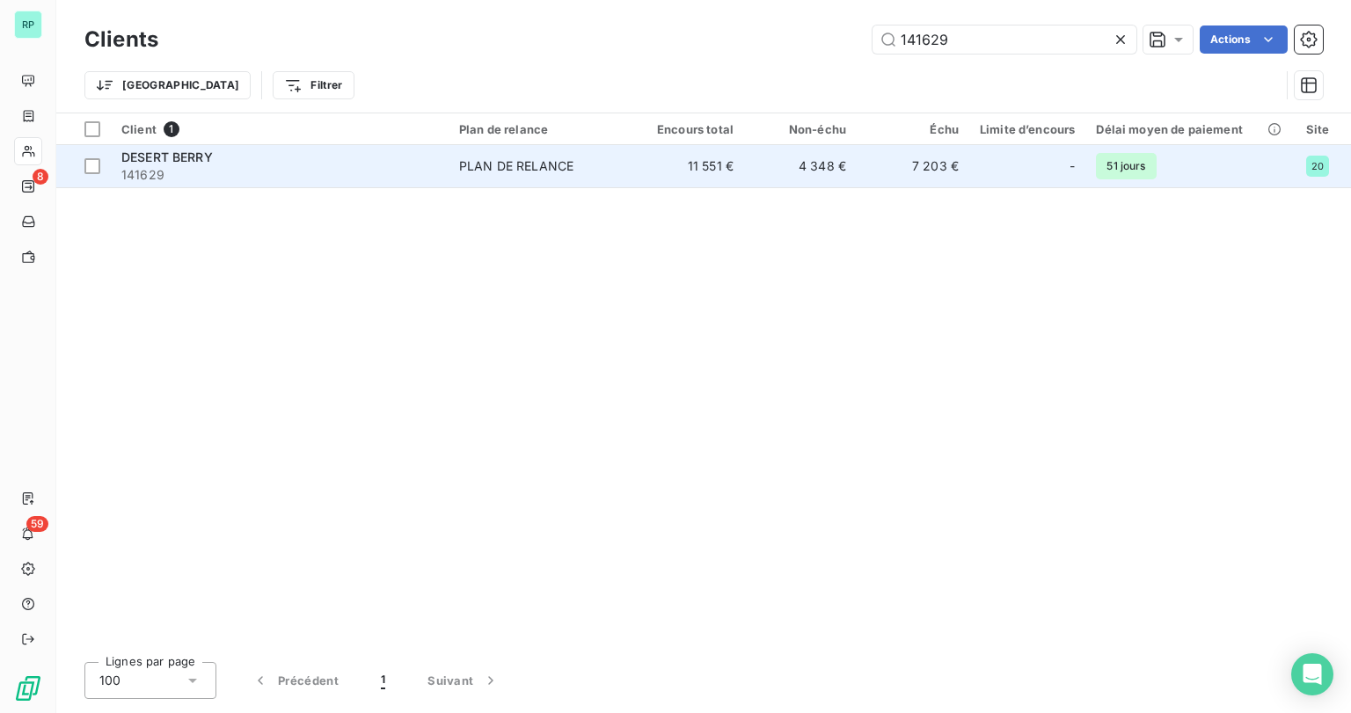
click at [233, 158] on div "DESERT BERRY" at bounding box center [279, 158] width 317 height 18
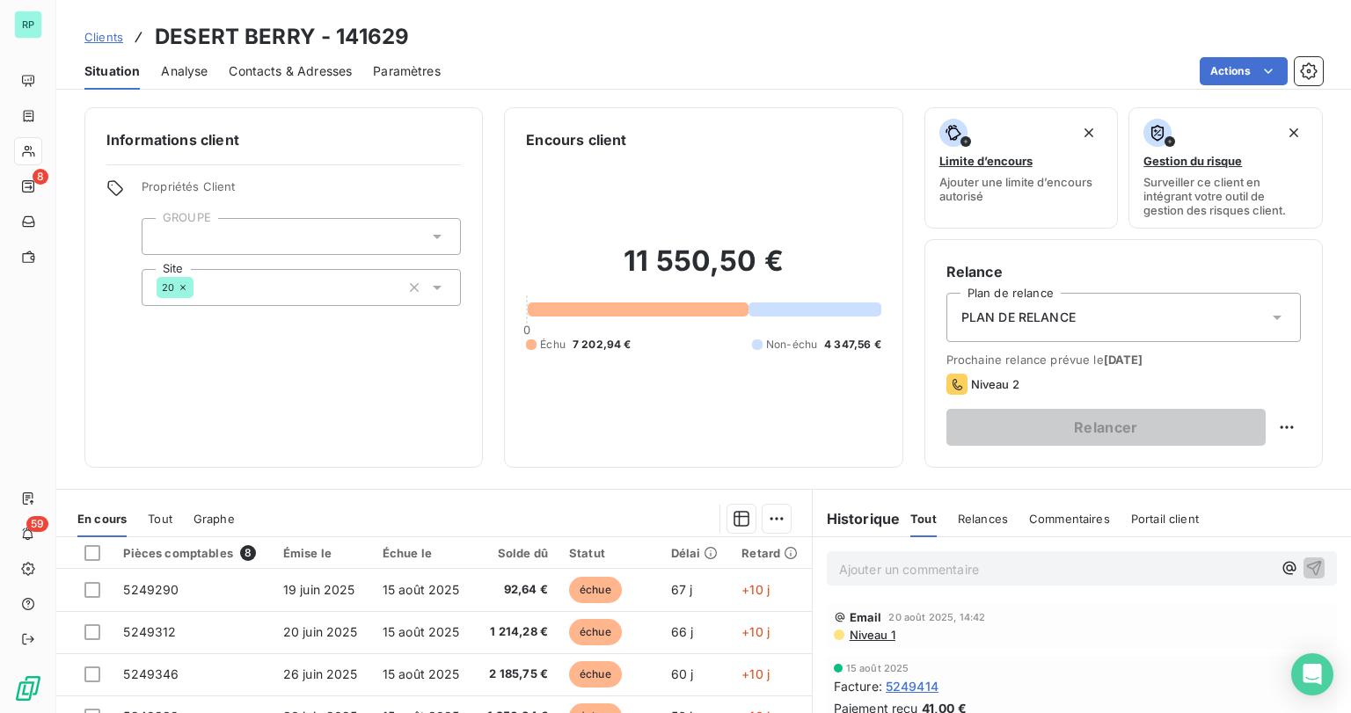
scroll to position [141, 0]
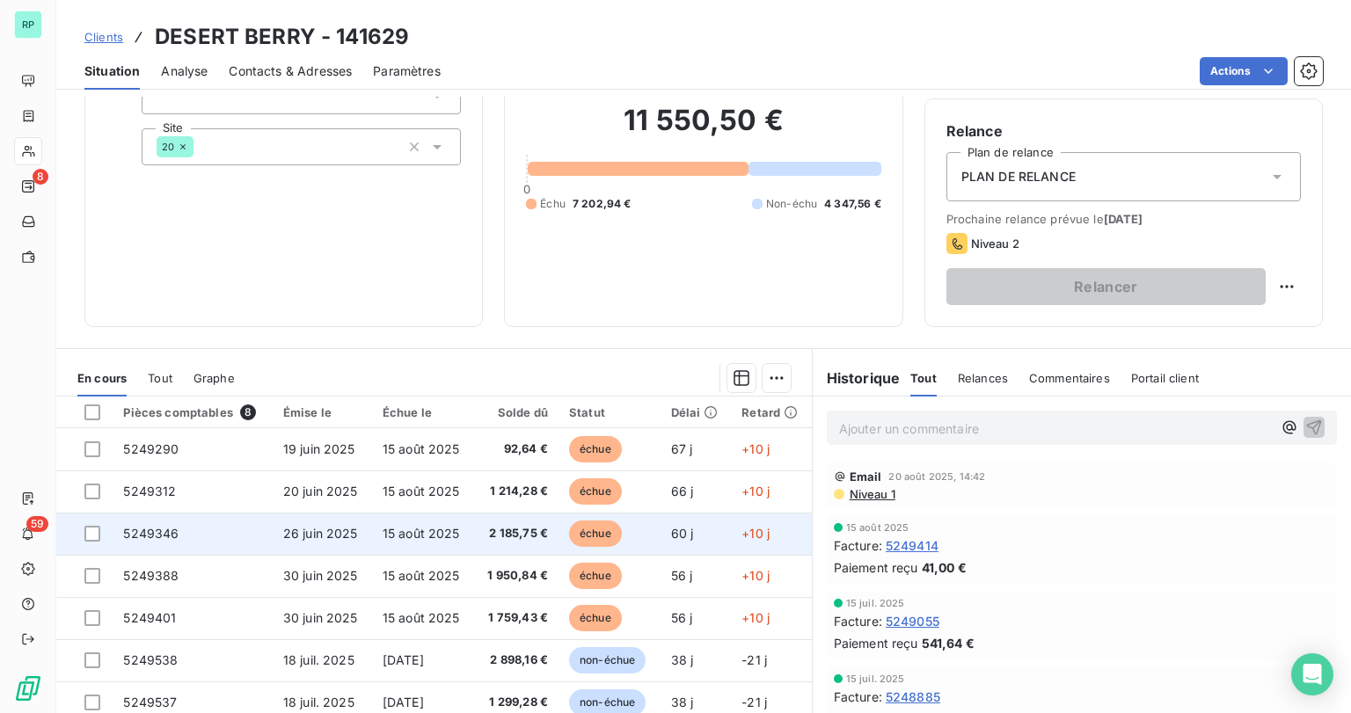
click at [144, 529] on span "5249346" at bounding box center [150, 533] width 55 height 15
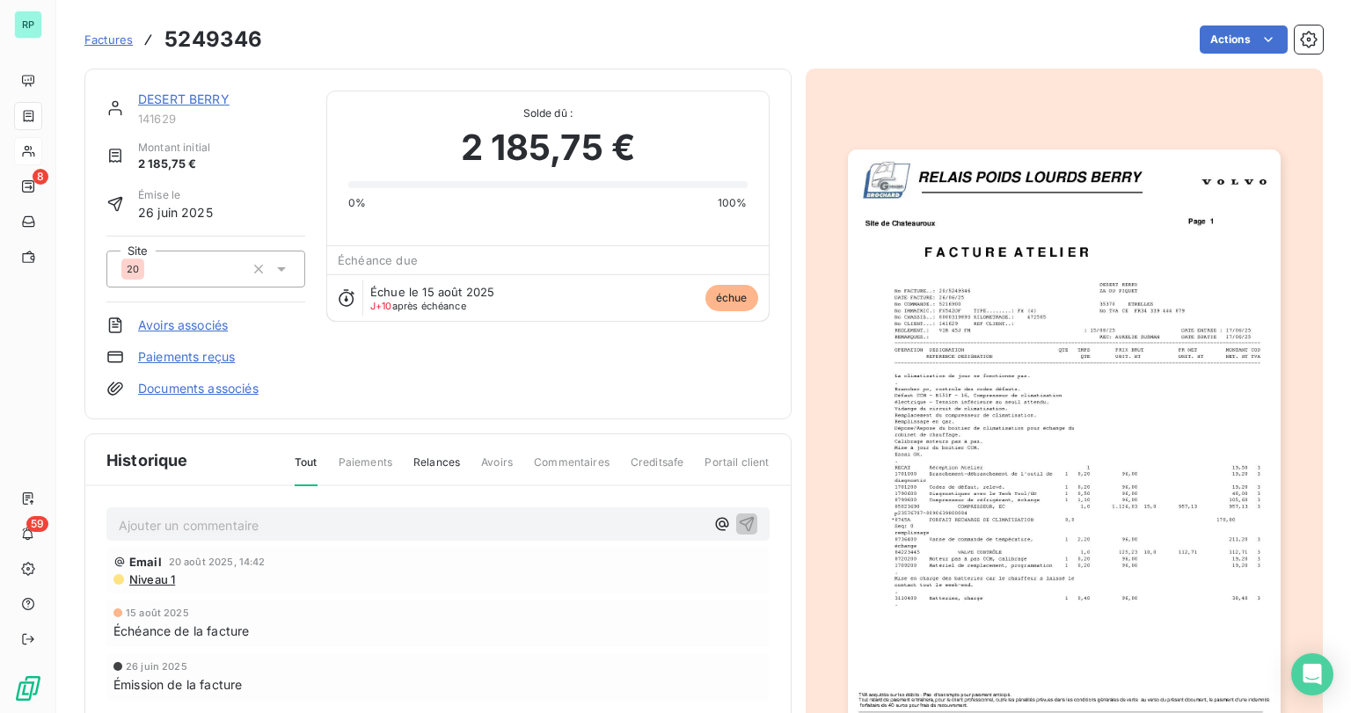
click at [1017, 454] on img "button" at bounding box center [1064, 455] width 433 height 611
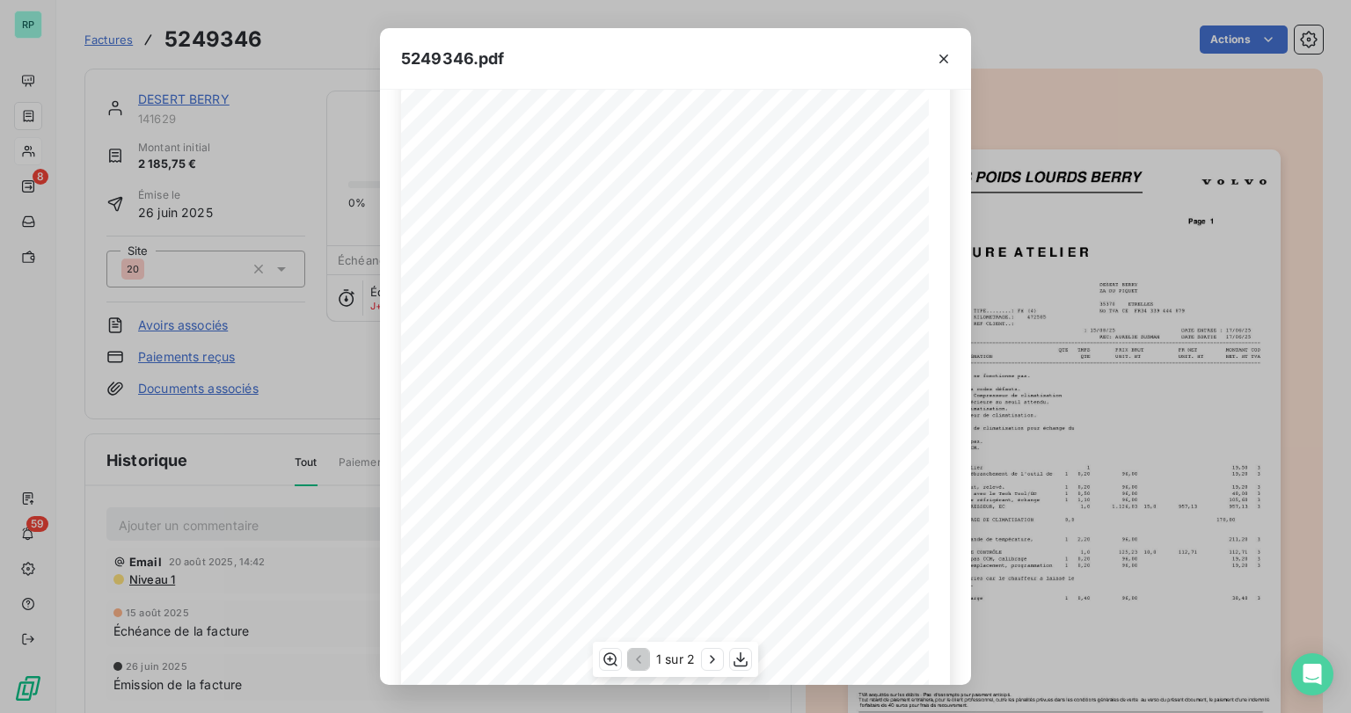
scroll to position [62, 0]
click at [943, 56] on icon "button" at bounding box center [944, 59] width 18 height 18
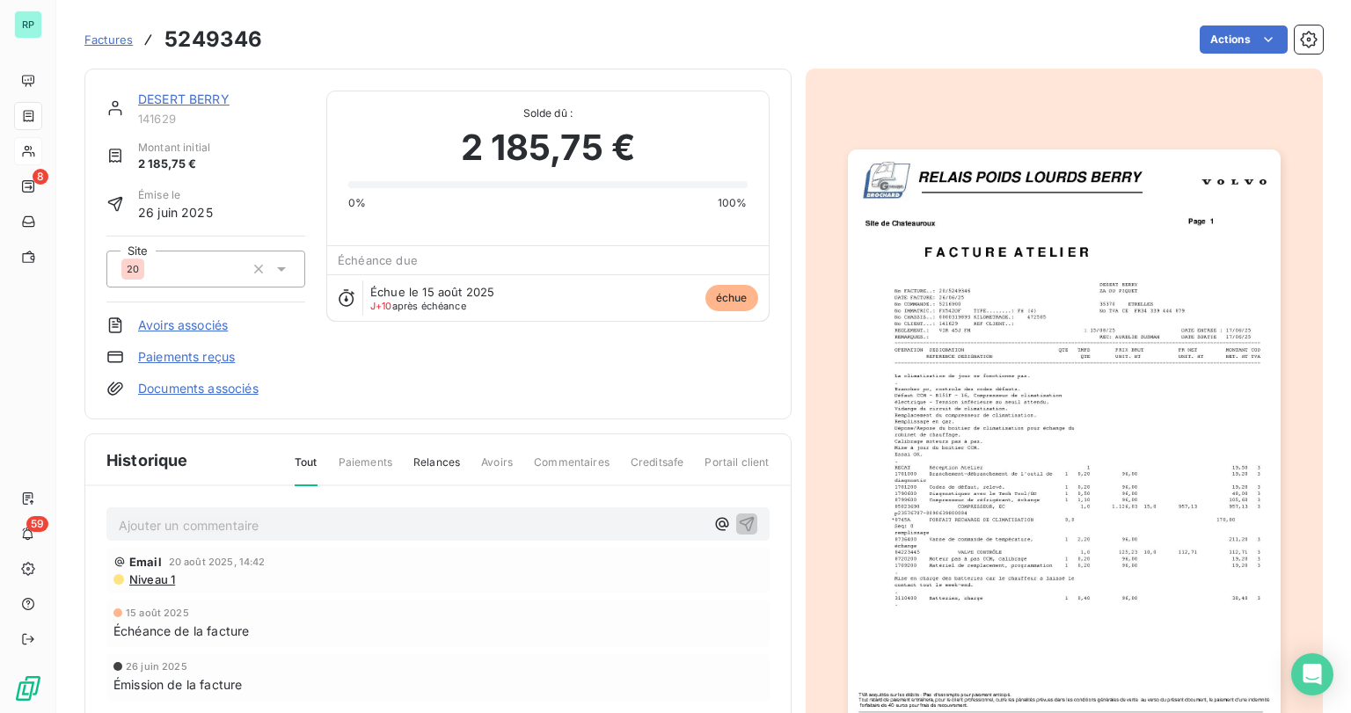
click at [179, 95] on link "DESERT BERRY" at bounding box center [183, 98] width 91 height 15
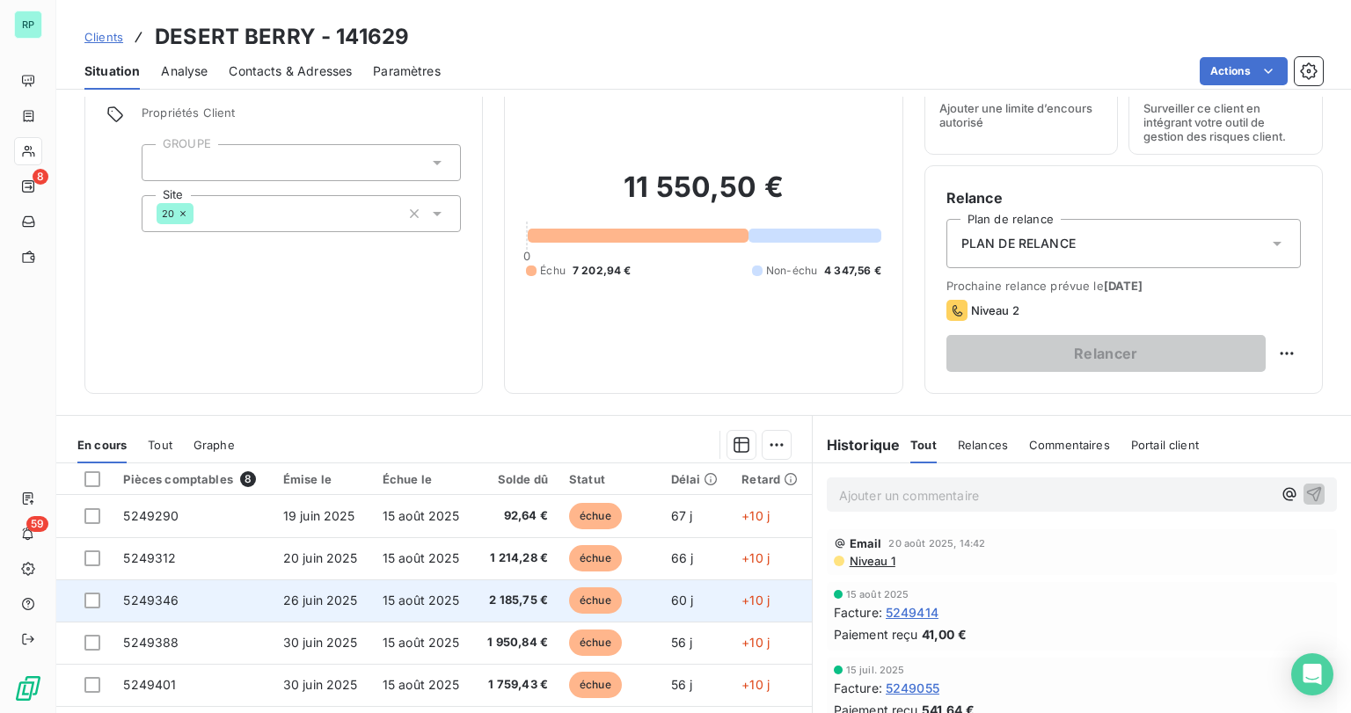
scroll to position [31, 0]
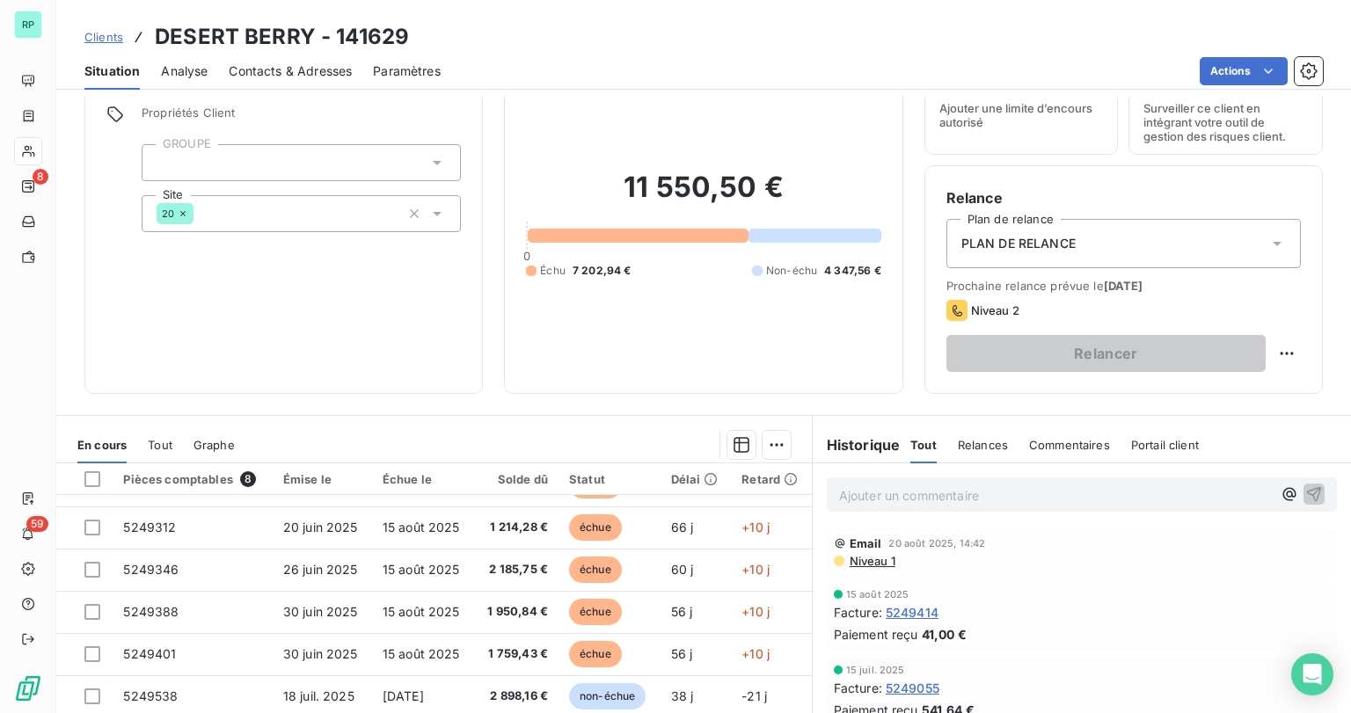
click at [946, 491] on p "Ajouter un commentaire ﻿" at bounding box center [1055, 496] width 433 height 22
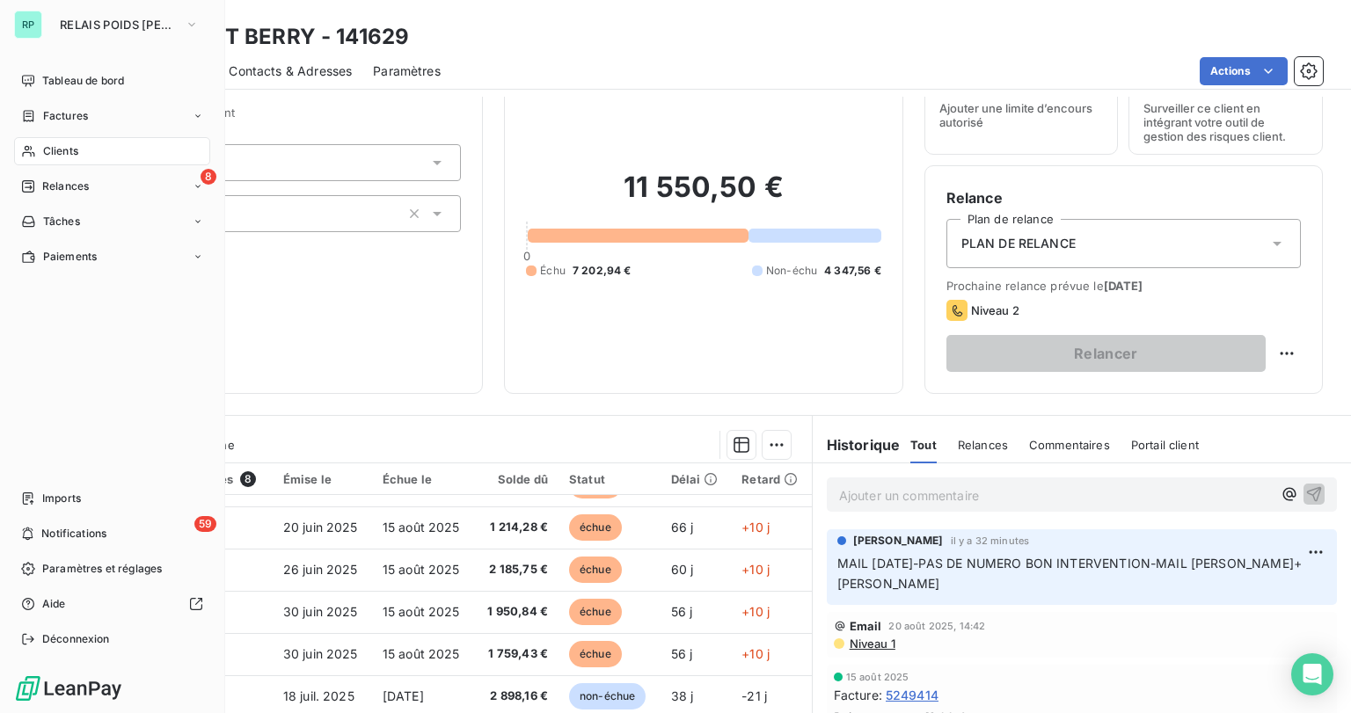
click at [51, 148] on span "Clients" at bounding box center [60, 151] width 35 height 16
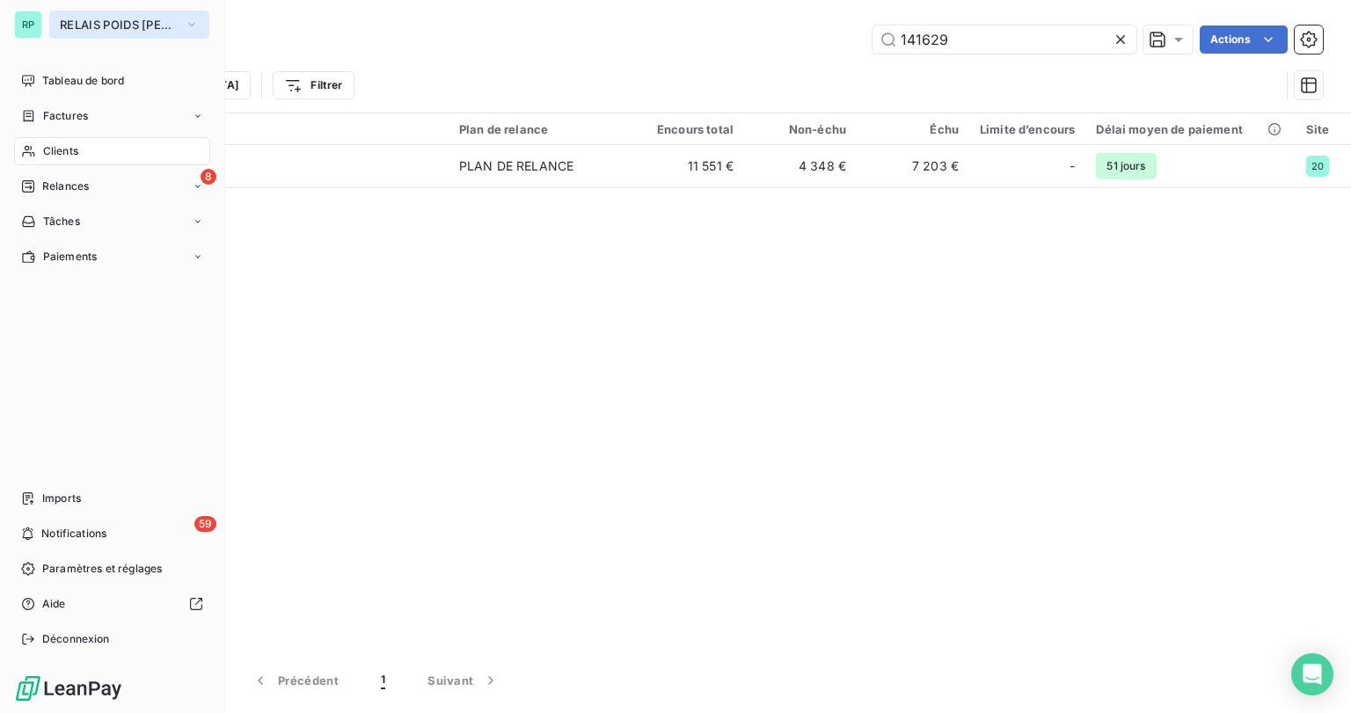
drag, startPoint x: 189, startPoint y: 11, endPoint x: 176, endPoint y: 14, distance: 13.7
click at [183, 12] on button "RELAIS POIDS [PERSON_NAME]" at bounding box center [129, 25] width 160 height 28
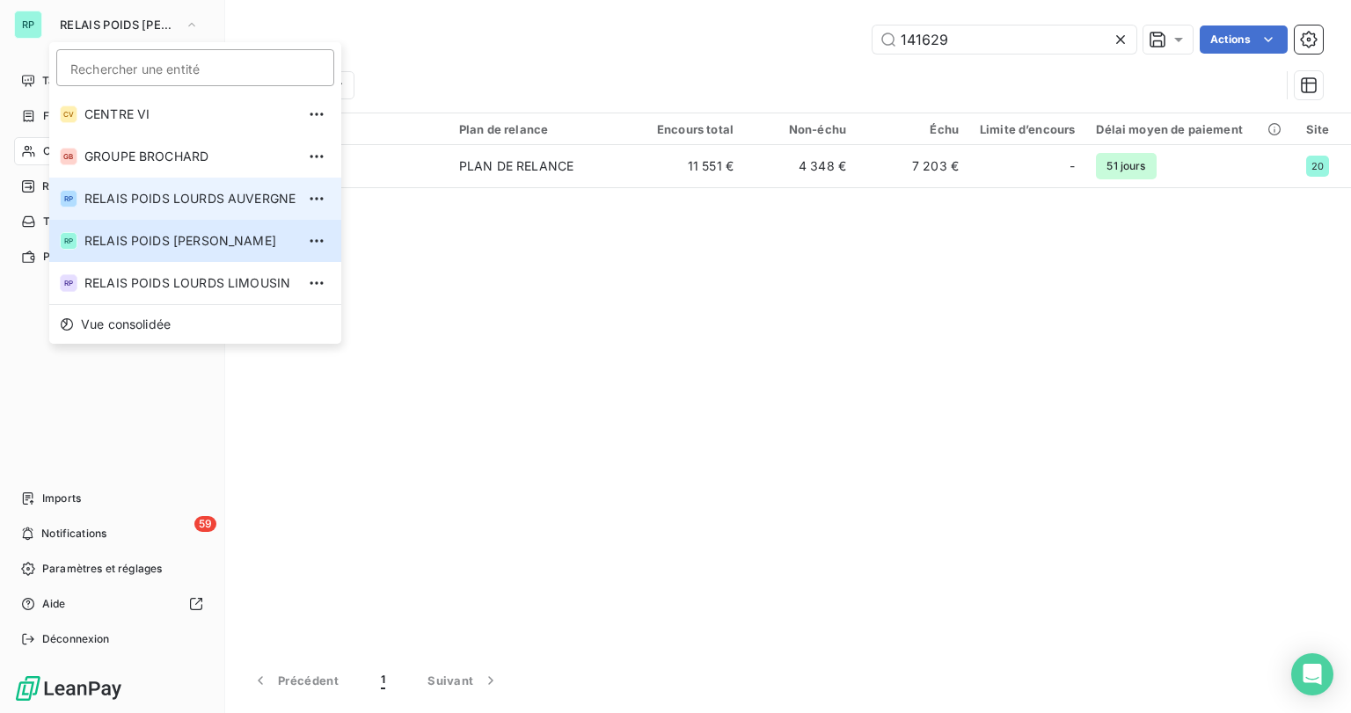
click at [235, 193] on span "RELAIS POIDS LOURDS AUVERGNE" at bounding box center [189, 199] width 211 height 18
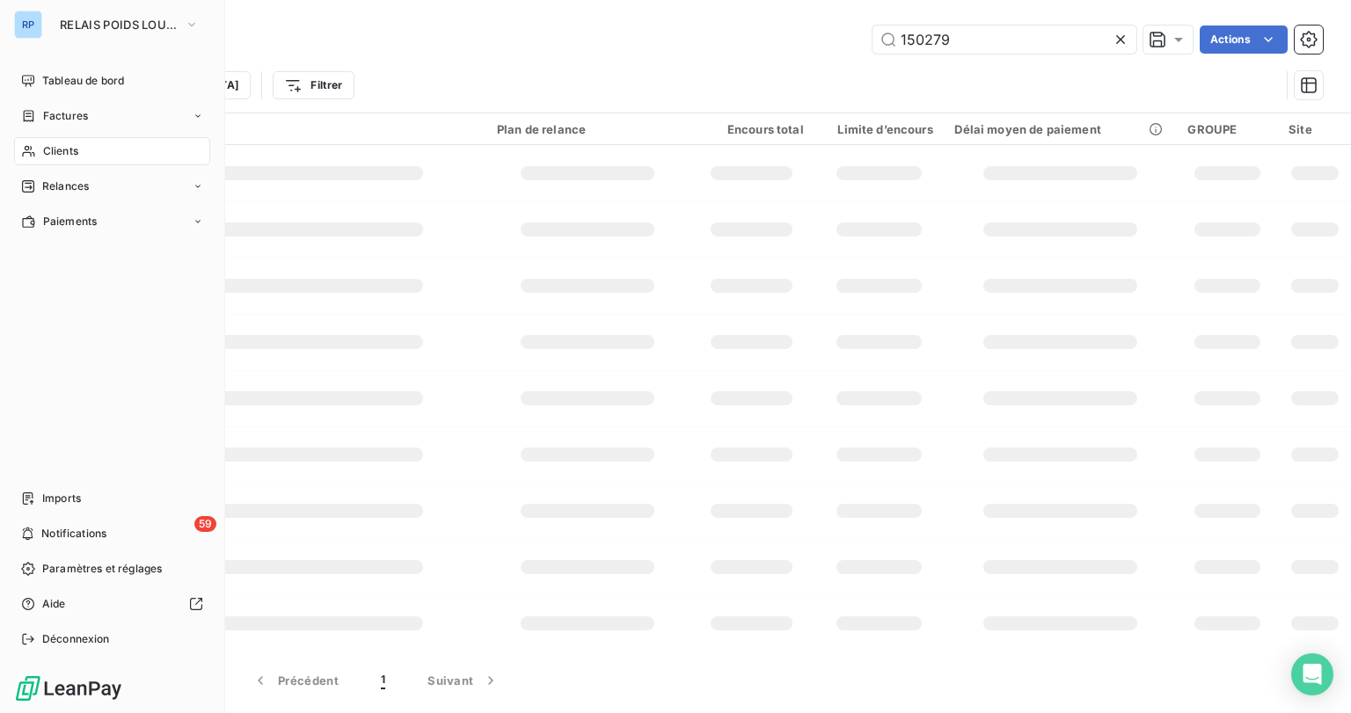
type input "150279"
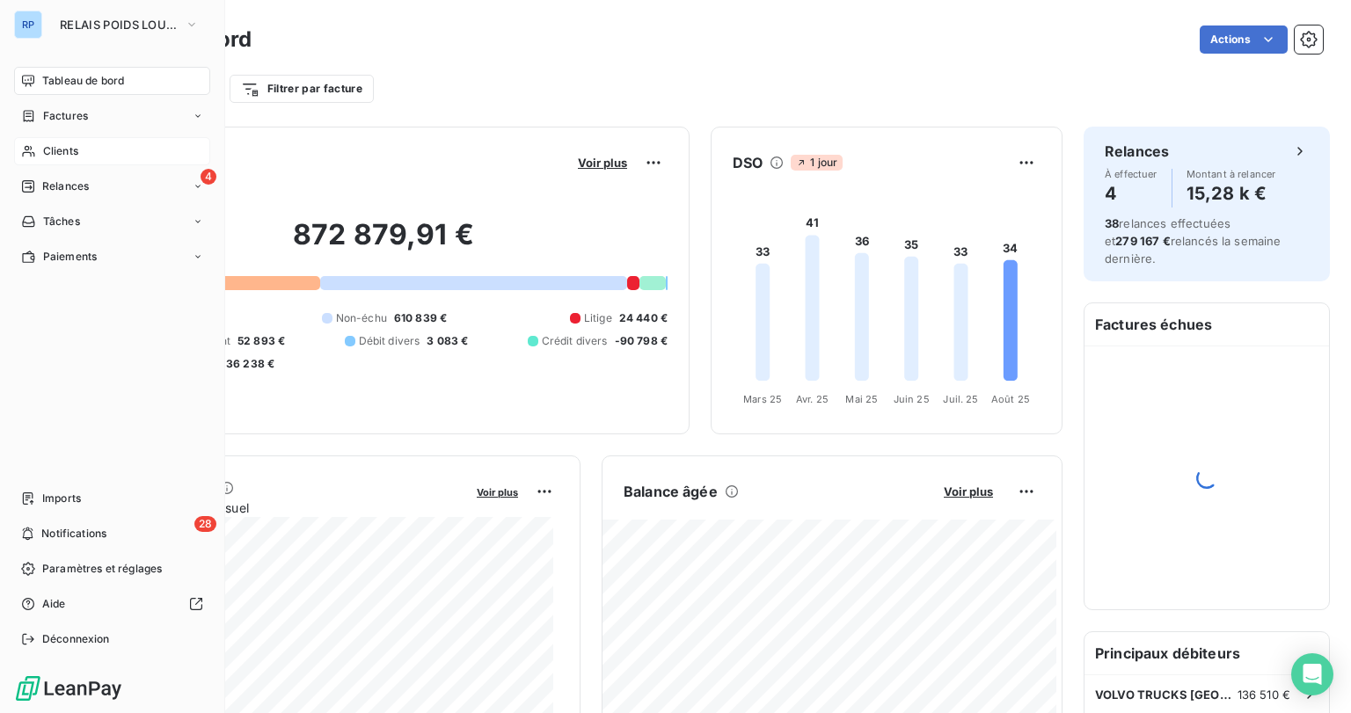
click at [49, 151] on span "Clients" at bounding box center [60, 151] width 35 height 16
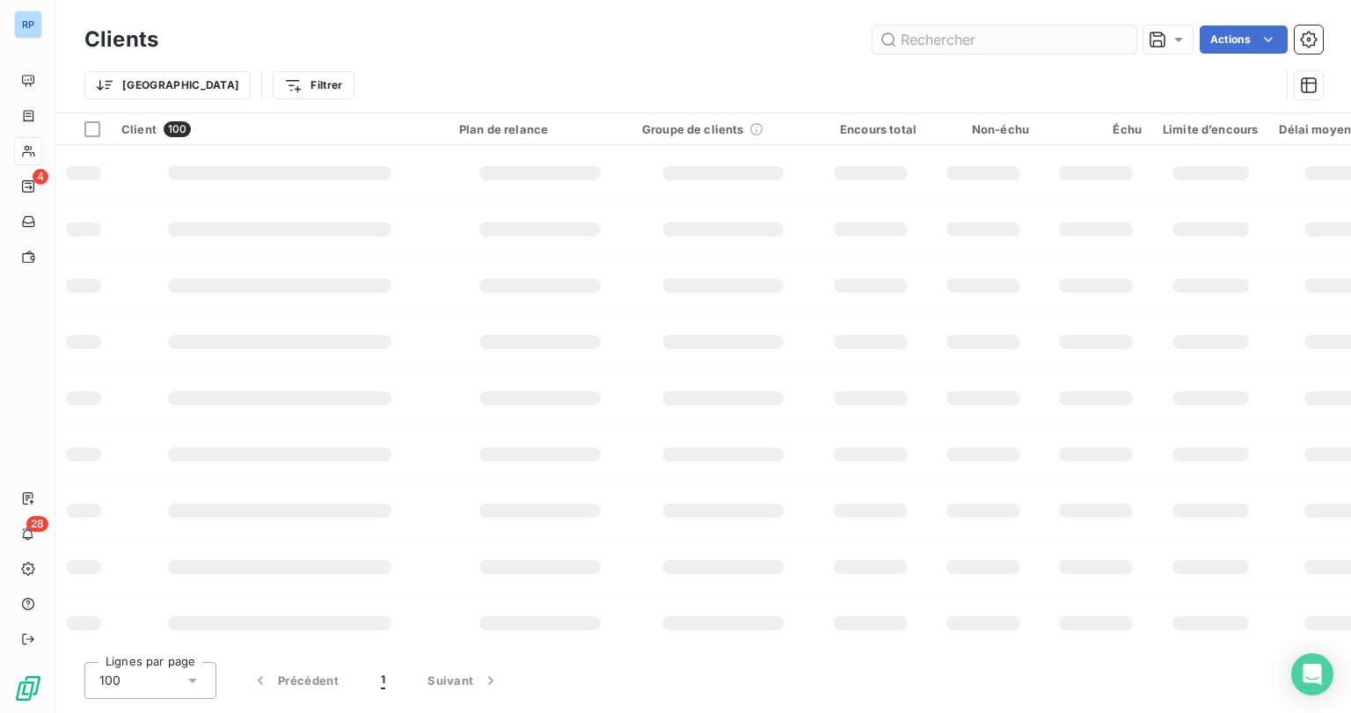
click at [1084, 42] on input "text" at bounding box center [1004, 40] width 264 height 28
type input "133014"
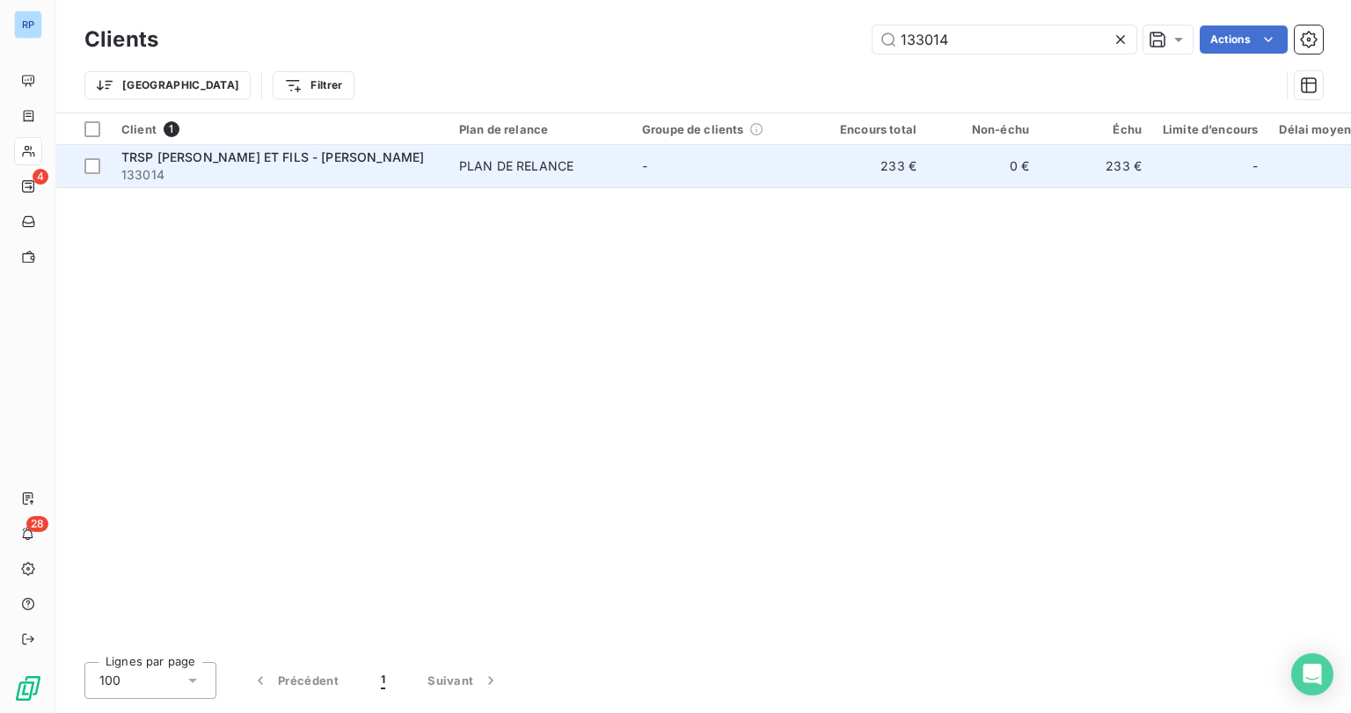
click at [205, 164] on div "TRSP [PERSON_NAME] ET FILS - [PERSON_NAME]" at bounding box center [279, 158] width 317 height 18
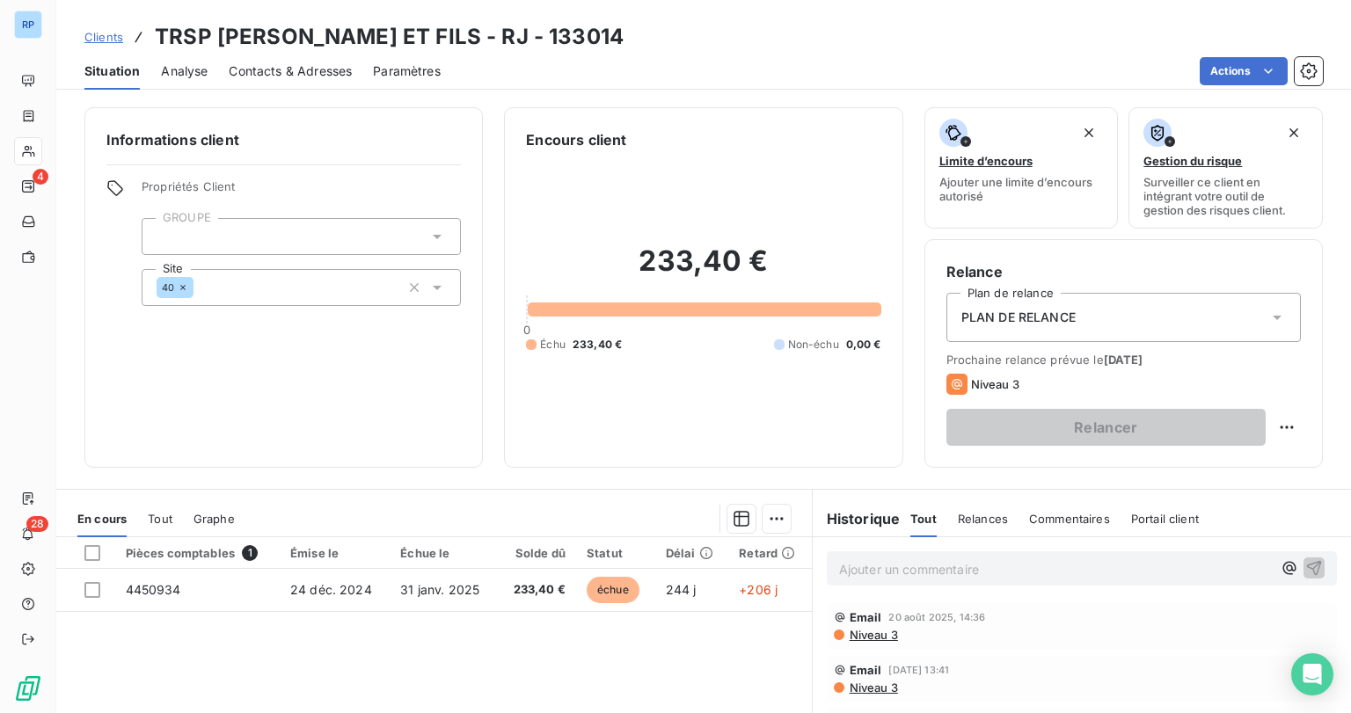
drag, startPoint x: 931, startPoint y: 554, endPoint x: 924, endPoint y: 566, distance: 14.2
click at [931, 555] on div "Ajouter un commentaire ﻿" at bounding box center [1082, 568] width 510 height 34
click at [924, 566] on p "Ajouter un commentaire ﻿" at bounding box center [1055, 569] width 433 height 22
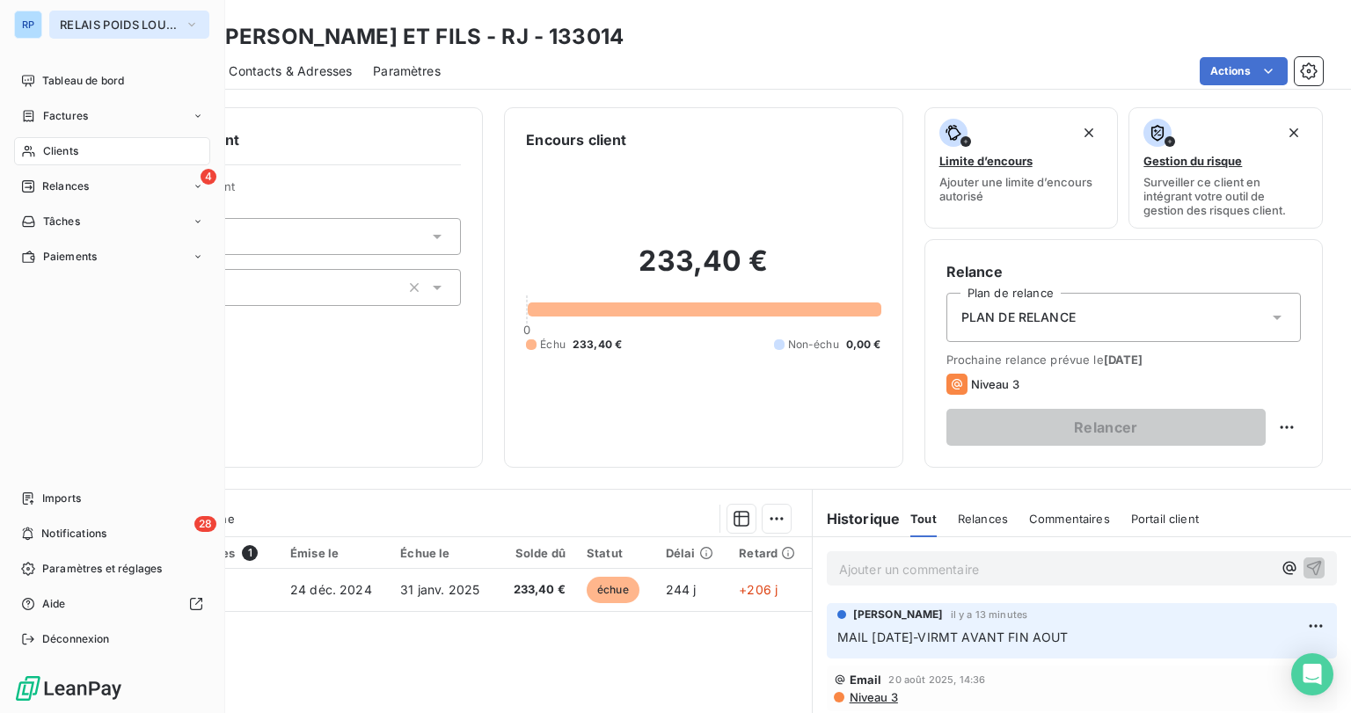
click at [132, 28] on span "RELAIS POIDS LOURDS AUVERGNE" at bounding box center [119, 25] width 118 height 14
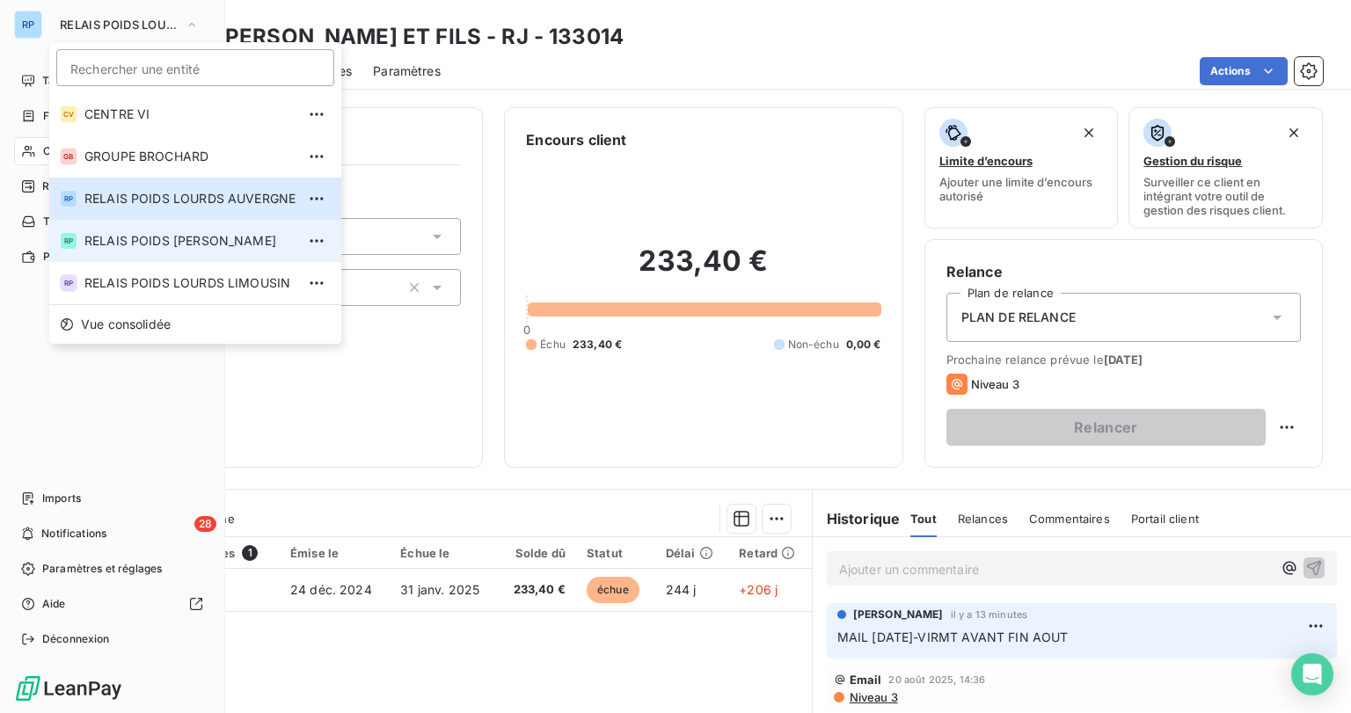
click at [282, 243] on span "RELAIS POIDS [PERSON_NAME]" at bounding box center [189, 241] width 211 height 18
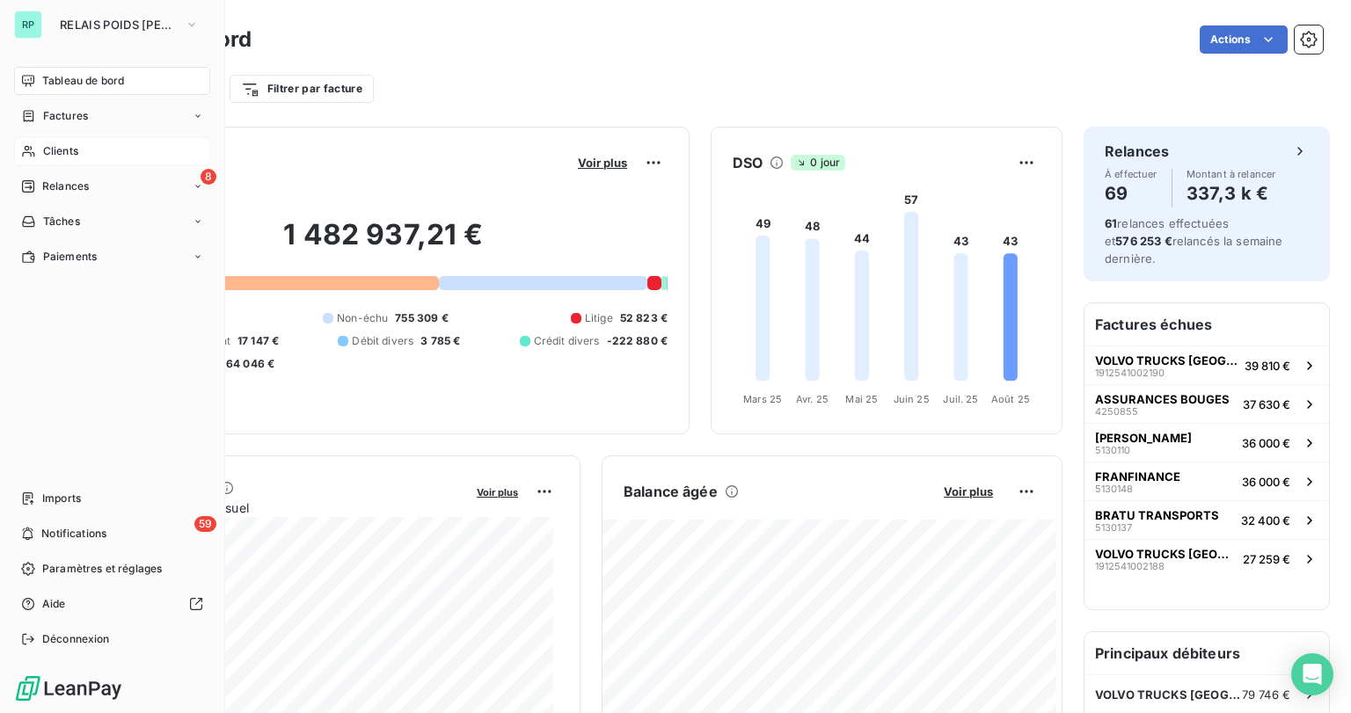
click at [70, 156] on span "Clients" at bounding box center [60, 151] width 35 height 16
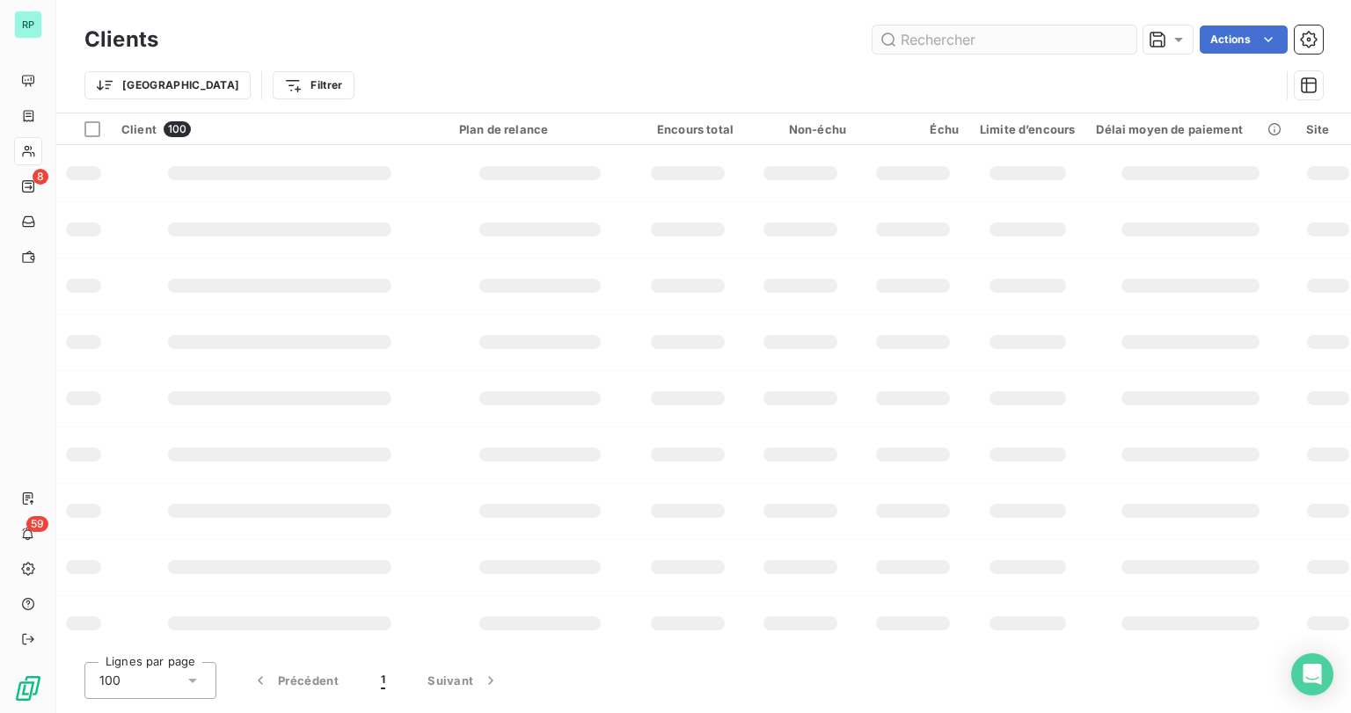
click at [950, 40] on input "text" at bounding box center [1004, 40] width 264 height 28
type input "140990"
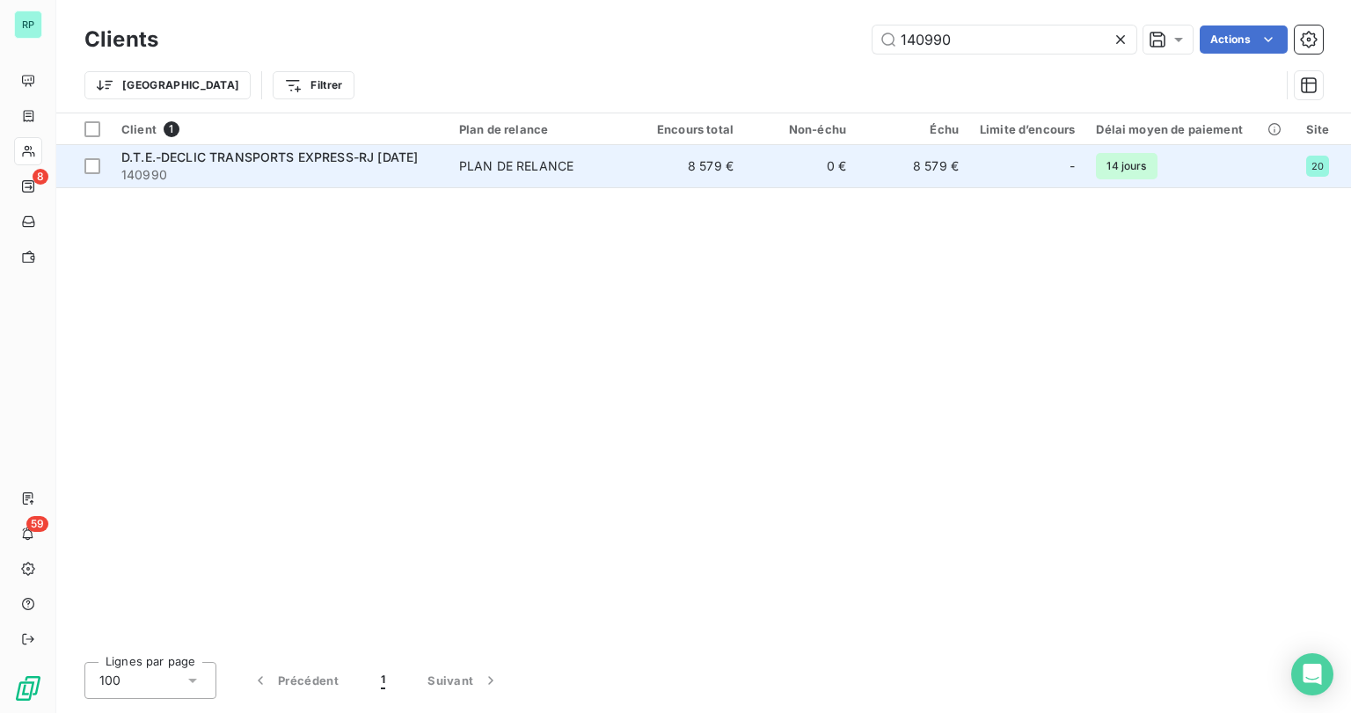
click at [190, 168] on span "140990" at bounding box center [279, 175] width 317 height 18
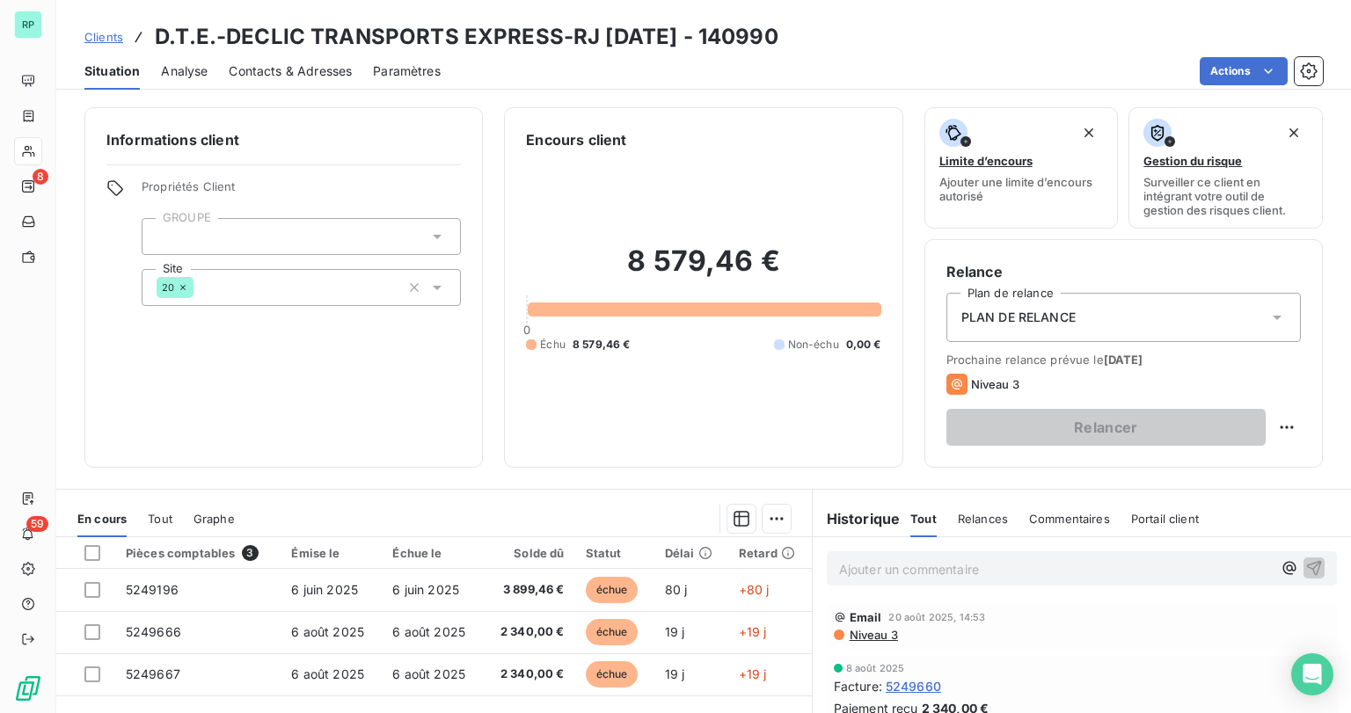
scroll to position [141, 0]
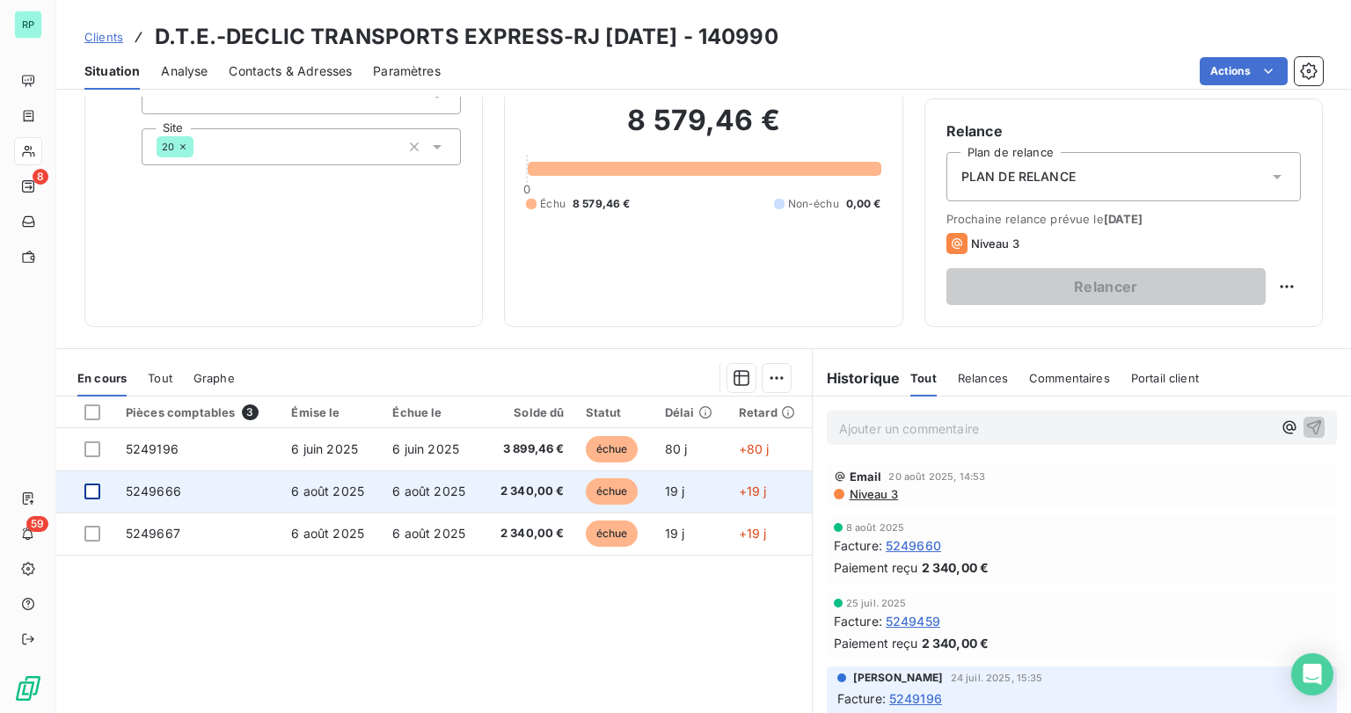
click at [87, 487] on div at bounding box center [92, 492] width 16 height 16
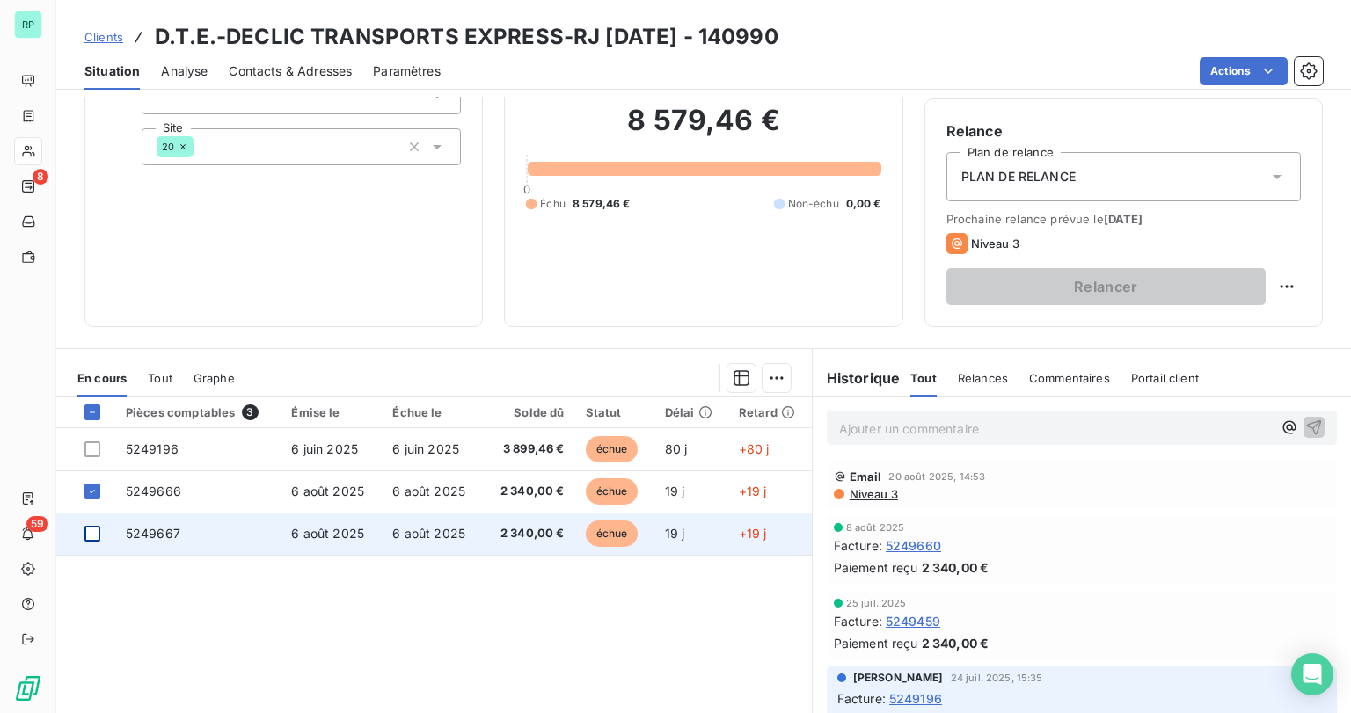
click at [88, 531] on div at bounding box center [92, 534] width 16 height 16
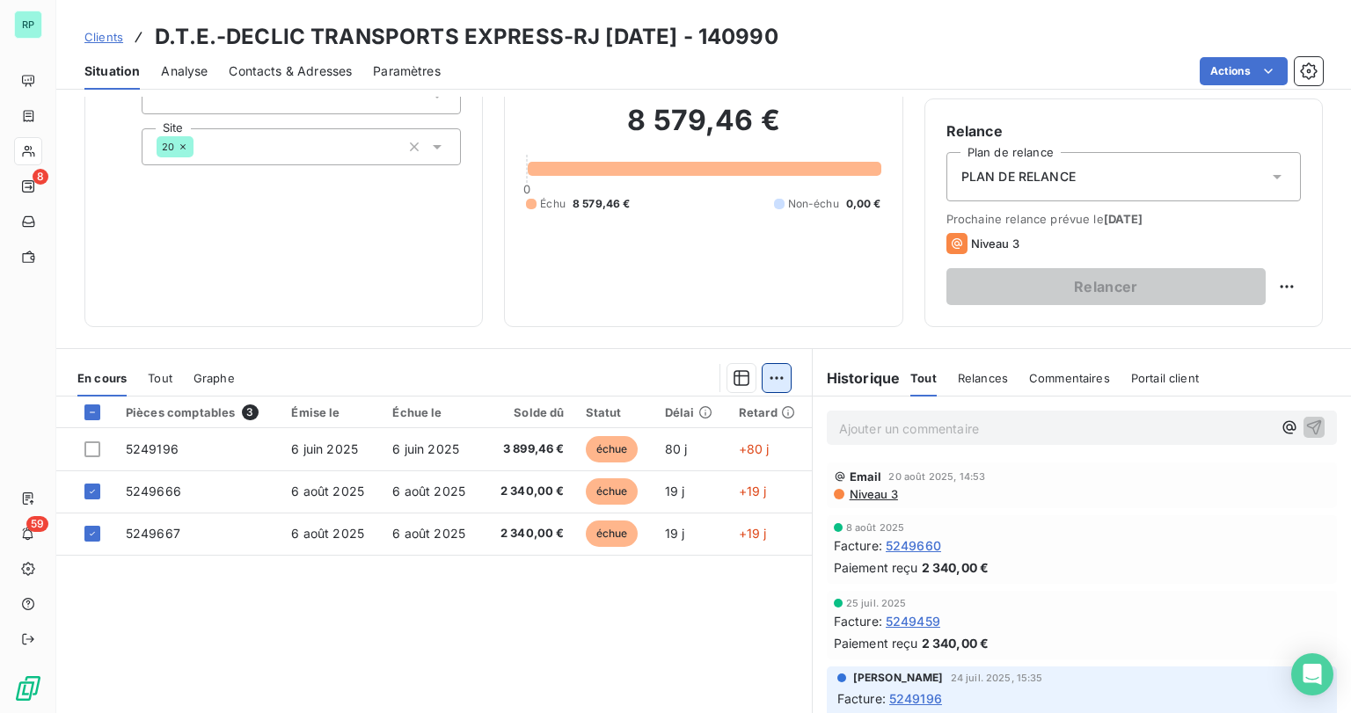
click at [762, 382] on html "RP 8 59 Clients D.T.E.-DECLIC TRANSPORTS EXPRESS-RJ [DATE] - 140990 Situation A…" at bounding box center [675, 356] width 1351 height 713
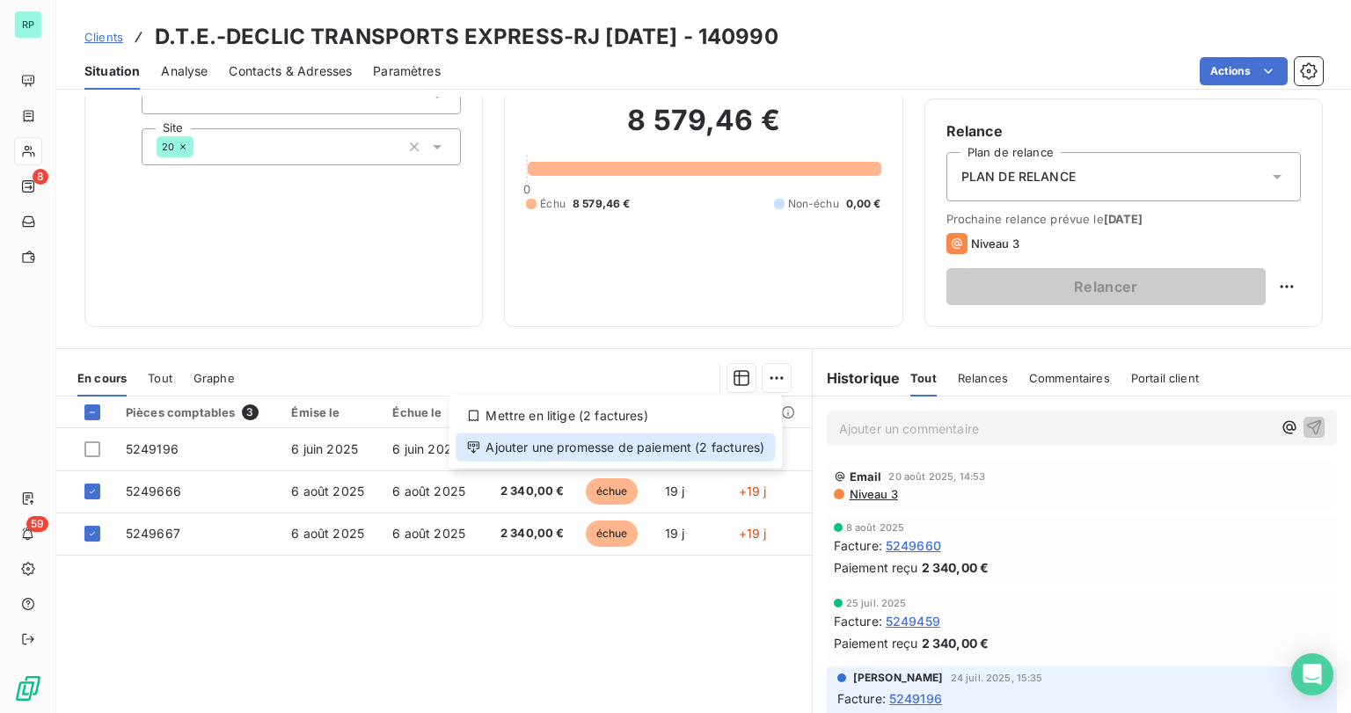
click at [534, 443] on div "Ajouter une promesse de paiement (2 factures)" at bounding box center [615, 448] width 319 height 28
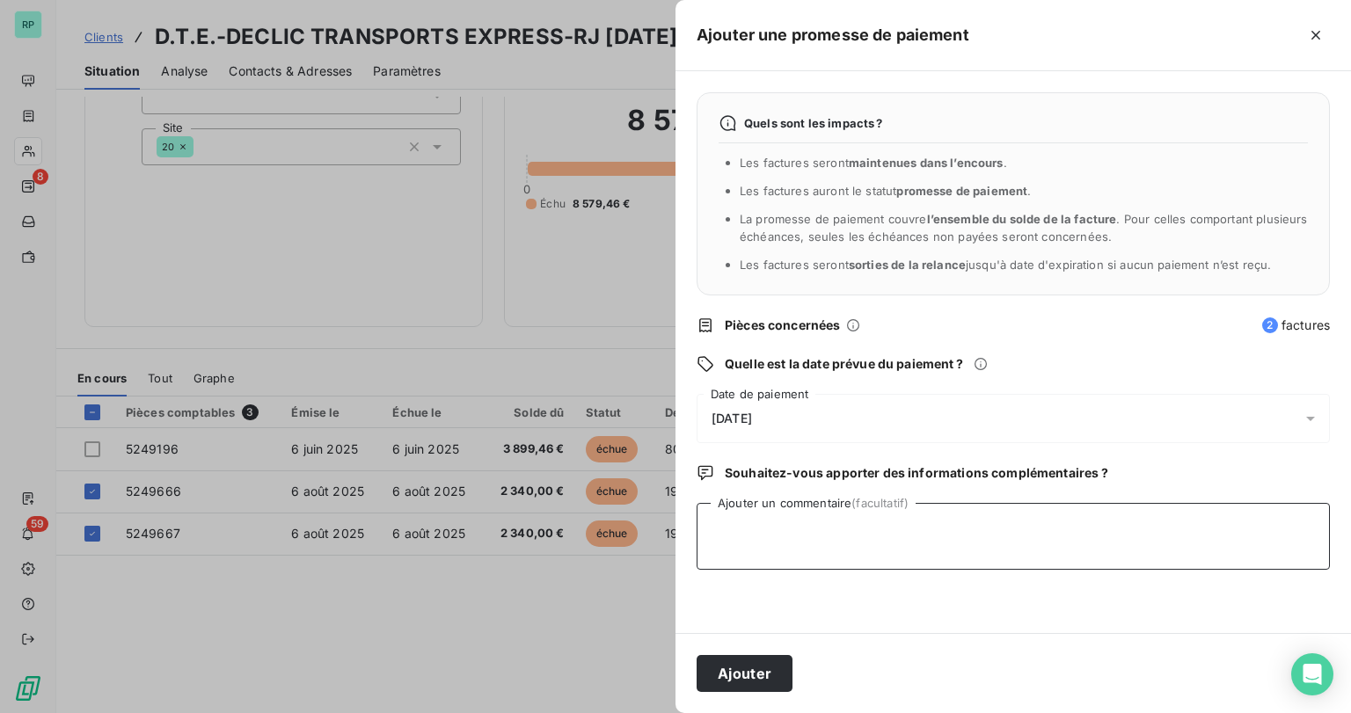
click at [758, 531] on textarea "Ajouter un commentaire (facultatif)" at bounding box center [1013, 536] width 633 height 67
type textarea "mail [DATE]-vont regler avant fin aout"
click at [752, 415] on span "[DATE]" at bounding box center [732, 419] width 40 height 14
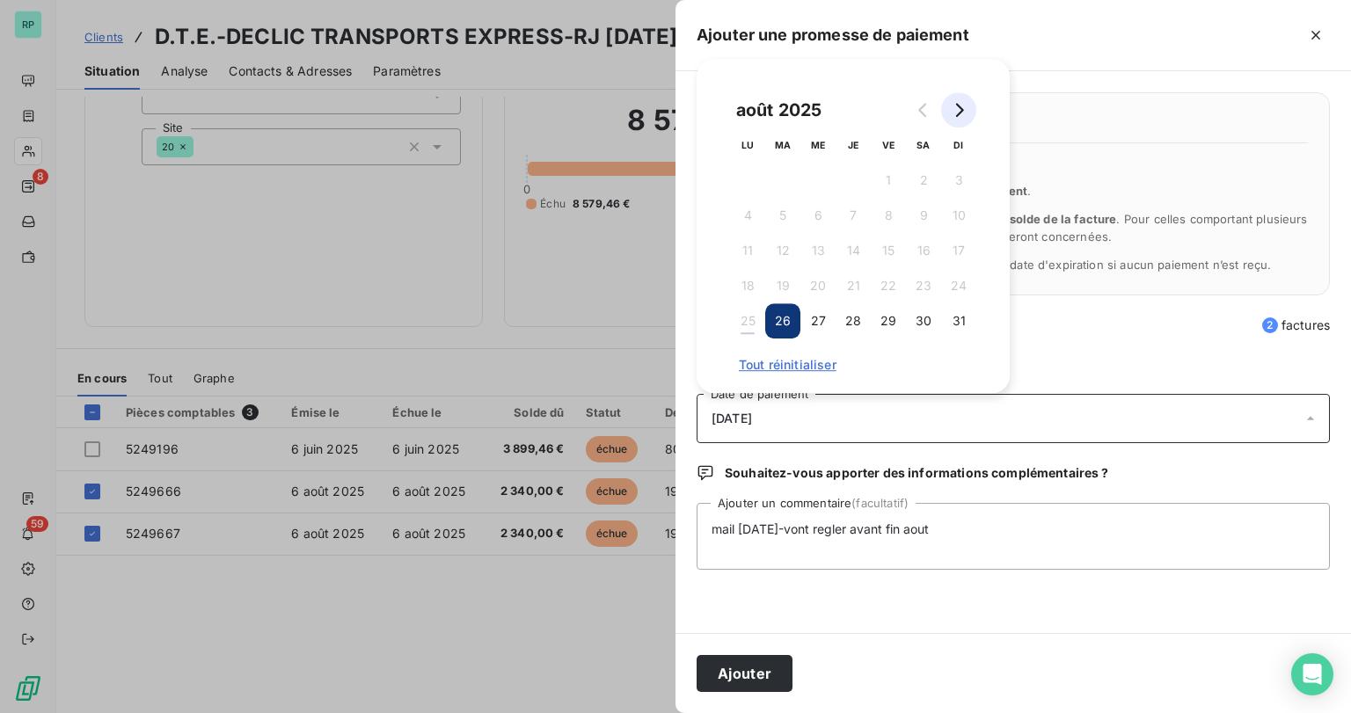
click at [954, 113] on icon "Go to next month" at bounding box center [959, 110] width 14 height 14
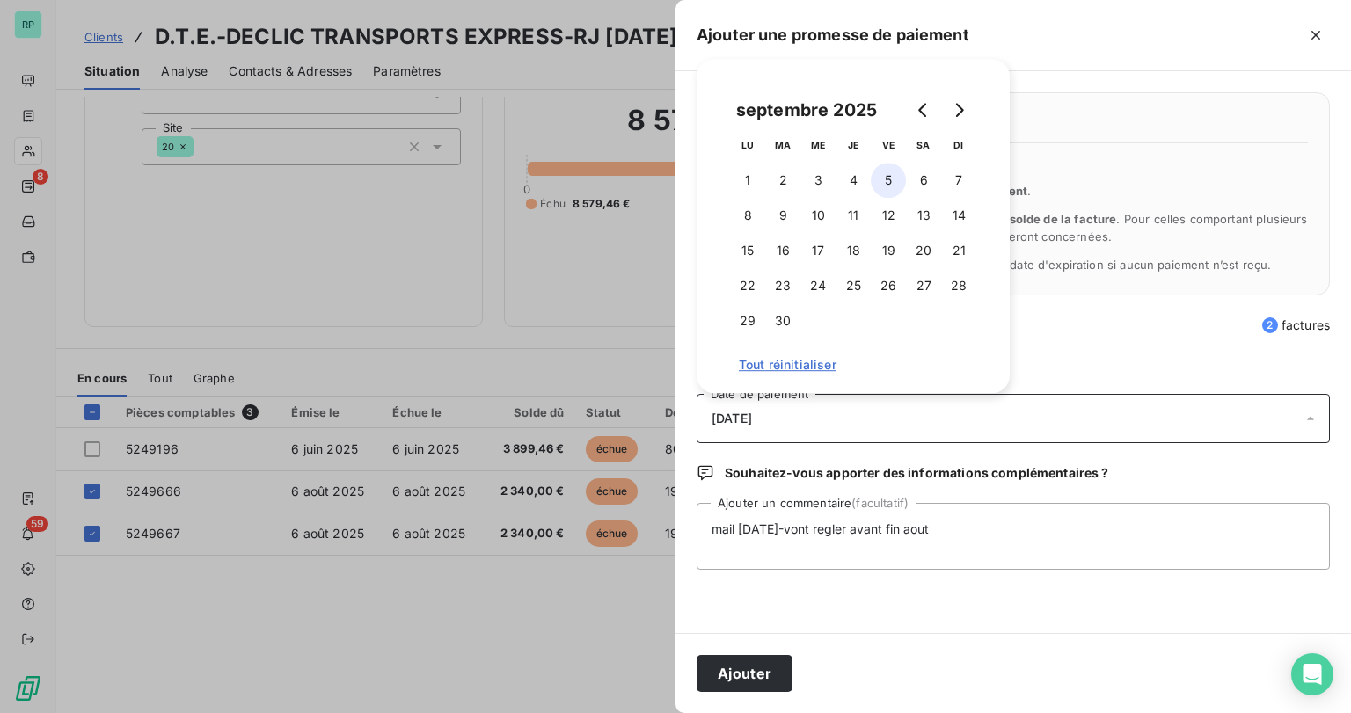
click at [887, 173] on button "5" at bounding box center [888, 180] width 35 height 35
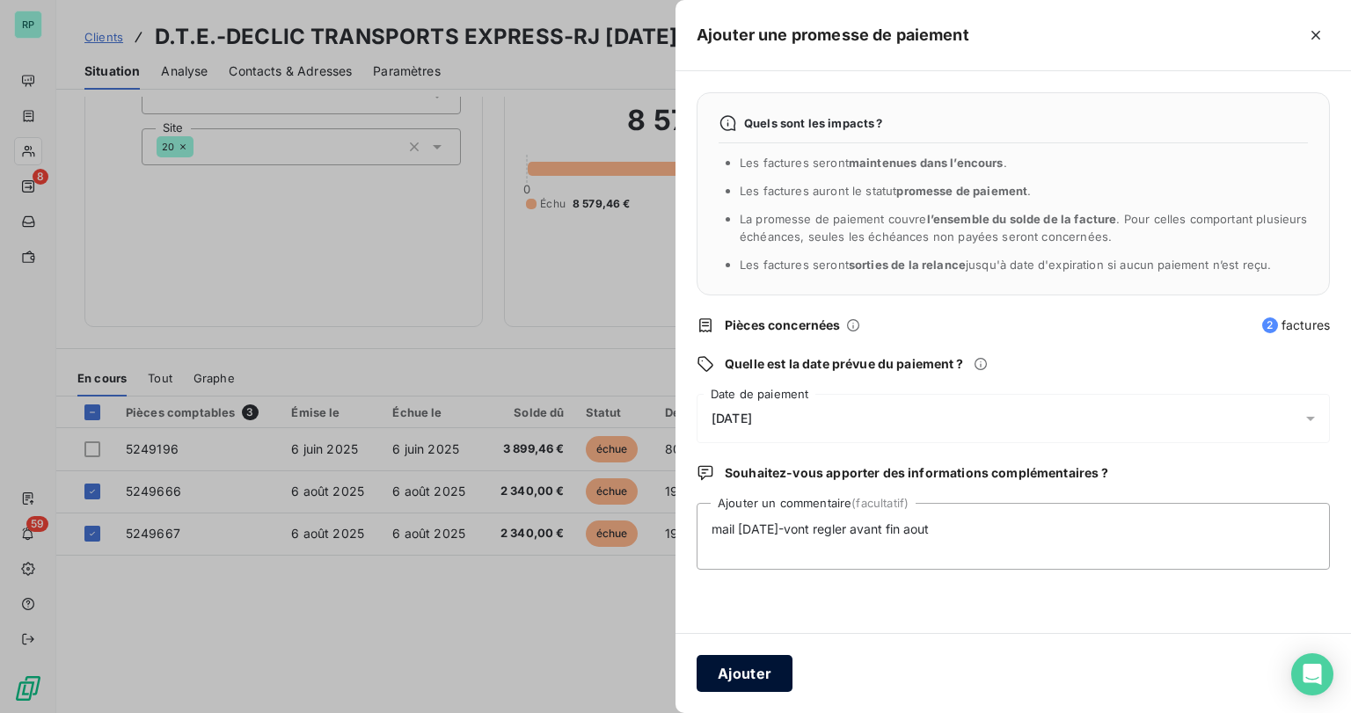
click at [770, 673] on button "Ajouter" at bounding box center [745, 673] width 96 height 37
